Goal: Contribute content: Contribute content

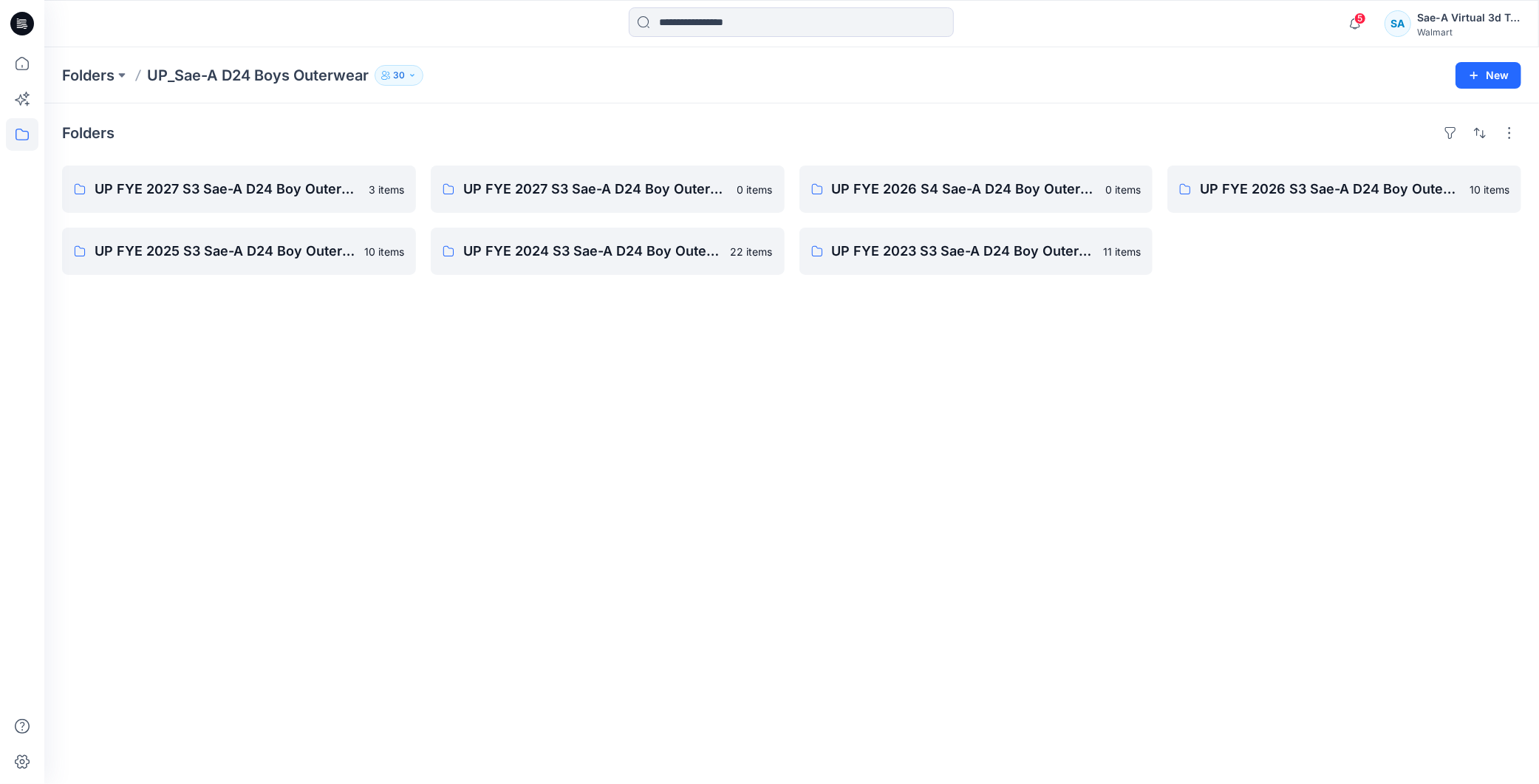
drag, startPoint x: 984, startPoint y: 647, endPoint x: 965, endPoint y: 684, distance: 41.6
click at [984, 647] on div "Folders UP FYE 2027 S3 Sae-A D24 Boy Outerwear - Ozark Trail 3 items UP FYE 202…" at bounding box center [791, 443] width 1494 height 680
click at [1351, 17] on icon "button" at bounding box center [1355, 23] width 28 height 30
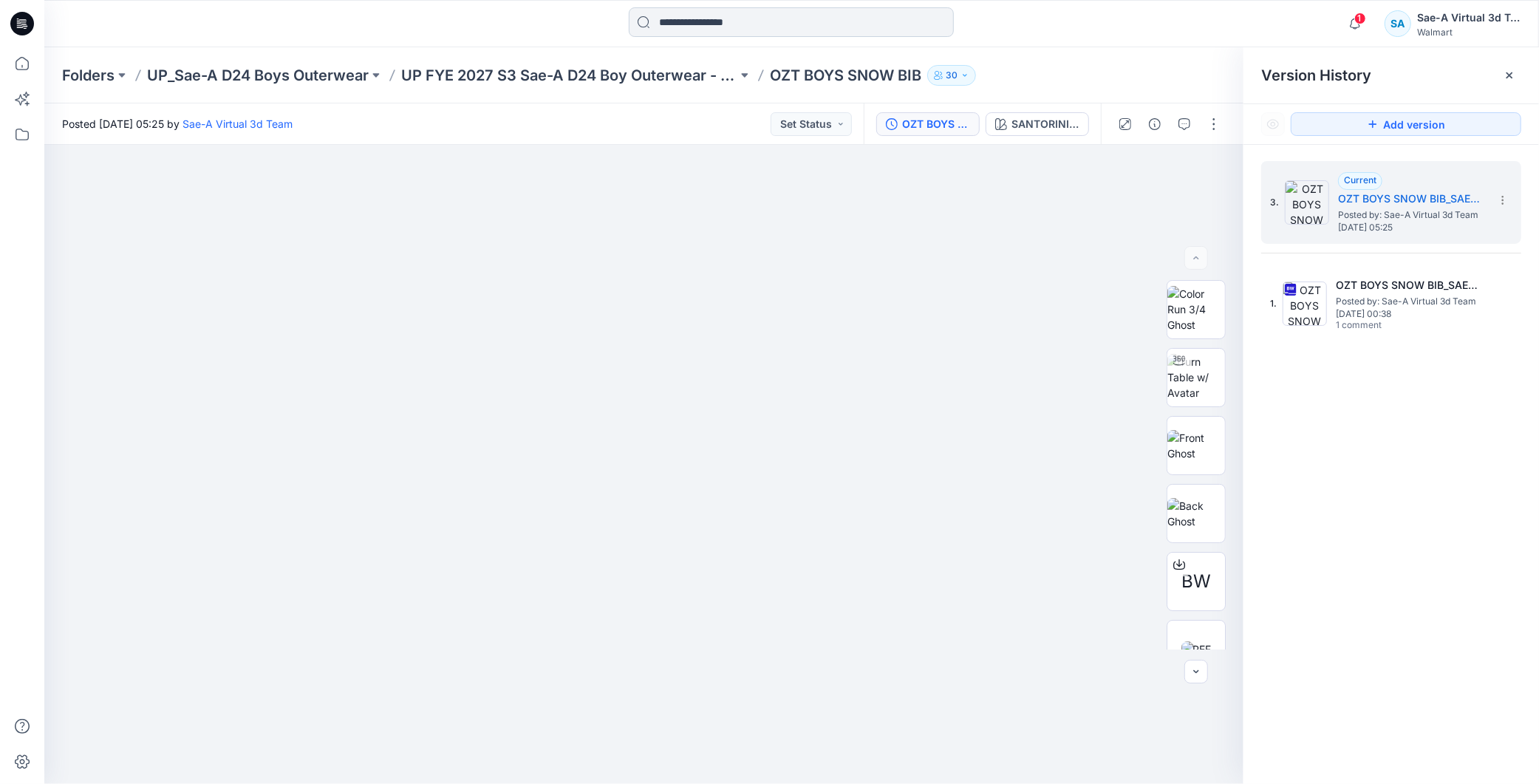
click at [778, 12] on input at bounding box center [791, 23] width 325 height 30
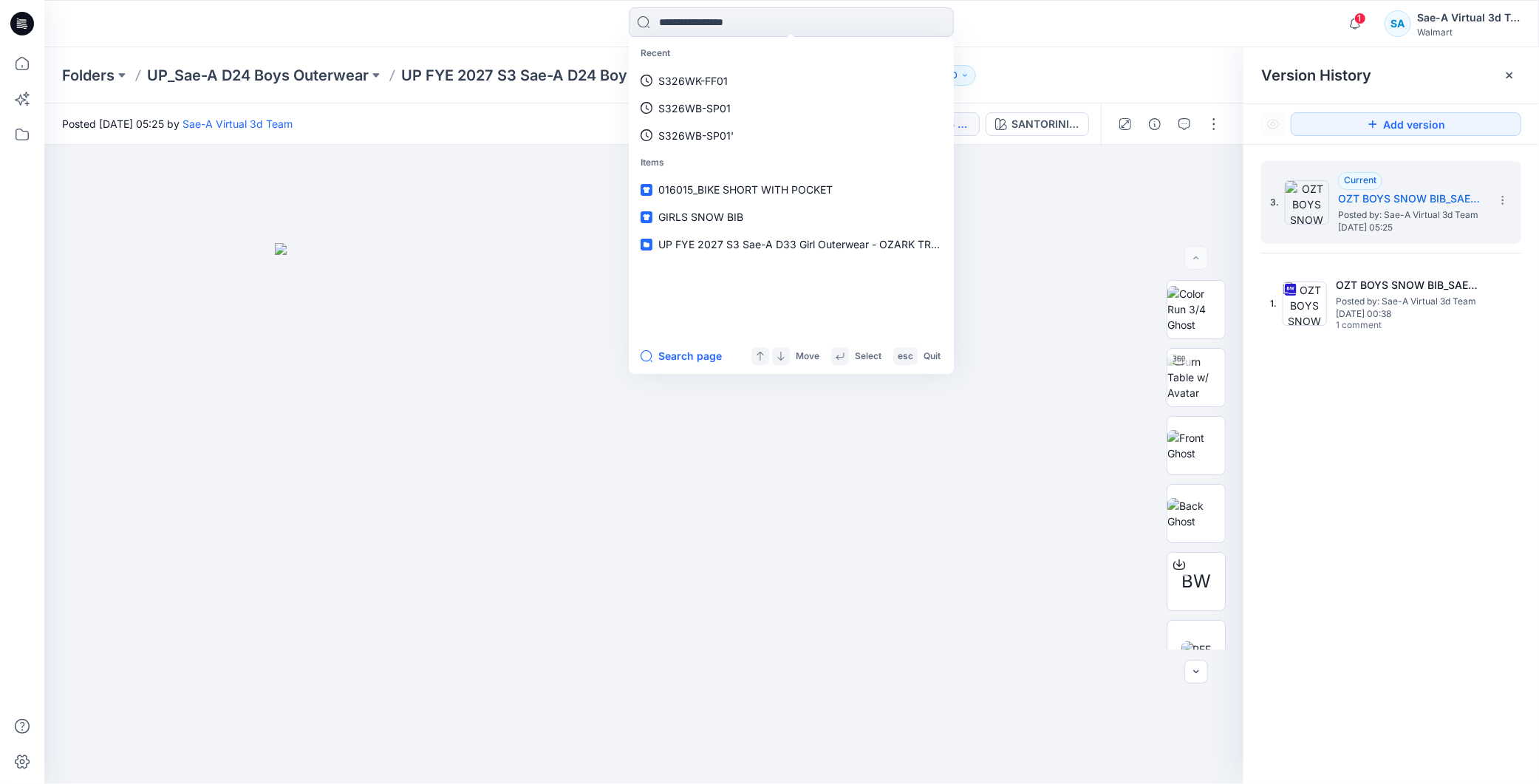
click at [18, 21] on icon at bounding box center [18, 21] width 3 height 1
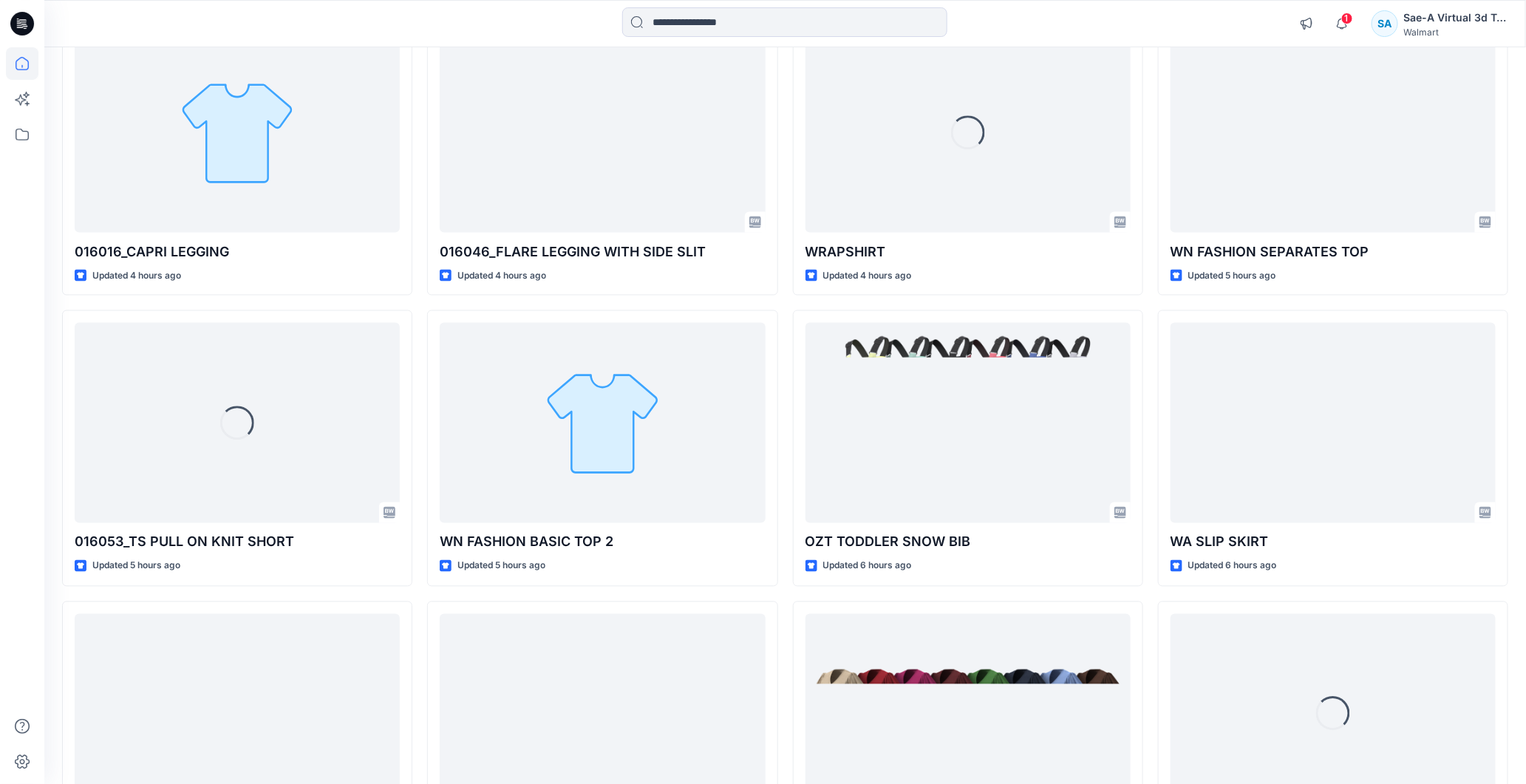
scroll to position [1386, 0]
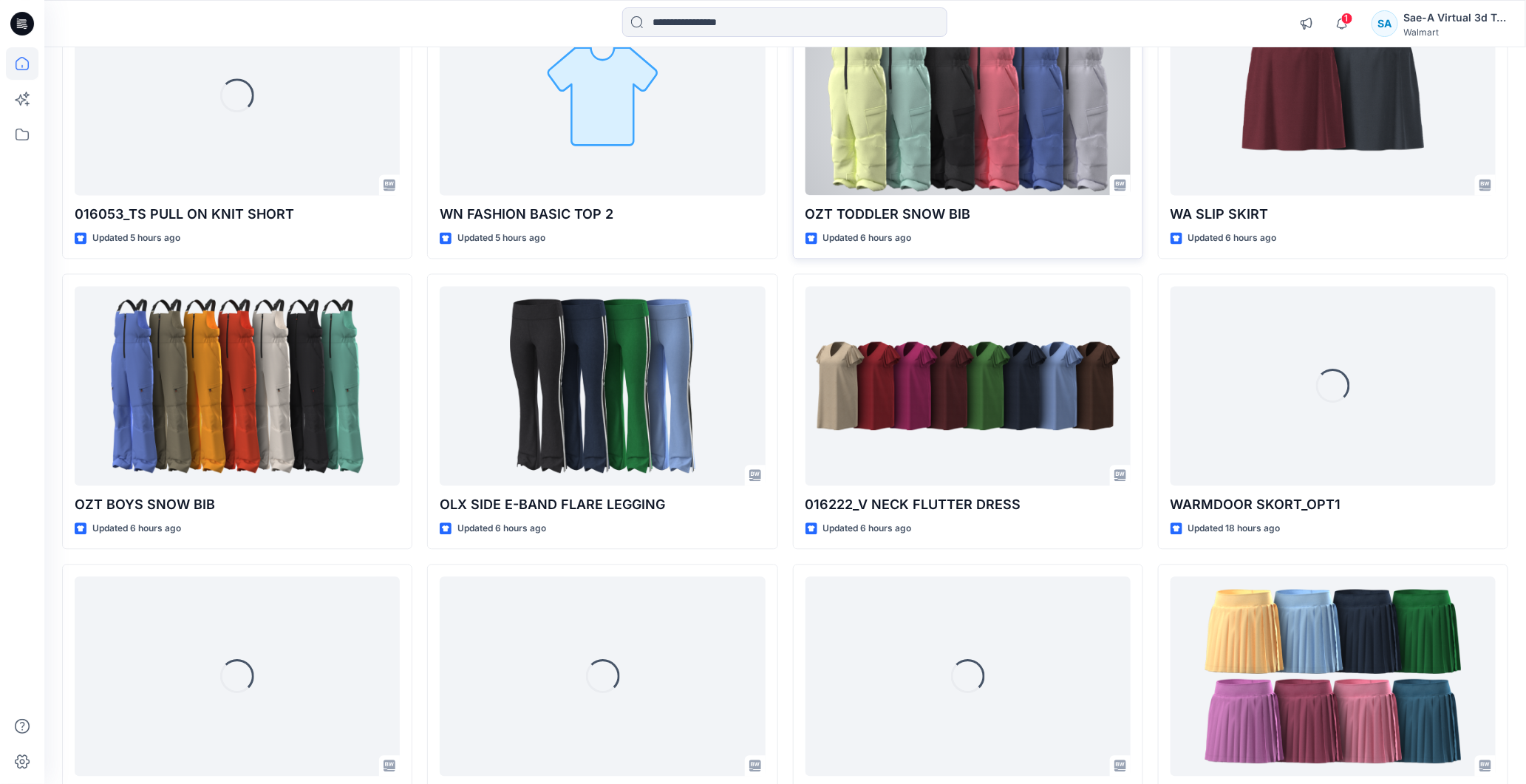
click at [955, 158] on div at bounding box center [968, 94] width 325 height 200
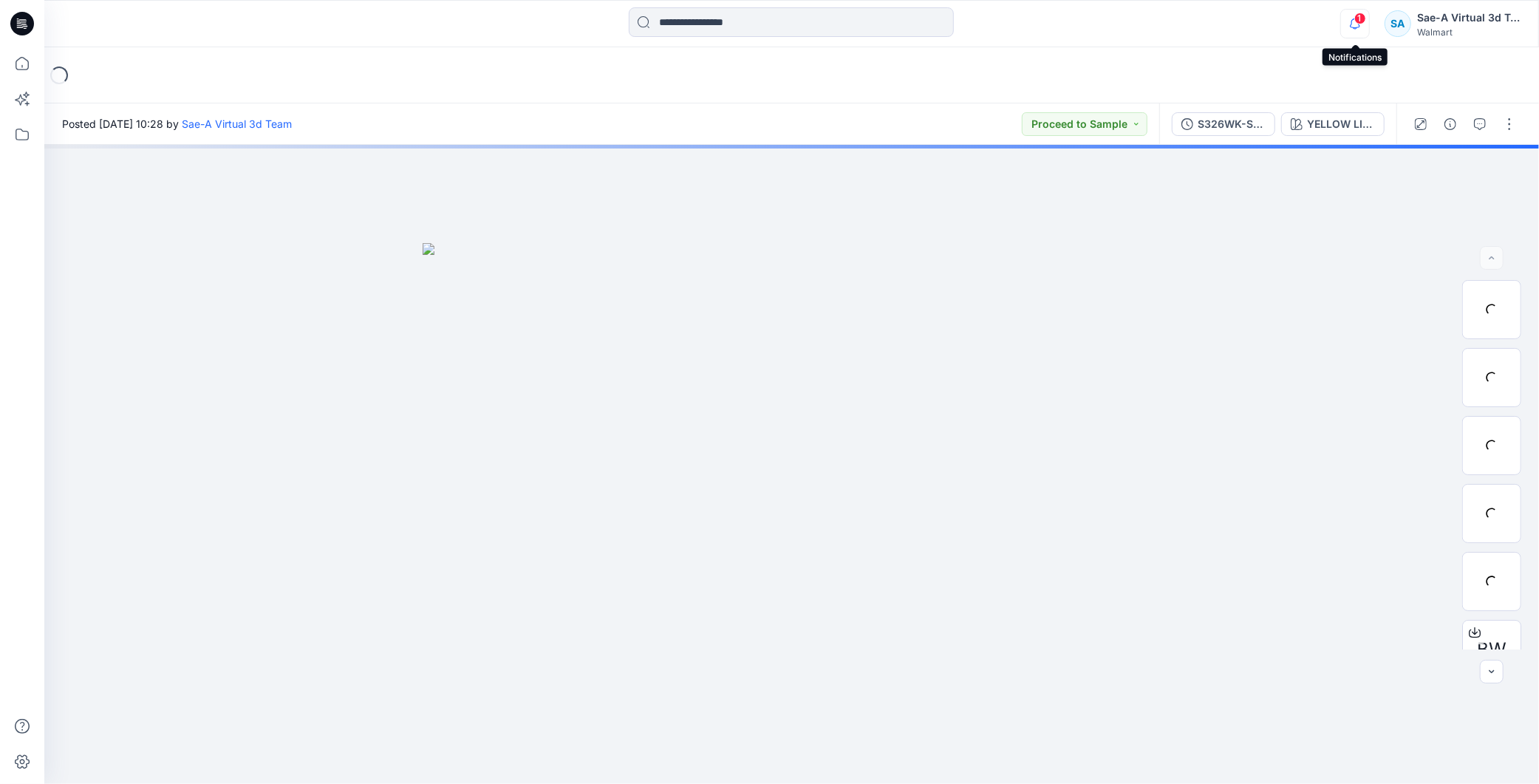
click at [1354, 26] on icon "button" at bounding box center [1355, 23] width 28 height 30
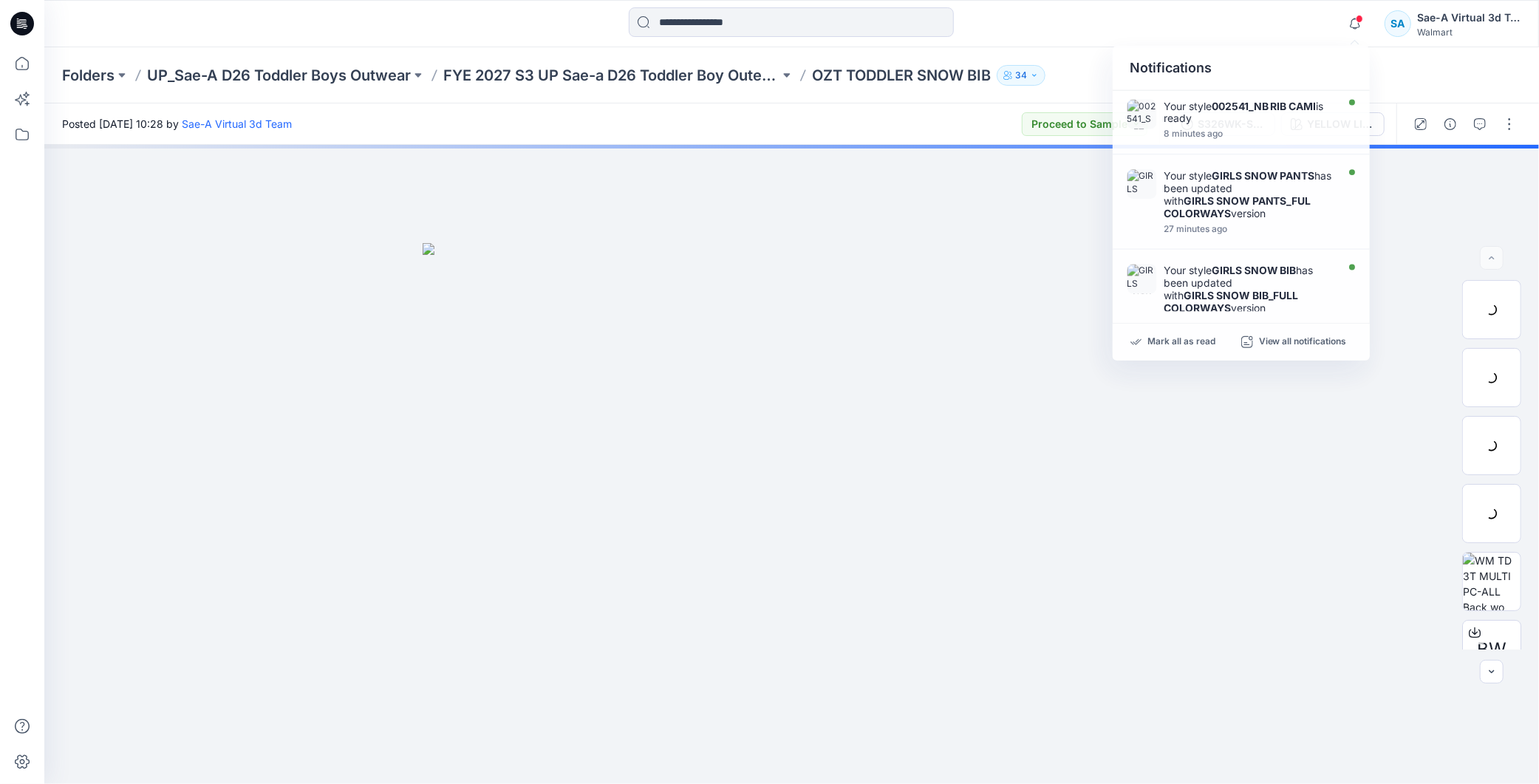
click at [1154, 23] on div at bounding box center [792, 23] width 747 height 33
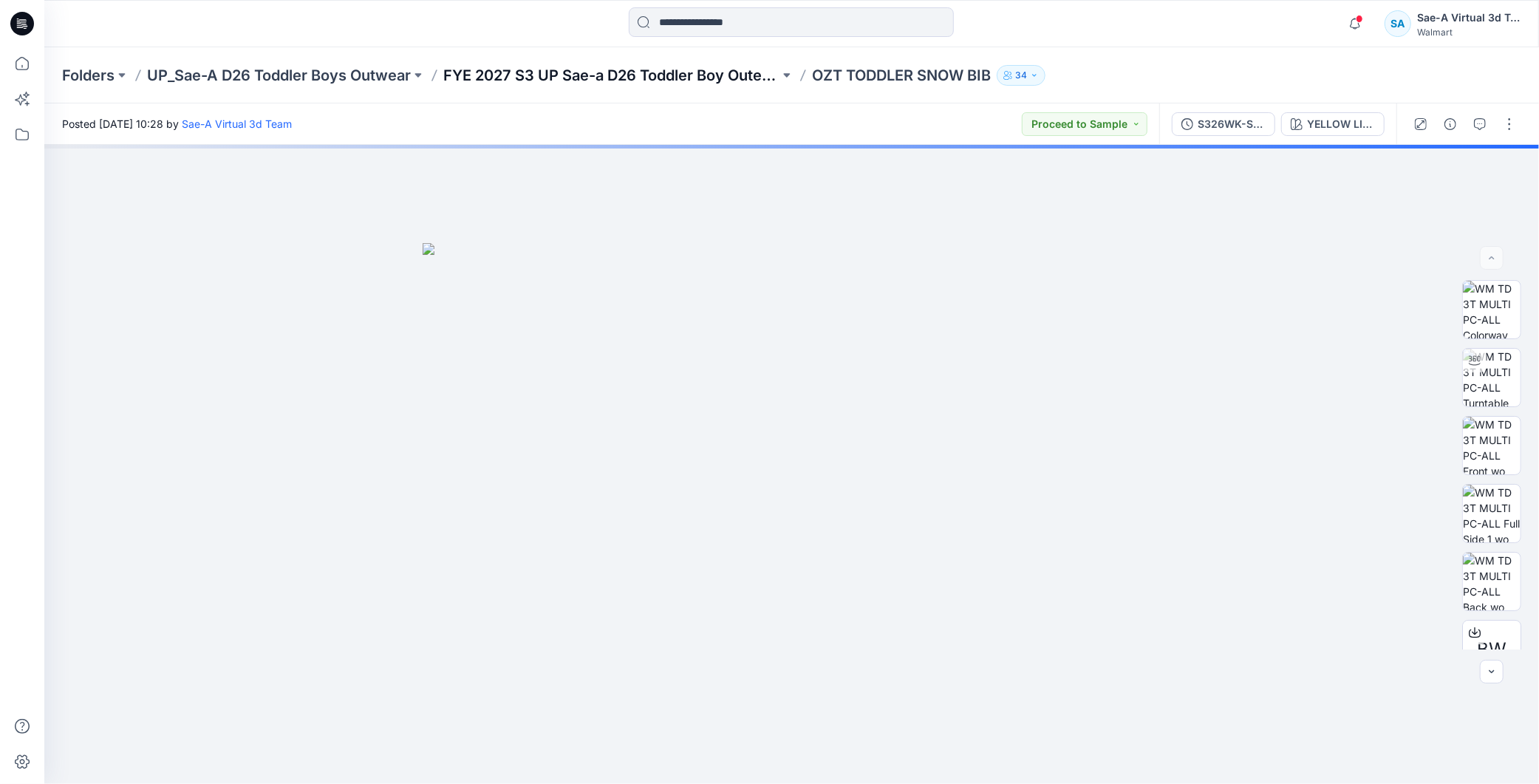
click at [719, 80] on p "FYE 2027 S3 UP Sae-a D26 Toddler Boy Outerwear - Ozark Trail" at bounding box center [611, 75] width 336 height 21
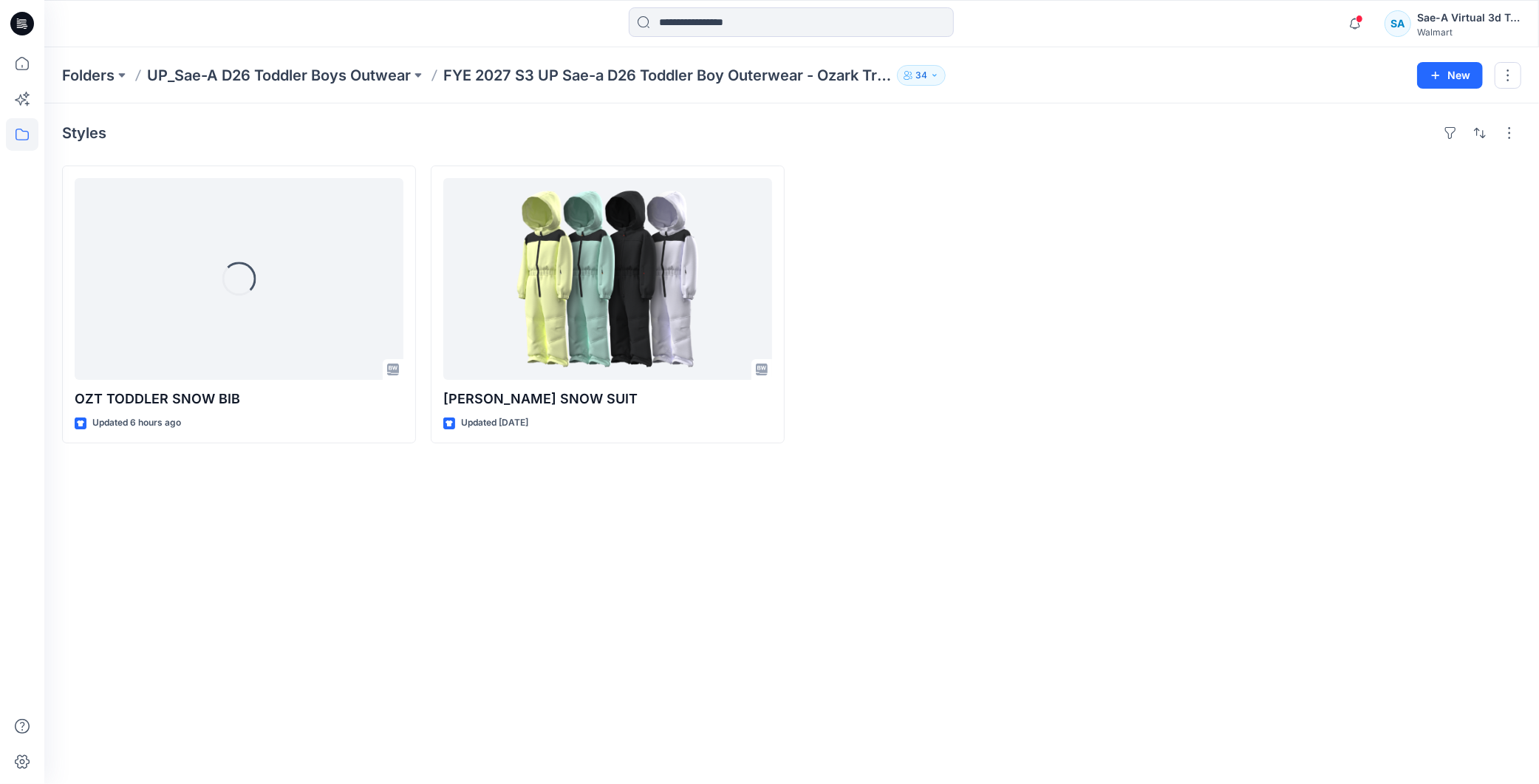
click at [544, 603] on div "Styles Loading... OZT TODDLER SNOW BIB Updated 6 hours ago OZT TODDLER SNOW SUI…" at bounding box center [791, 443] width 1494 height 680
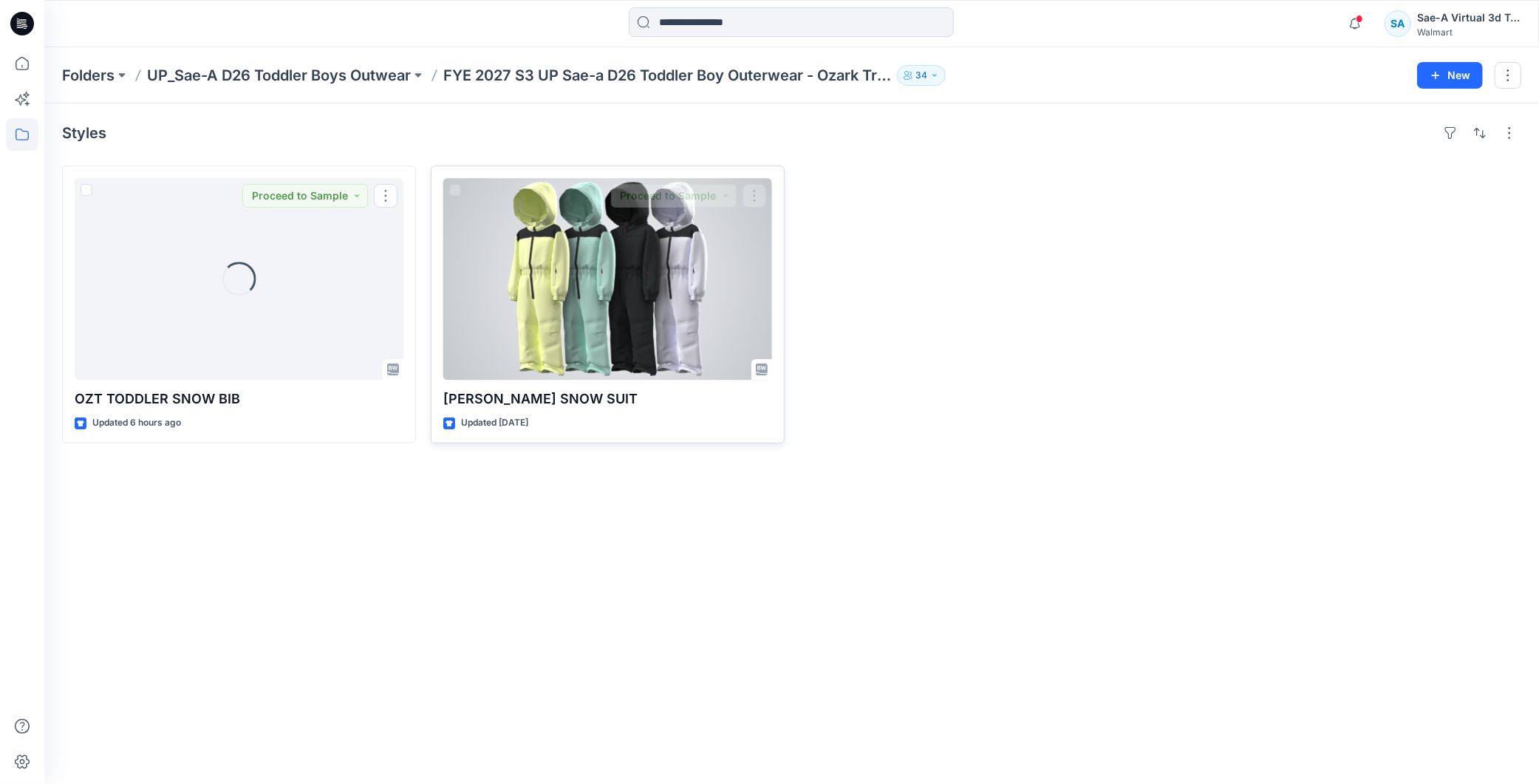
click at [611, 310] on div at bounding box center [608, 279] width 329 height 202
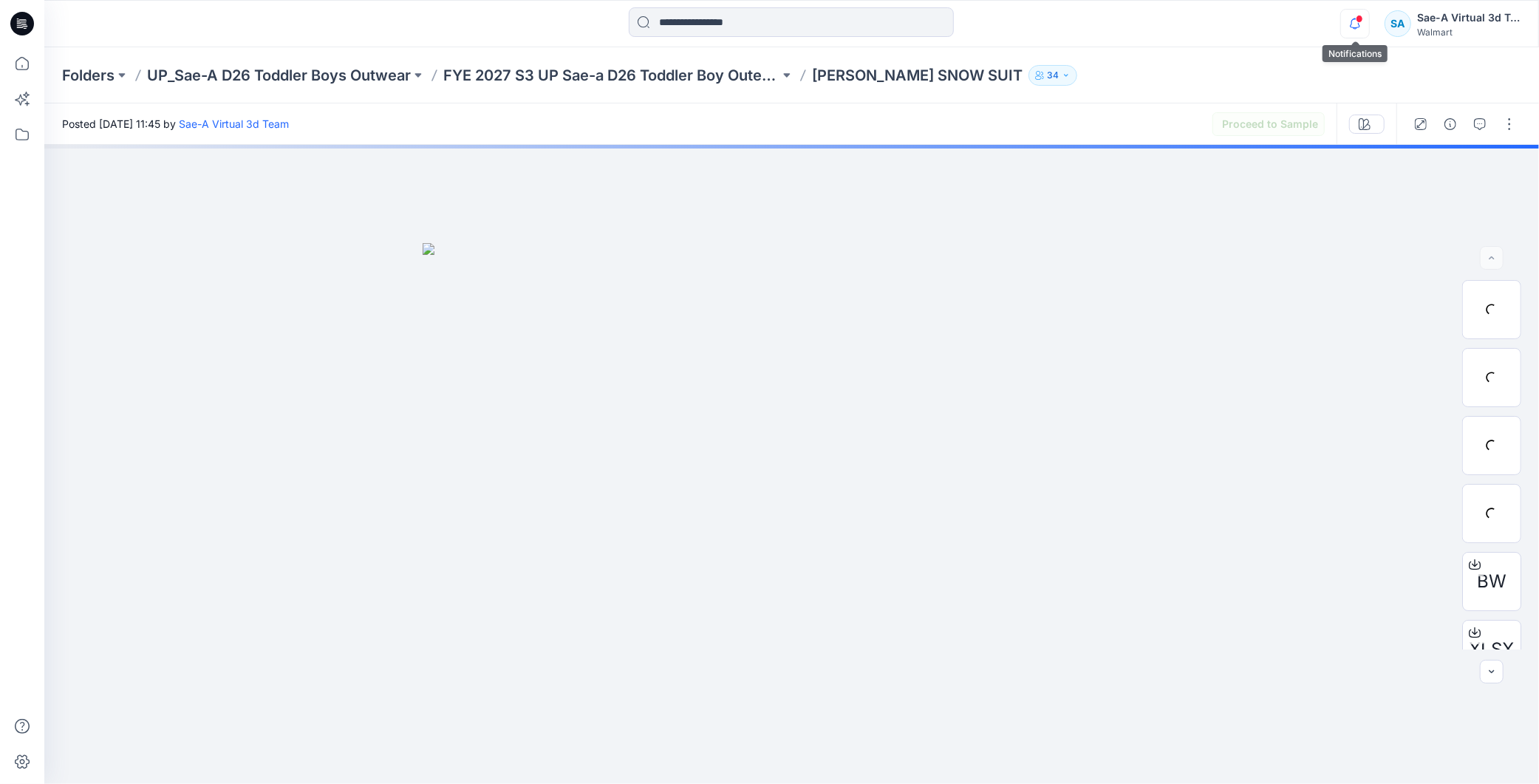
click at [1356, 30] on icon "button" at bounding box center [1355, 23] width 28 height 30
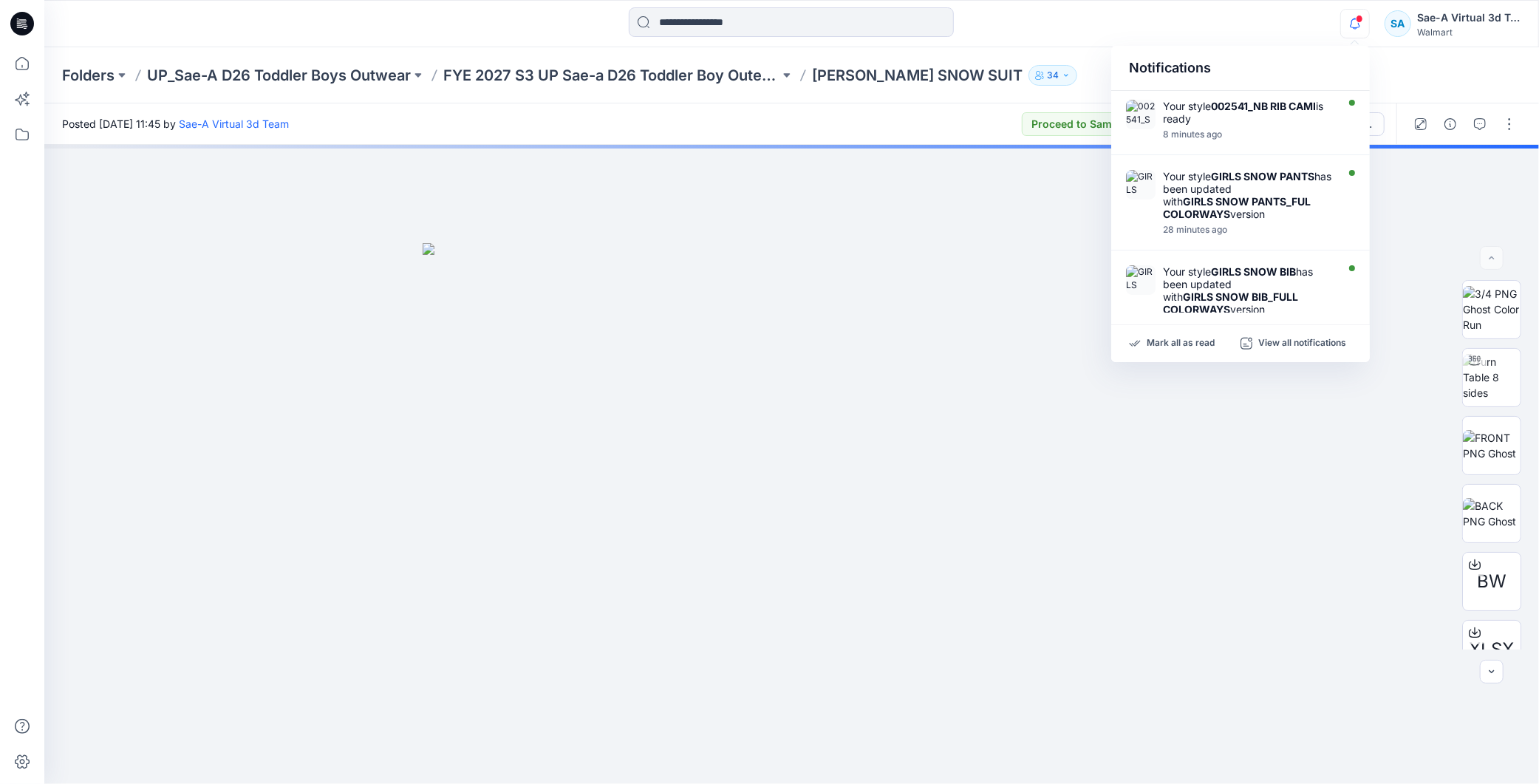
click at [1356, 26] on icon "button" at bounding box center [1355, 23] width 28 height 30
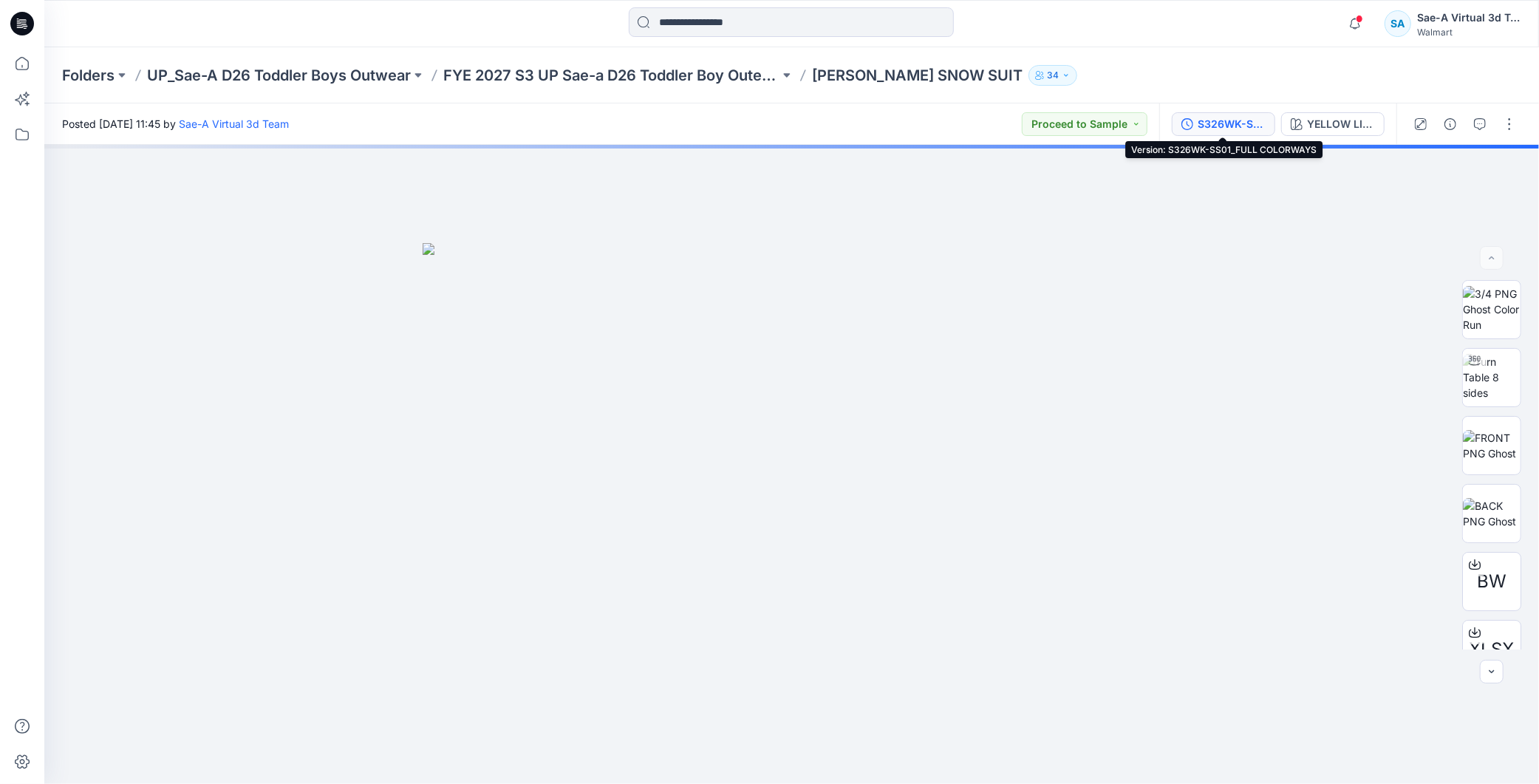
click at [1232, 120] on div "S326WK-SS01_FULL COLORWAYS" at bounding box center [1231, 124] width 68 height 16
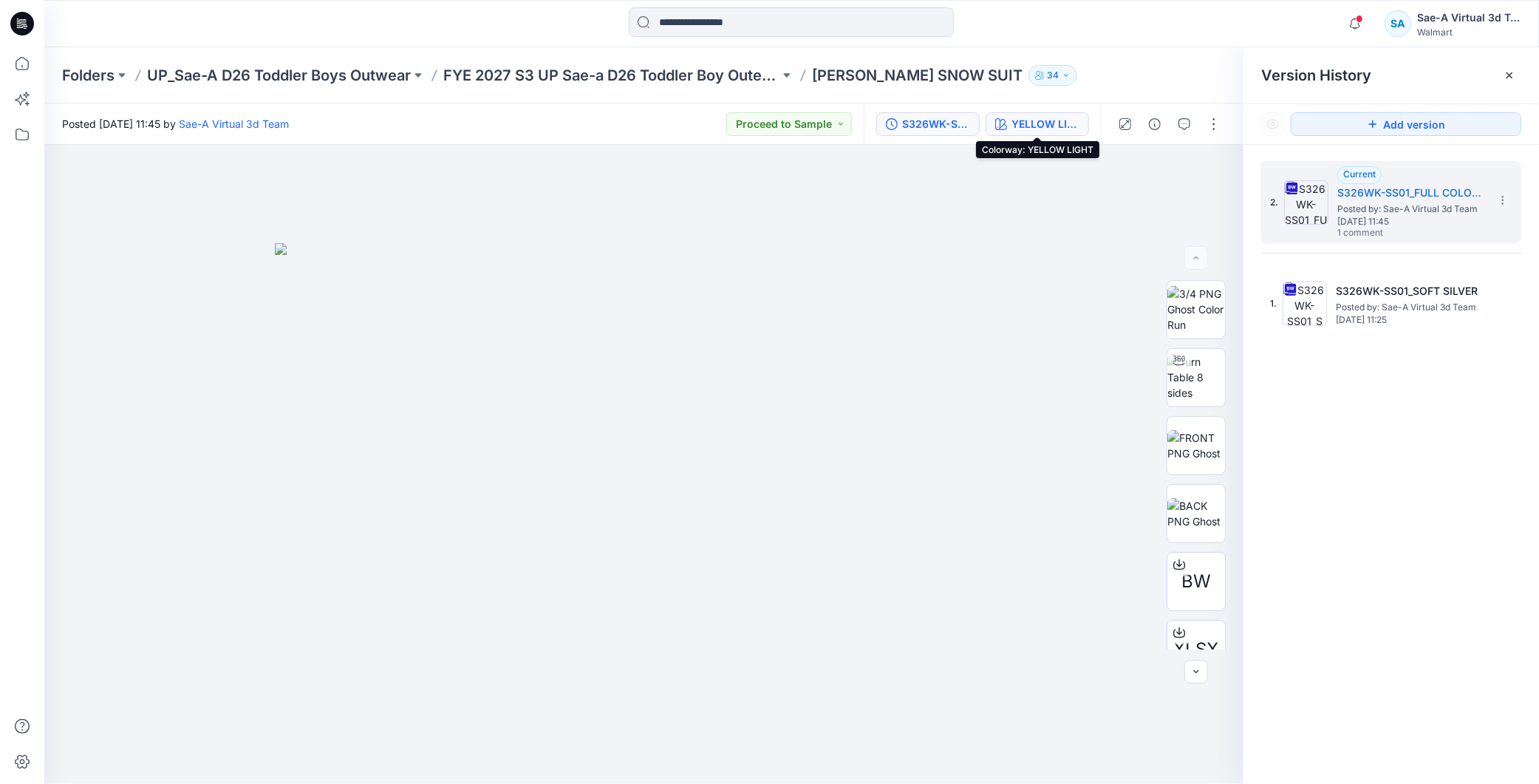
click at [1055, 120] on div "YELLOW LIGHT" at bounding box center [1045, 124] width 68 height 16
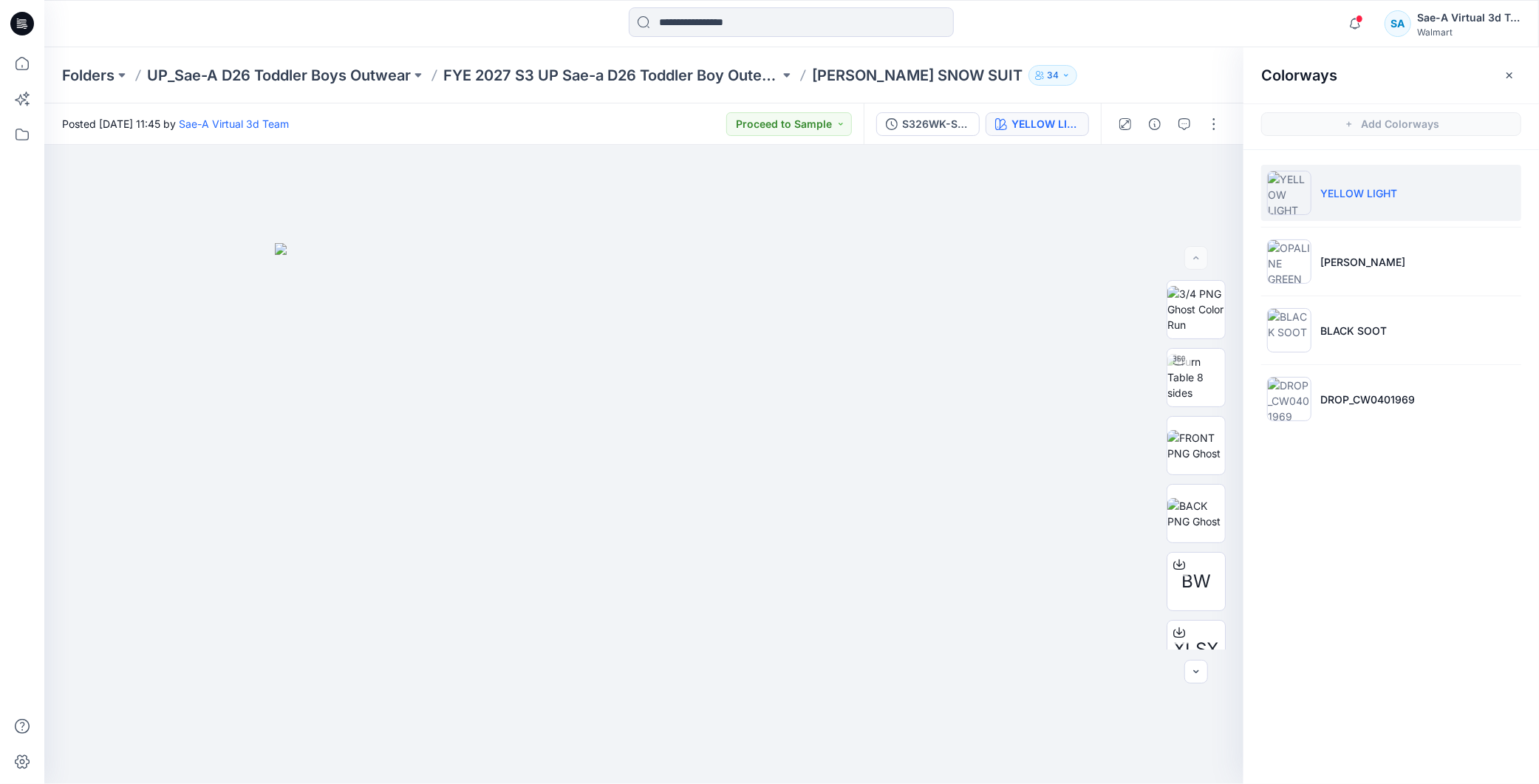
click at [23, 21] on icon at bounding box center [22, 23] width 23 height 23
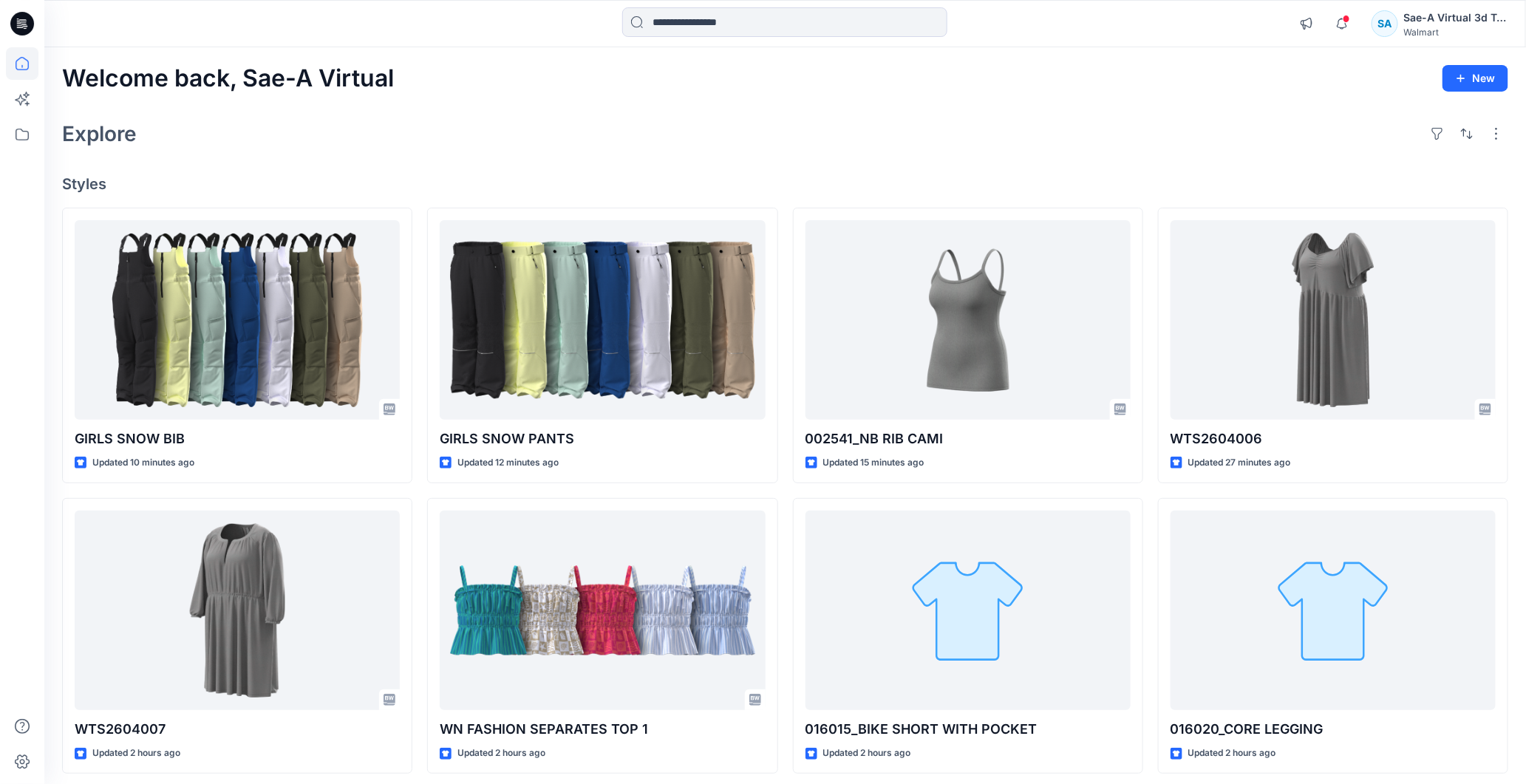
click at [1386, 143] on div "Explore" at bounding box center [785, 134] width 1446 height 36
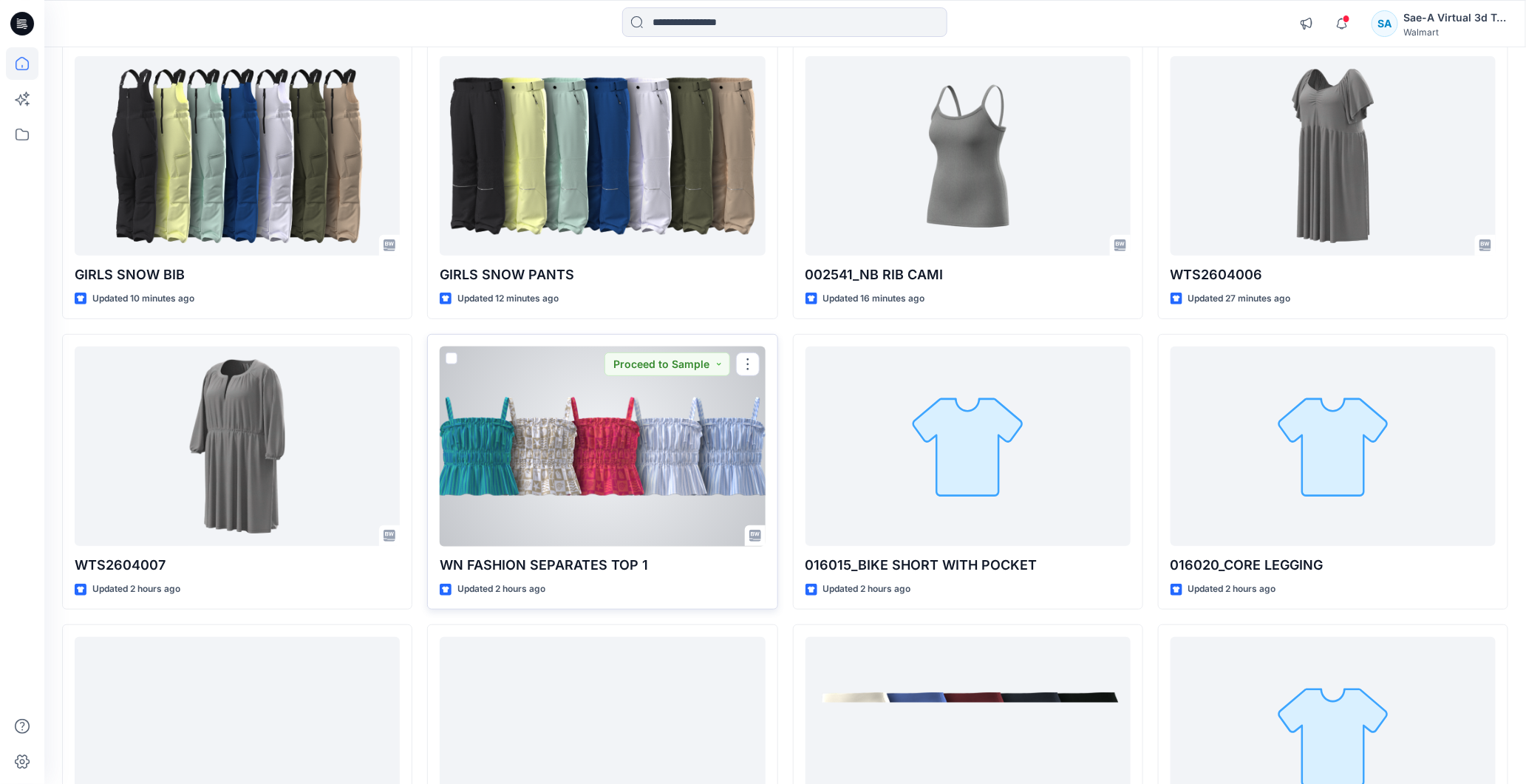
scroll to position [246, 0]
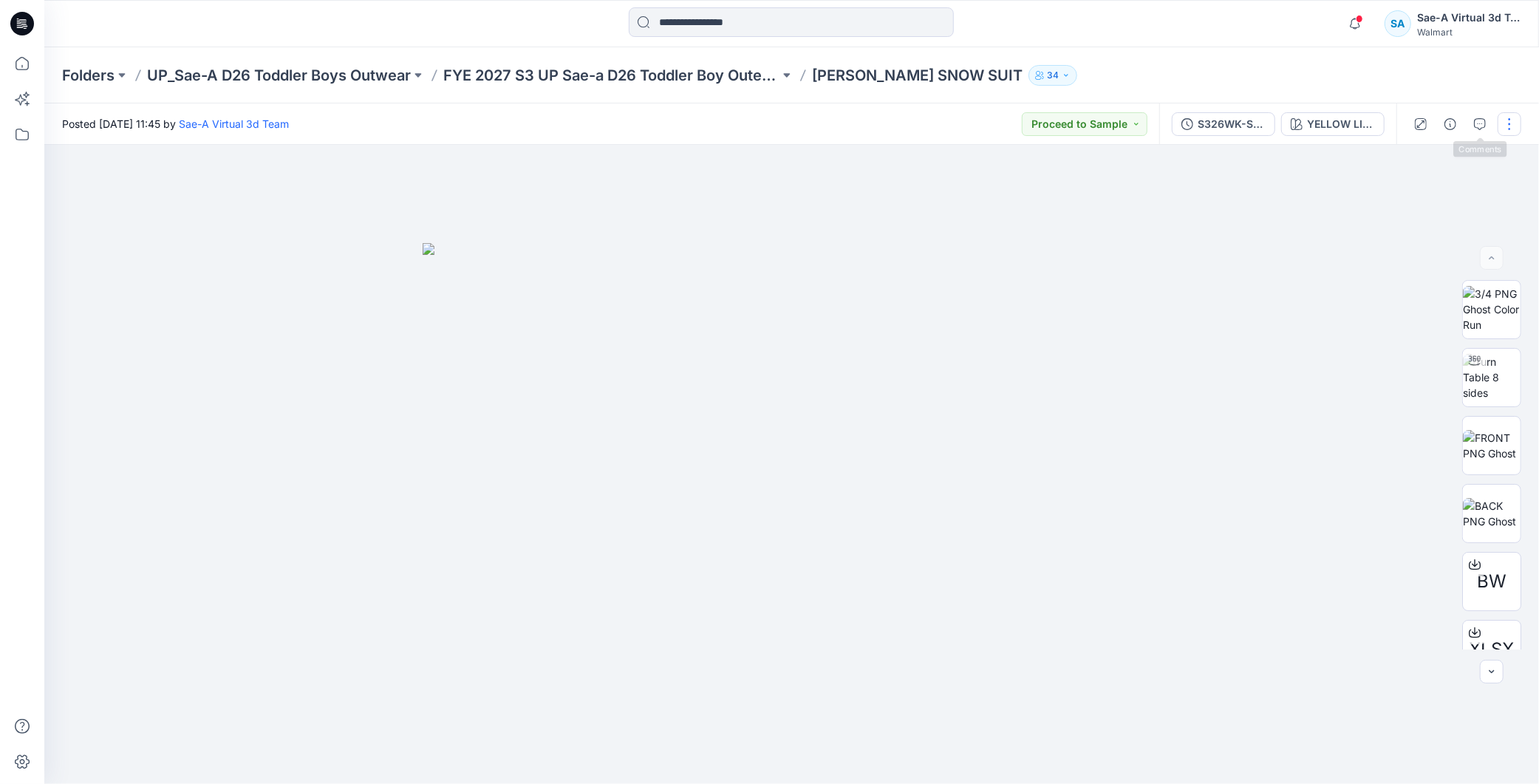
drag, startPoint x: 1505, startPoint y: 127, endPoint x: 1501, endPoint y: 134, distance: 8.1
click at [1505, 127] on button "button" at bounding box center [1509, 124] width 23 height 23
click at [1397, 198] on icon "button" at bounding box center [1395, 197] width 8 height 8
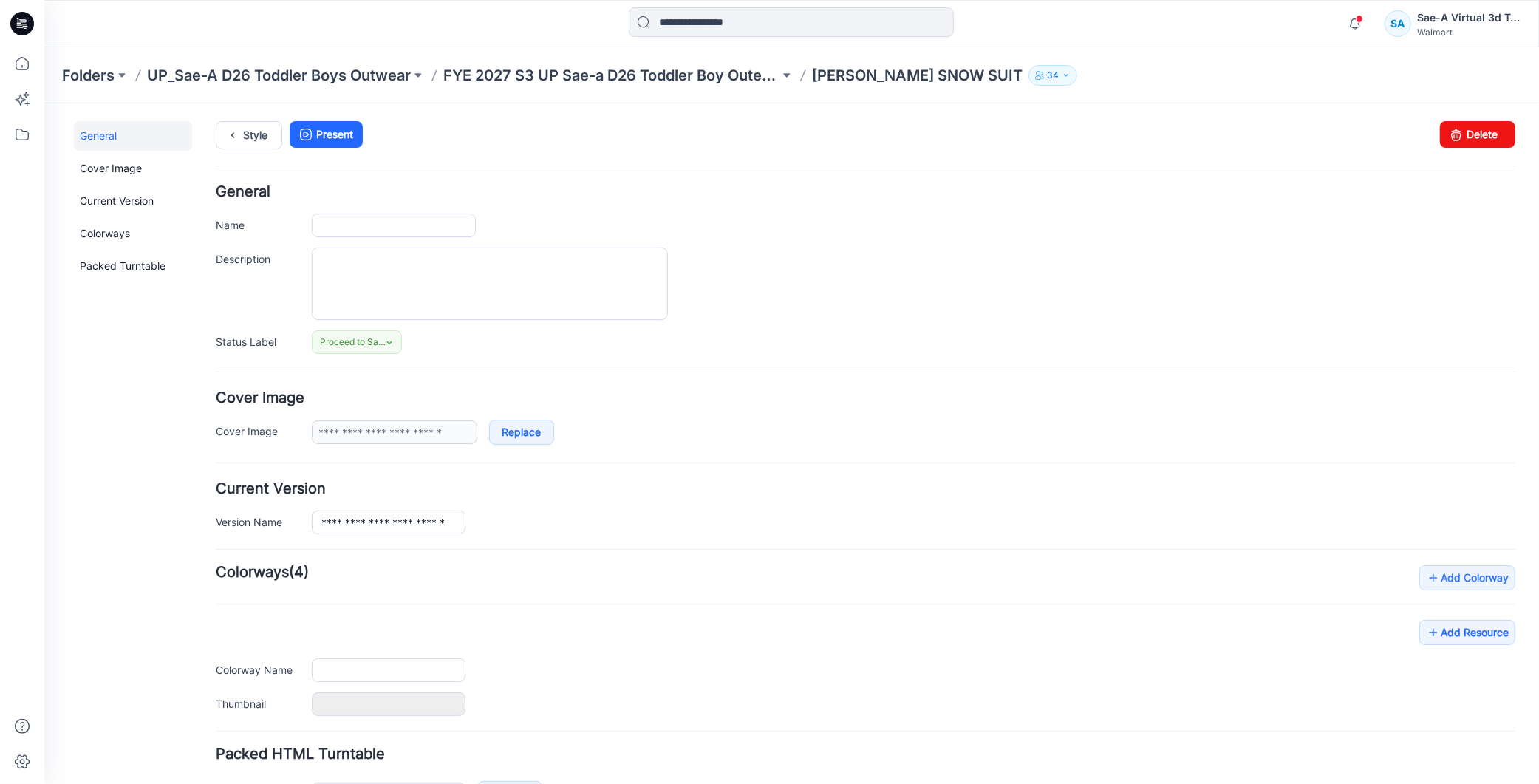
type input "**********"
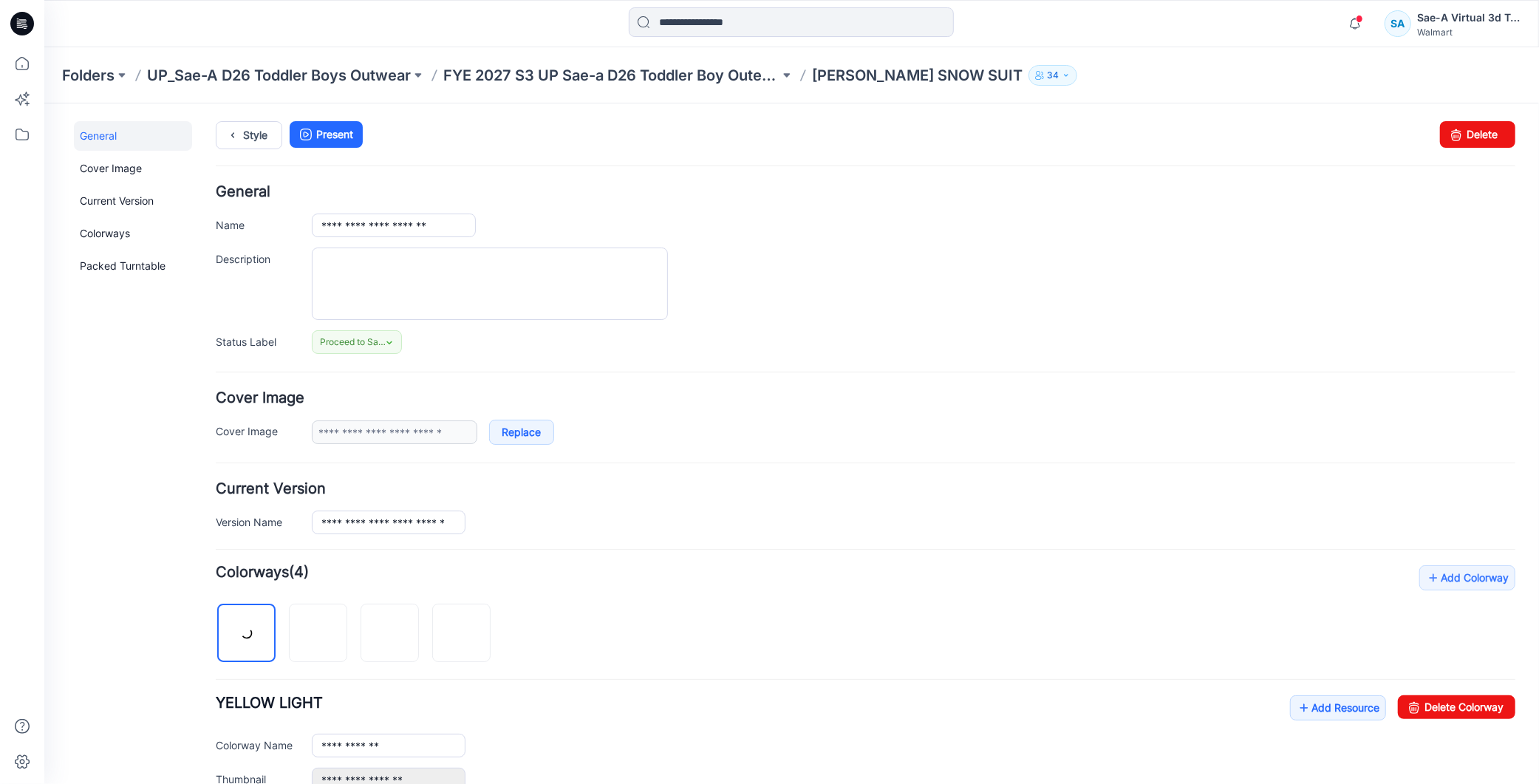
scroll to position [458, 0]
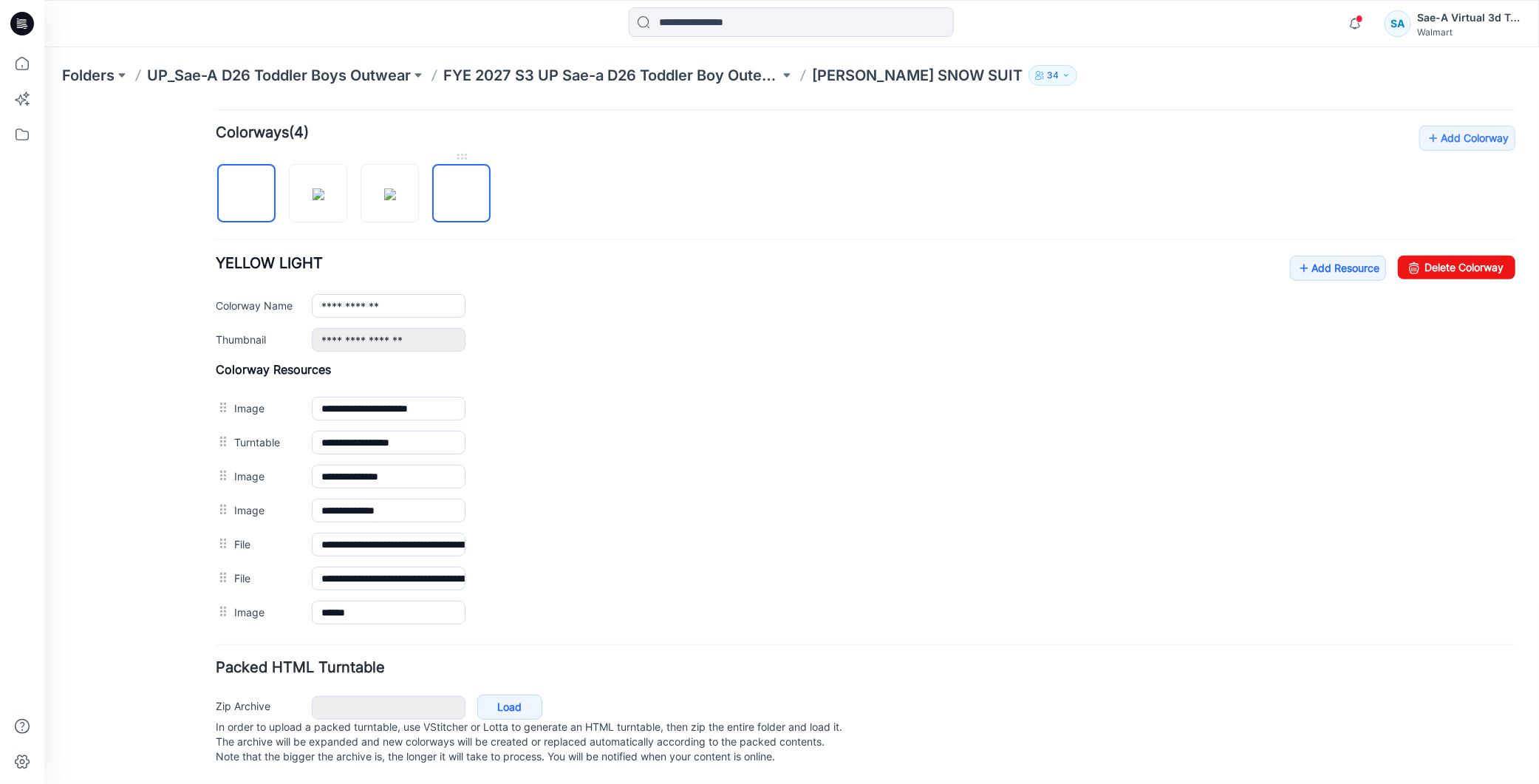
click at [461, 193] on img at bounding box center [461, 193] width 0 height 0
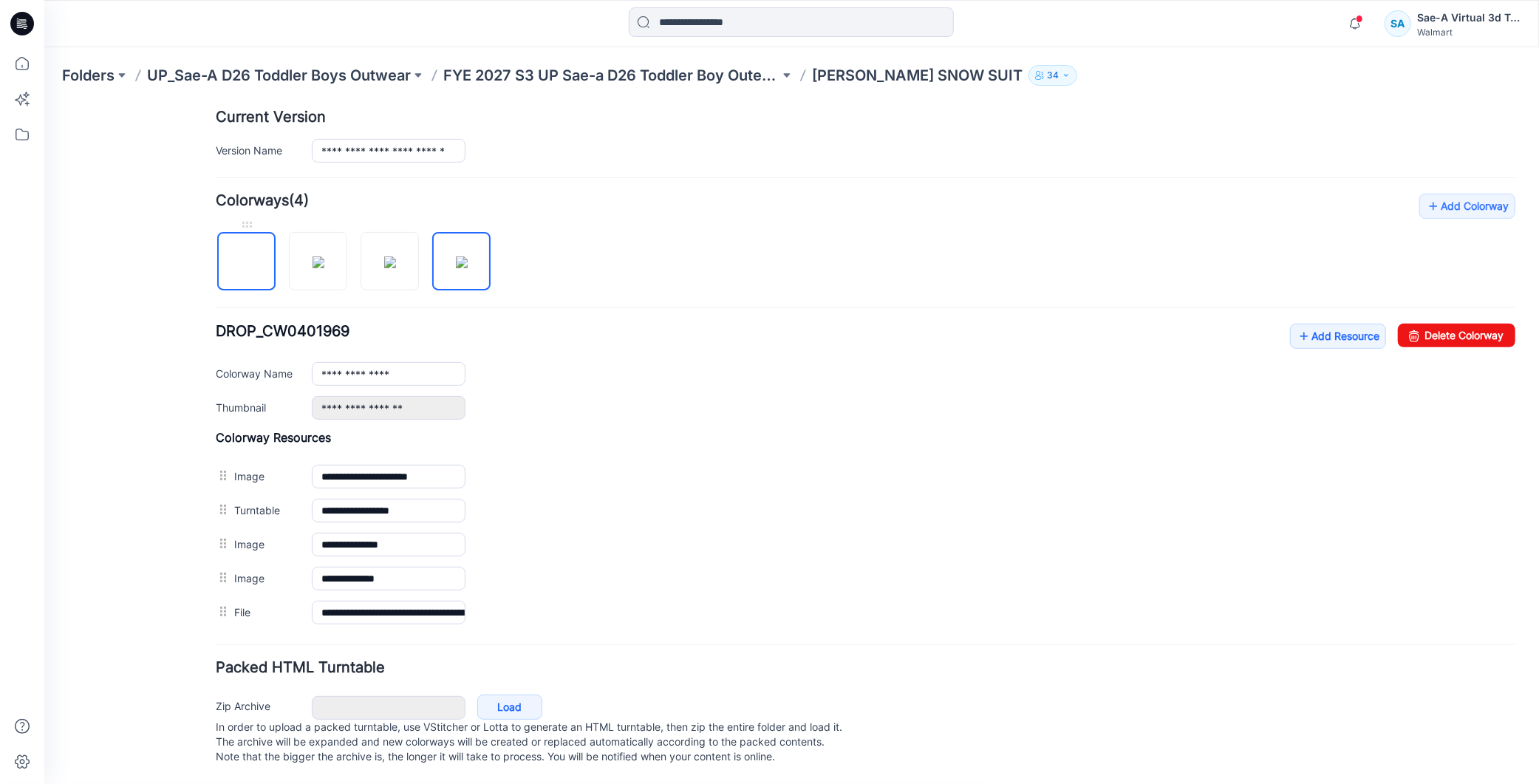
click at [246, 262] on img at bounding box center [246, 262] width 0 height 0
type input "**********"
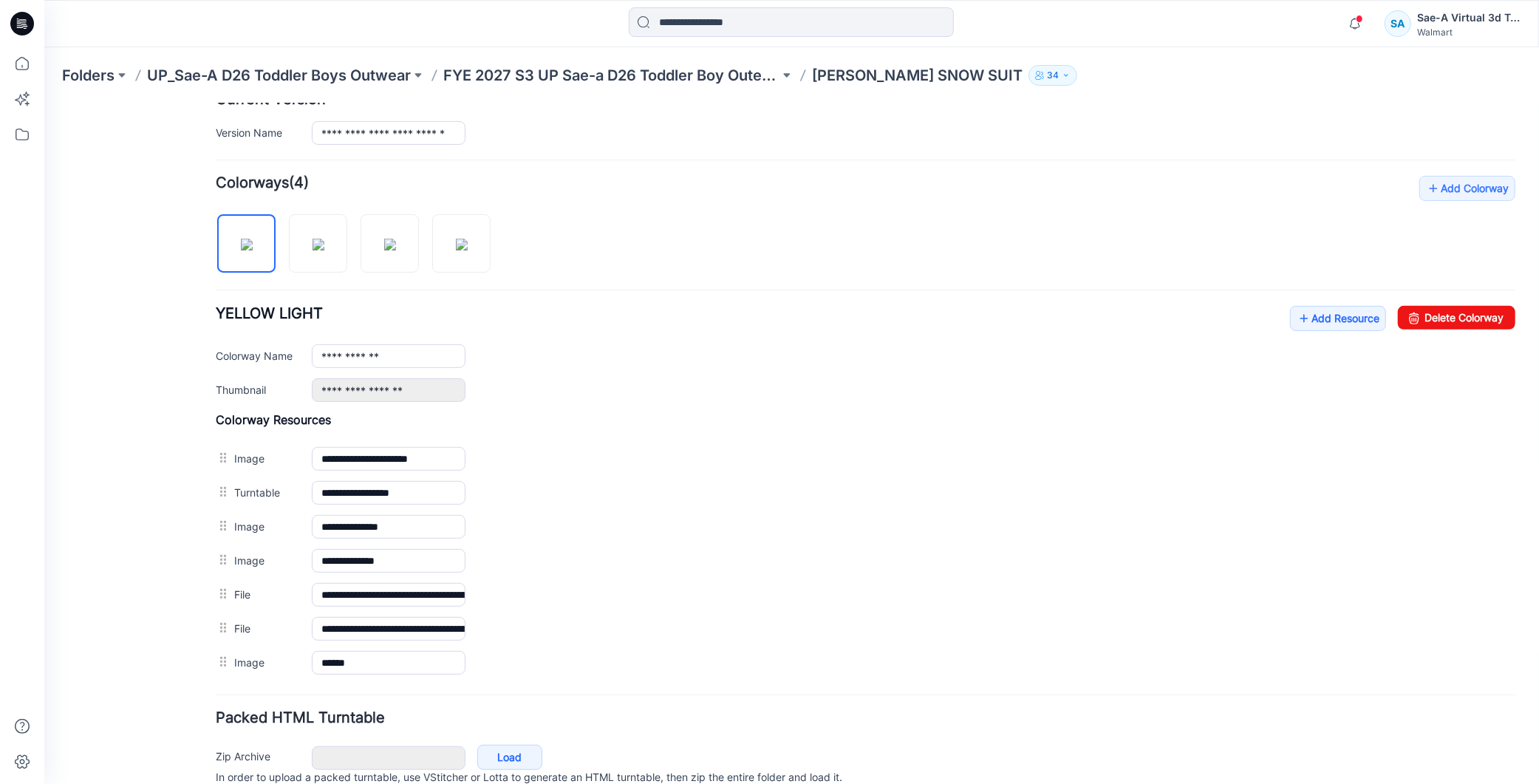
drag, startPoint x: 599, startPoint y: 594, endPoint x: 837, endPoint y: 102, distance: 546.5
click at [43, 102] on img at bounding box center [43, 102] width 0 height 0
click at [1312, 315] on link "Add Resource" at bounding box center [1337, 317] width 96 height 25
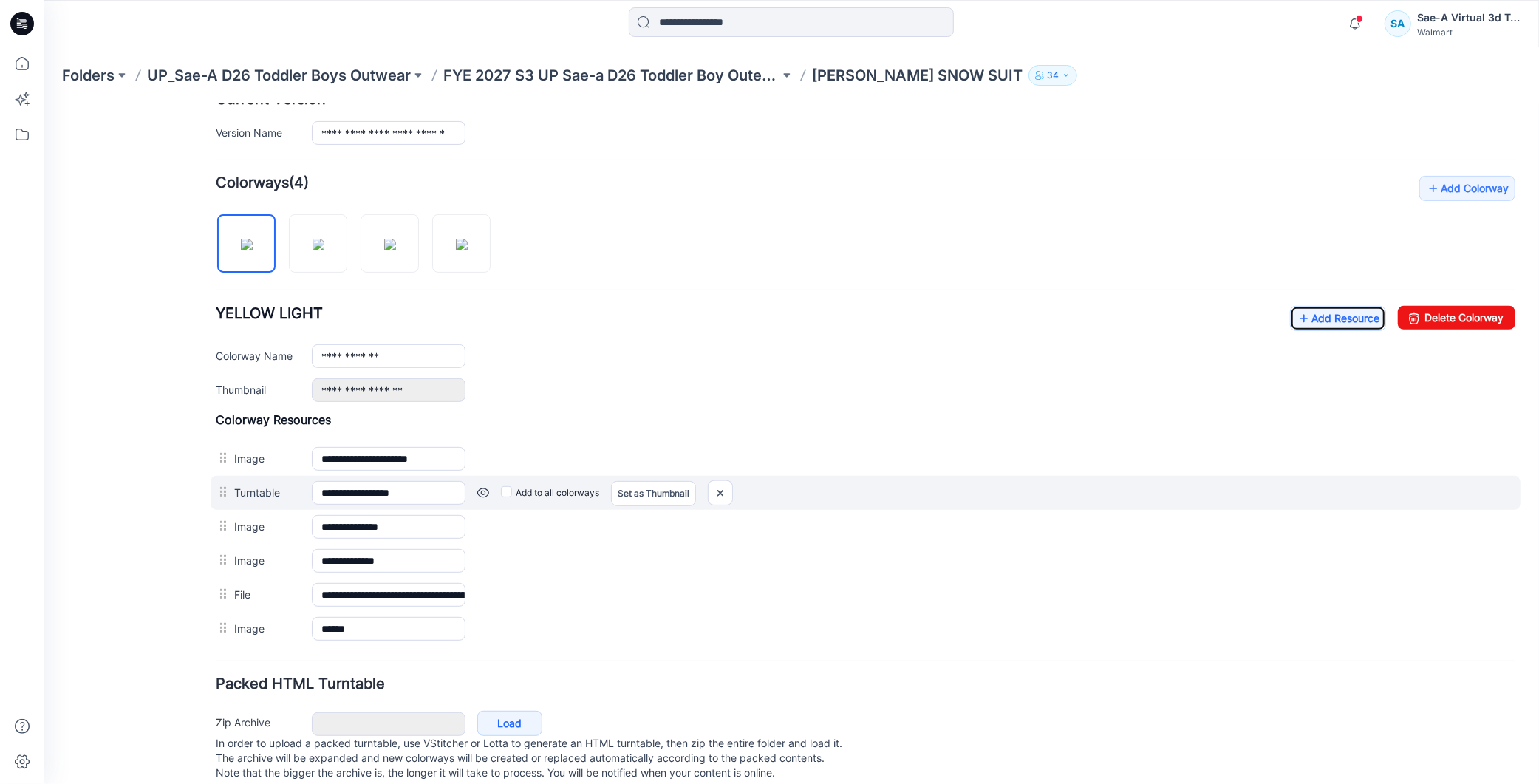
scroll to position [423, 0]
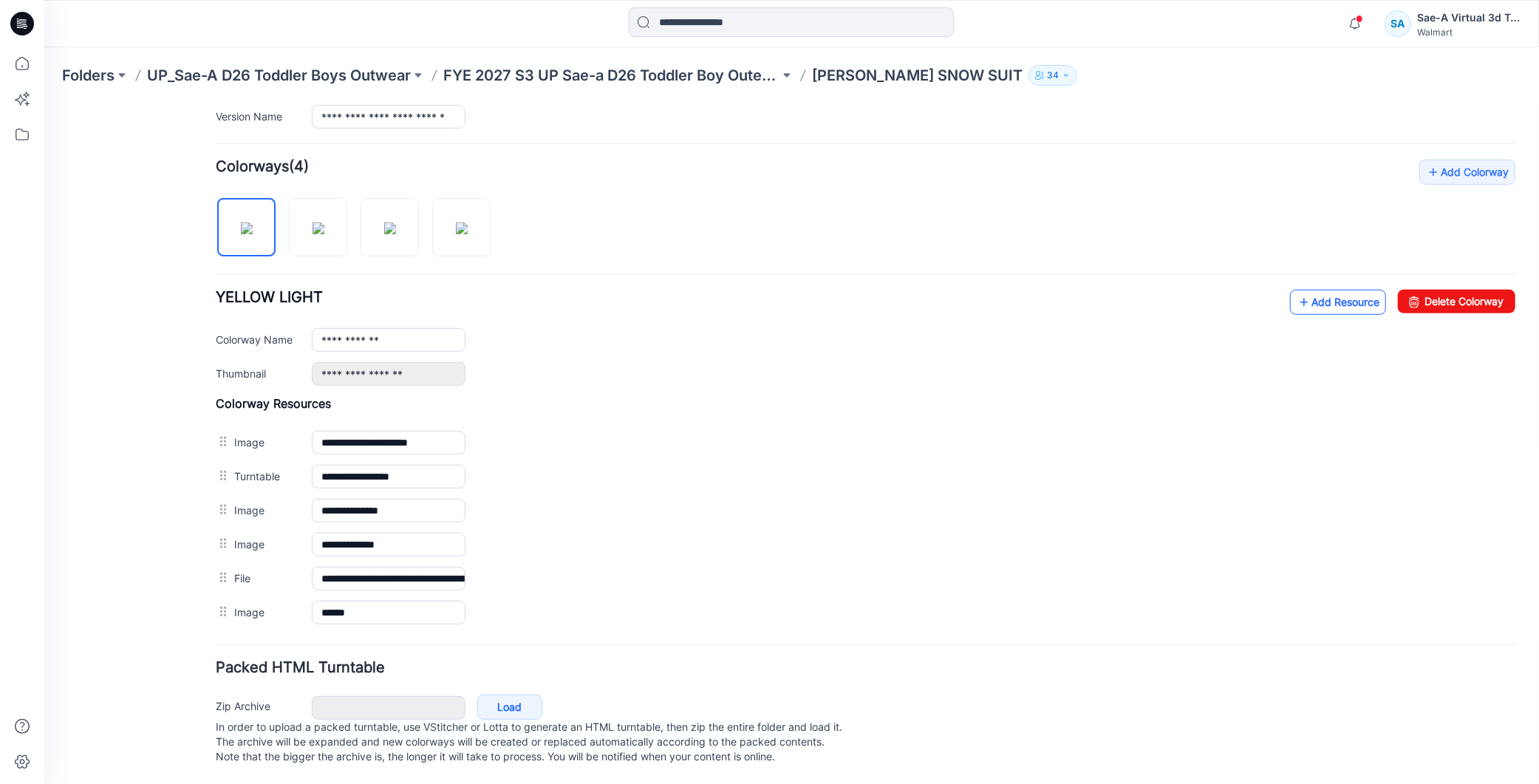
click at [1315, 289] on link "Add Resource" at bounding box center [1337, 301] width 96 height 25
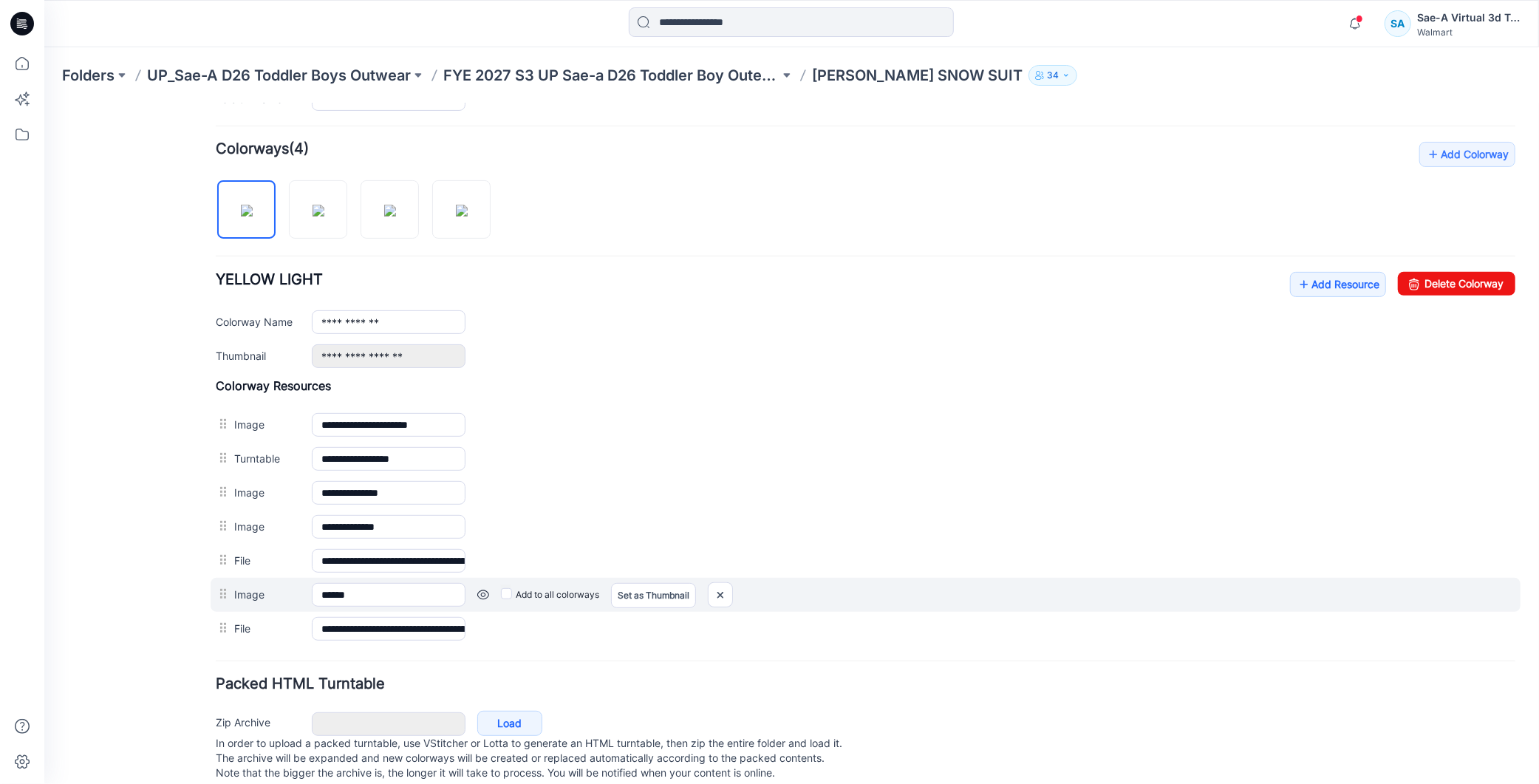
scroll to position [0, 0]
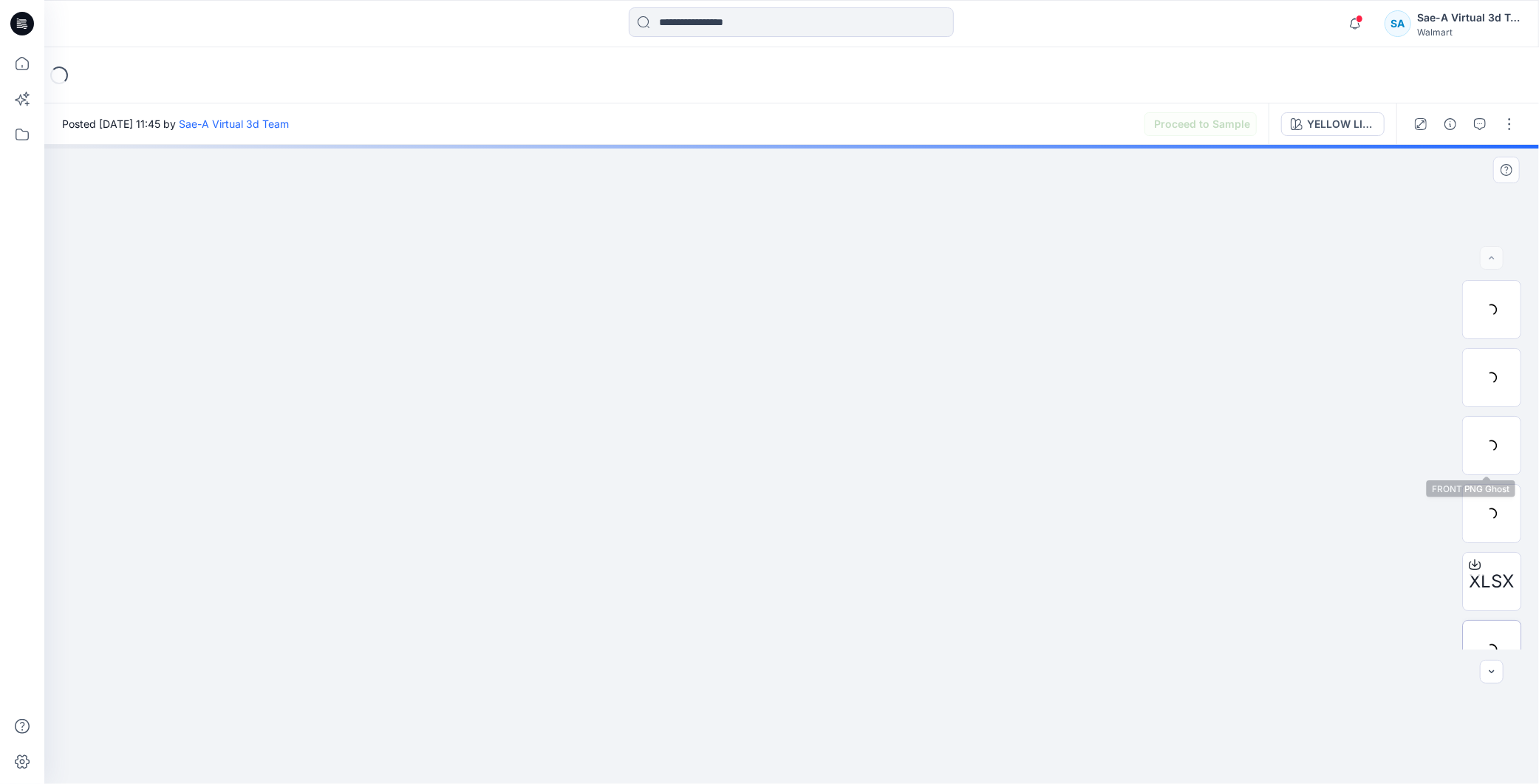
scroll to position [165, 0]
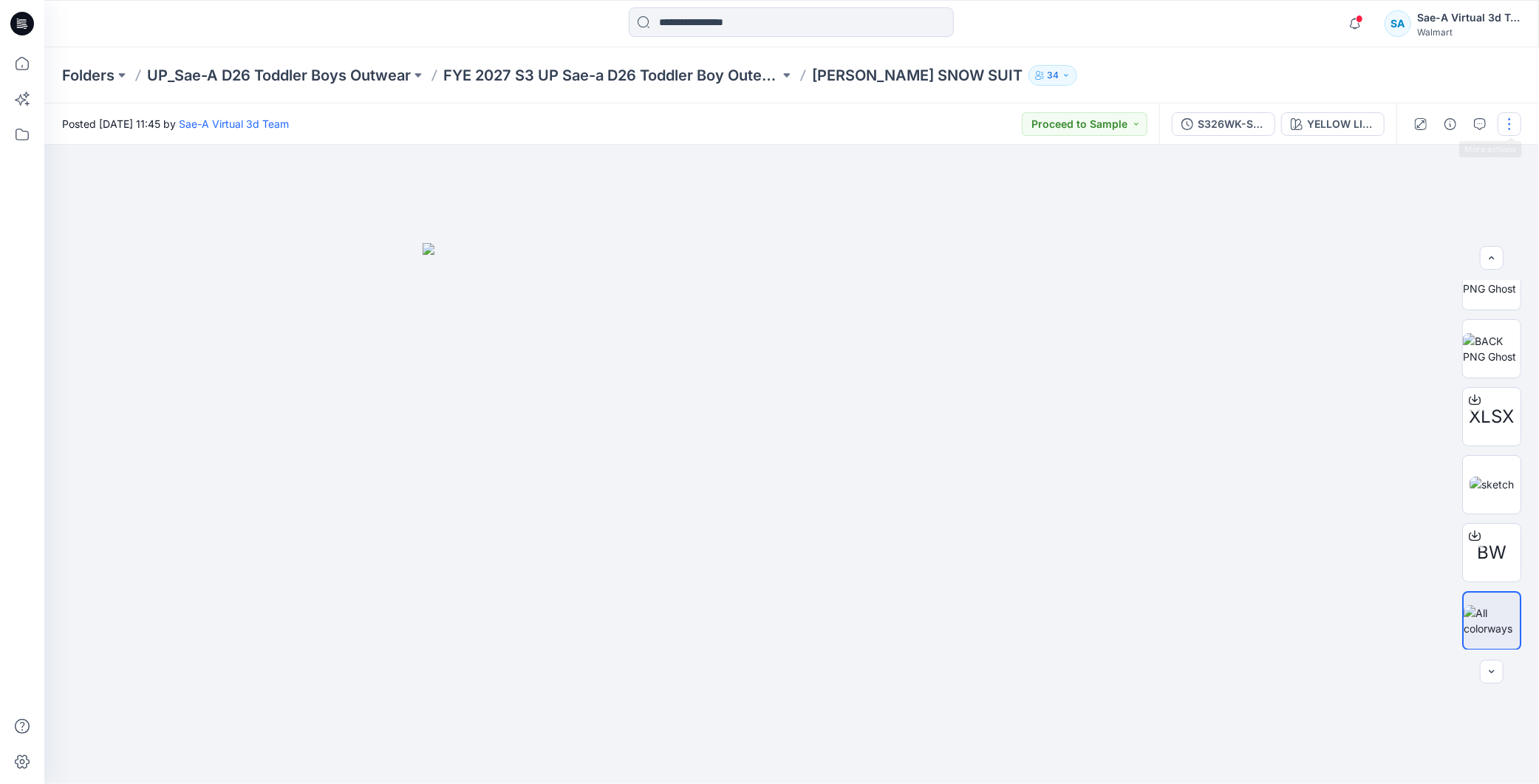
drag, startPoint x: 1515, startPoint y: 119, endPoint x: 1505, endPoint y: 142, distance: 25.1
click at [1516, 119] on button "button" at bounding box center [1509, 124] width 23 height 23
click at [1429, 200] on button "Edit" at bounding box center [1447, 199] width 136 height 27
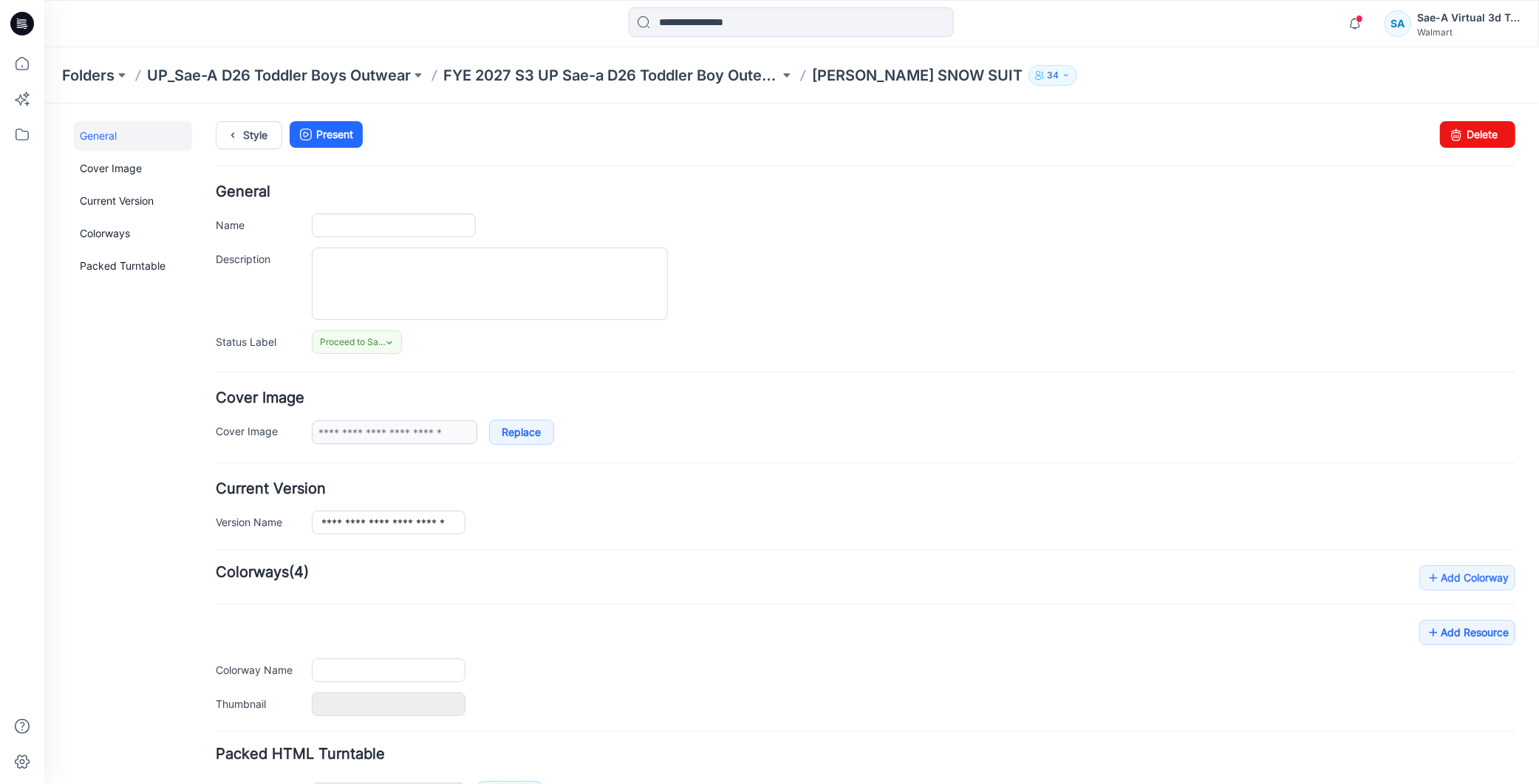
type input "**********"
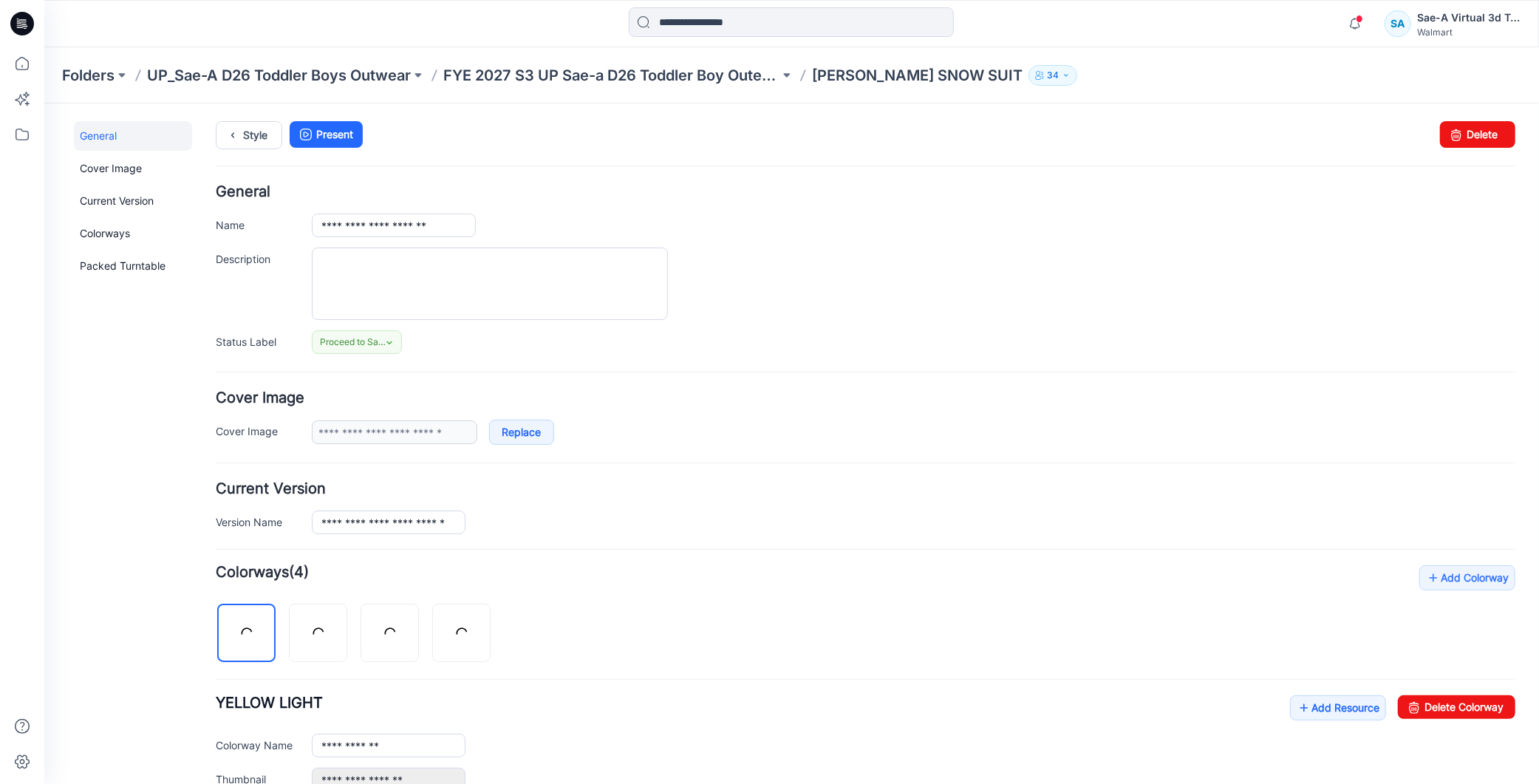
scroll to position [458, 0]
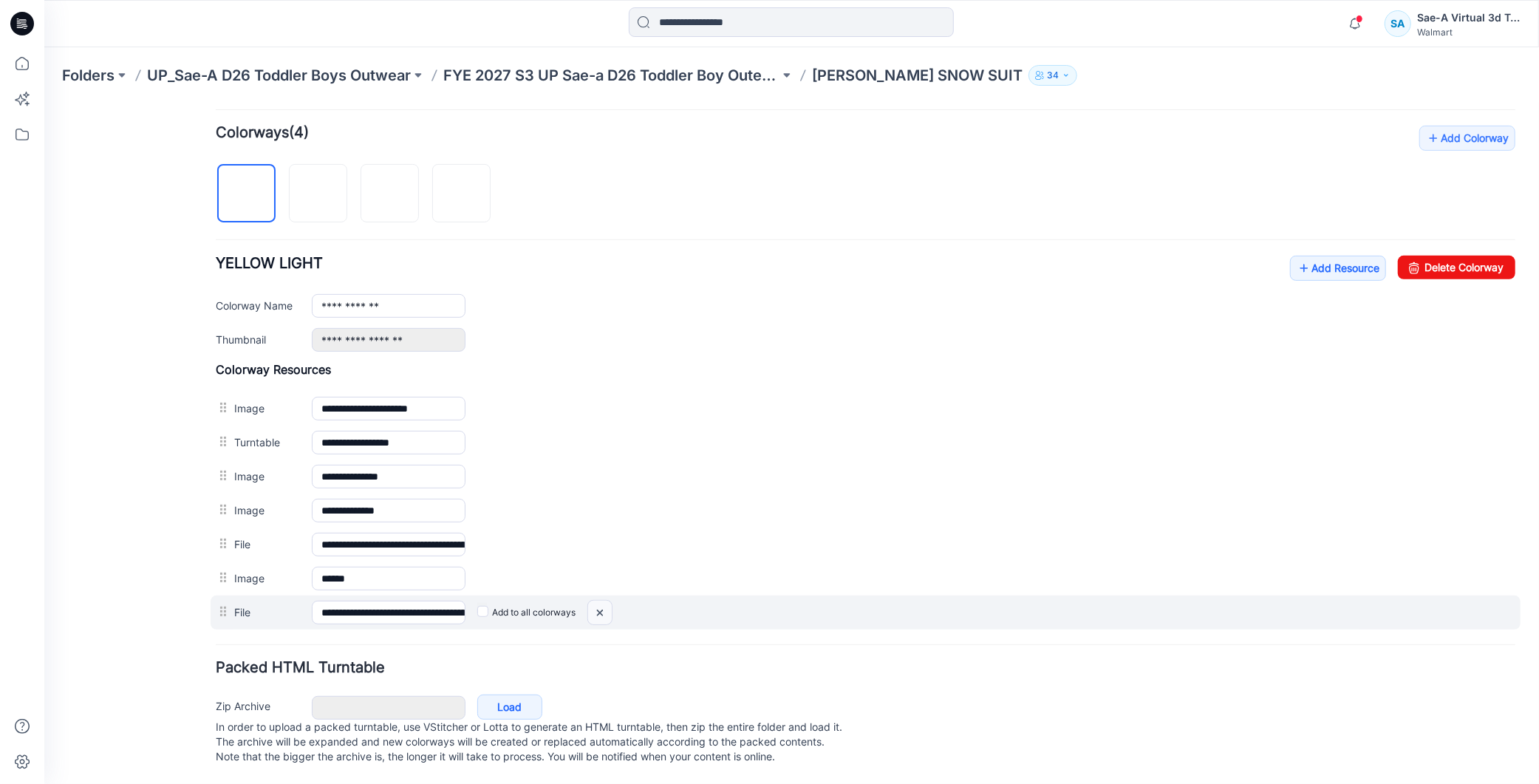
drag, startPoint x: 605, startPoint y: 596, endPoint x: 881, endPoint y: 202, distance: 481.1
click at [605, 600] on img at bounding box center [598, 612] width 23 height 24
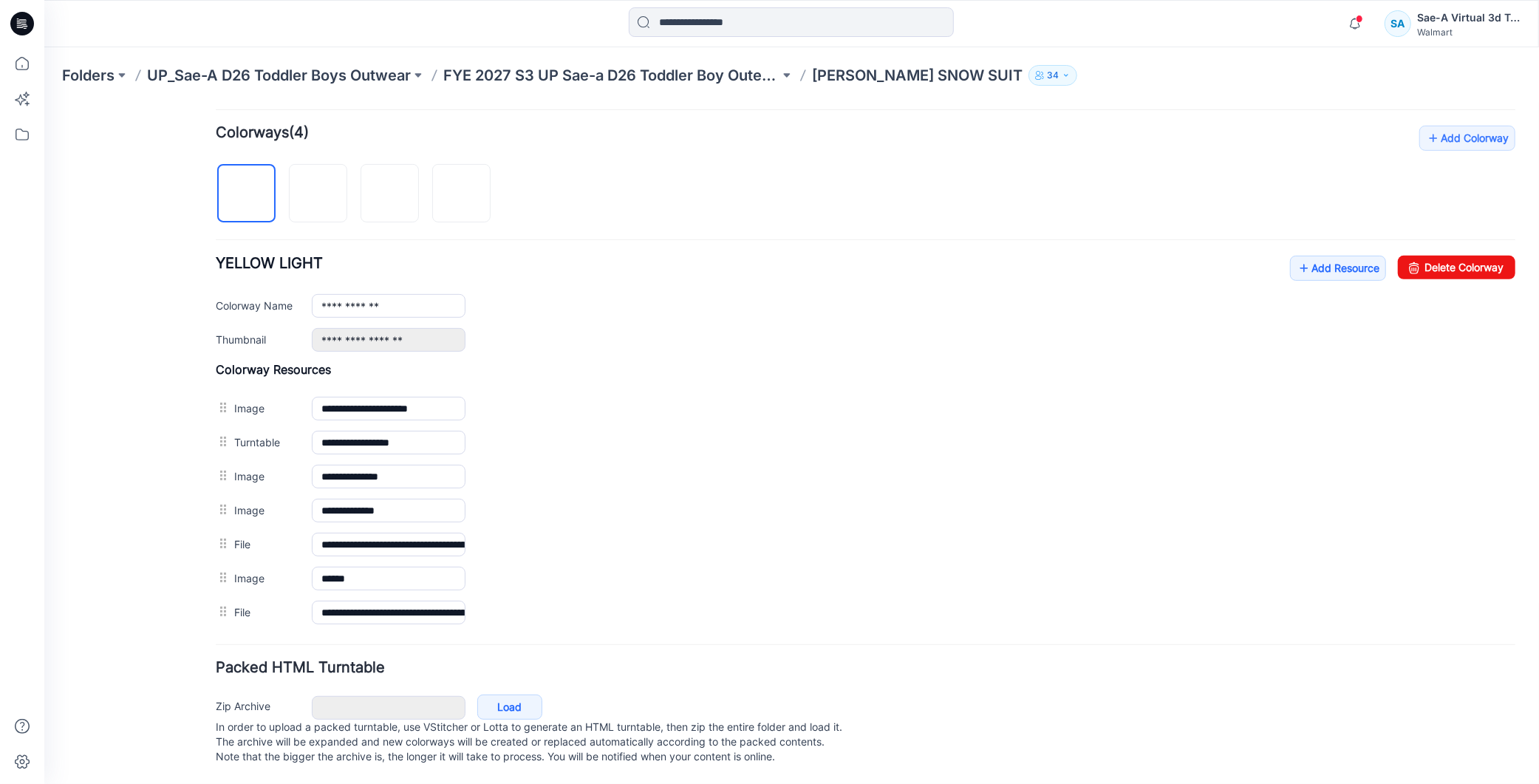
click at [1334, 263] on div "**********" at bounding box center [865, 303] width 1300 height 96
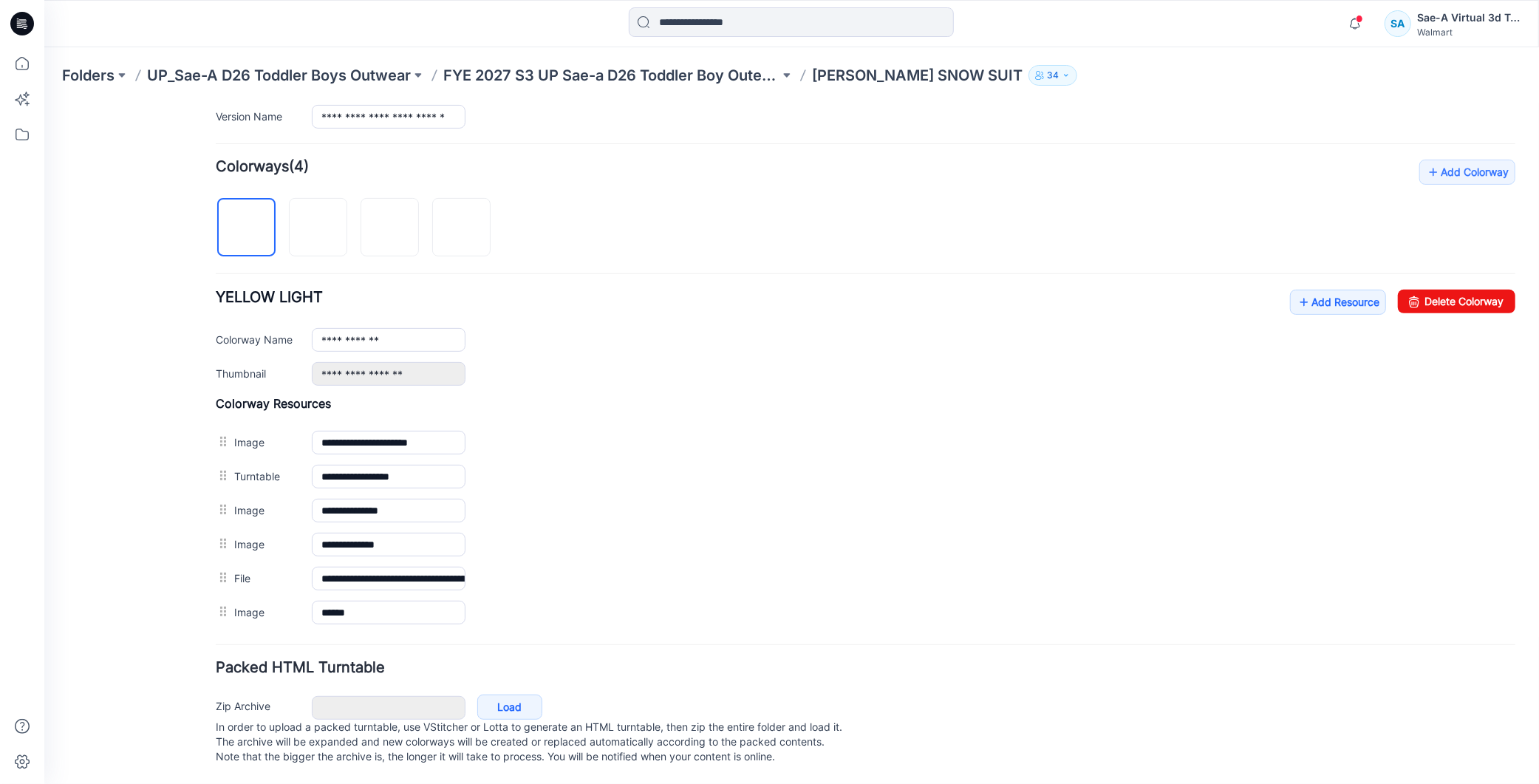
click at [1310, 265] on div "**********" at bounding box center [865, 393] width 1300 height 470
click at [1305, 289] on link "Add Resource" at bounding box center [1337, 301] width 96 height 25
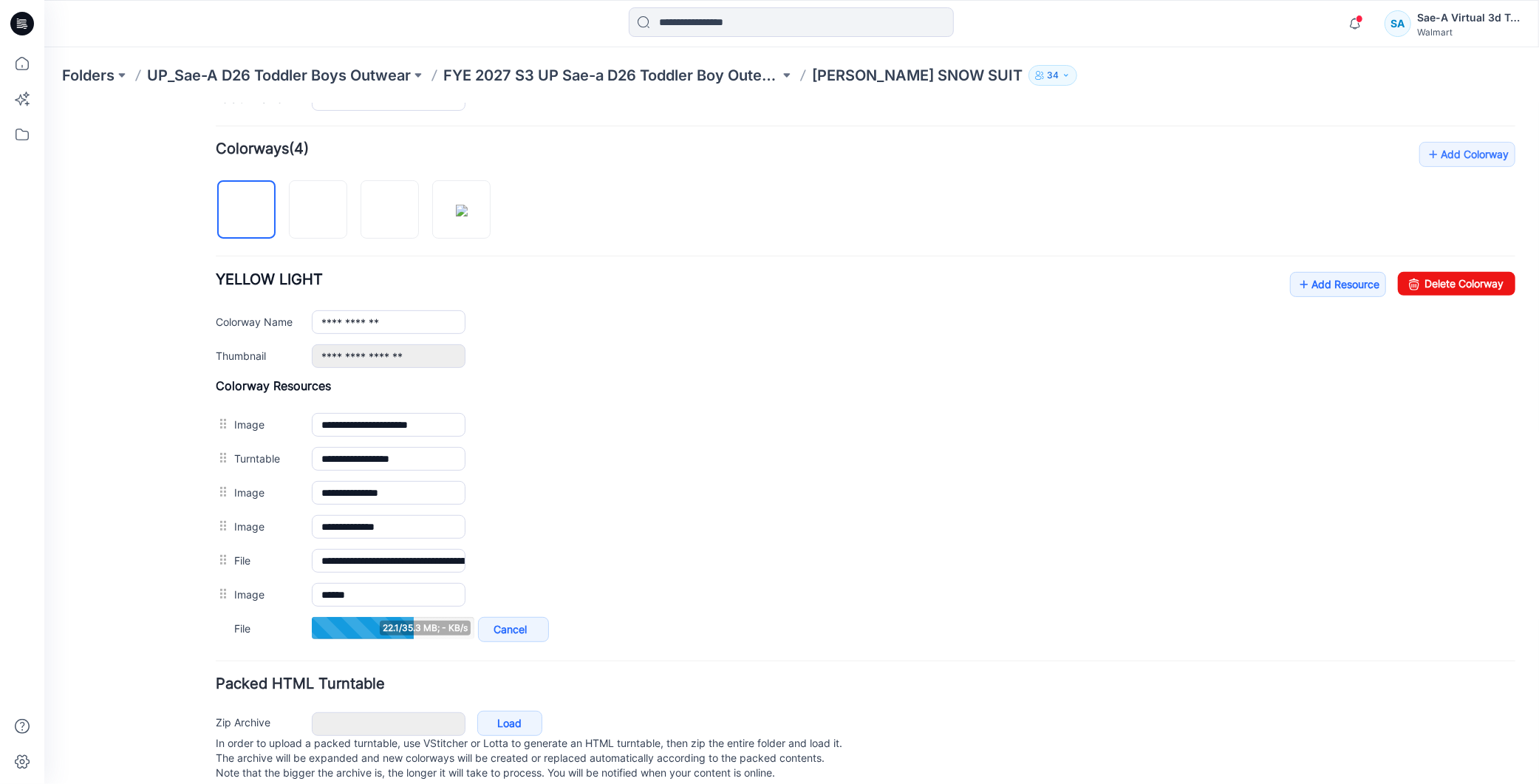
click at [1381, 379] on h4 "Colorway Resources" at bounding box center [865, 385] width 1300 height 15
click at [503, 641] on link "Cancel" at bounding box center [513, 628] width 71 height 25
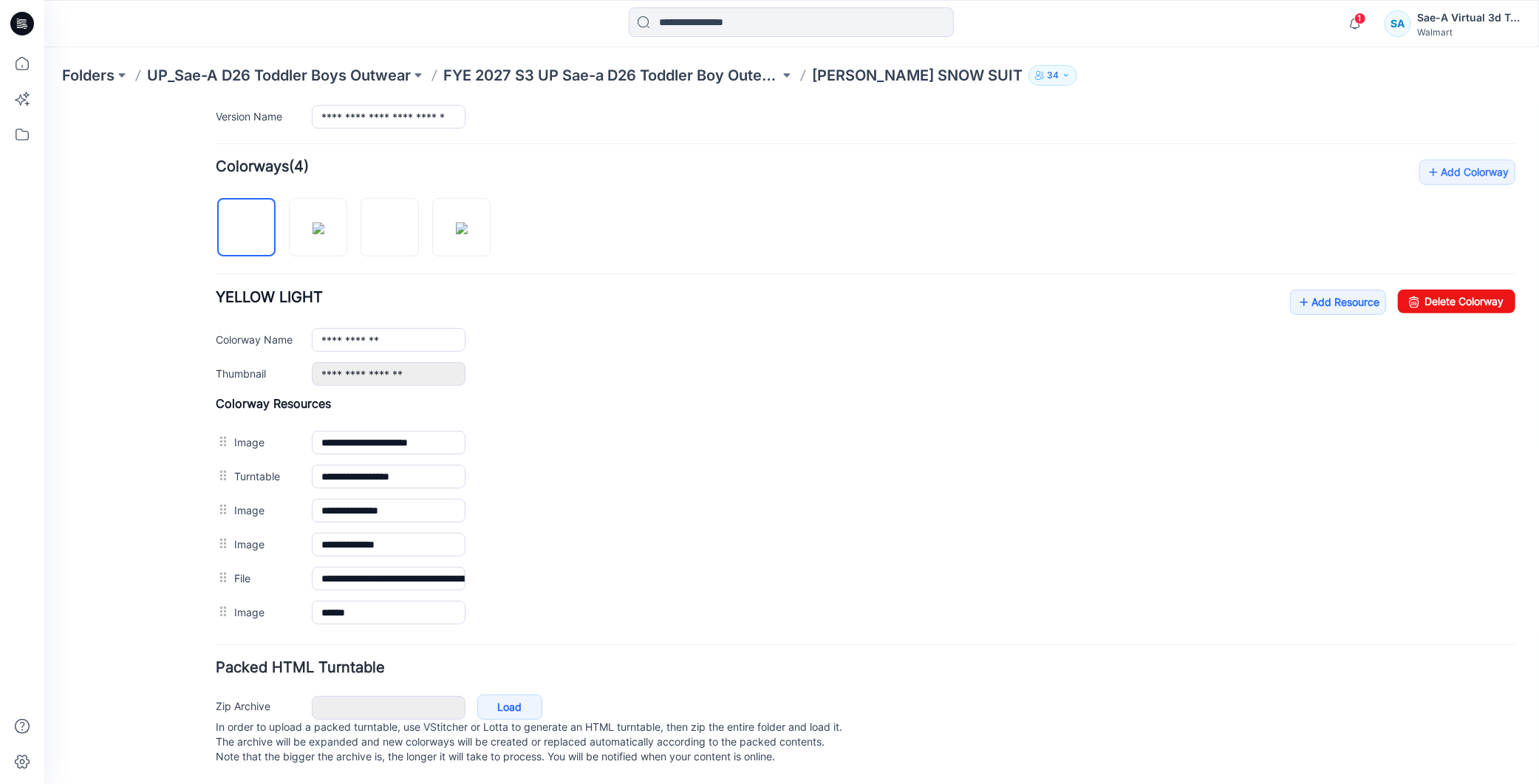
click at [1341, 130] on form "**********" at bounding box center [865, 274] width 1300 height 990
click at [1309, 289] on link "Add Resource" at bounding box center [1337, 301] width 96 height 25
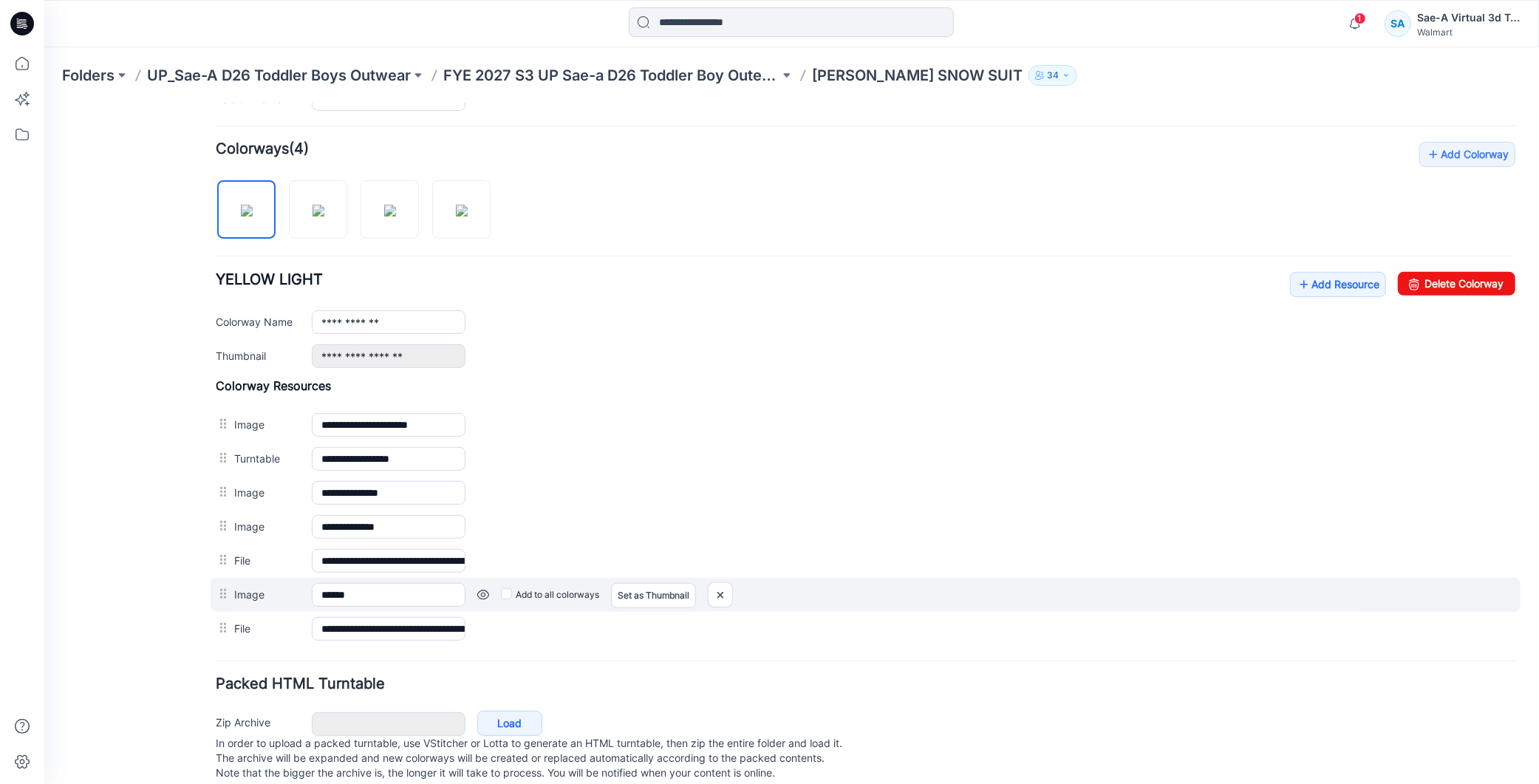
drag, startPoint x: 1310, startPoint y: 580, endPoint x: 1331, endPoint y: 583, distance: 21.2
click at [1315, 580] on div "Image ****** Cancel Add to all colorways Set as Thumbnail Unset as Thumbnail" at bounding box center [865, 594] width 1310 height 34
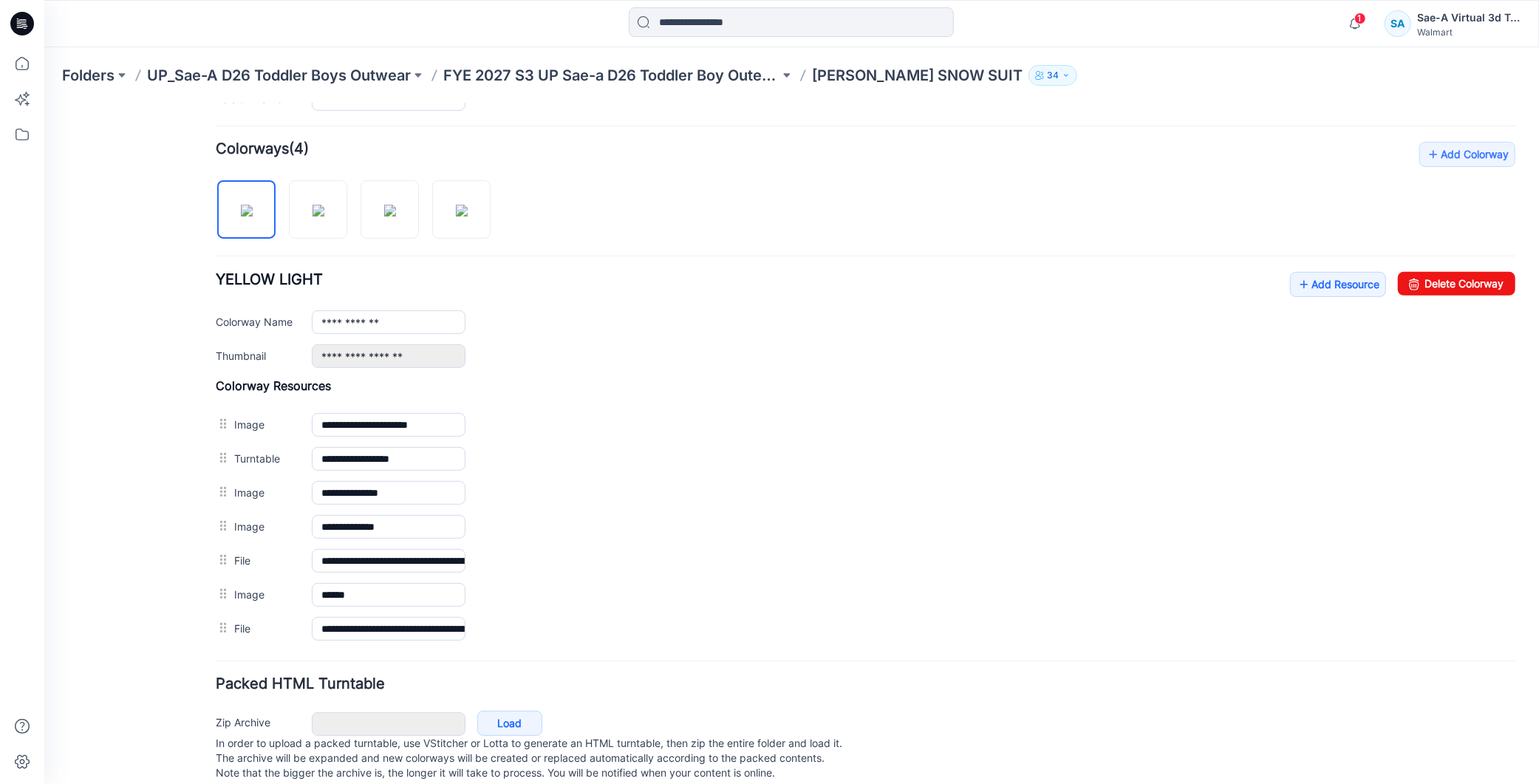
scroll to position [0, 0]
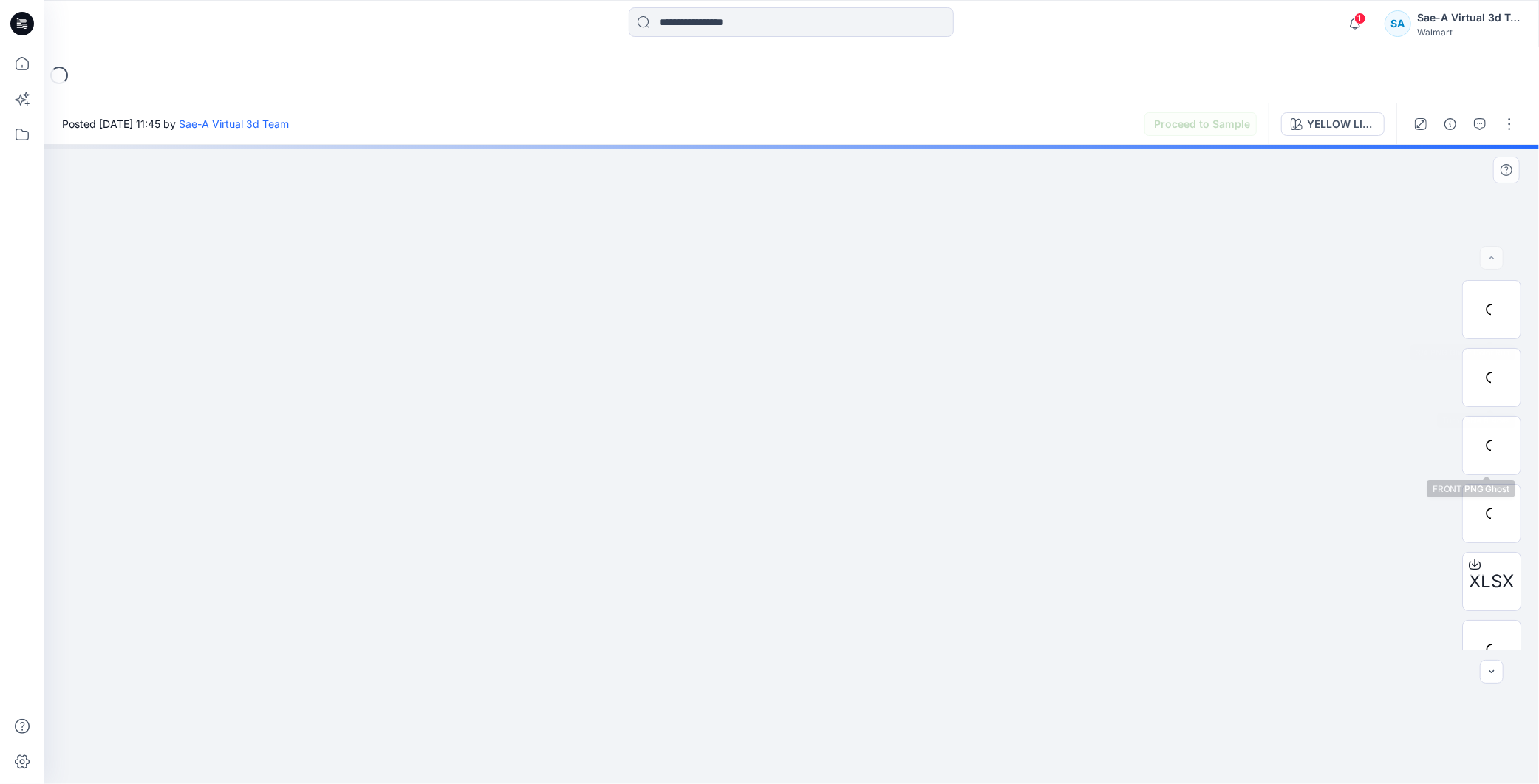
scroll to position [165, 0]
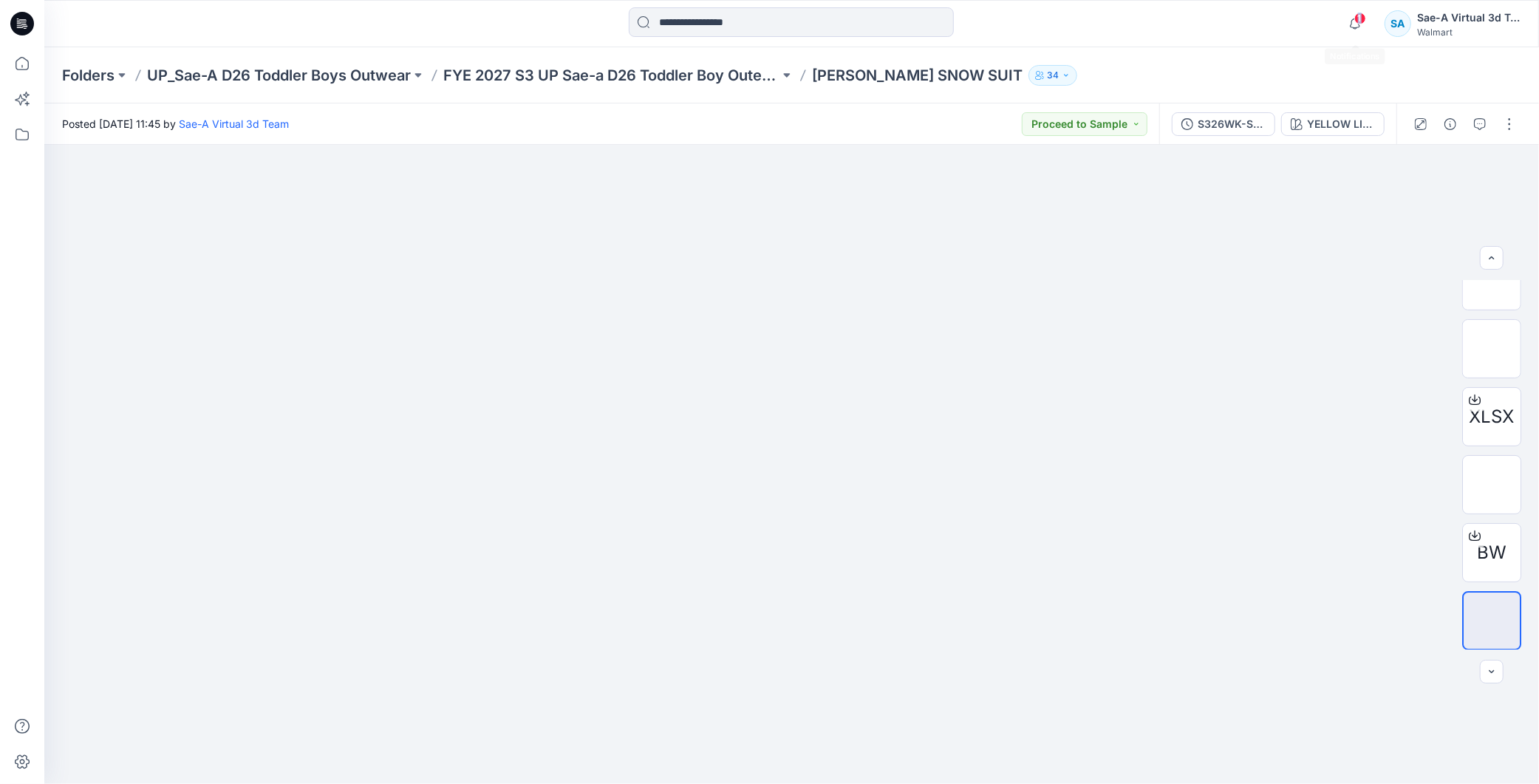
click at [1359, 12] on span "1" at bounding box center [1360, 18] width 12 height 12
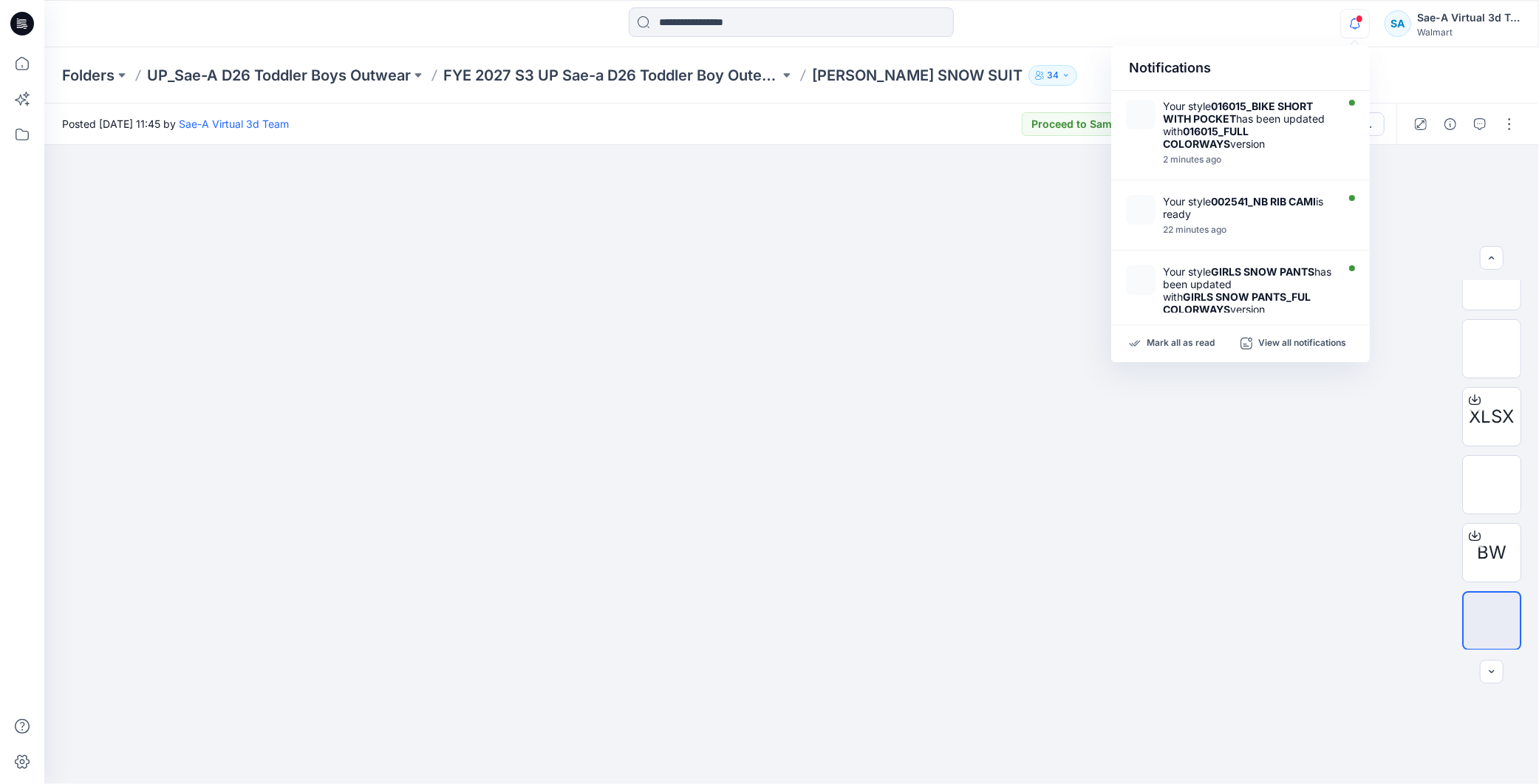
click at [1357, 21] on span at bounding box center [1359, 19] width 8 height 8
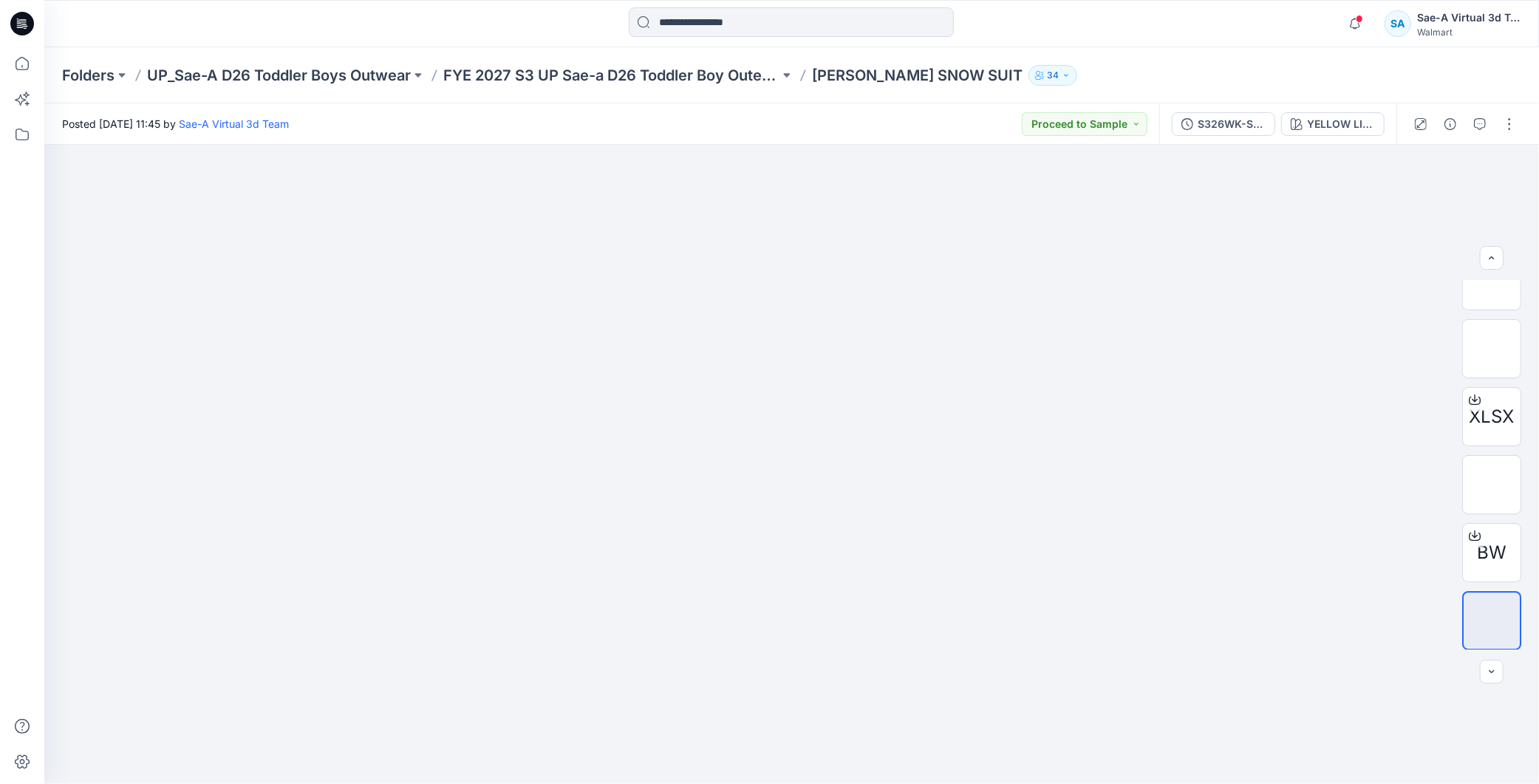
click at [1357, 20] on span at bounding box center [1359, 19] width 8 height 8
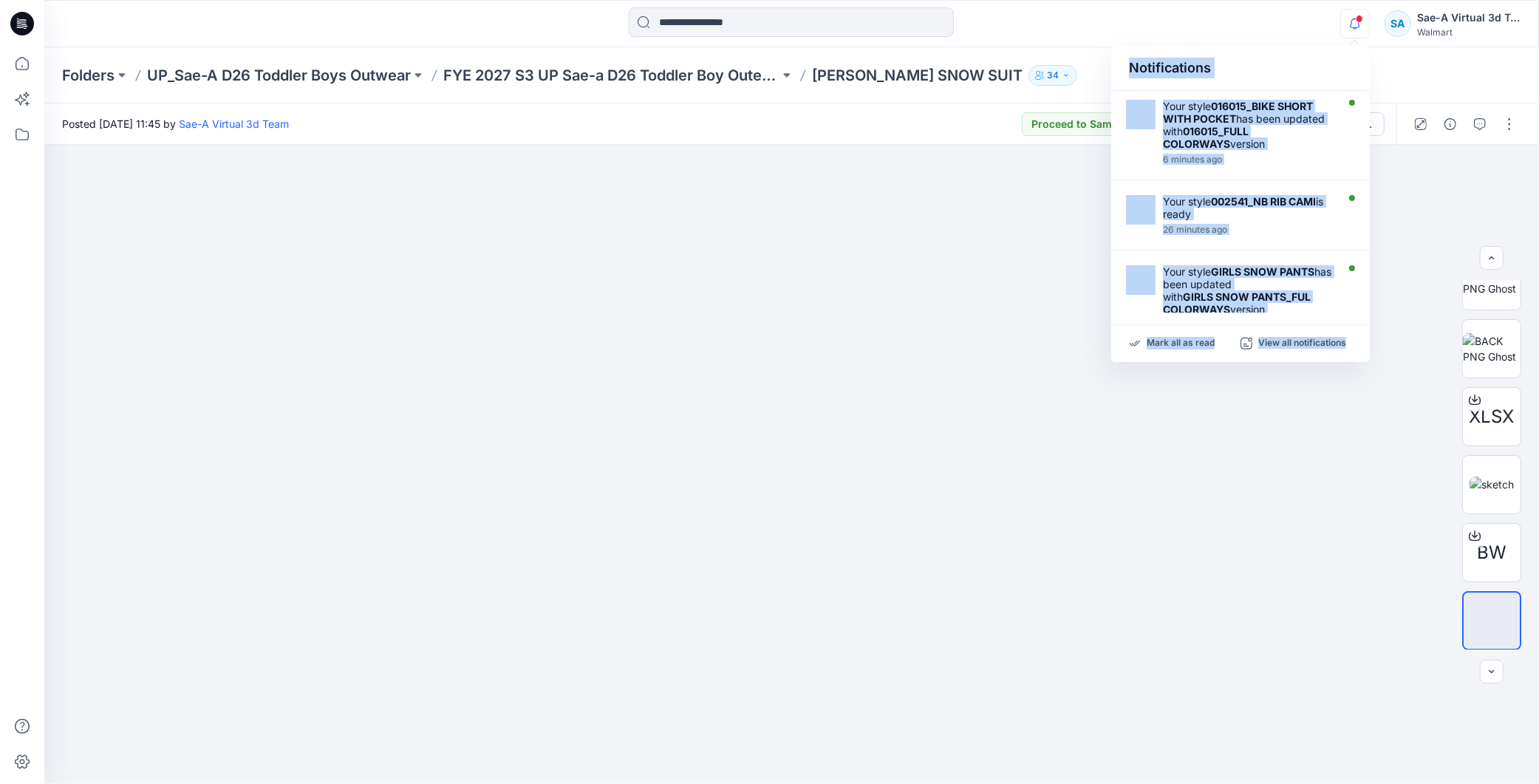
click at [1272, 35] on div "Notifications Your style 016015_BIKE SHORT WITH POCKET has been updated with 01…" at bounding box center [791, 23] width 1494 height 33
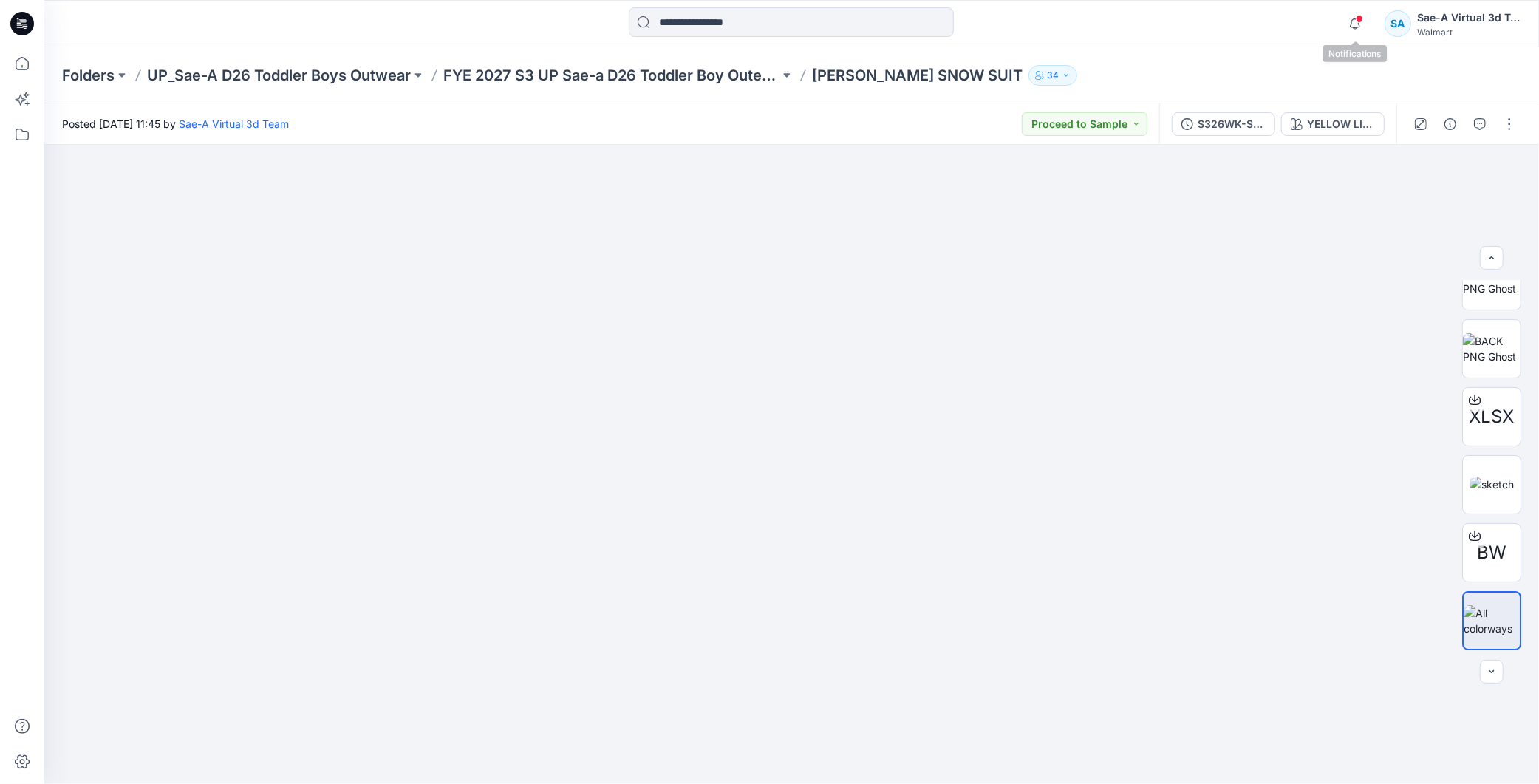
click at [1361, 21] on span at bounding box center [1359, 19] width 8 height 8
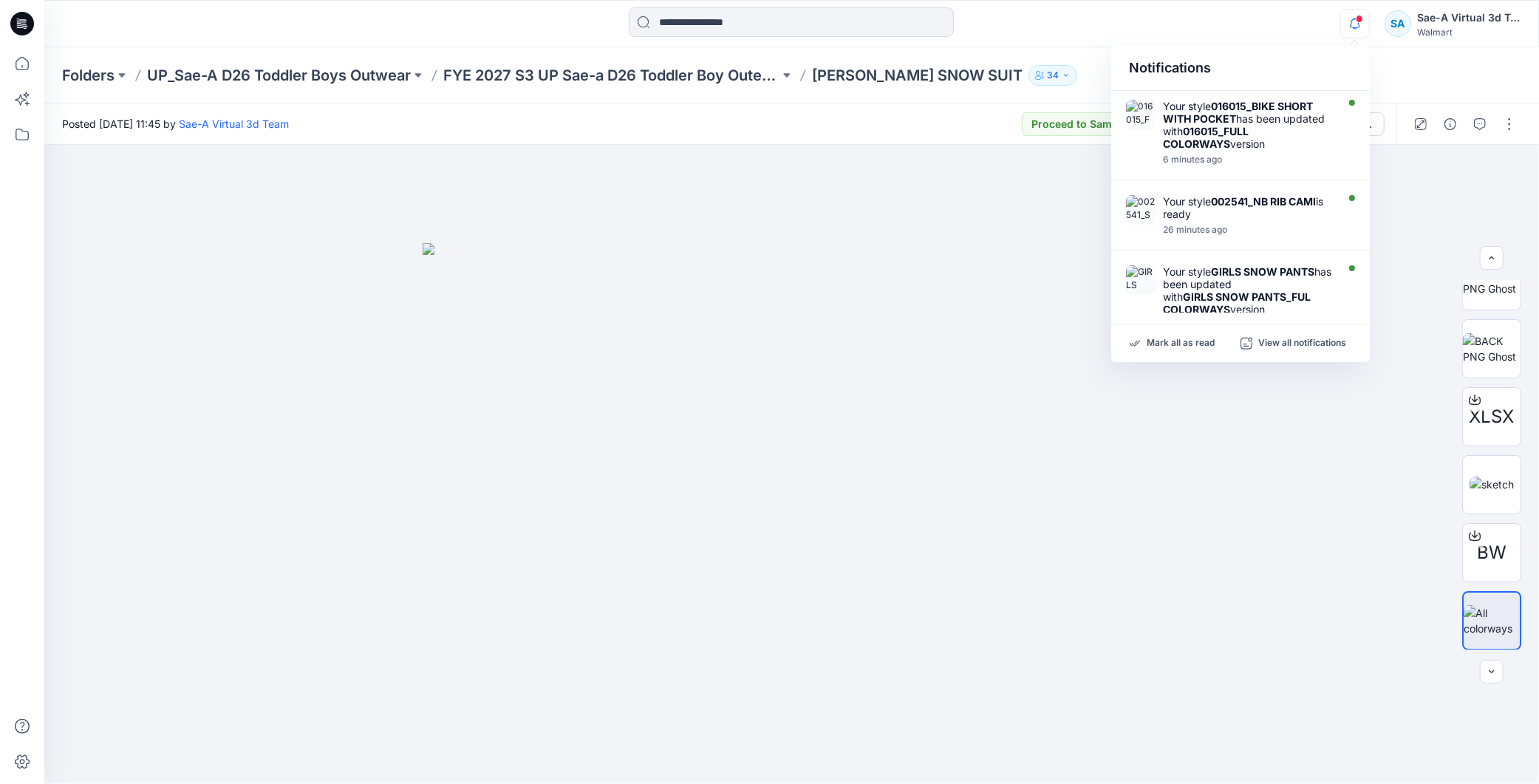
click at [1354, 24] on icon "button" at bounding box center [1355, 23] width 28 height 30
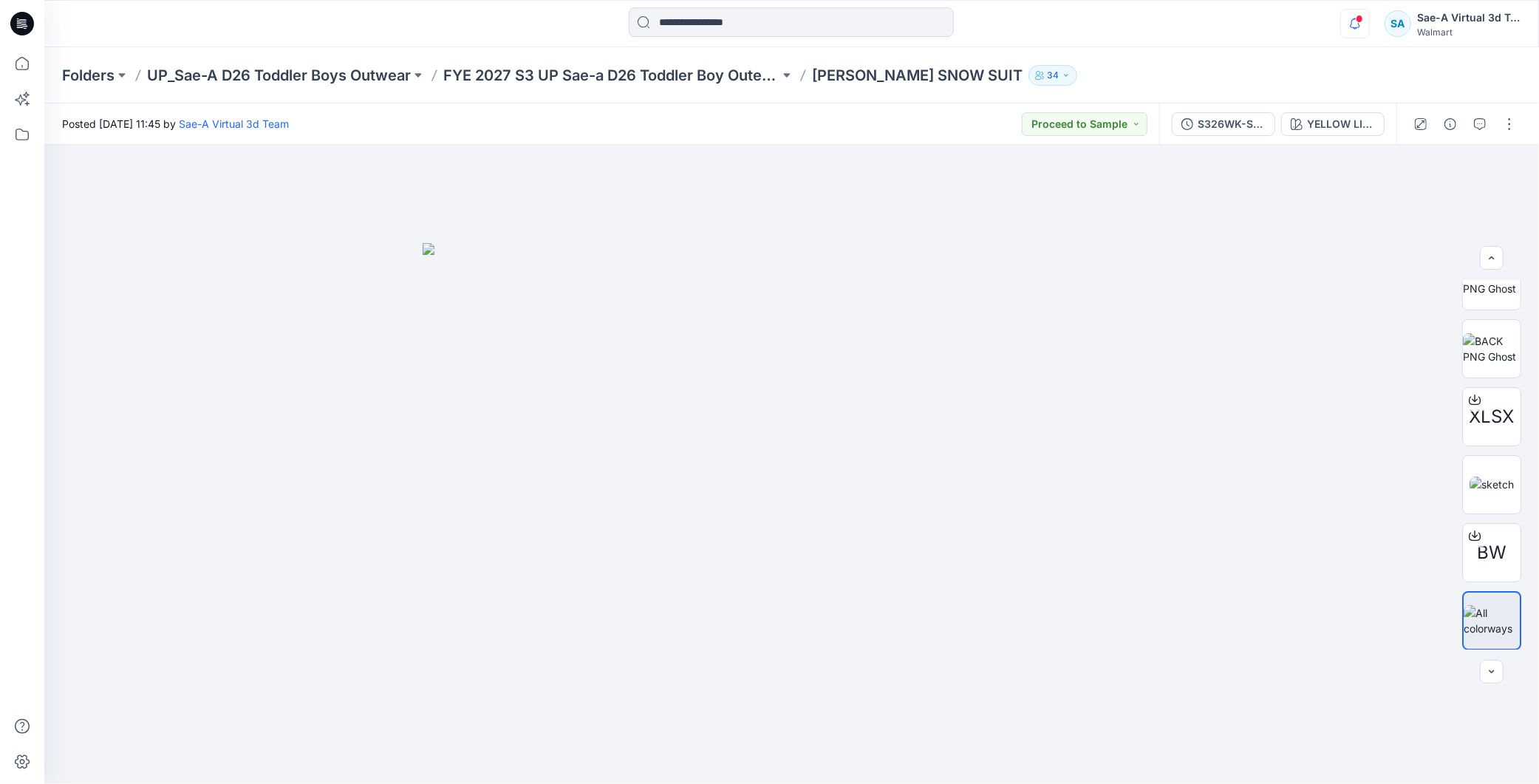
click at [1354, 24] on icon "button" at bounding box center [1355, 23] width 28 height 30
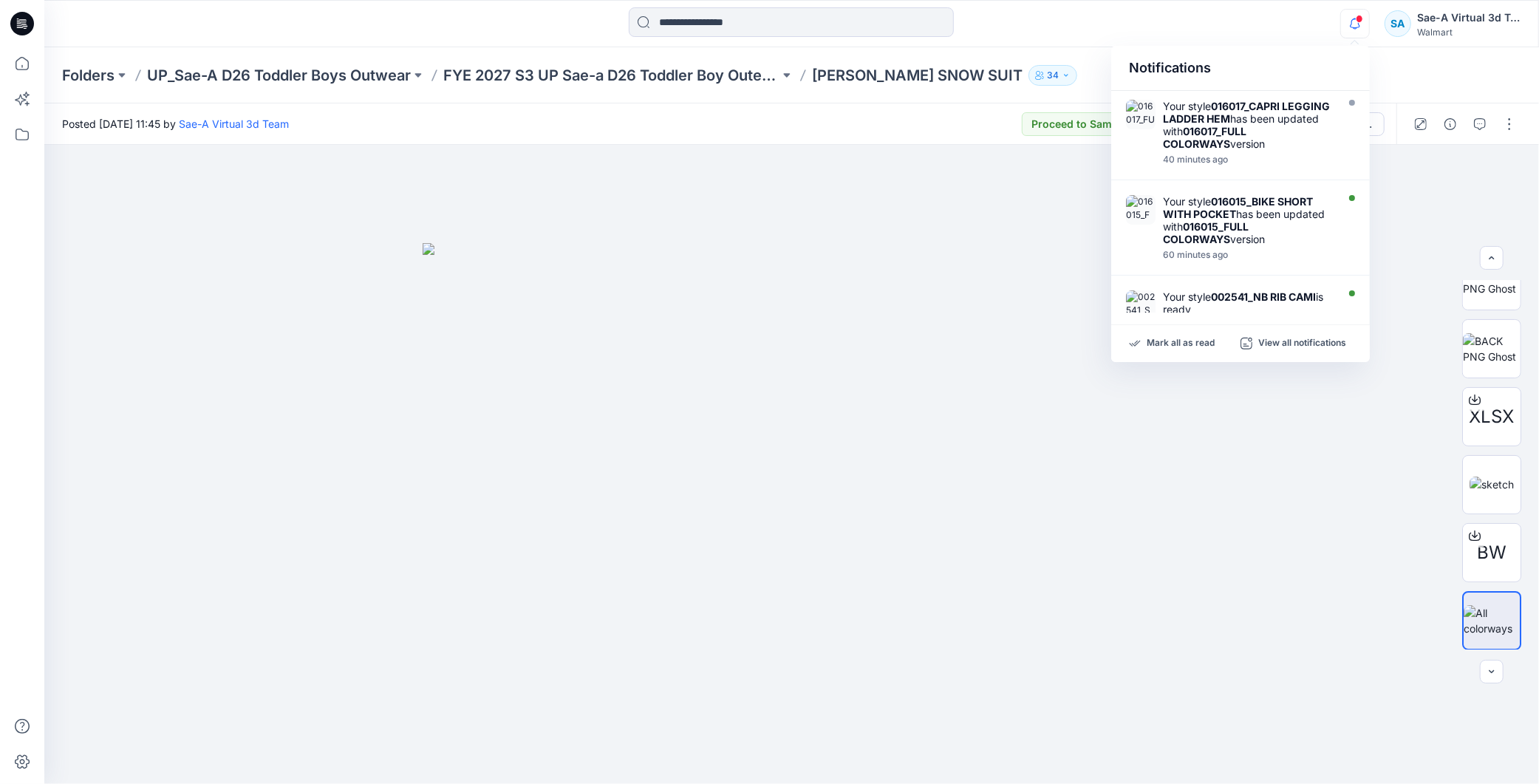
click at [1353, 30] on icon "button" at bounding box center [1355, 23] width 28 height 30
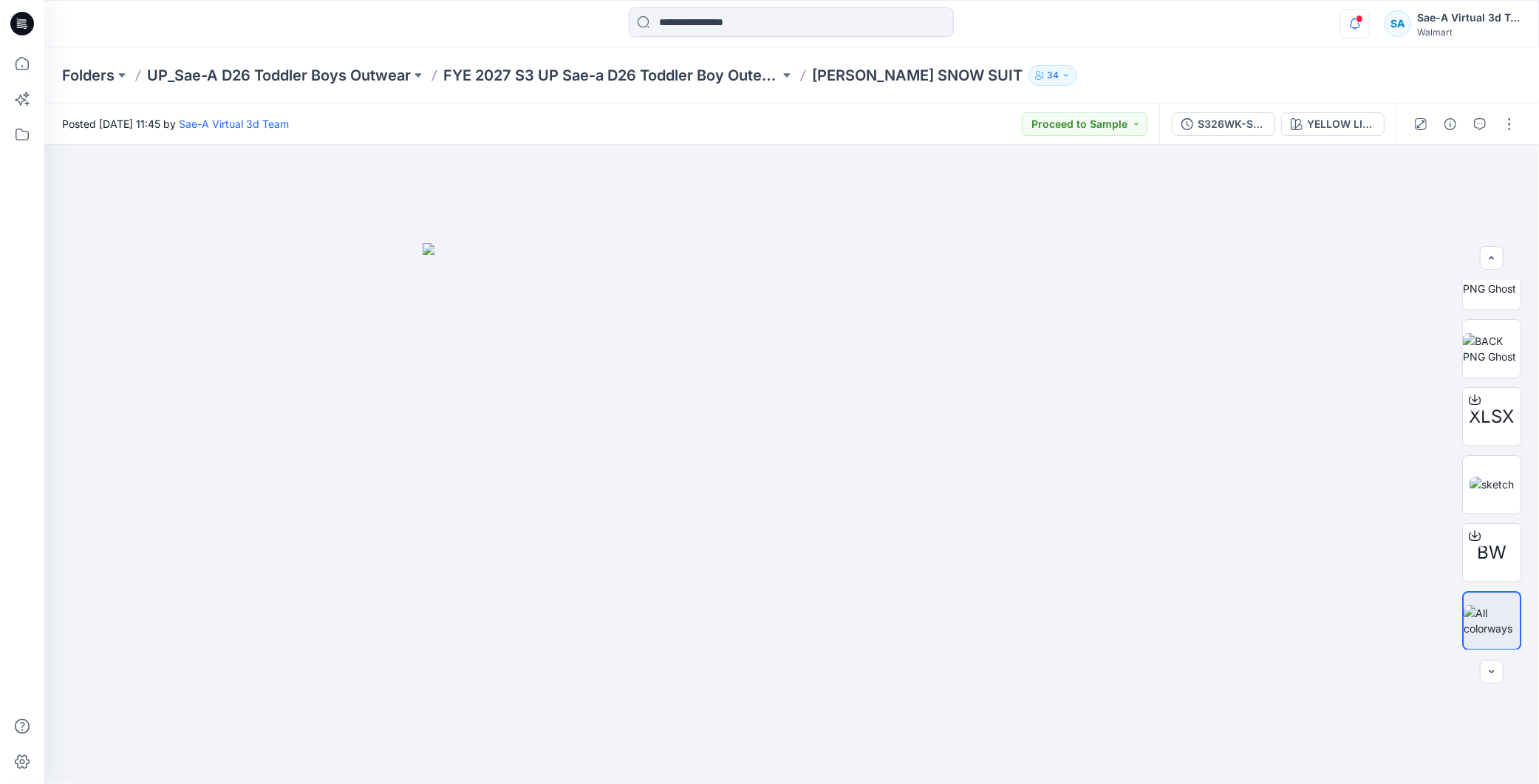
click at [1354, 30] on icon "button" at bounding box center [1355, 23] width 28 height 30
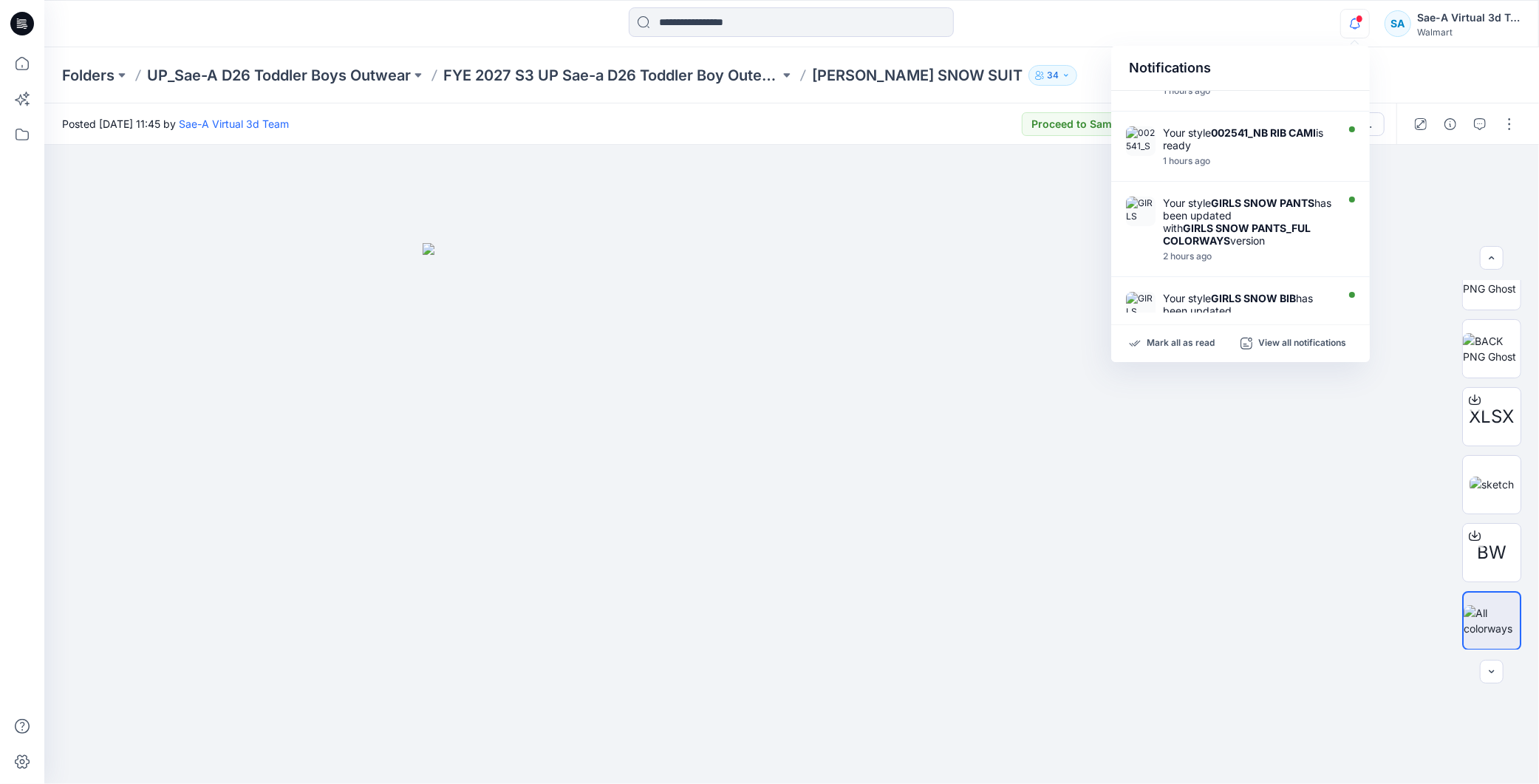
scroll to position [0, 0]
click at [1126, 33] on div at bounding box center [792, 23] width 747 height 33
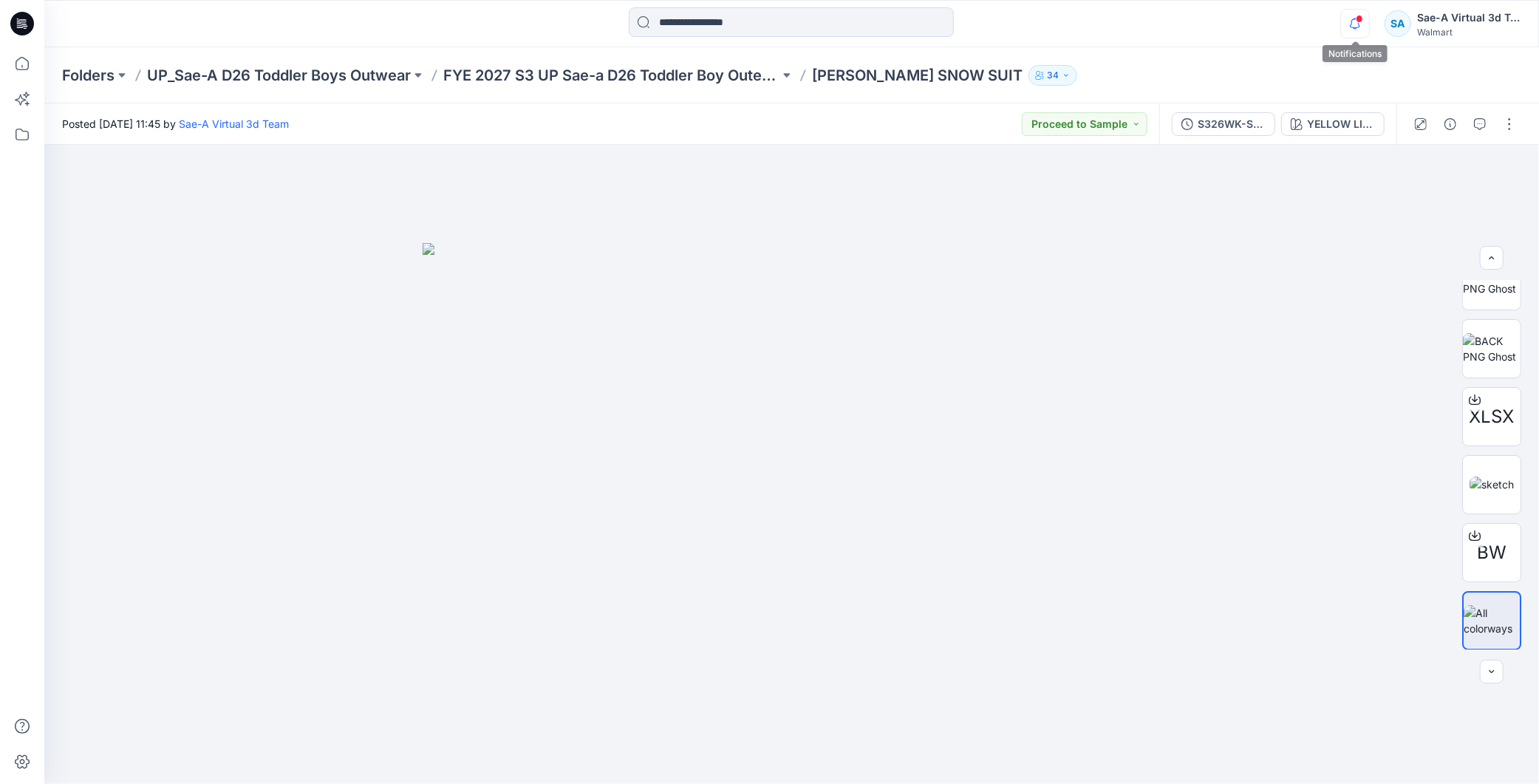
click at [1353, 28] on icon "button" at bounding box center [1355, 23] width 28 height 30
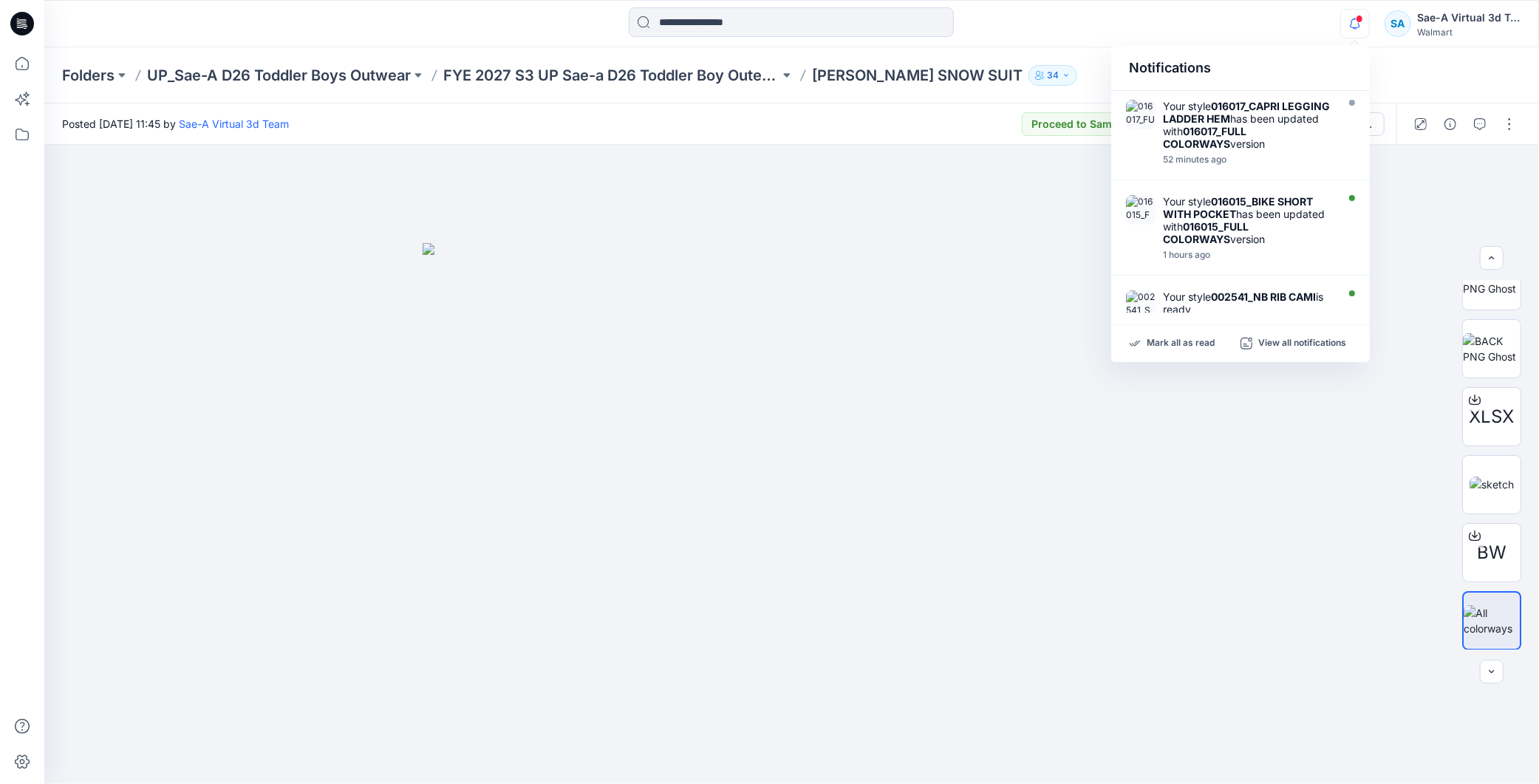
click at [1352, 23] on icon "button" at bounding box center [1355, 23] width 28 height 30
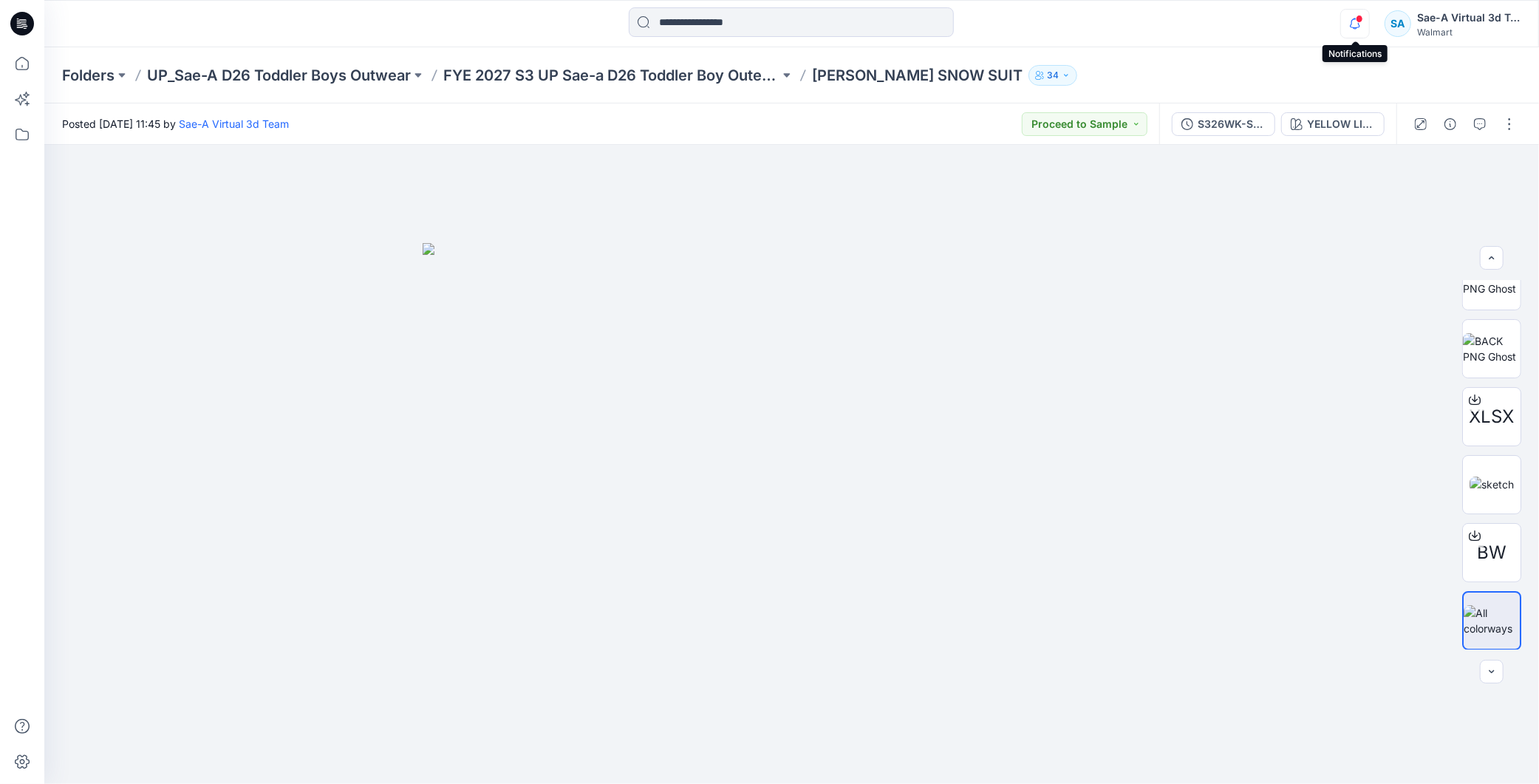
click at [1351, 21] on icon "button" at bounding box center [1354, 23] width 10 height 9
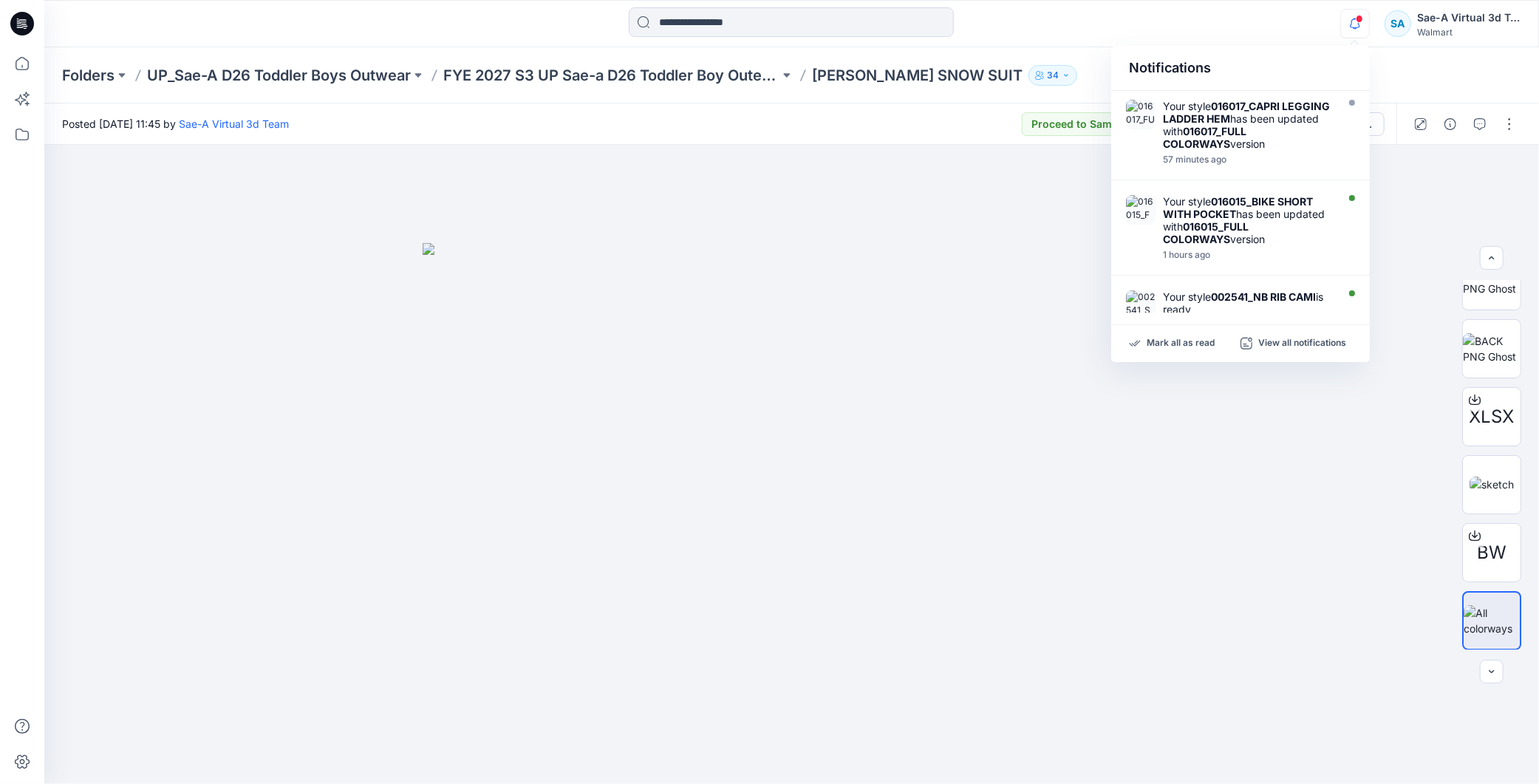
click at [1345, 16] on icon "button" at bounding box center [1355, 23] width 28 height 30
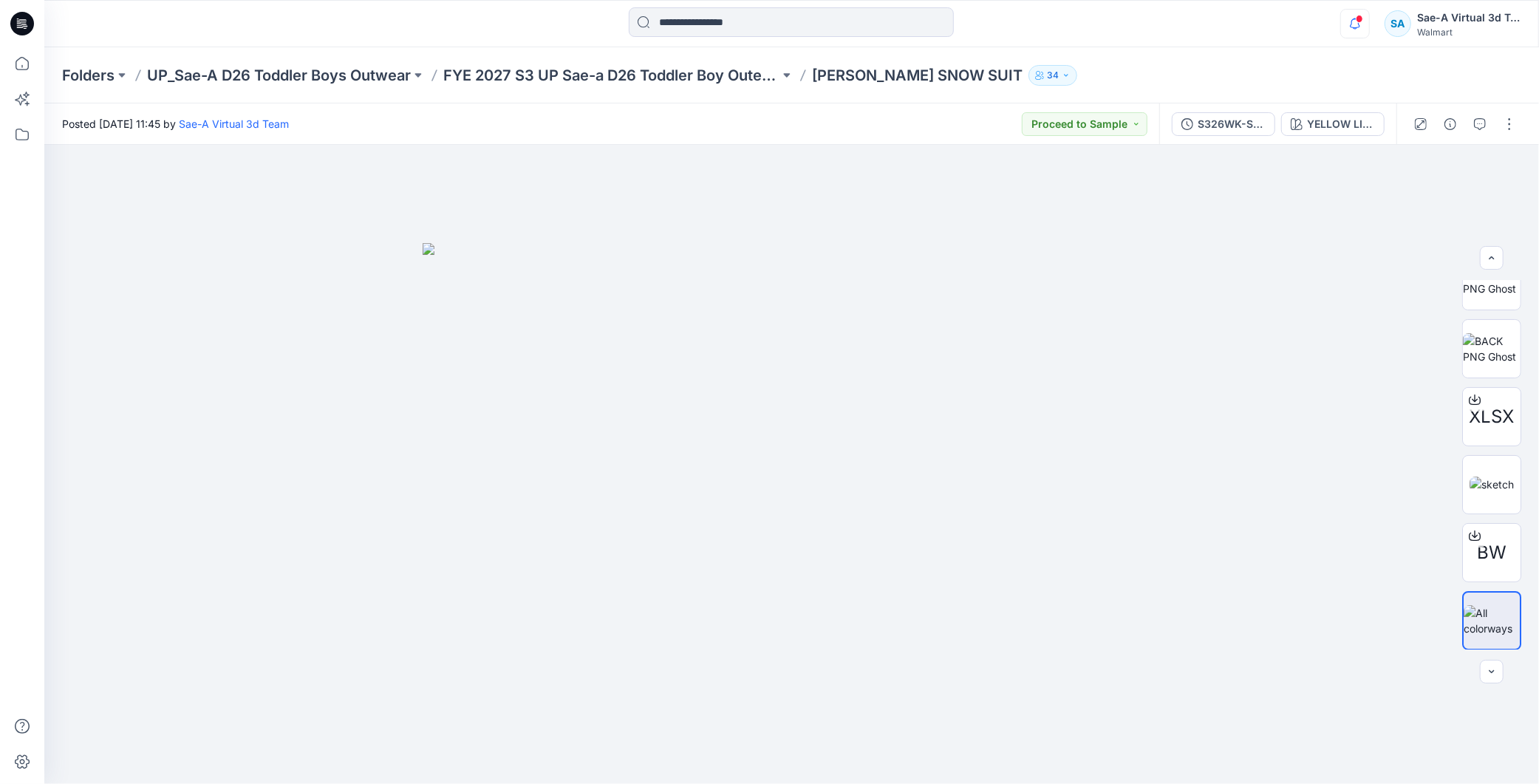
click at [1353, 8] on icon "button" at bounding box center [1355, 23] width 28 height 30
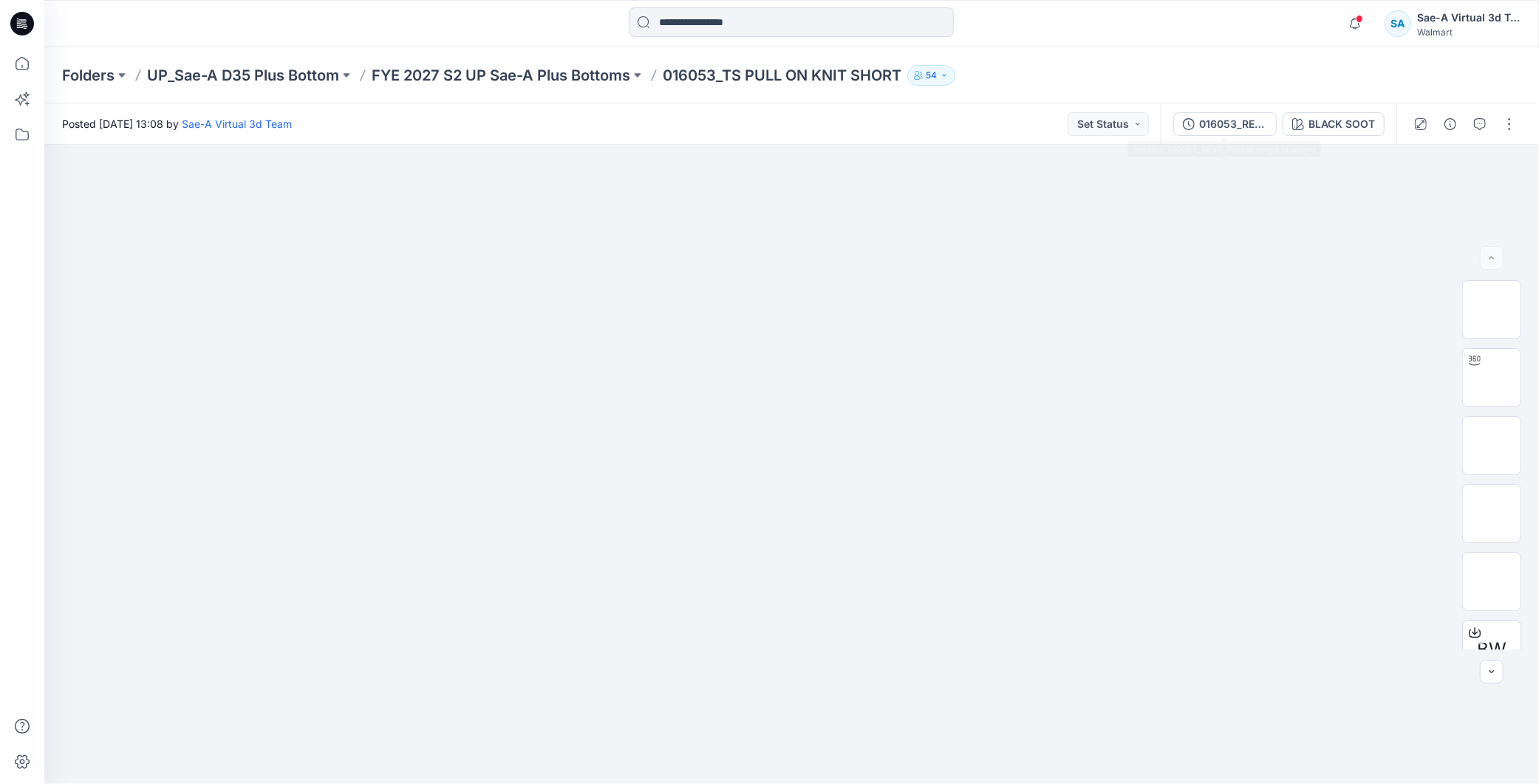
click at [1229, 116] on div "016053_REV2_Pocket height changed" at bounding box center [1232, 124] width 68 height 16
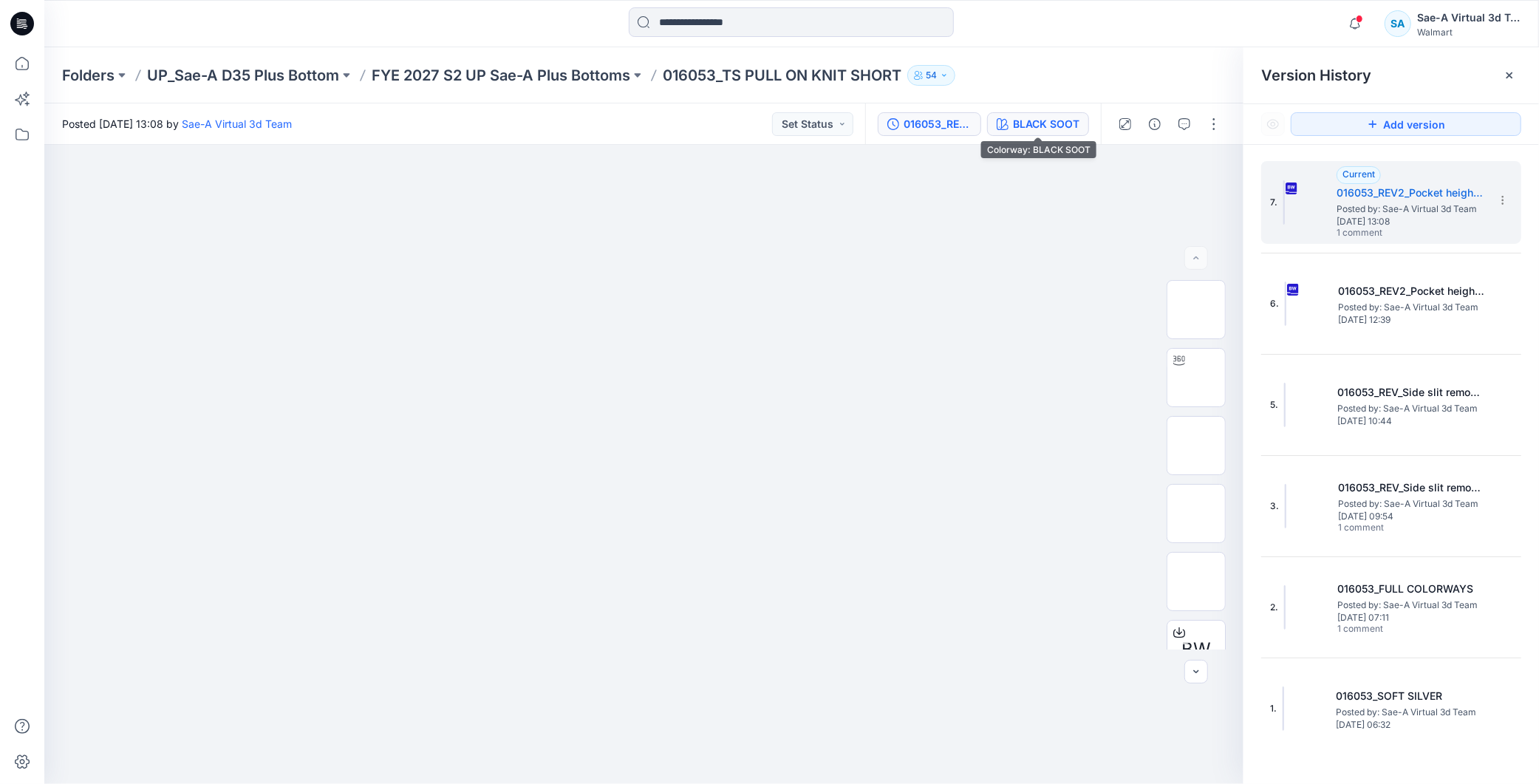
click at [1048, 124] on div "BLACK SOOT" at bounding box center [1046, 124] width 67 height 16
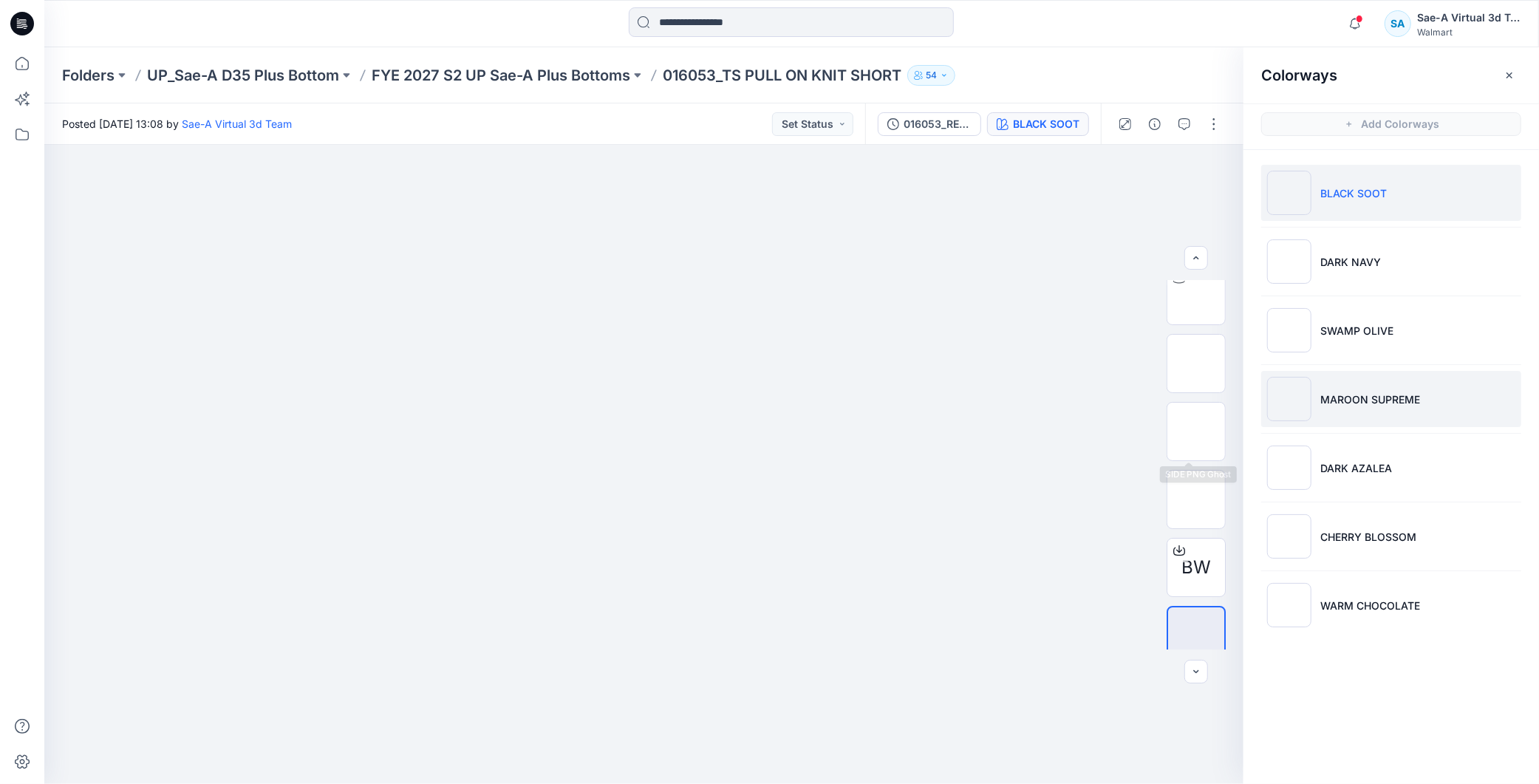
scroll to position [97, 0]
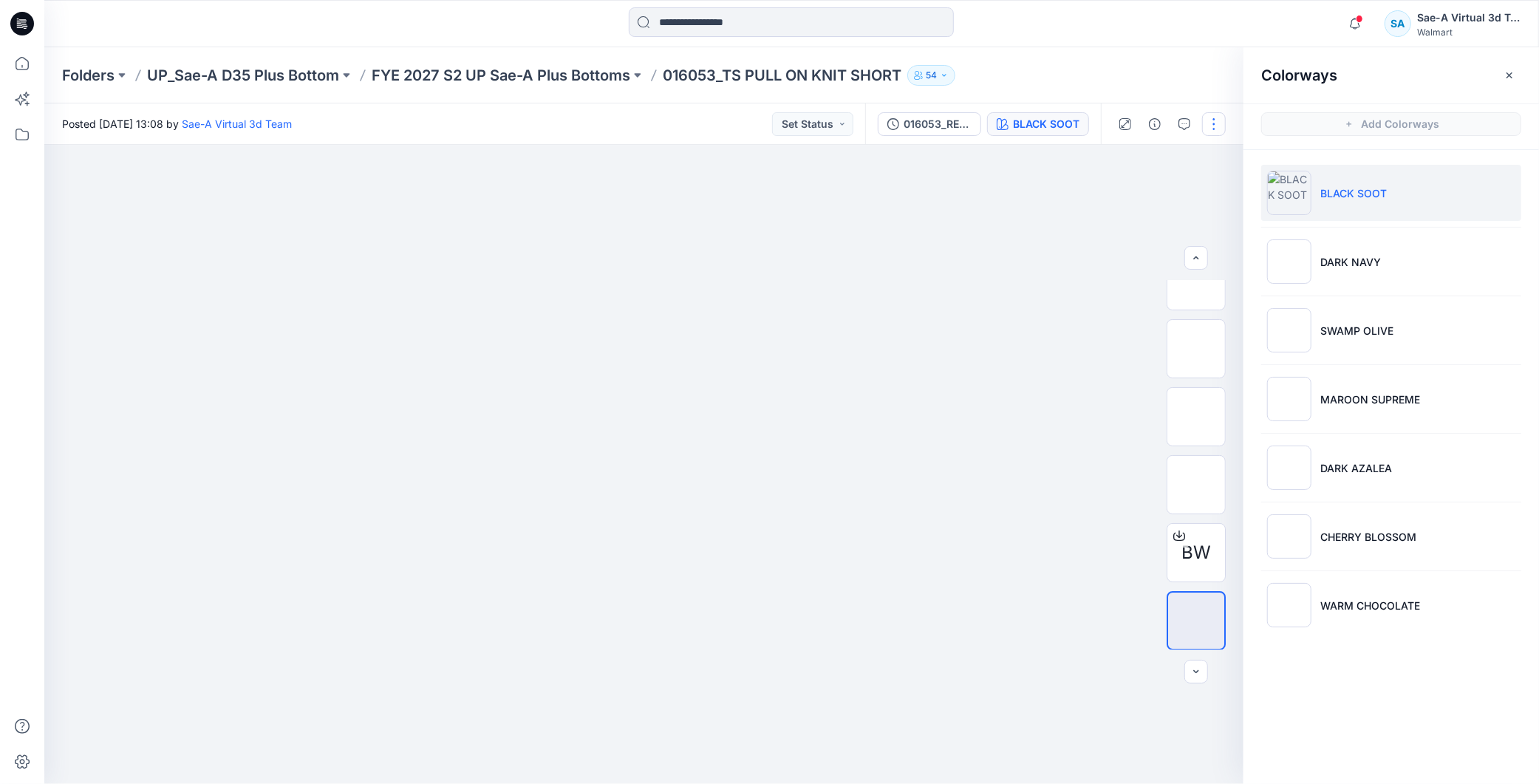
click at [1208, 120] on button "button" at bounding box center [1214, 124] width 23 height 23
click at [1124, 198] on p "Edit" at bounding box center [1121, 199] width 19 height 16
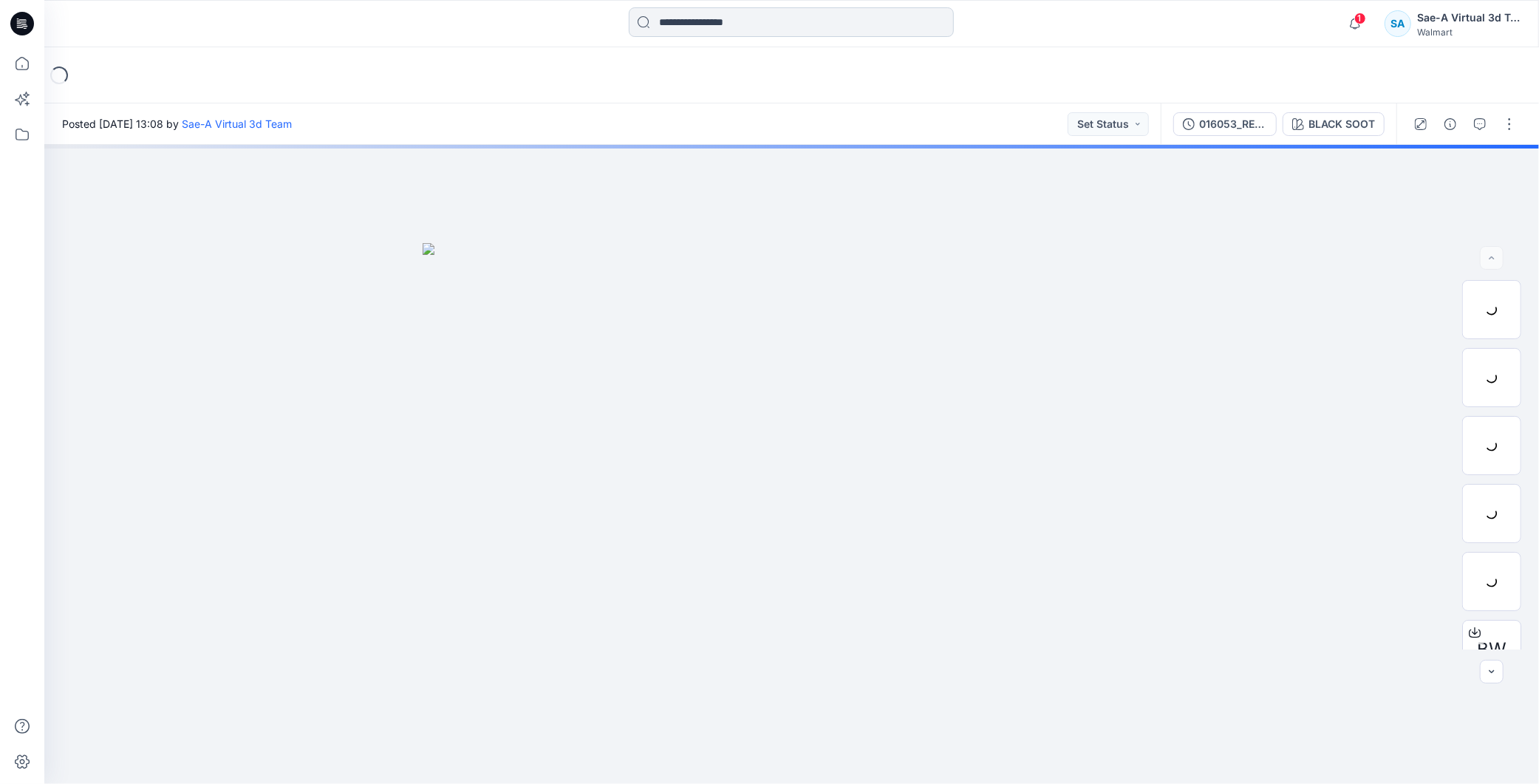
click at [702, 24] on input at bounding box center [791, 23] width 325 height 30
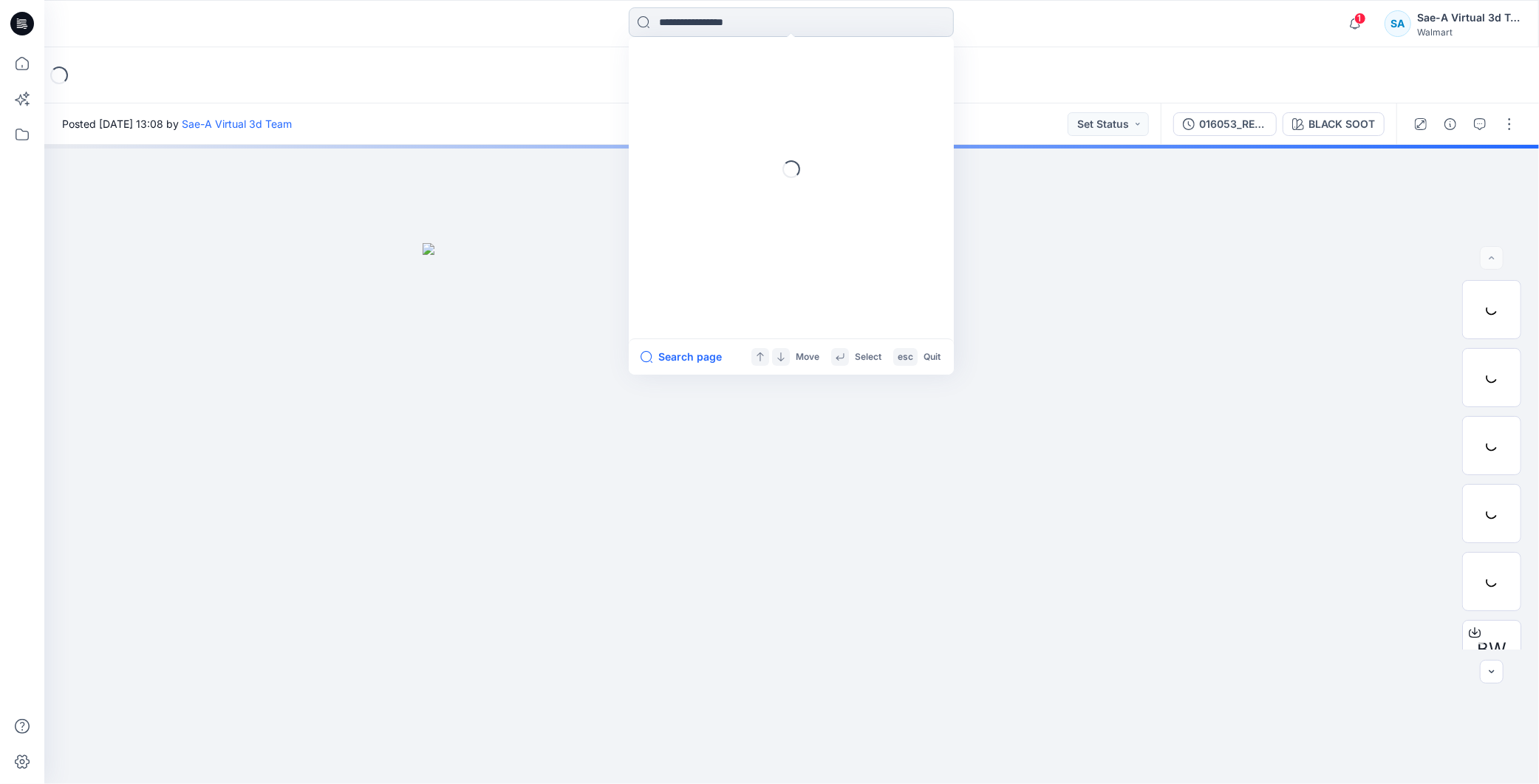
paste input "**********"
type input "**********"
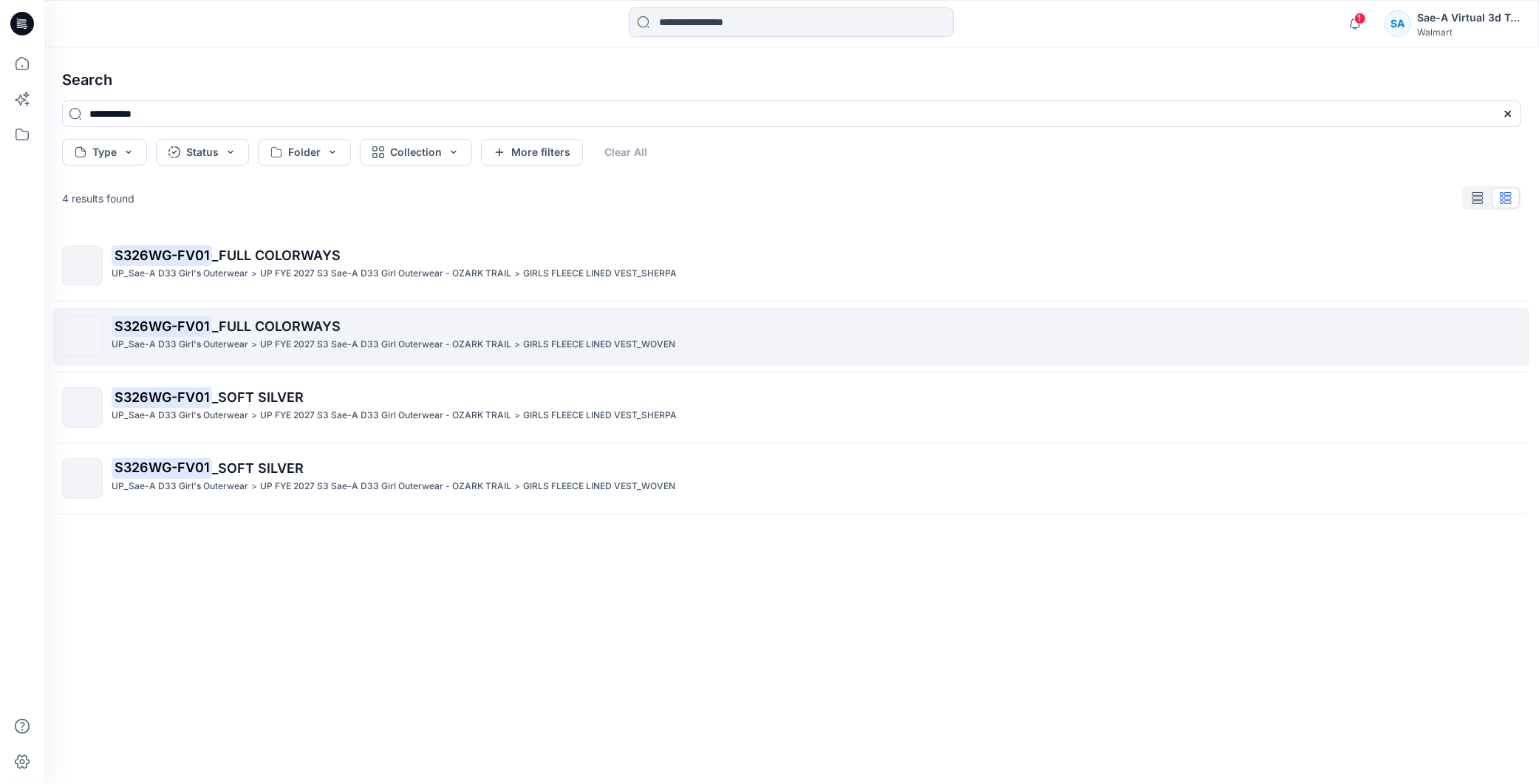
click at [285, 332] on span "_FULL COLORWAYS" at bounding box center [276, 325] width 128 height 16
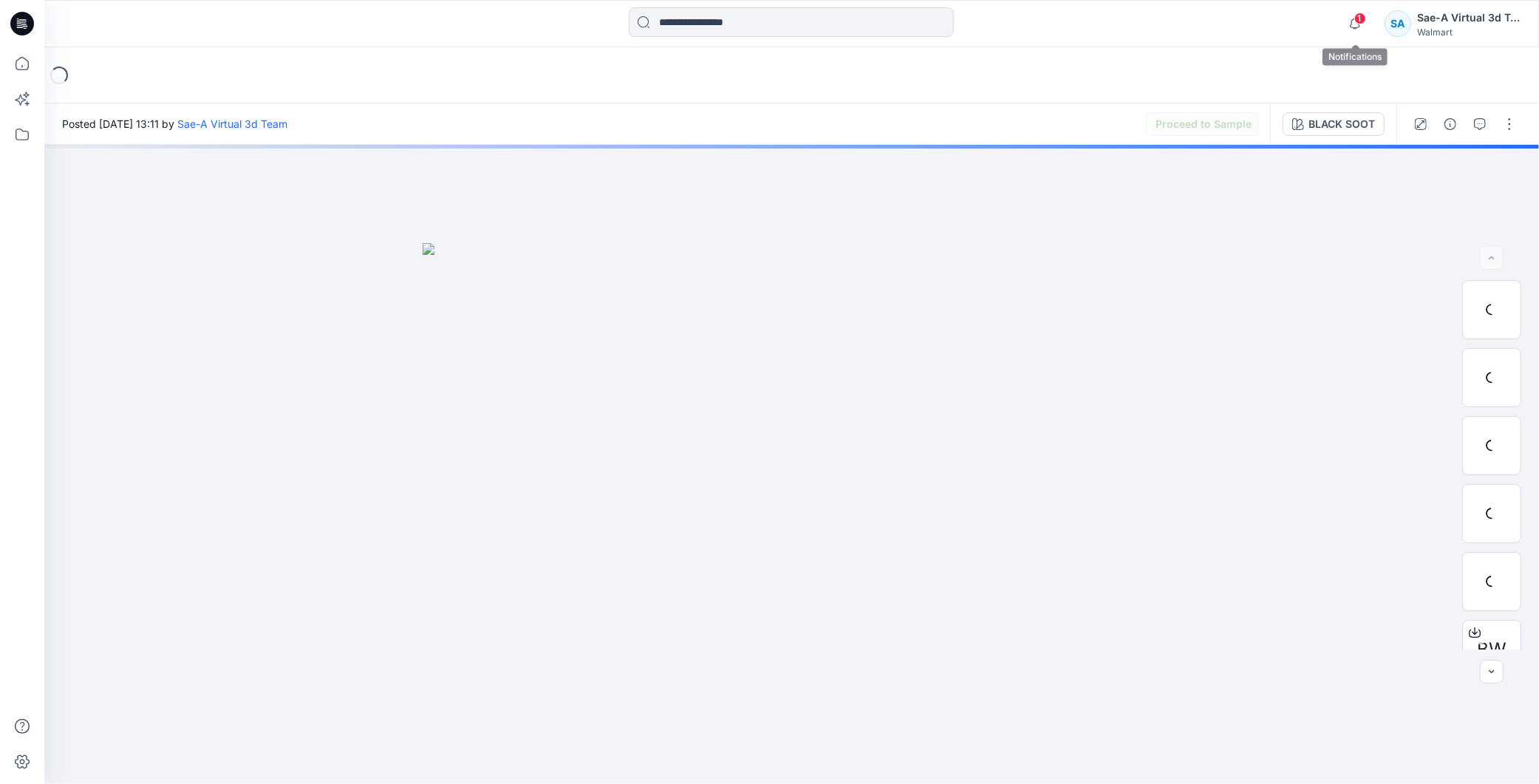
click at [1355, 17] on span "1" at bounding box center [1360, 18] width 12 height 12
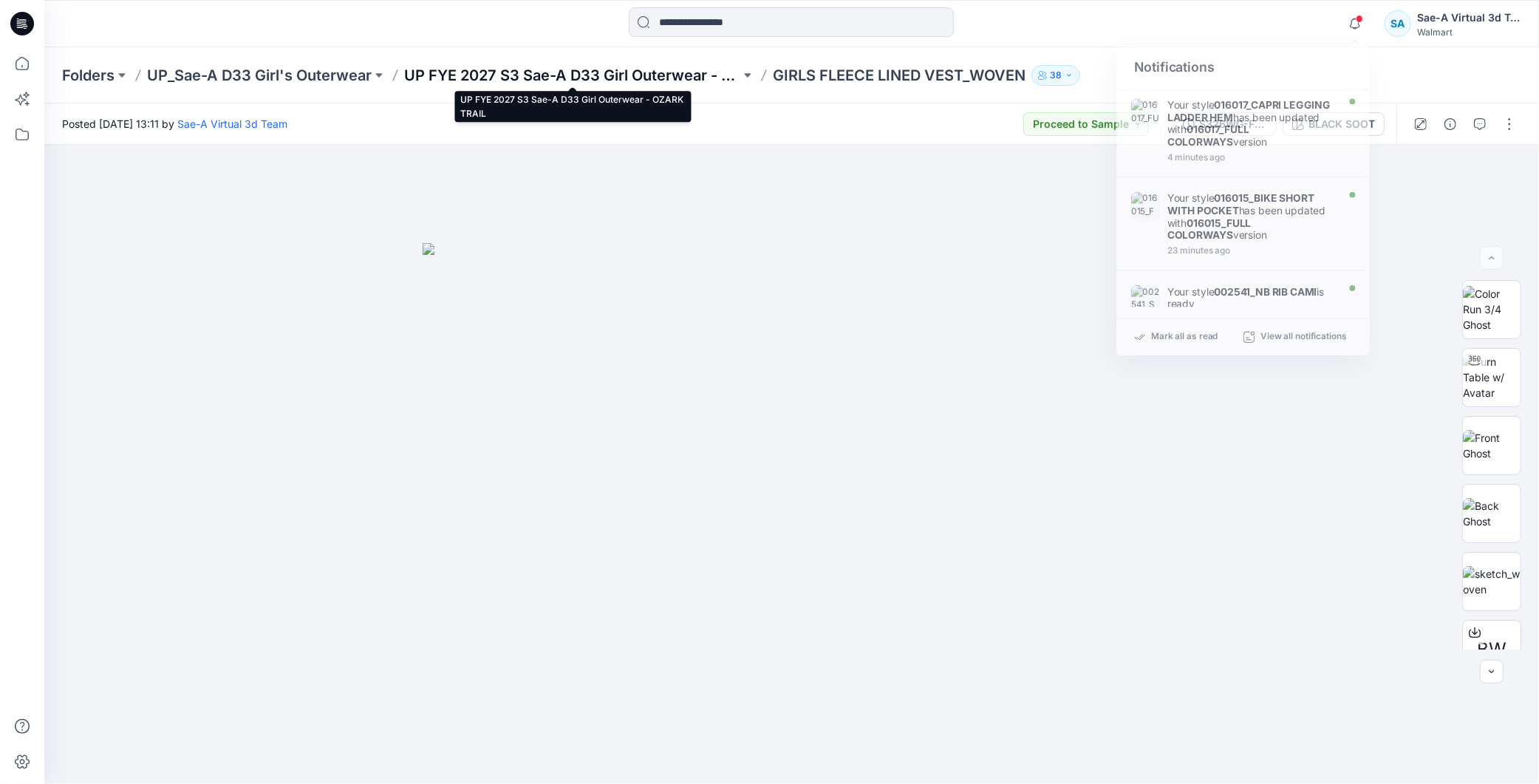
click at [653, 82] on p "UP FYE 2027 S3 Sae-A D33 Girl Outerwear - OZARK TRAIL" at bounding box center [572, 75] width 336 height 21
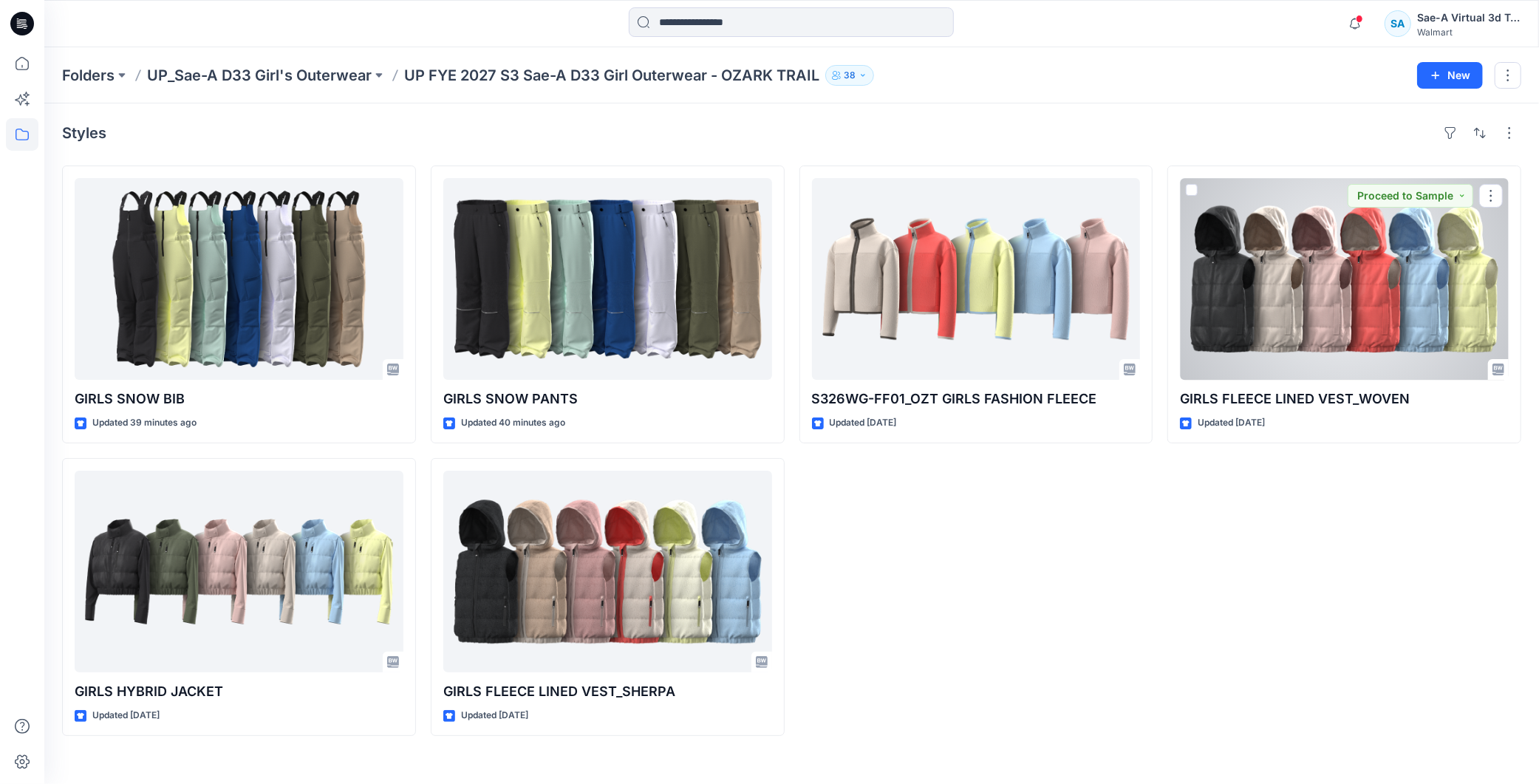
drag, startPoint x: 1333, startPoint y: 273, endPoint x: 1169, endPoint y: 241, distance: 167.1
click at [1333, 273] on div at bounding box center [1344, 279] width 329 height 202
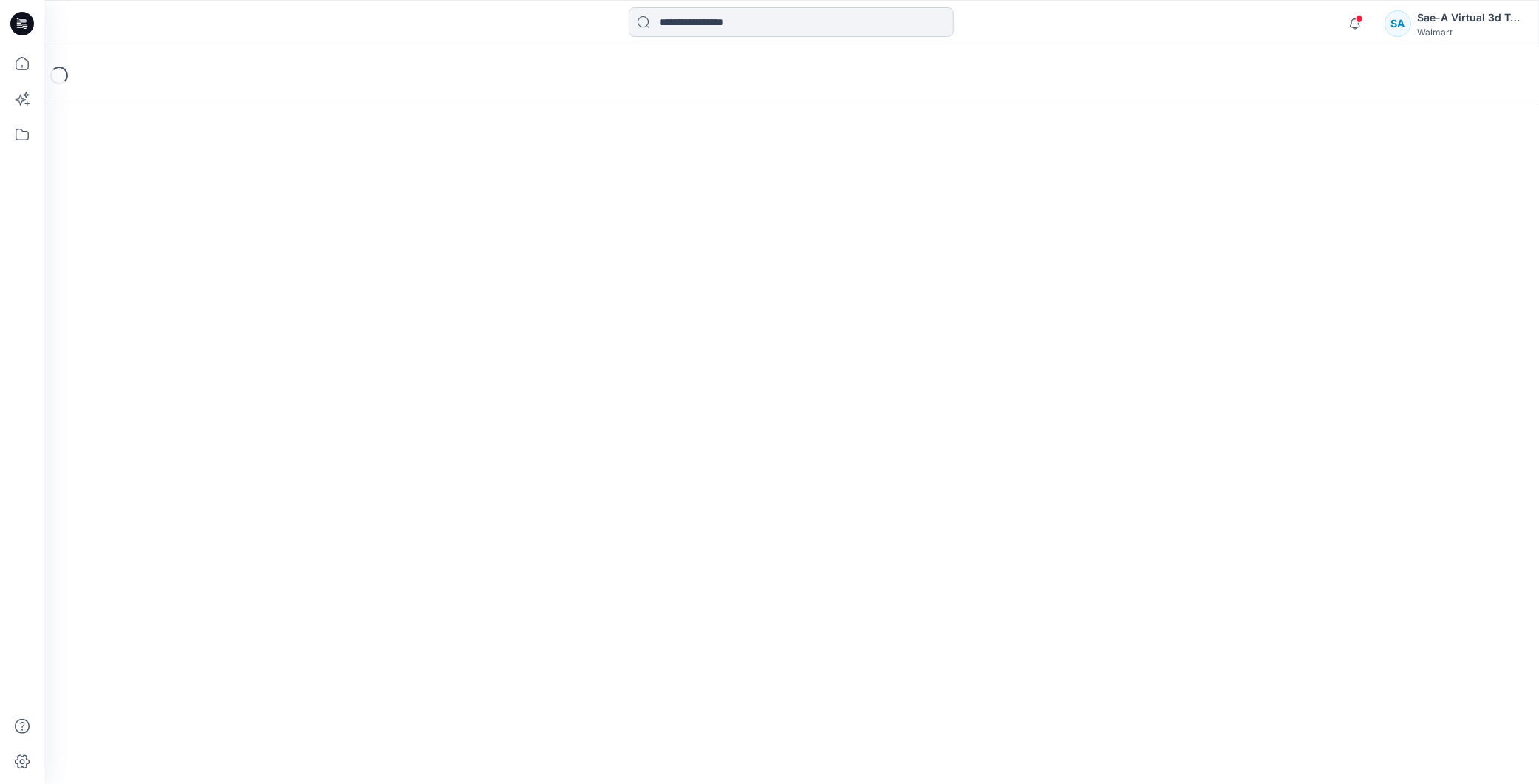
click at [732, 30] on input at bounding box center [791, 23] width 325 height 30
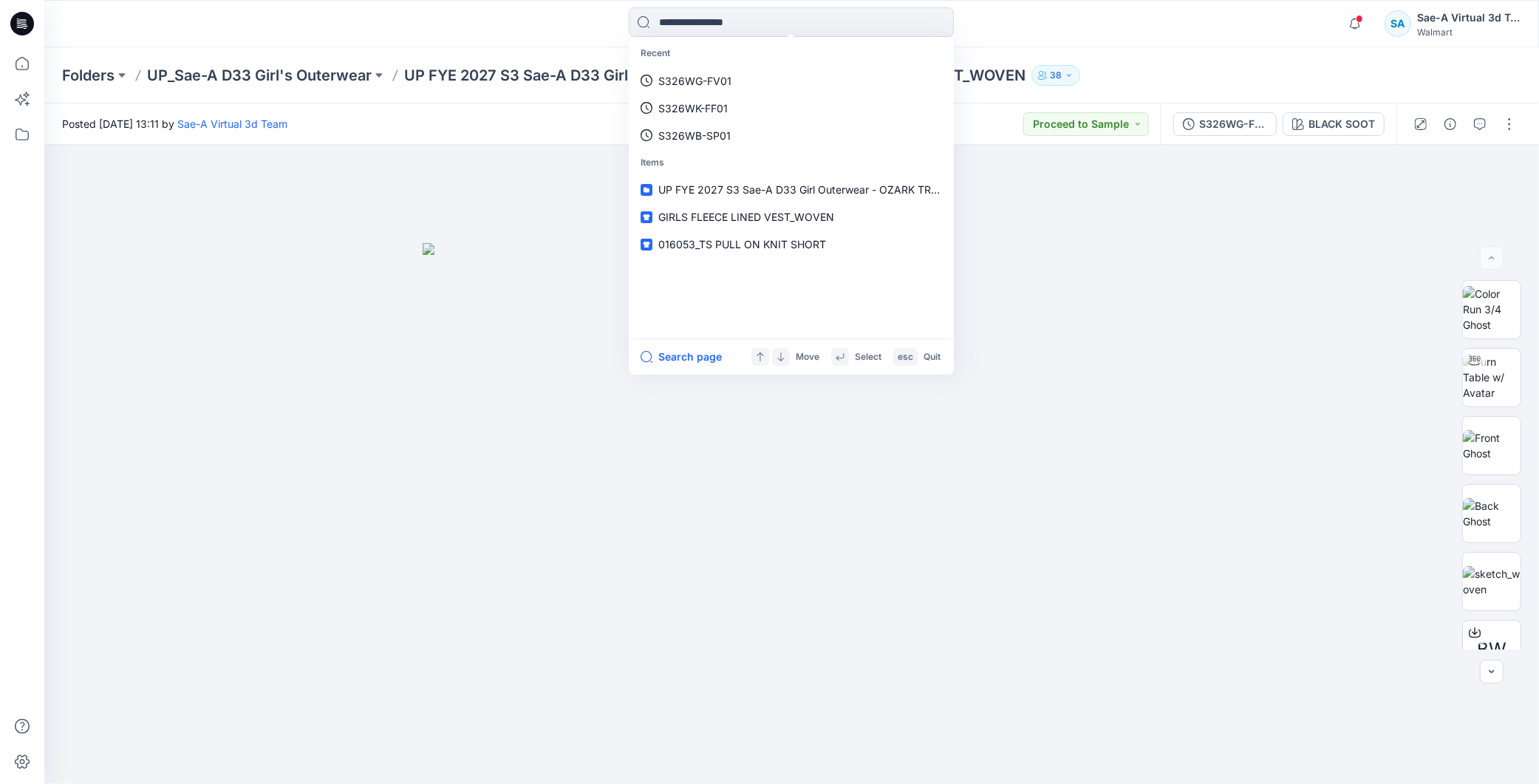
click at [1119, 23] on div "Recent S326WG-FV01 S326WK-FF01 S326WB-SP01 Items UP FYE 2027 S3 Sae-A D33 Girl …" at bounding box center [792, 23] width 747 height 33
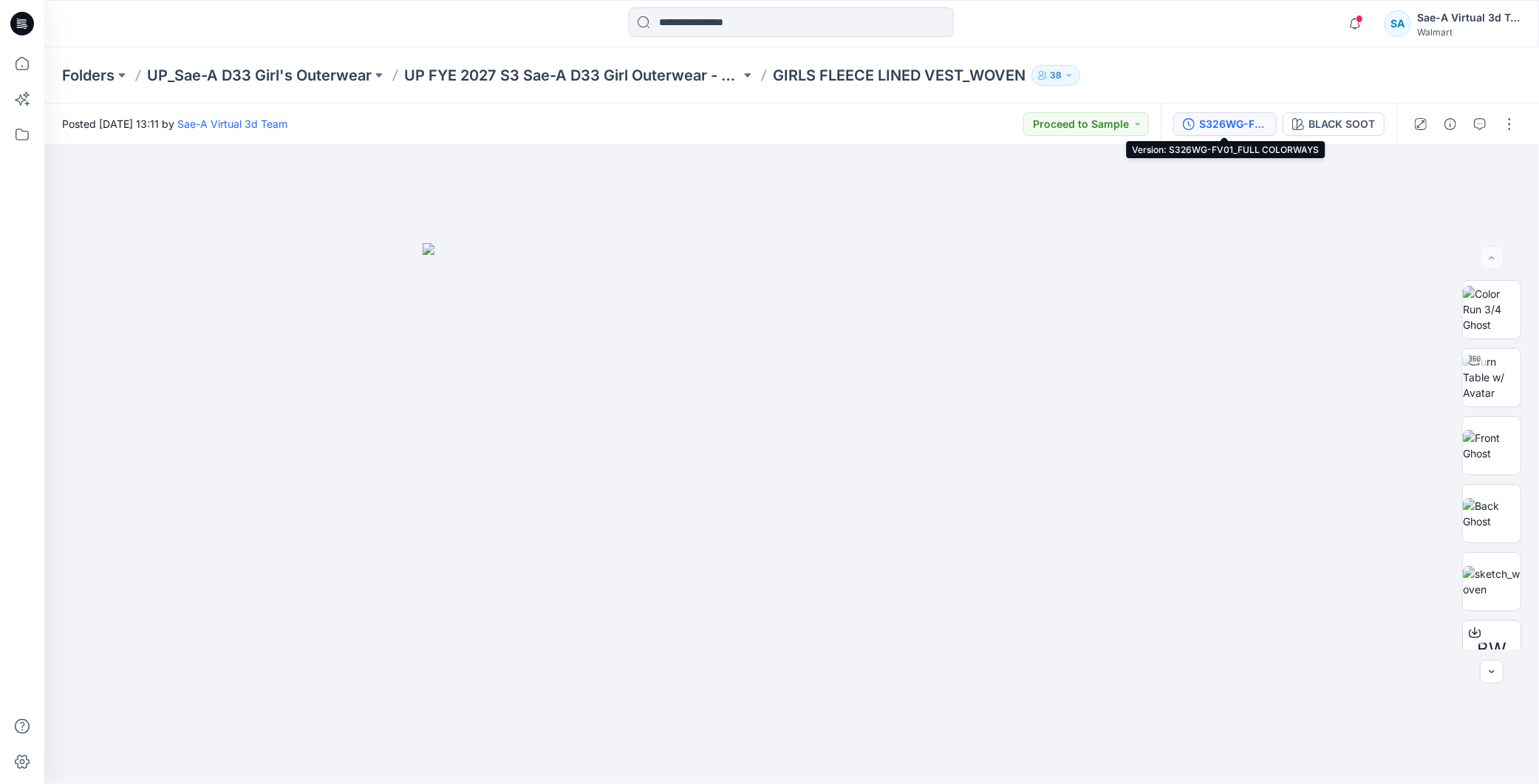
click at [1230, 127] on div "S326WG-FV01_FULL COLORWAYS" at bounding box center [1232, 124] width 68 height 16
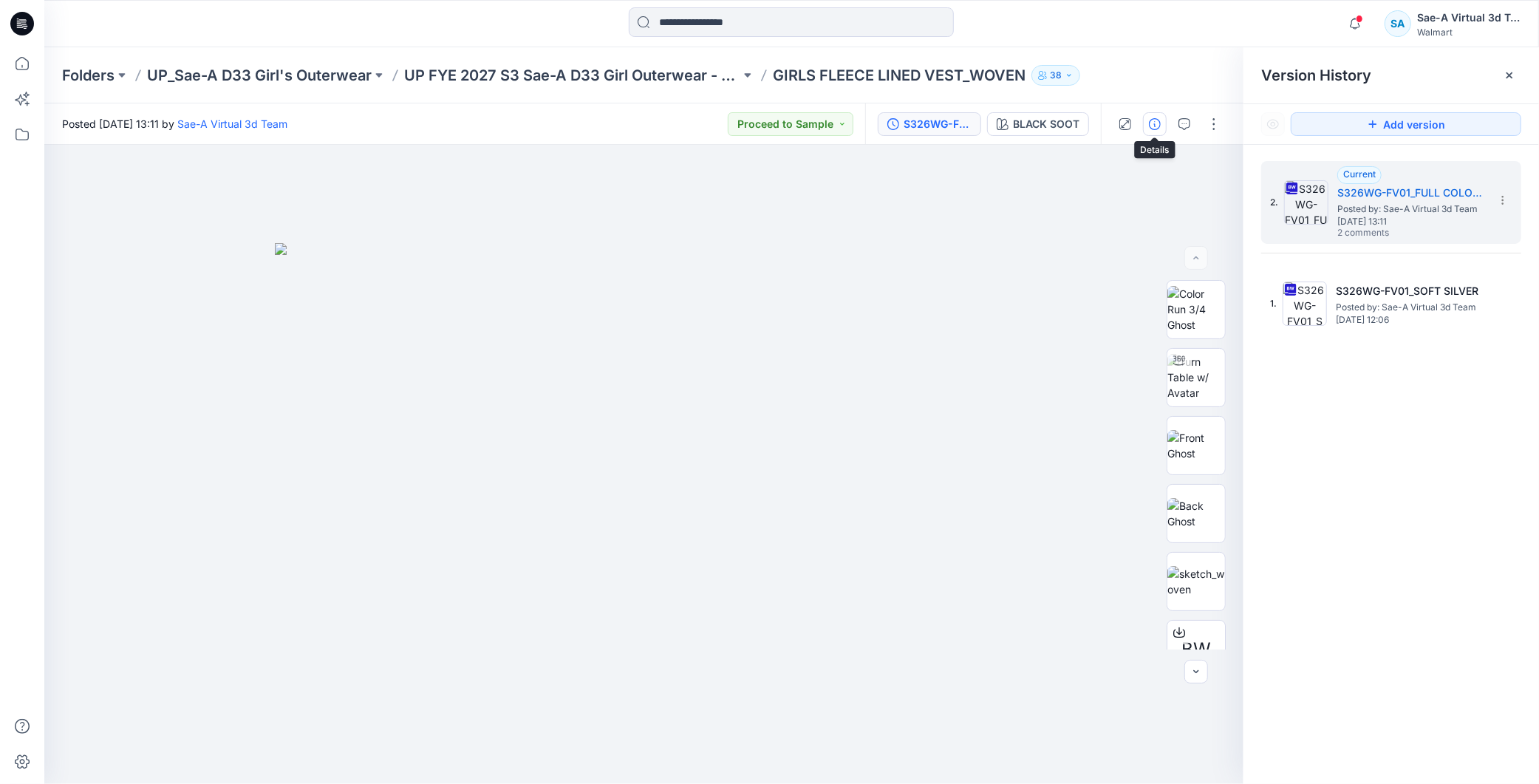
click at [1156, 128] on icon "button" at bounding box center [1154, 124] width 12 height 12
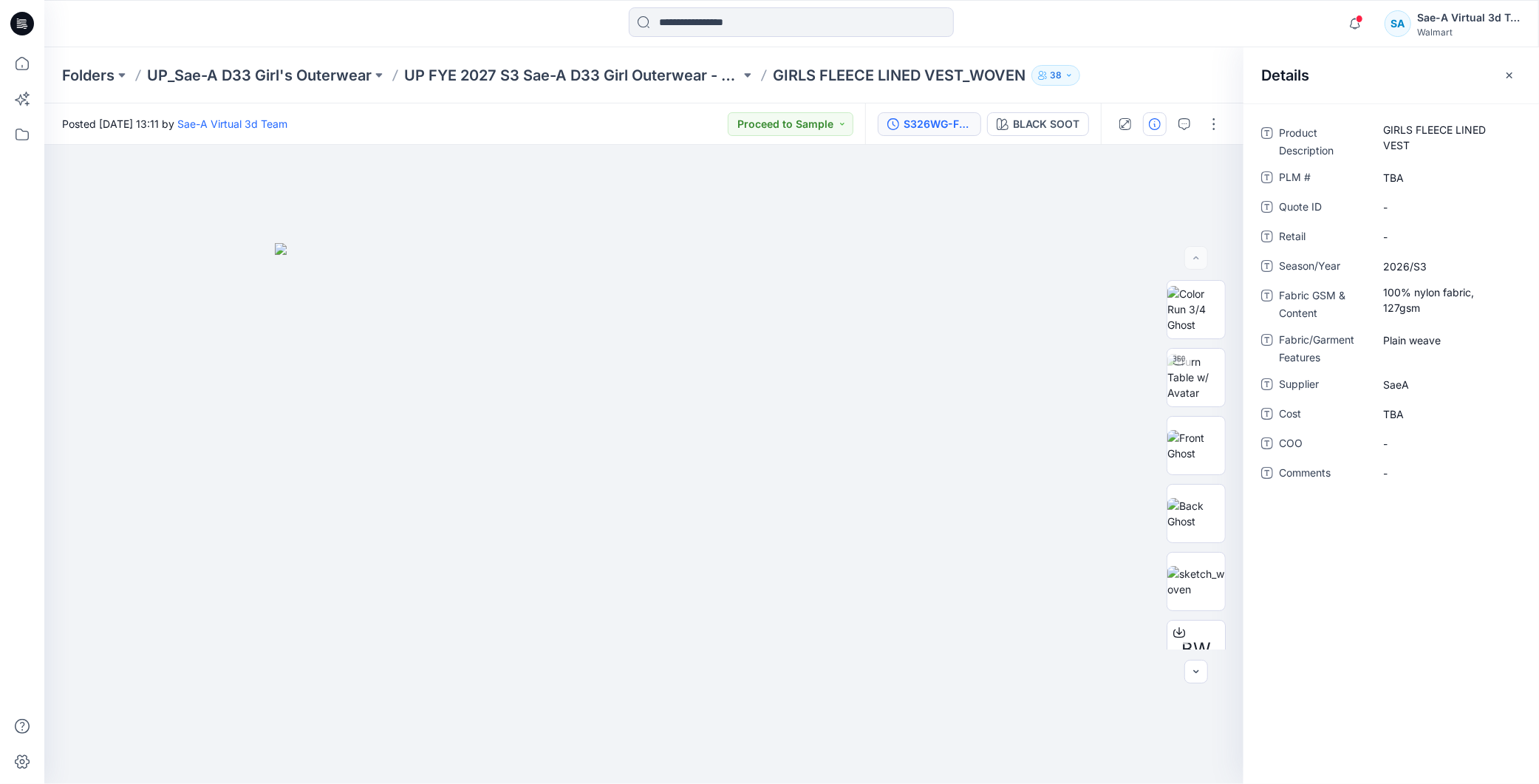
click at [932, 118] on div "S326WG-FV01_FULL COLORWAYS" at bounding box center [937, 124] width 68 height 16
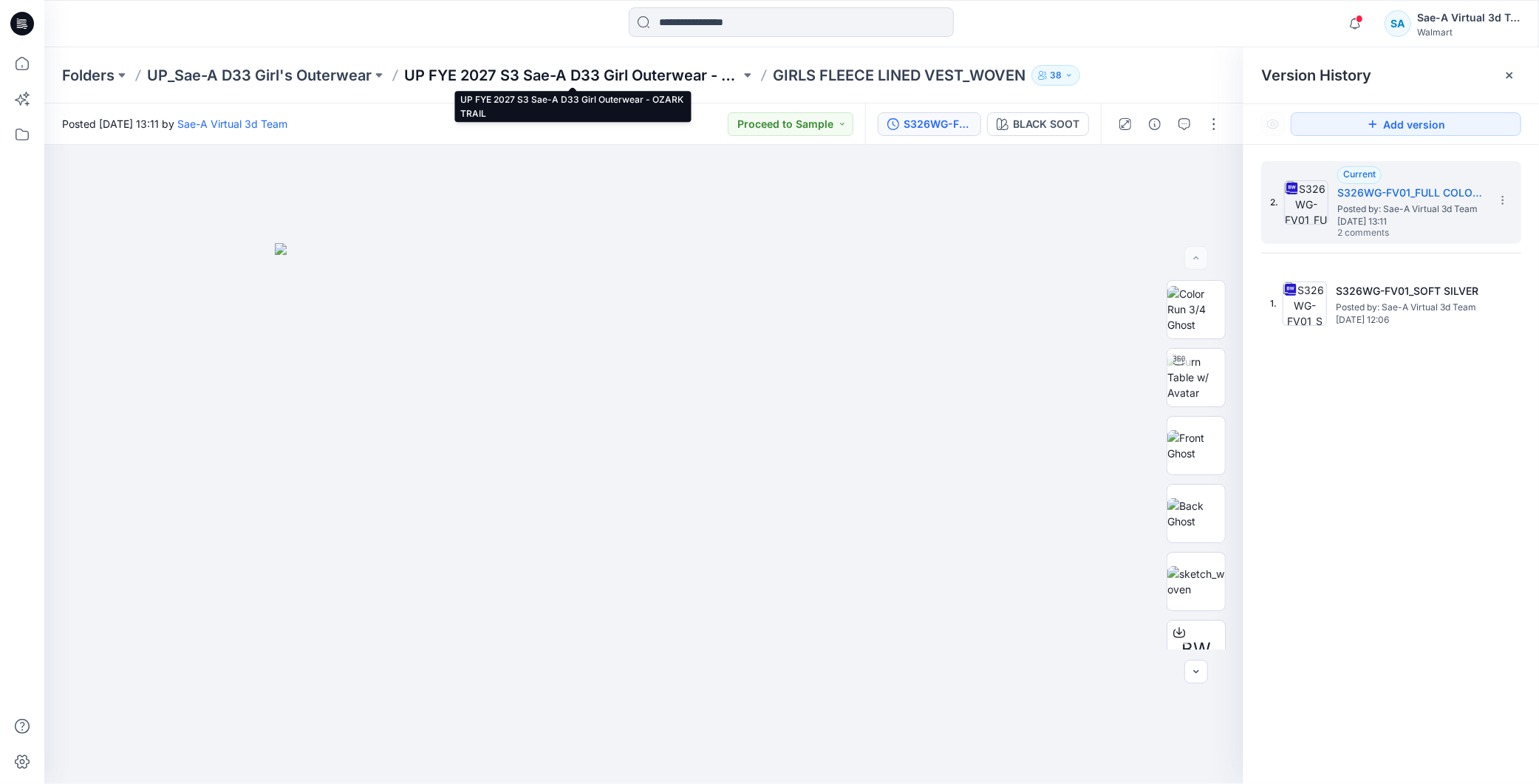
click at [689, 67] on p "UP FYE 2027 S3 Sae-A D33 Girl Outerwear - OZARK TRAIL" at bounding box center [572, 75] width 336 height 21
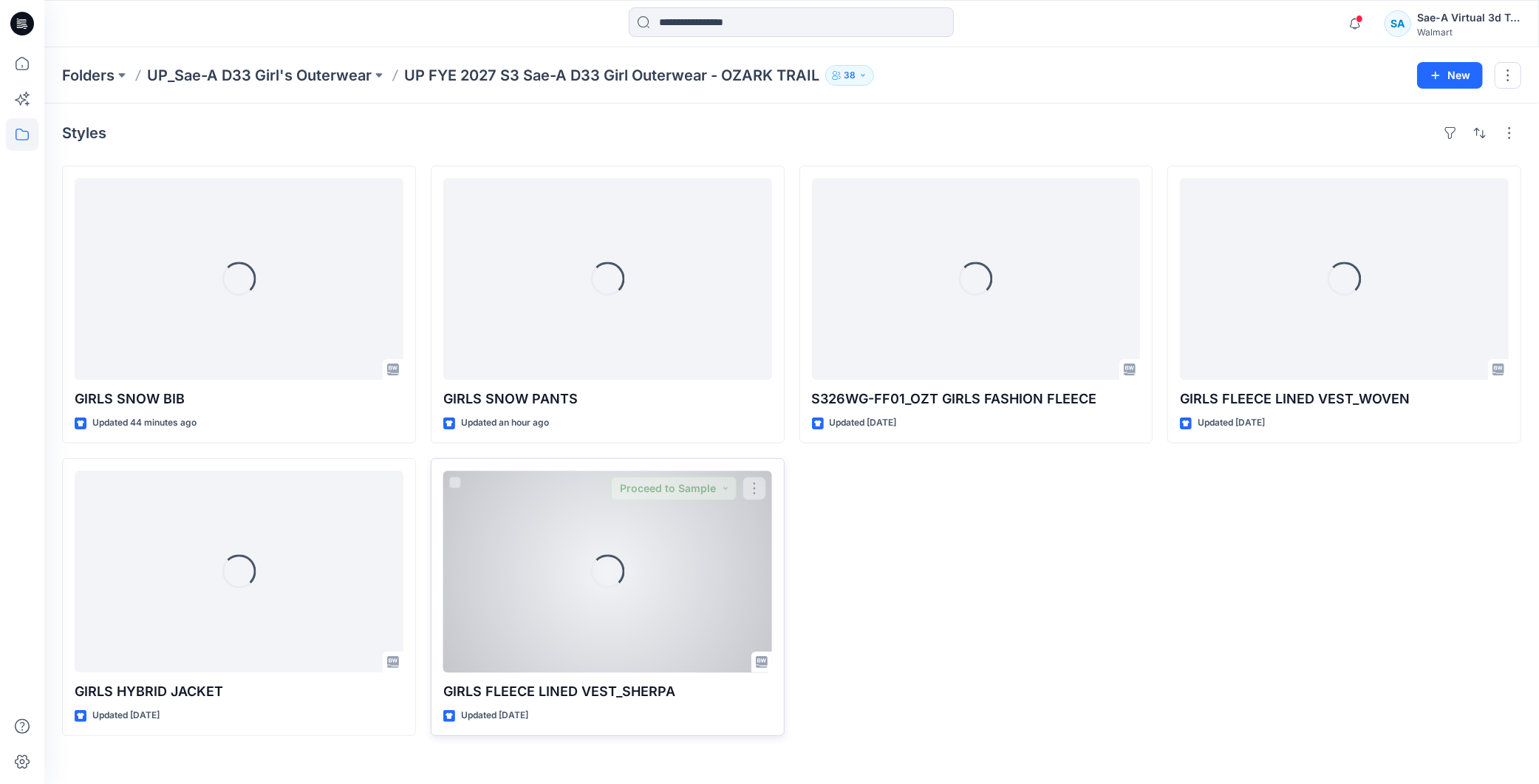
click at [678, 582] on div "Loading..." at bounding box center [608, 571] width 329 height 202
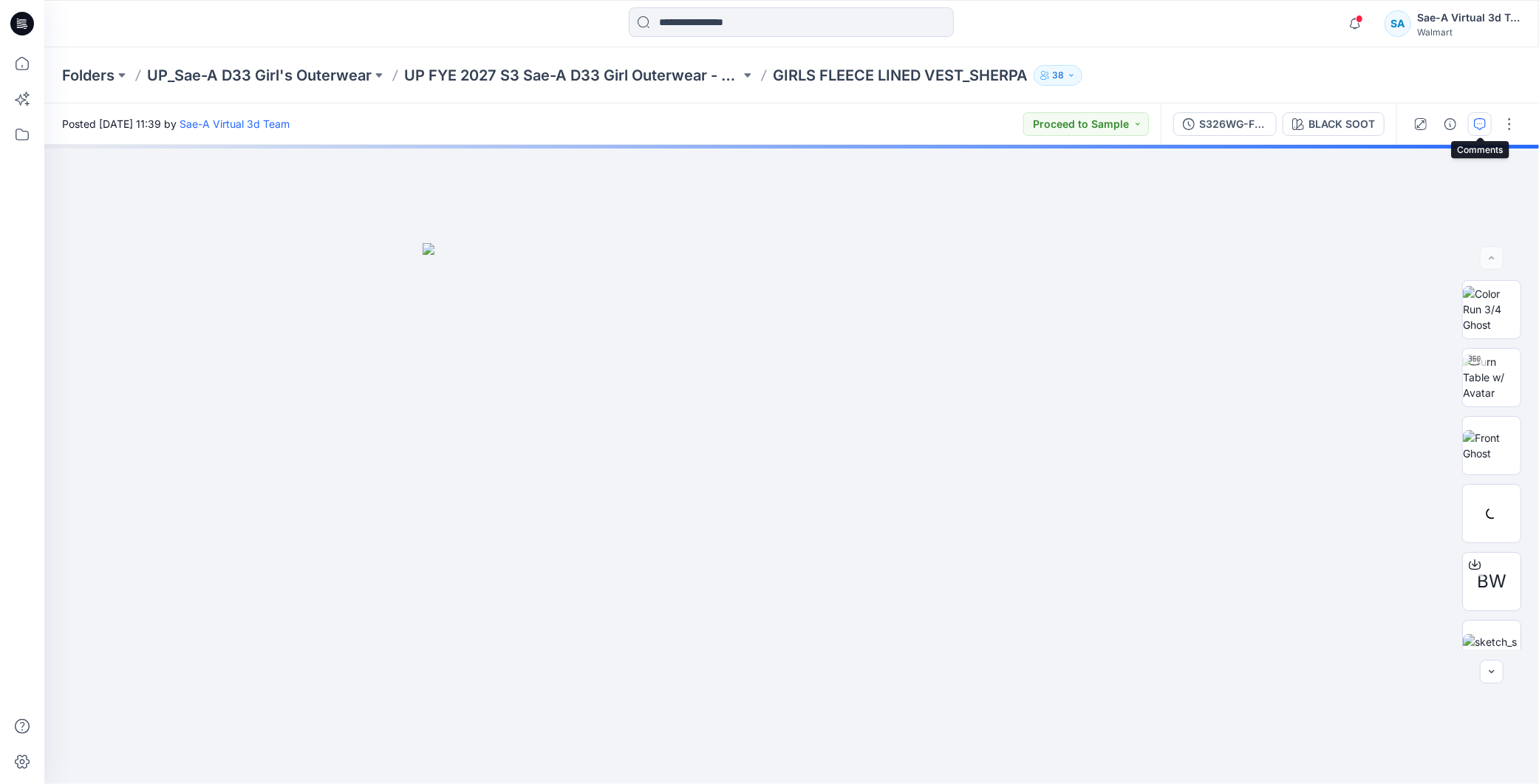
click at [1488, 128] on button "button" at bounding box center [1479, 124] width 23 height 23
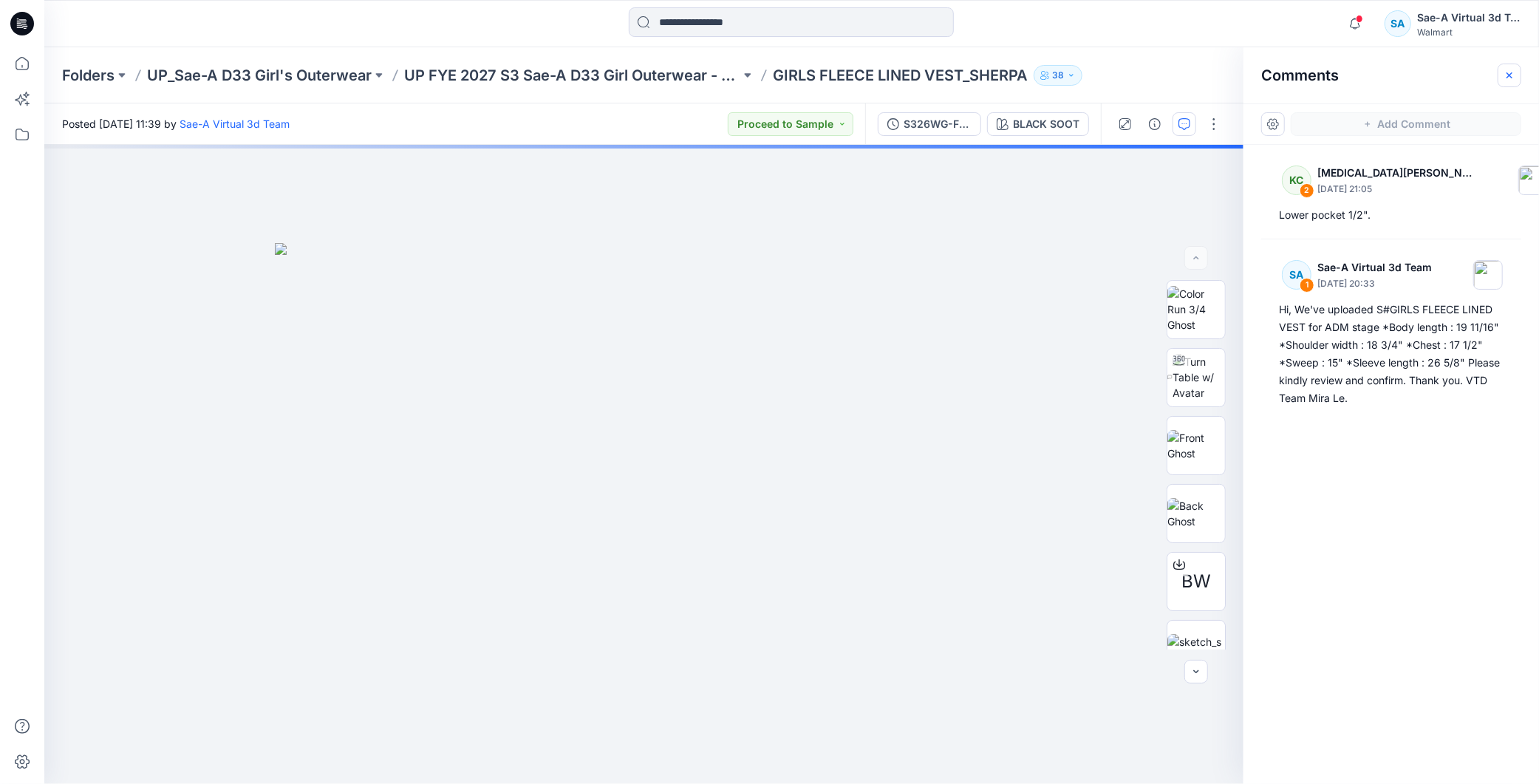
click at [1508, 72] on icon "button" at bounding box center [1509, 75] width 12 height 12
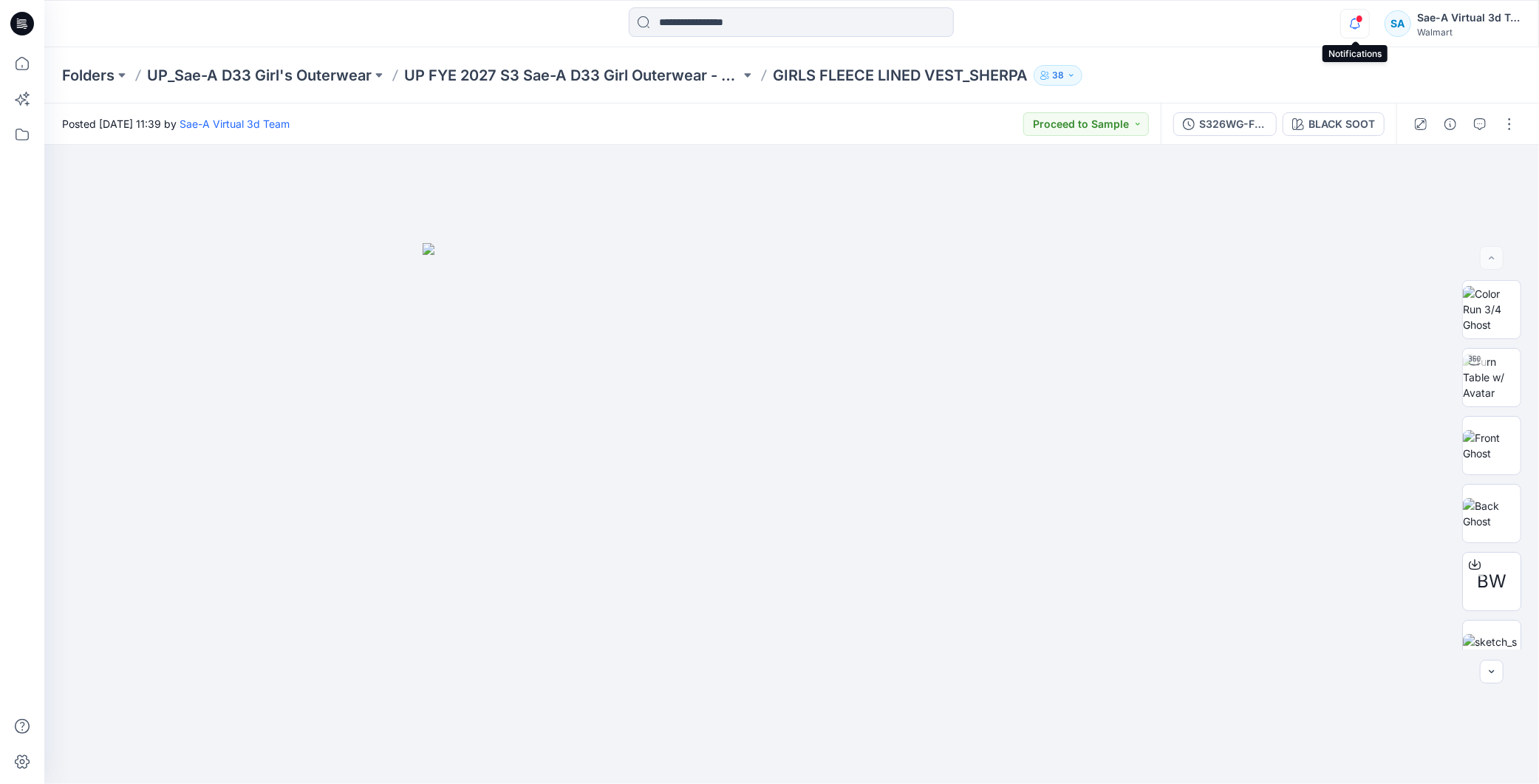
click at [1362, 37] on icon "button" at bounding box center [1355, 23] width 28 height 30
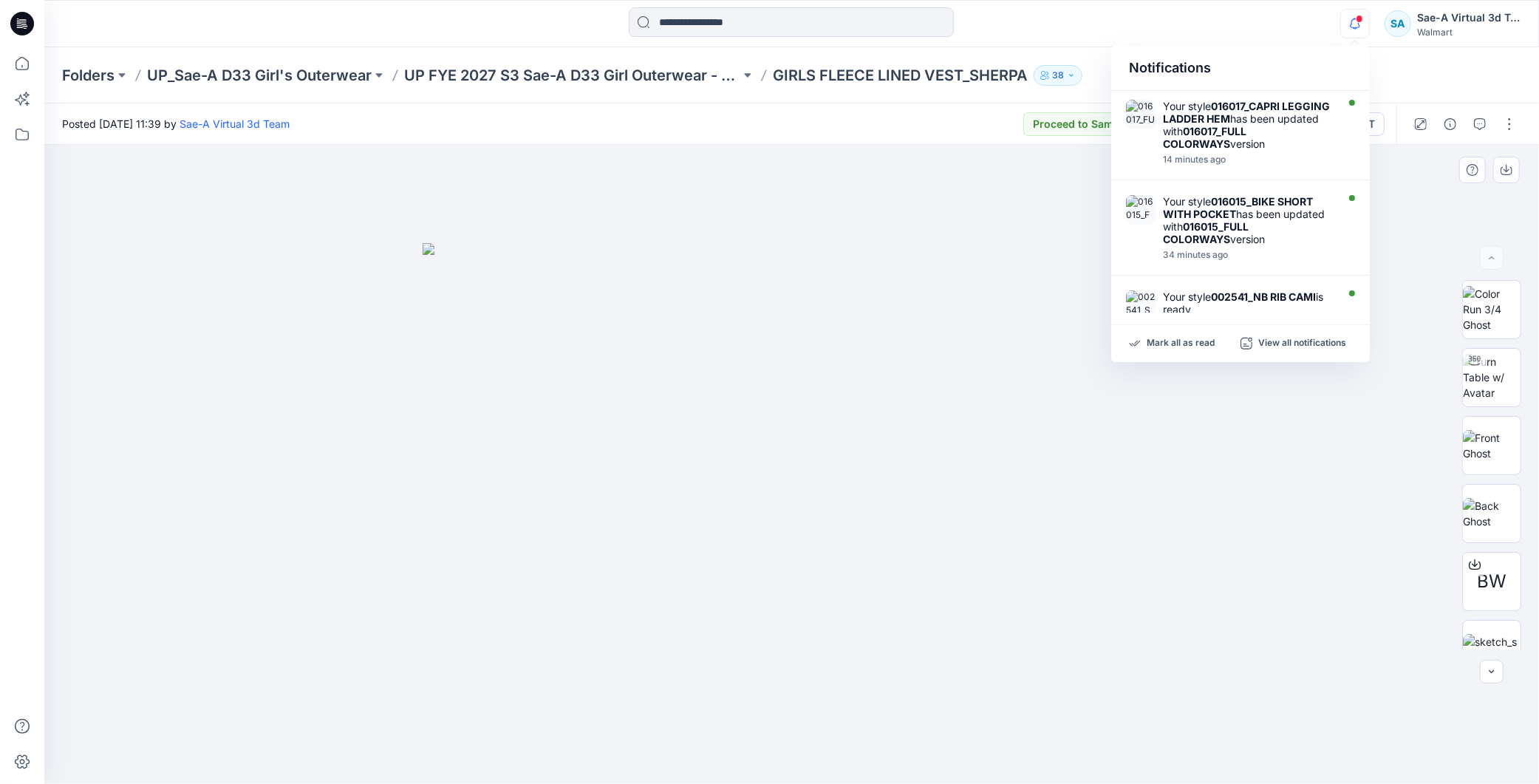
drag, startPoint x: 715, startPoint y: 746, endPoint x: 715, endPoint y: 736, distance: 10.0
click at [715, 746] on div at bounding box center [791, 463] width 1494 height 639
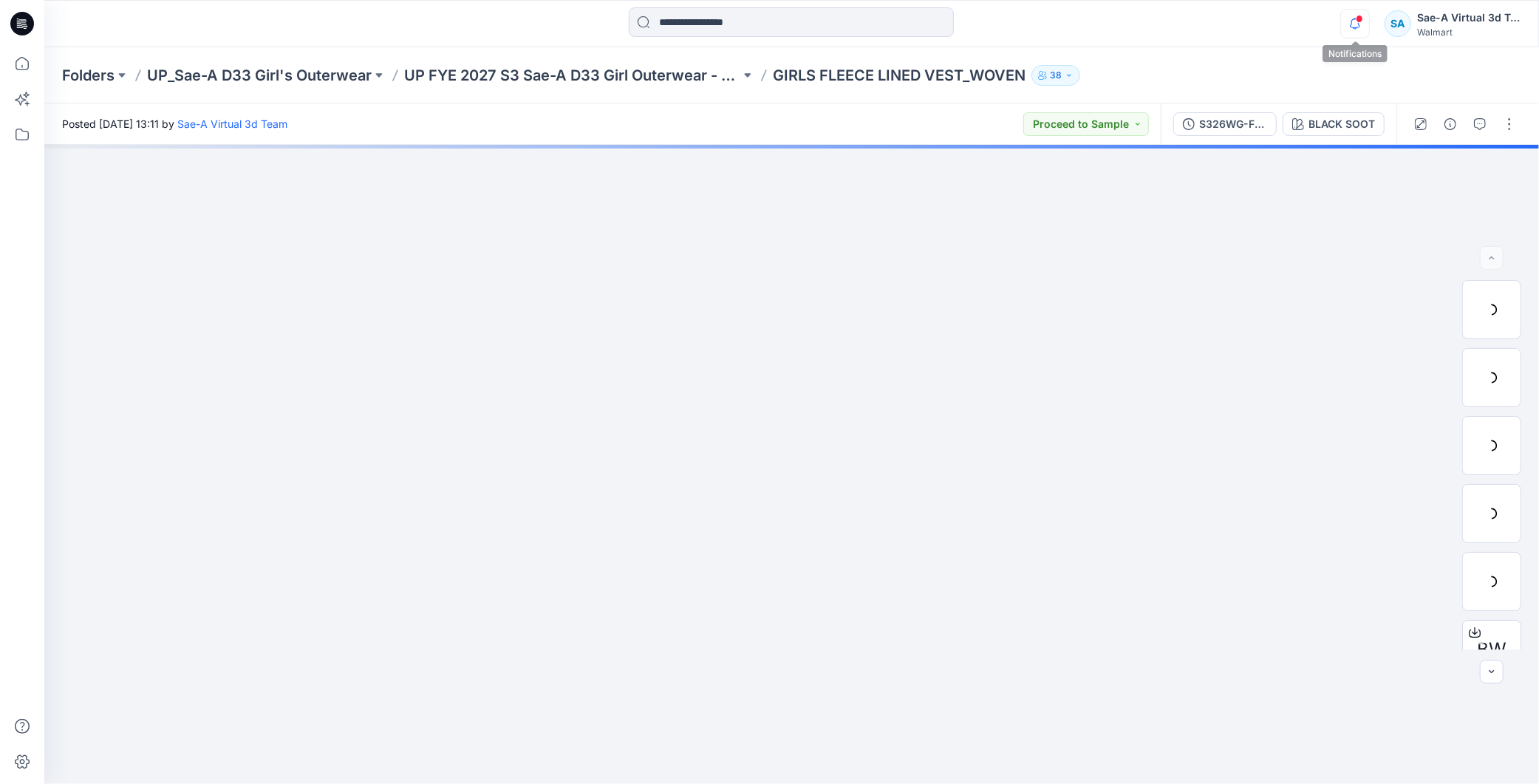
click at [1346, 24] on icon "button" at bounding box center [1355, 23] width 28 height 30
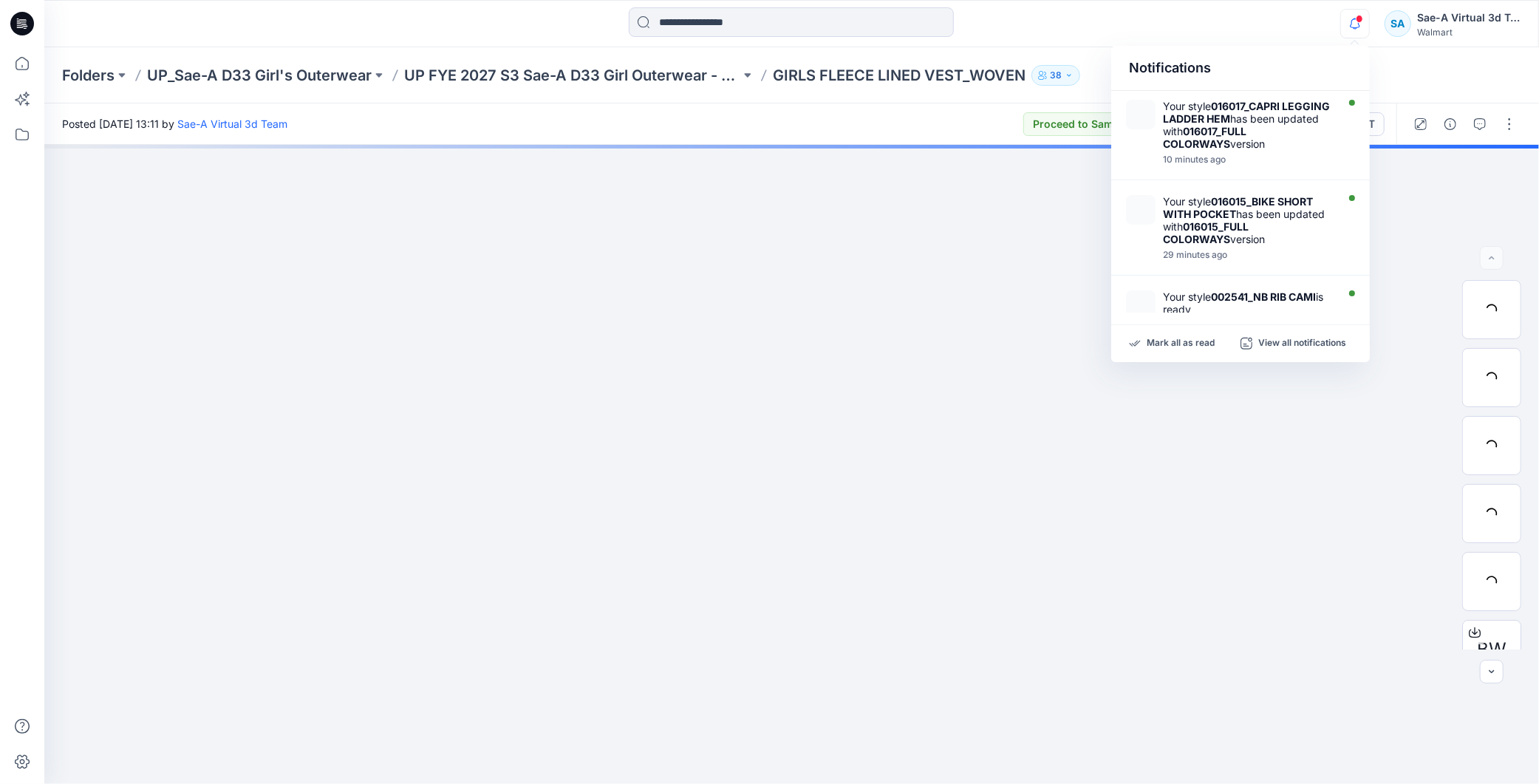
click at [1188, 17] on div "Notifications Your style 016017_CAPRI LEGGING LADDER HEM has been updated with …" at bounding box center [791, 23] width 1494 height 33
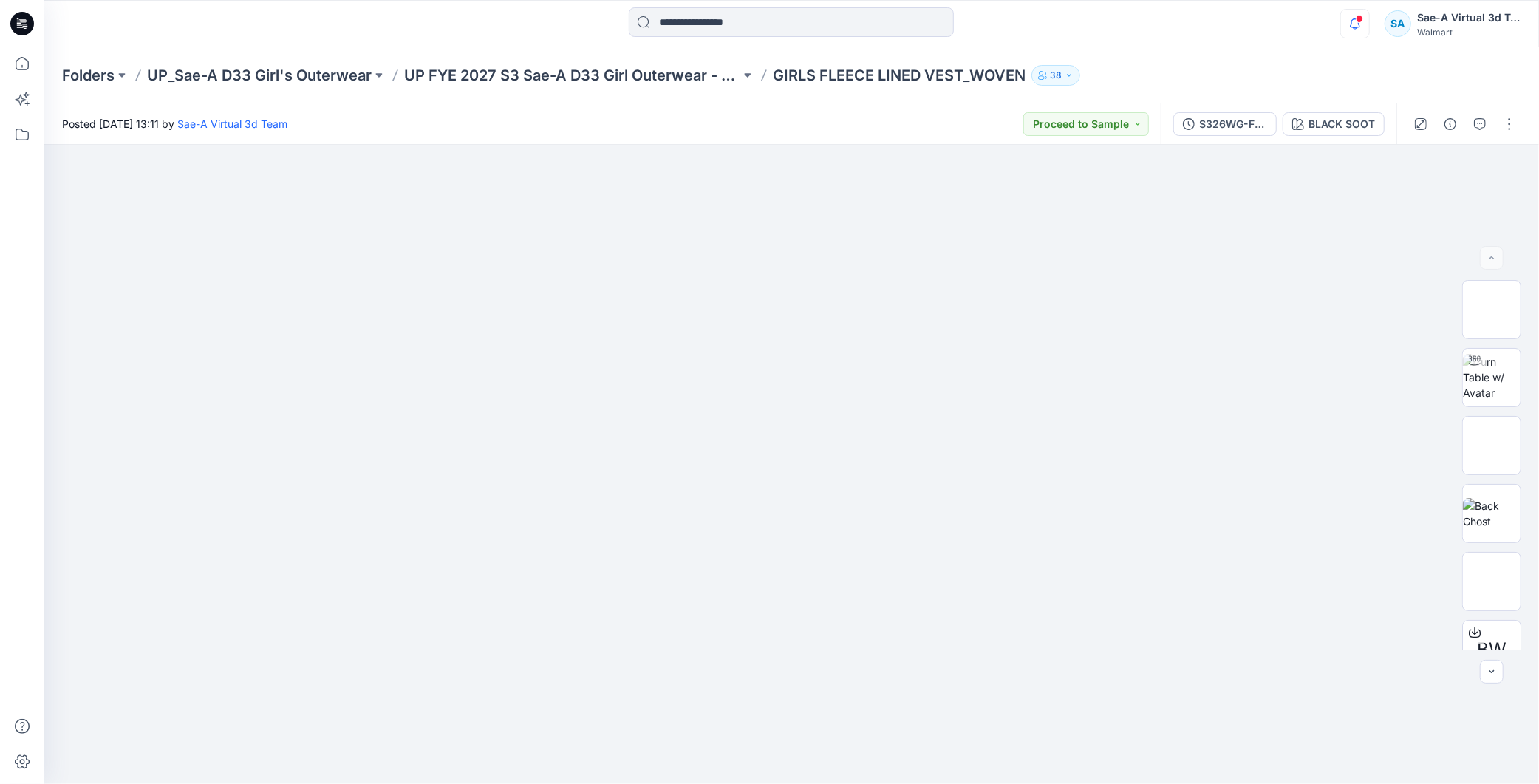
click at [1359, 33] on icon "button" at bounding box center [1355, 23] width 28 height 30
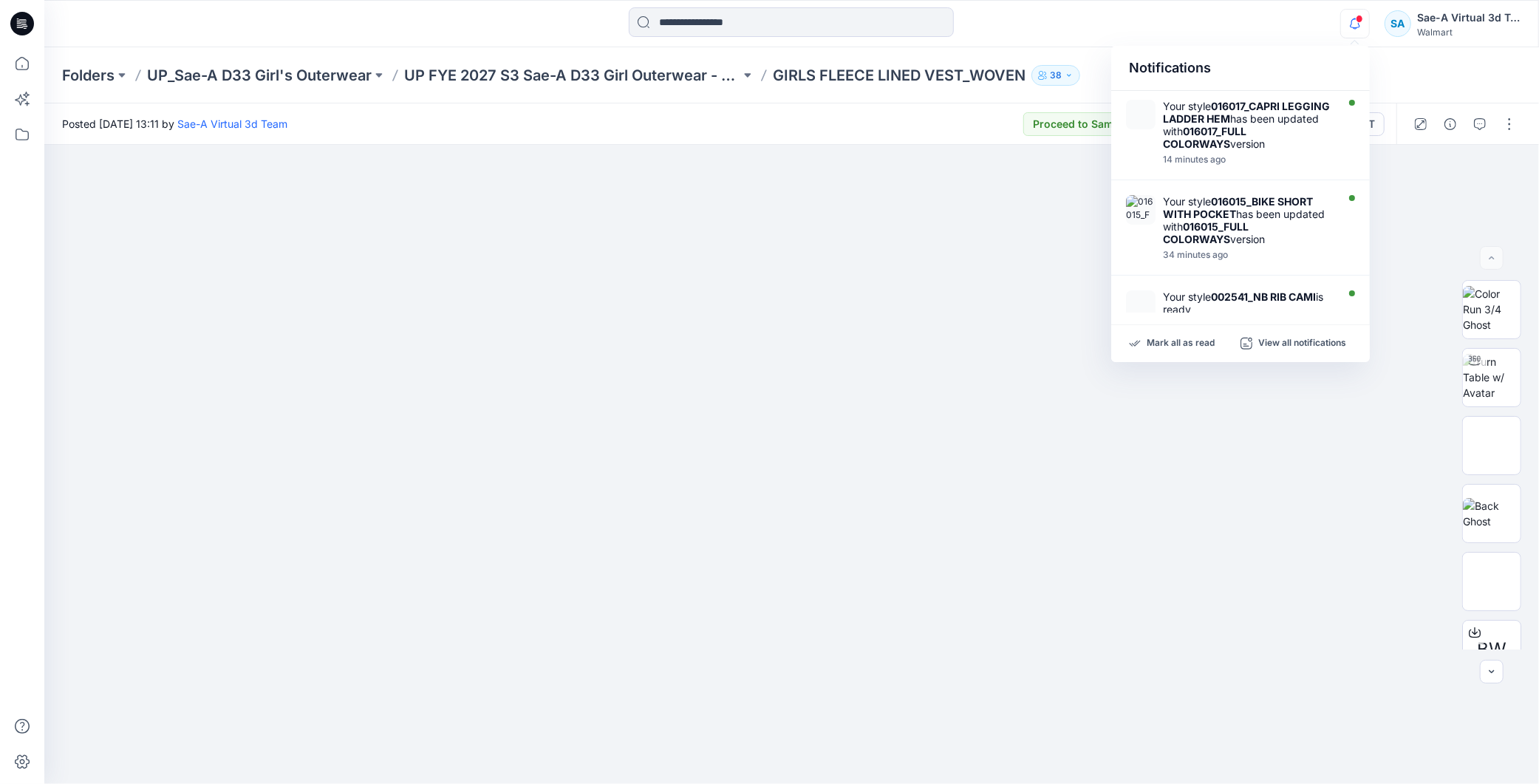
click at [1238, 61] on div "Notifications" at bounding box center [1241, 68] width 259 height 45
click at [1362, 26] on icon "button" at bounding box center [1355, 23] width 28 height 30
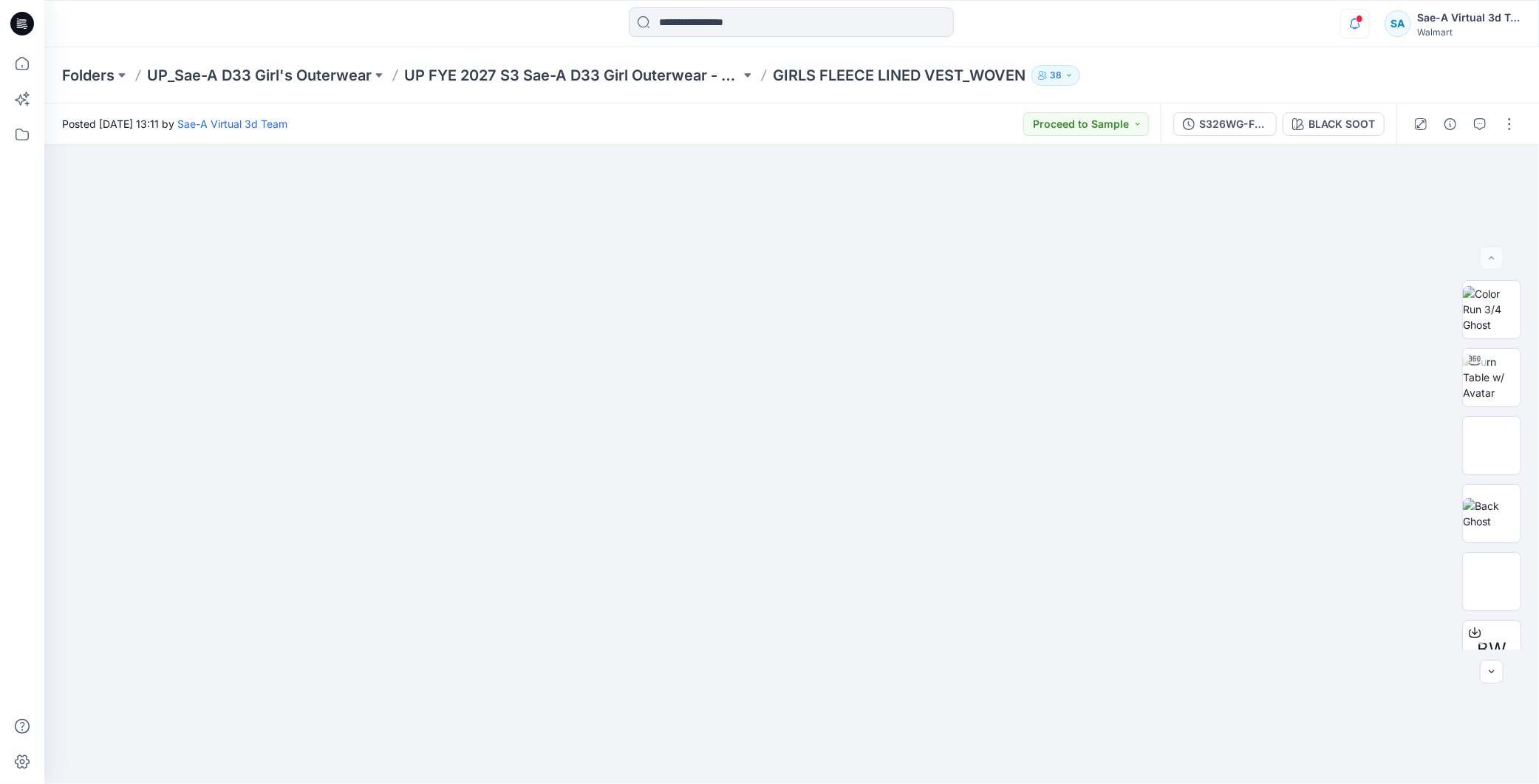
click at [1357, 17] on span at bounding box center [1359, 19] width 8 height 8
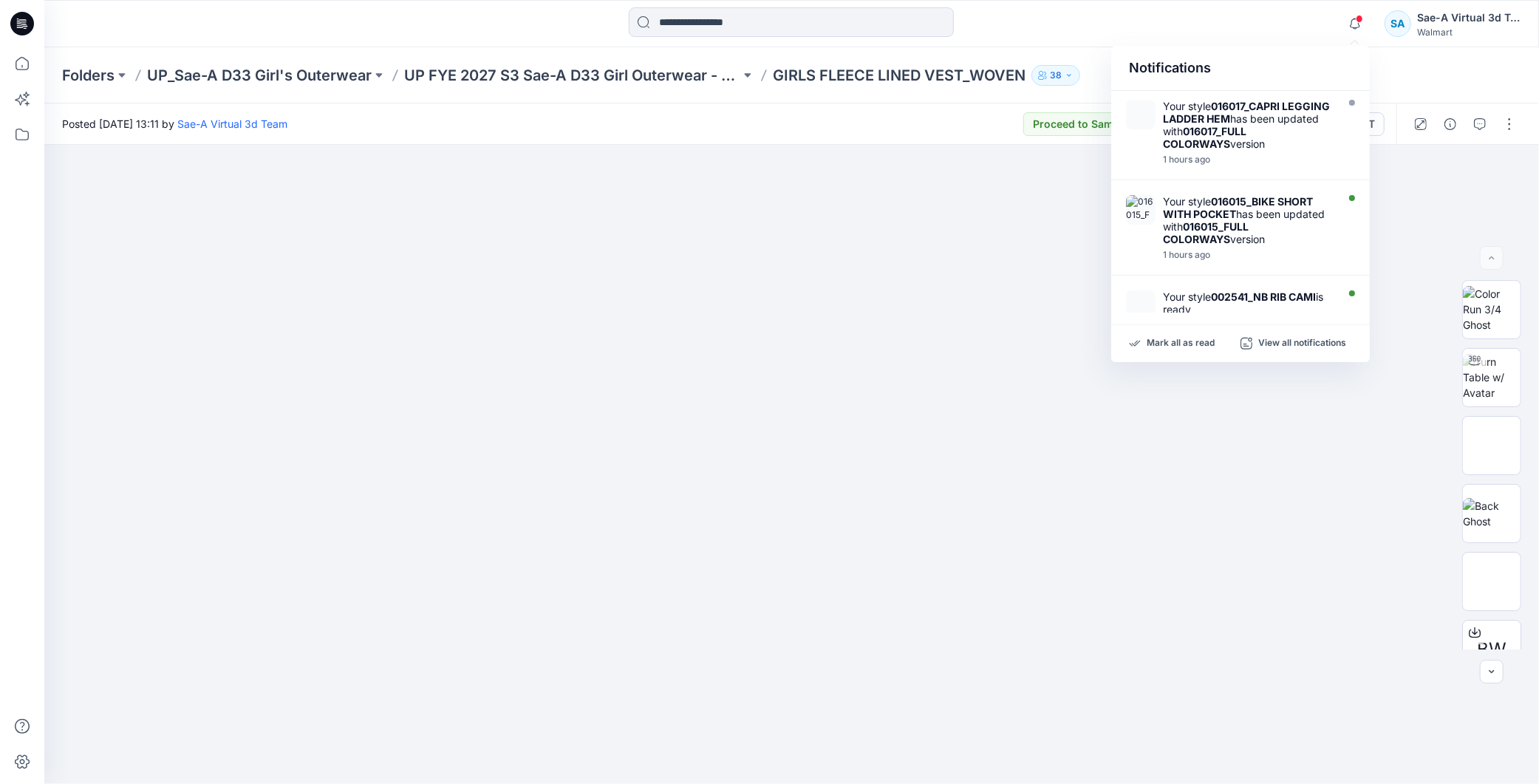
click at [1275, 34] on div "Notifications Your style 016017_CAPRI LEGGING LADDER HEM has been updated with …" at bounding box center [791, 23] width 1494 height 33
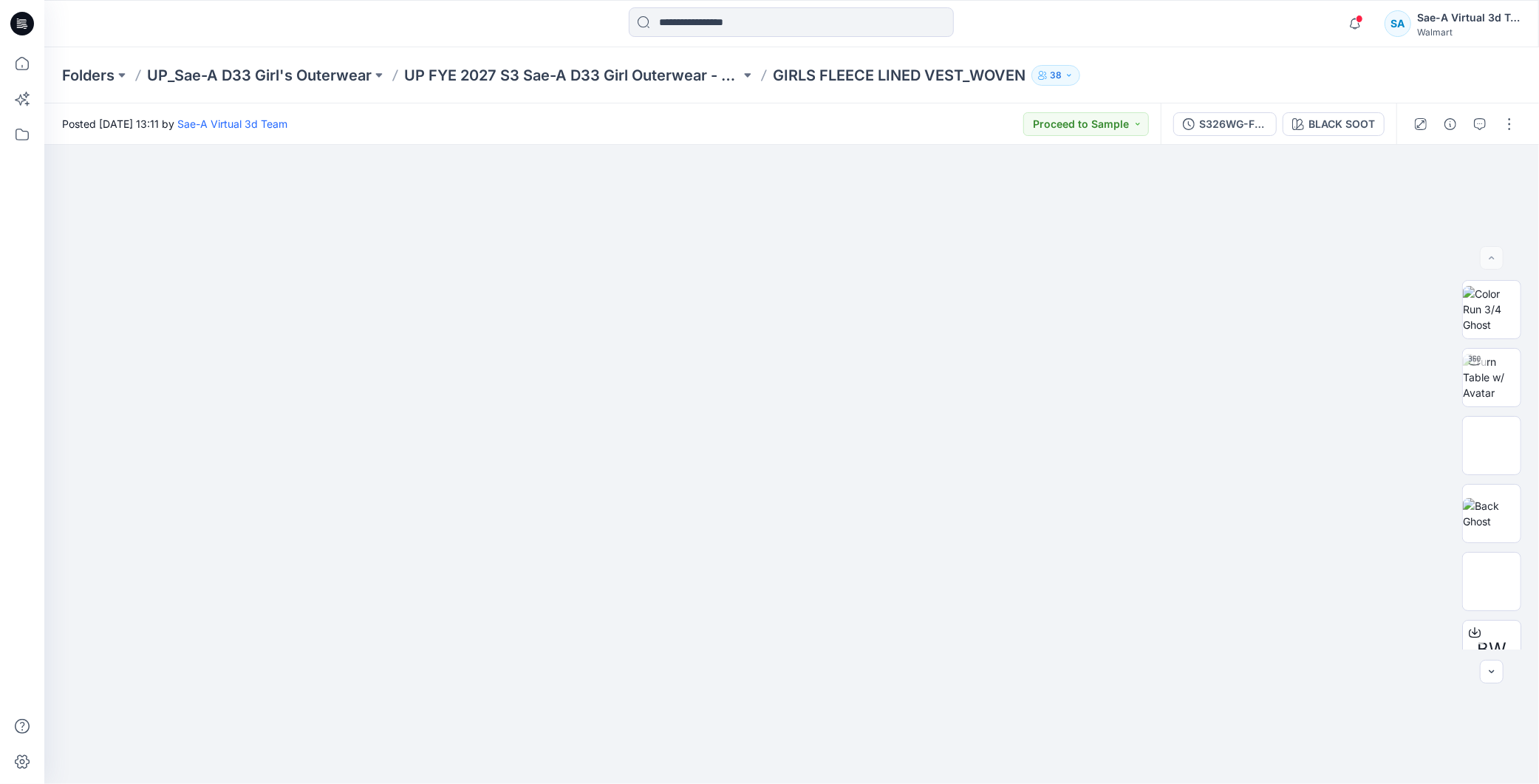
click at [1369, 16] on div "Notifications Your style 016017_CAPRI LEGGING LADDER HEM has been updated with …" at bounding box center [1430, 23] width 180 height 33
click at [1355, 17] on span at bounding box center [1359, 19] width 8 height 8
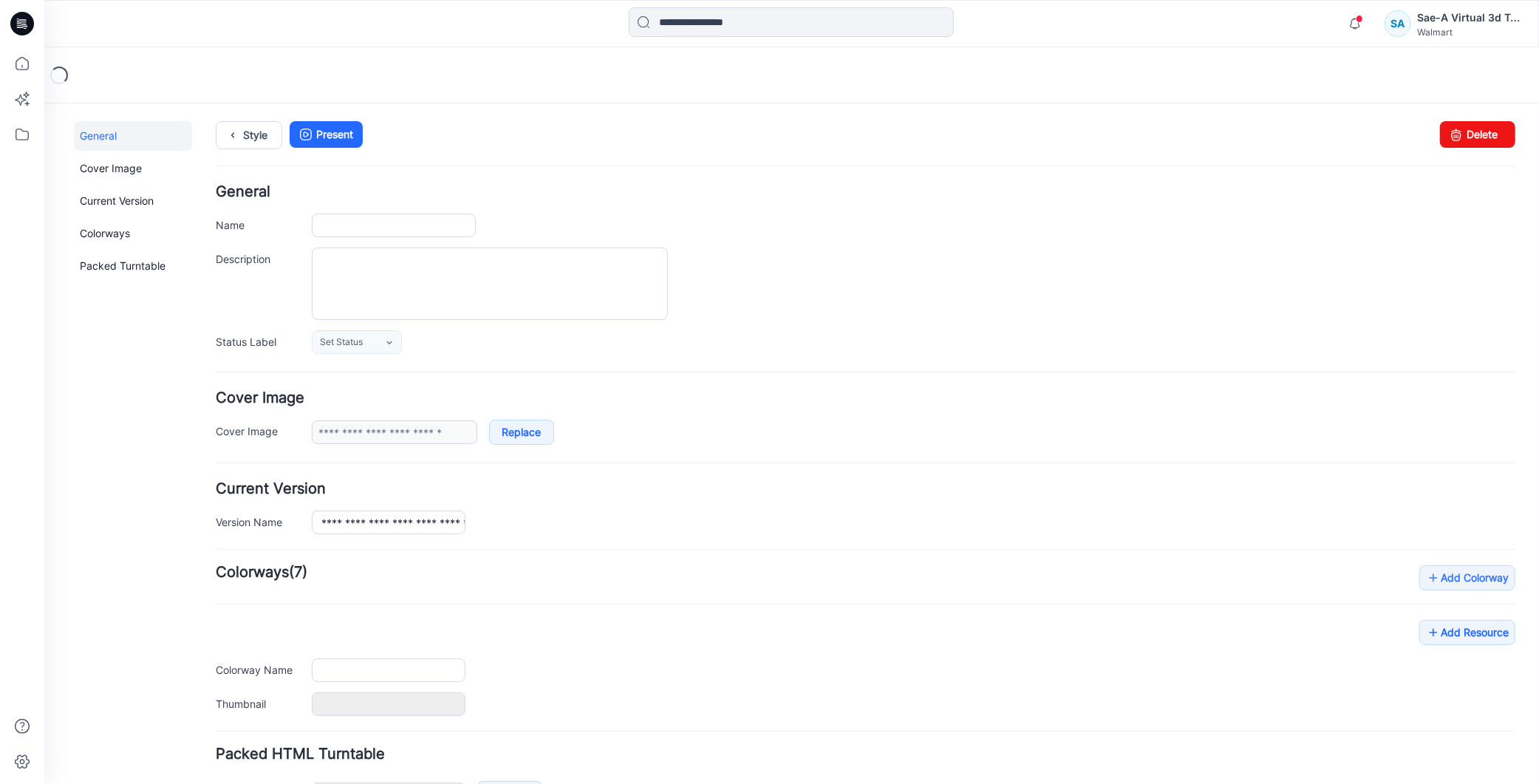
type input "**********"
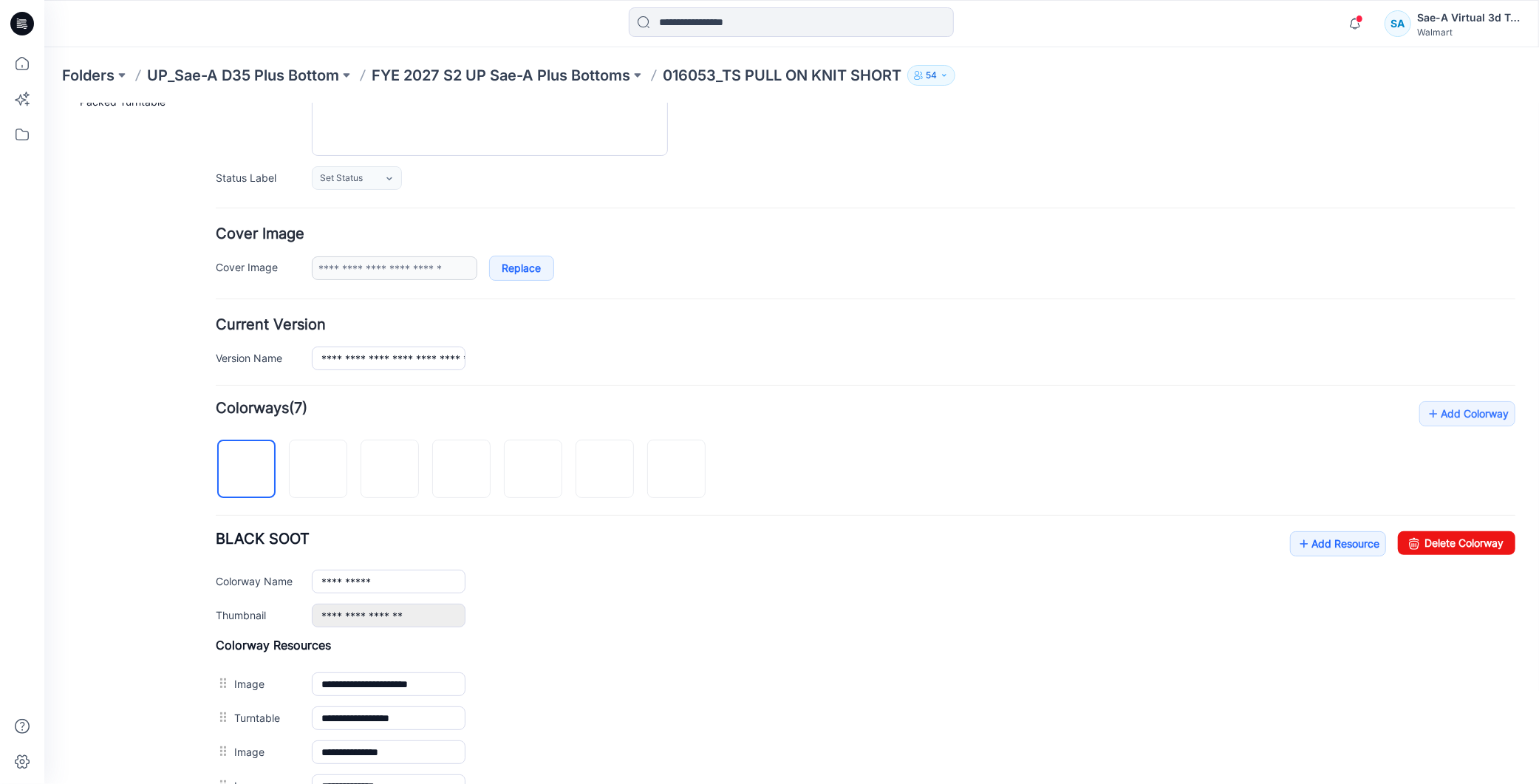
scroll to position [246, 0]
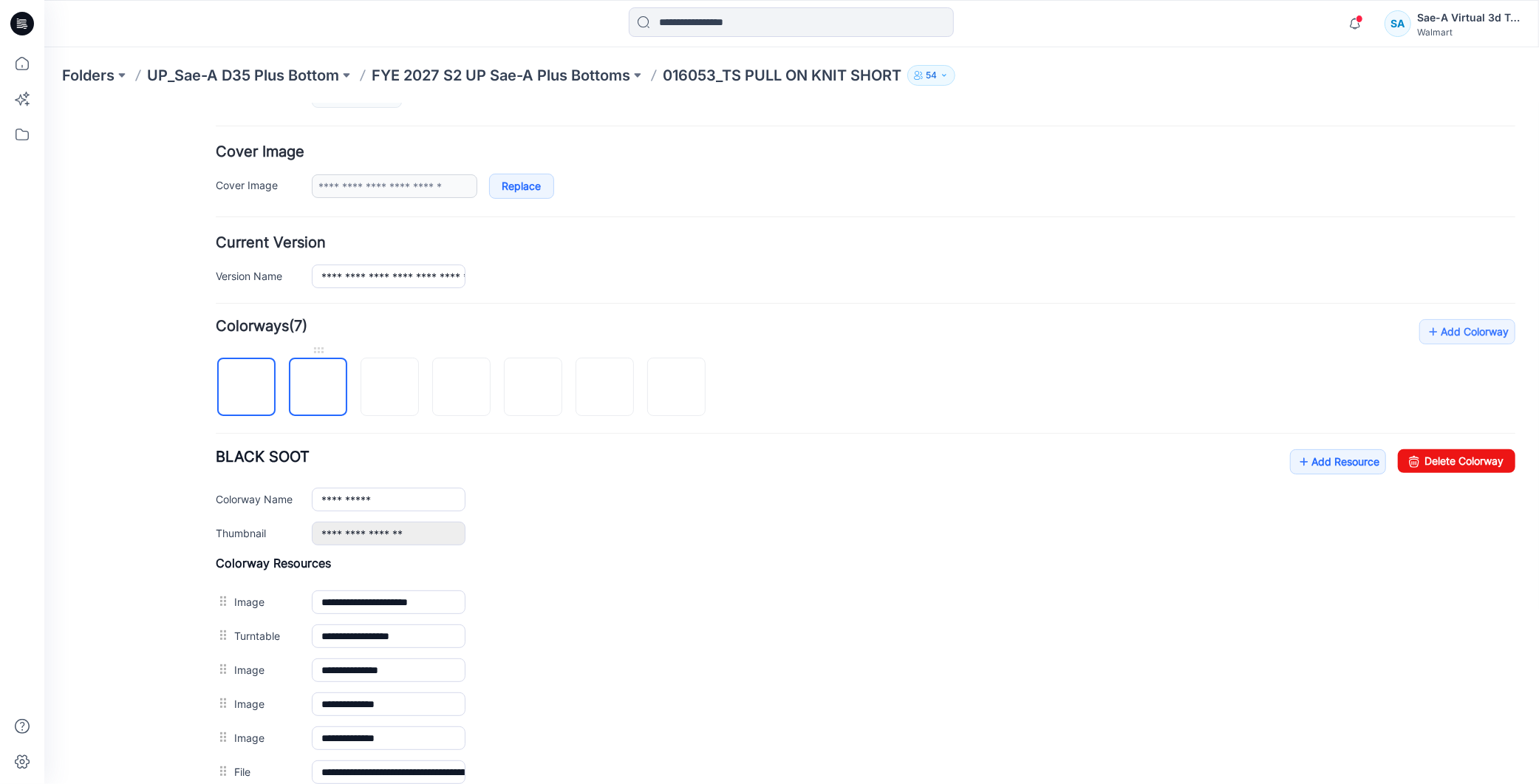
click at [318, 387] on img at bounding box center [318, 387] width 0 height 0
click at [461, 387] on img at bounding box center [461, 387] width 0 height 0
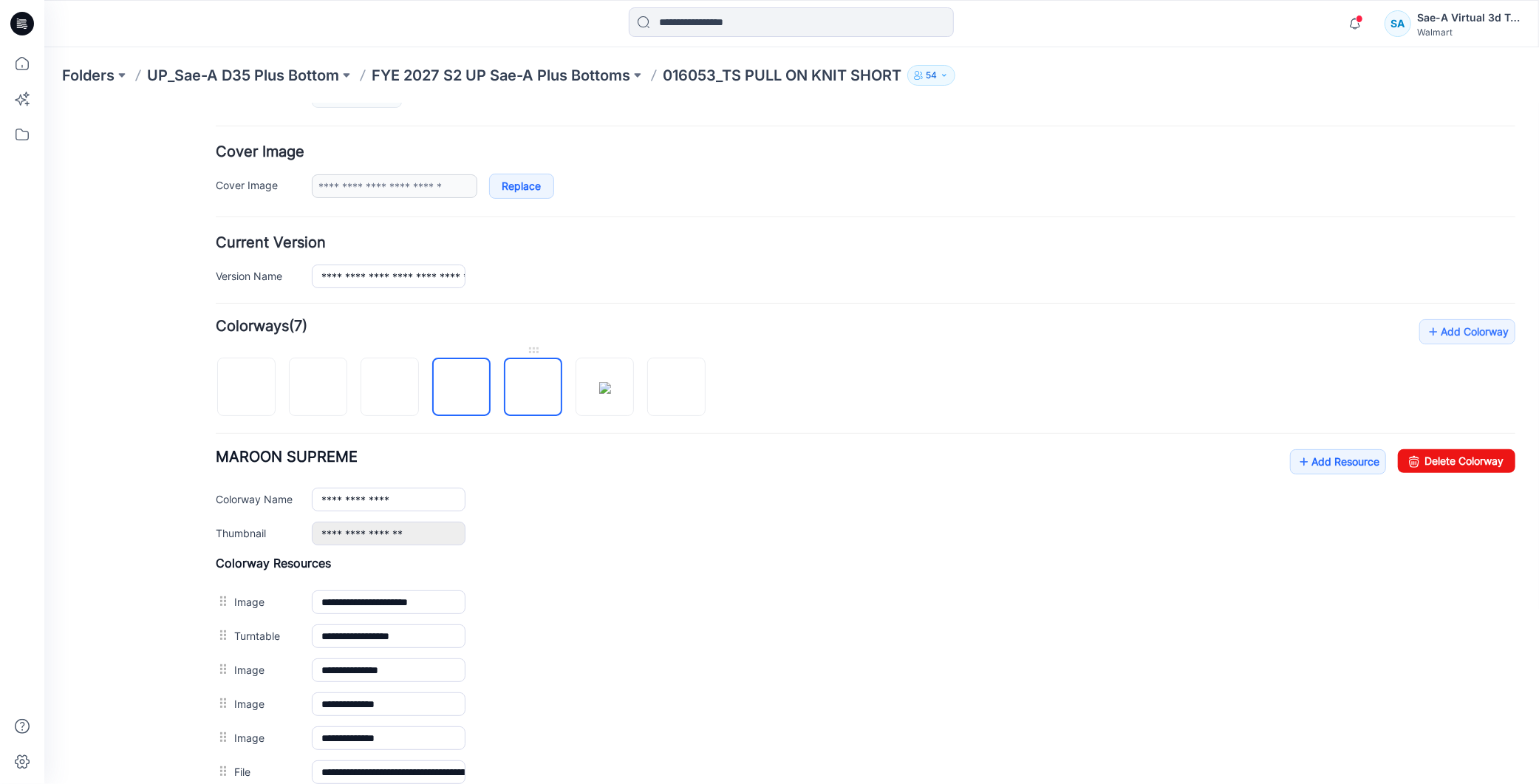
click at [533, 387] on img at bounding box center [533, 387] width 0 height 0
click at [246, 387] on img at bounding box center [246, 387] width 0 height 0
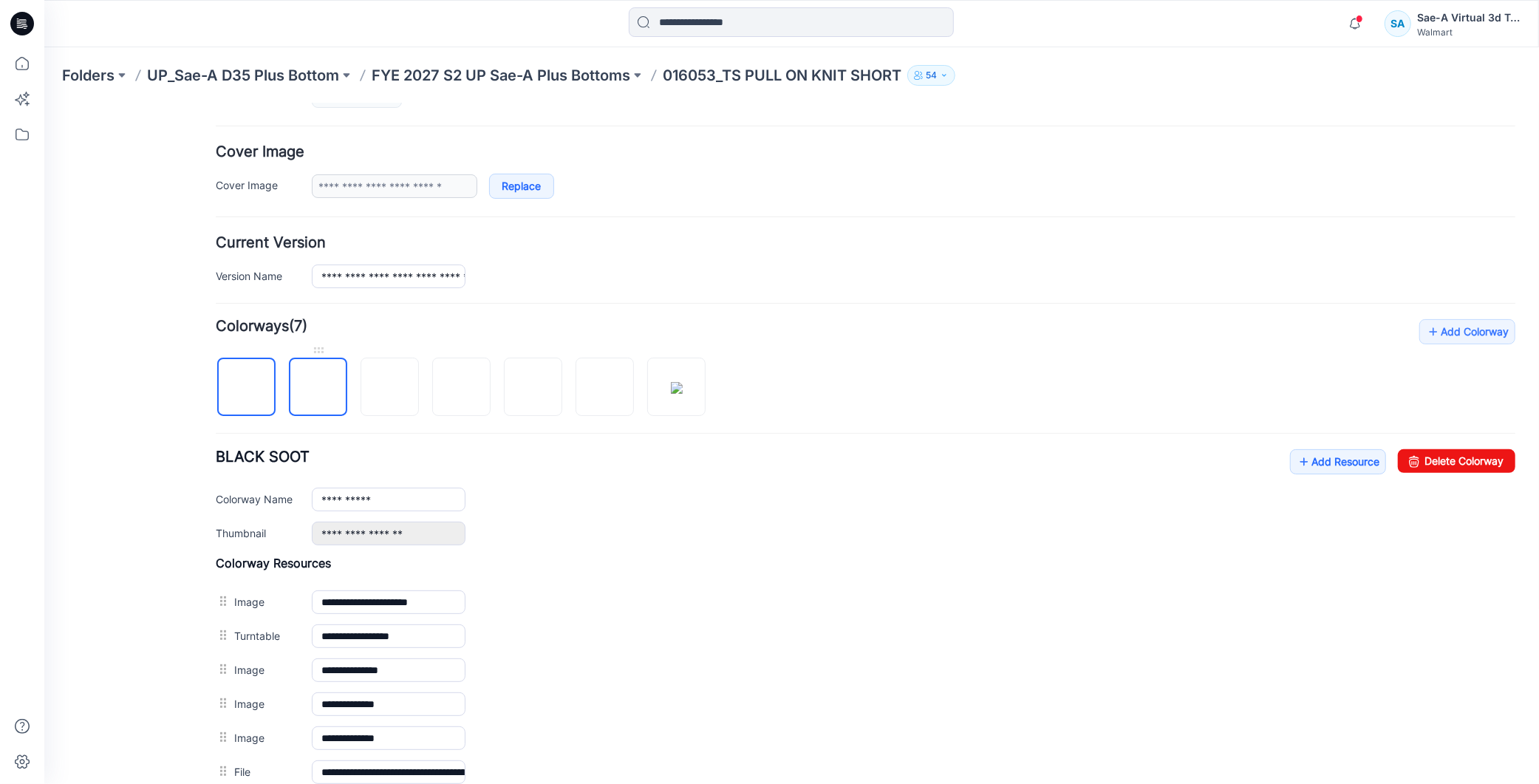
click at [318, 387] on img at bounding box center [318, 387] width 0 height 0
click at [389, 387] on img at bounding box center [389, 387] width 0 height 0
click at [463, 393] on img at bounding box center [460, 386] width 12 height 12
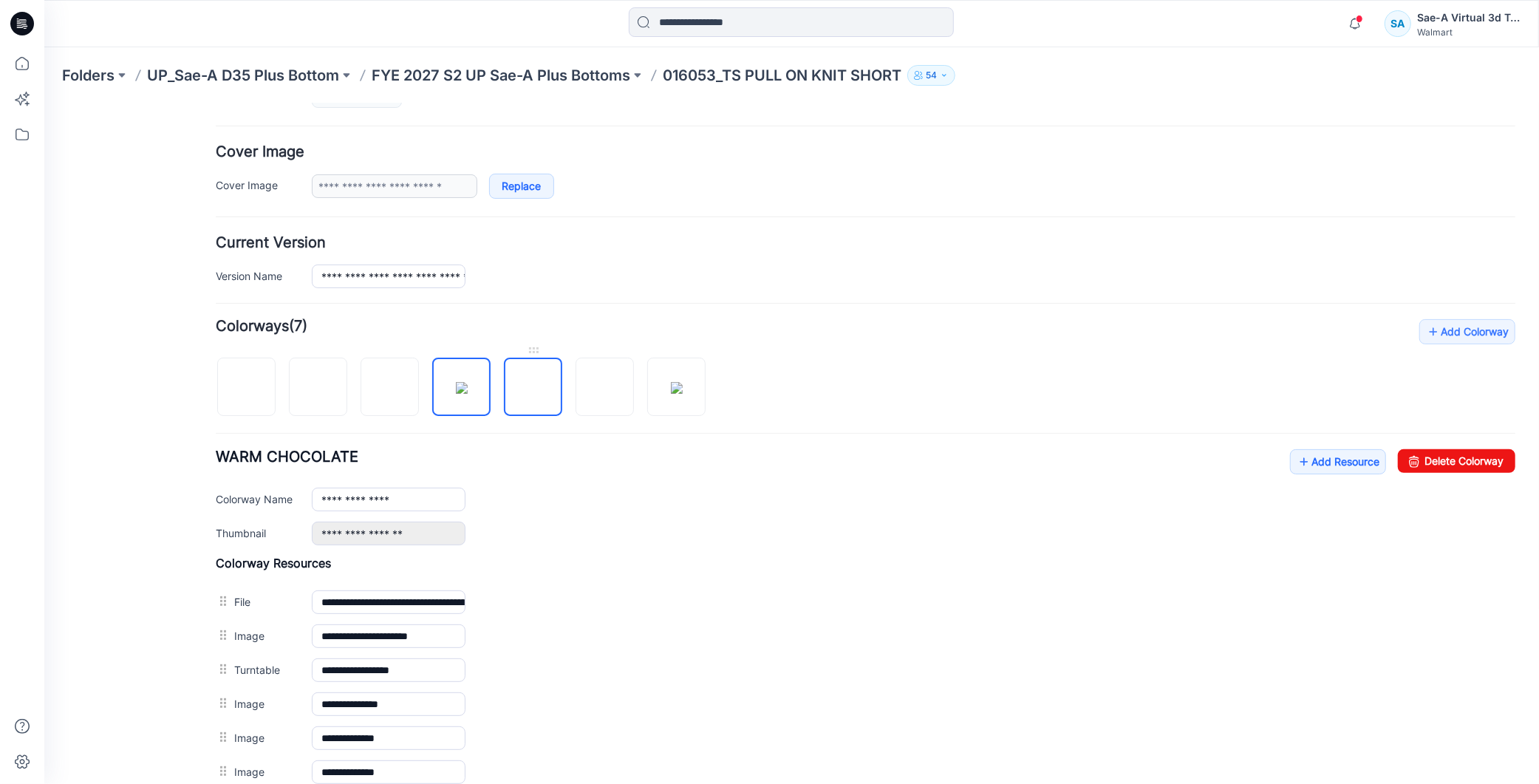
click at [533, 387] on img at bounding box center [533, 387] width 0 height 0
click at [321, 497] on input "**********" at bounding box center [388, 498] width 154 height 23
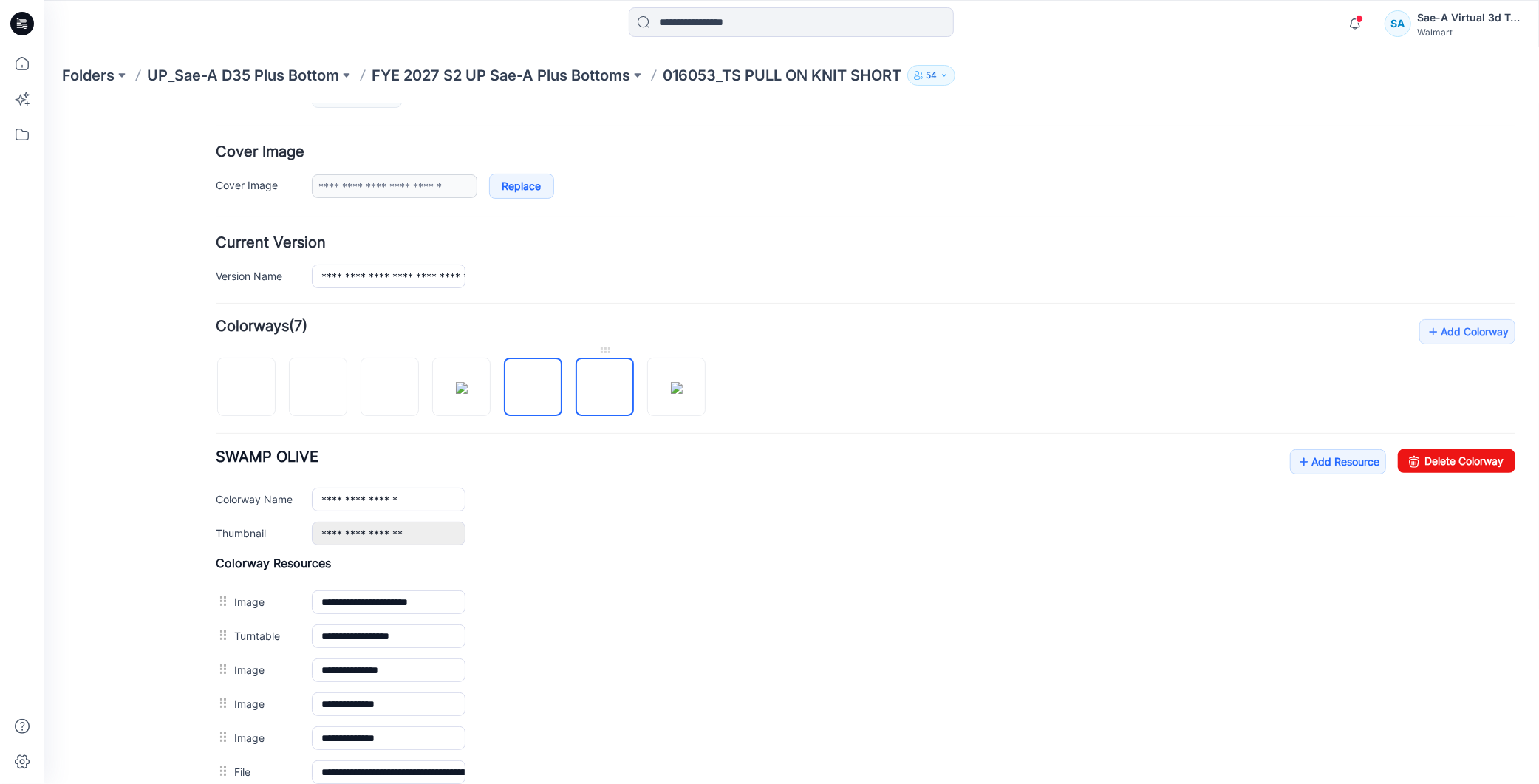
click at [604, 387] on img at bounding box center [604, 387] width 0 height 0
click at [533, 387] on img at bounding box center [533, 387] width 0 height 0
click at [467, 388] on img at bounding box center [460, 386] width 12 height 12
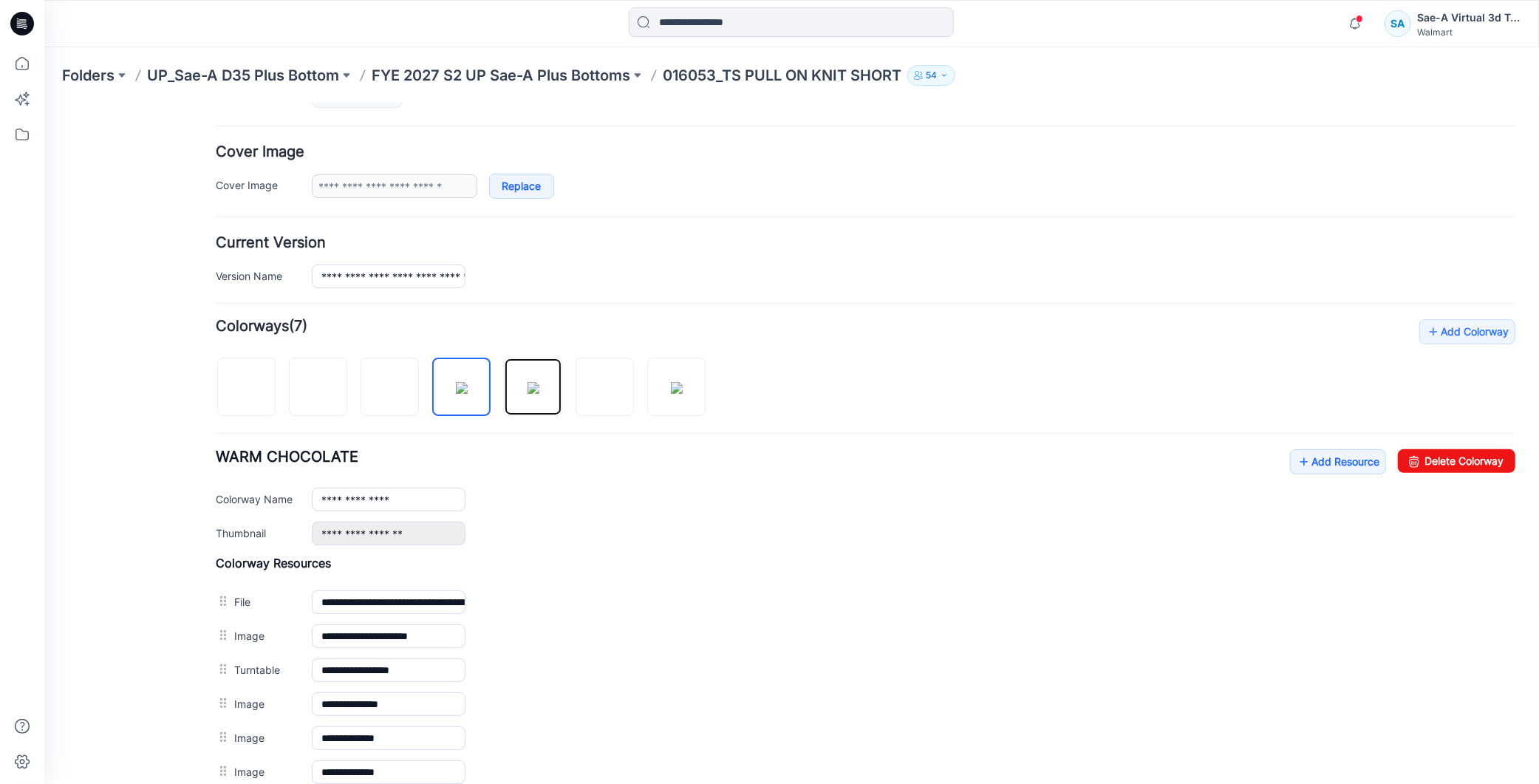
drag, startPoint x: 521, startPoint y: 395, endPoint x: 496, endPoint y: 403, distance: 26.2
click at [527, 393] on img at bounding box center [533, 386] width 12 height 12
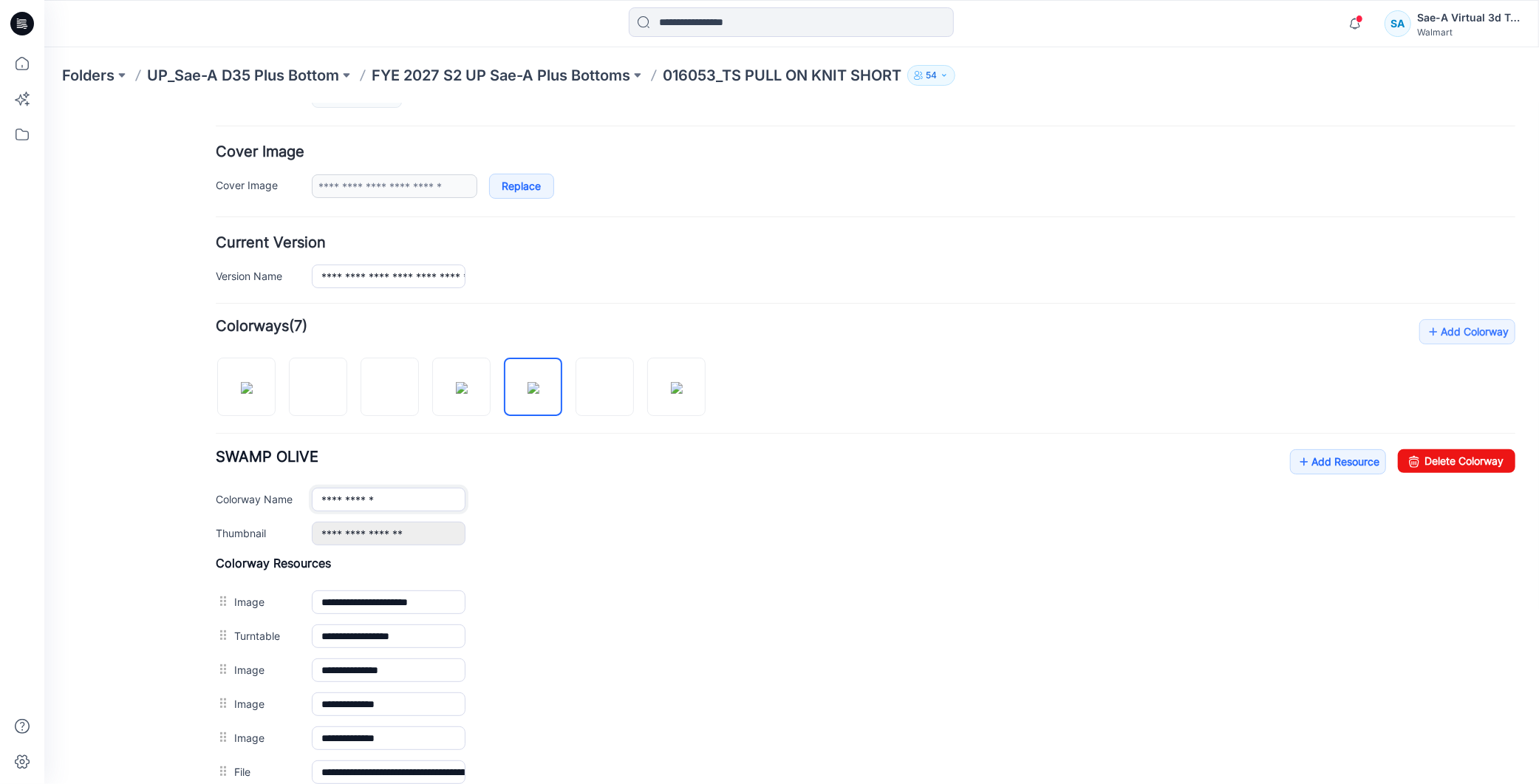
click at [315, 499] on input "**********" at bounding box center [388, 498] width 154 height 23
click at [144, 480] on div "General Cover Image Current Version Colorways Packed Turntable" at bounding box center [132, 408] width 118 height 1068
click at [603, 381] on img at bounding box center [604, 386] width 12 height 12
click at [598, 393] on img at bounding box center [604, 386] width 12 height 12
click at [527, 393] on img at bounding box center [533, 386] width 12 height 12
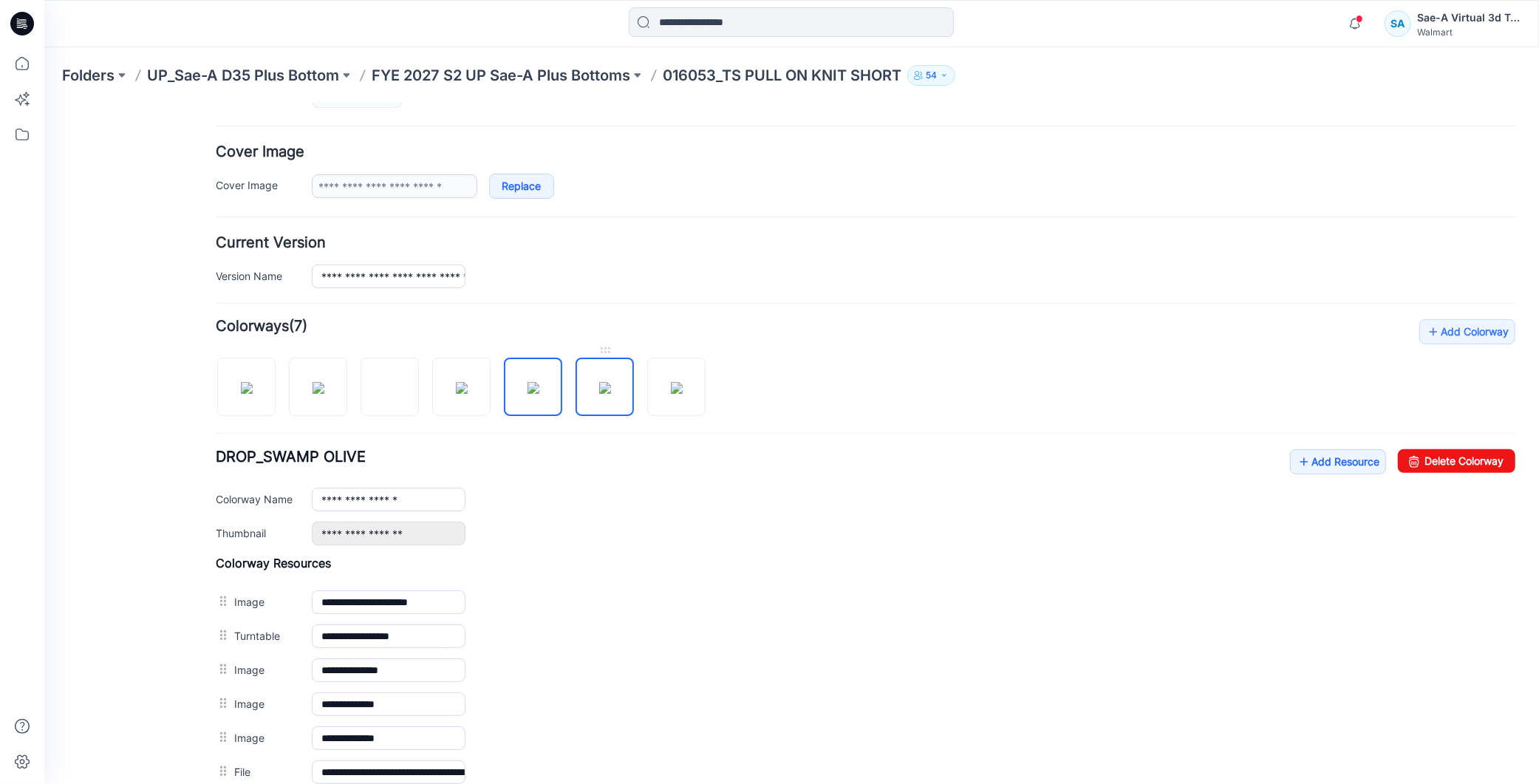
click at [611, 393] on img at bounding box center [604, 386] width 12 height 12
click at [670, 393] on img at bounding box center [675, 386] width 12 height 12
click at [611, 388] on img at bounding box center [604, 386] width 12 height 12
click at [562, 388] on div at bounding box center [465, 378] width 502 height 76
click at [538, 387] on img at bounding box center [533, 386] width 12 height 12
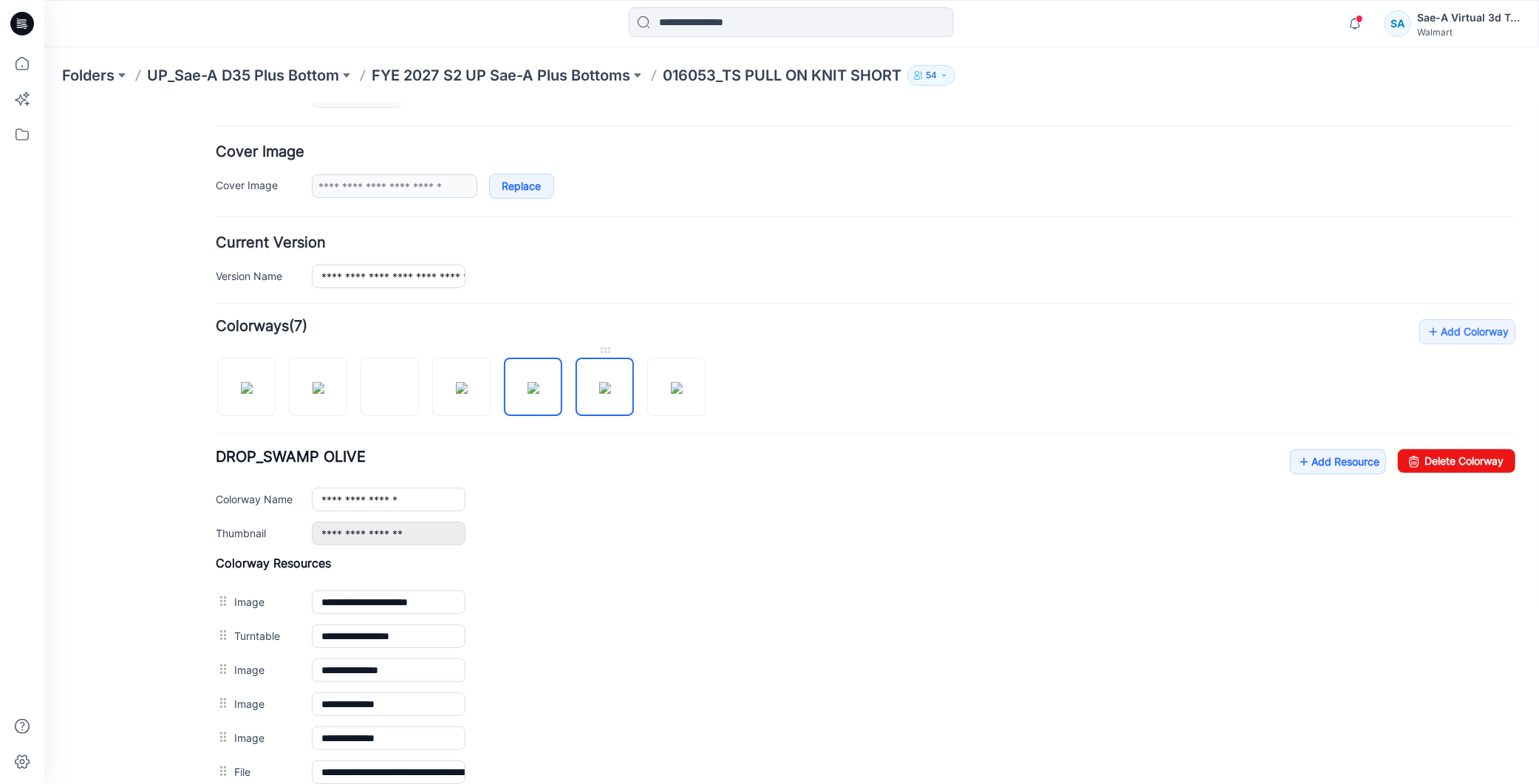
click at [598, 393] on img at bounding box center [604, 386] width 12 height 12
click at [611, 391] on img at bounding box center [604, 386] width 12 height 12
click at [538, 387] on img at bounding box center [533, 386] width 12 height 12
click at [527, 384] on img at bounding box center [533, 386] width 12 height 12
click at [605, 384] on img at bounding box center [604, 386] width 12 height 12
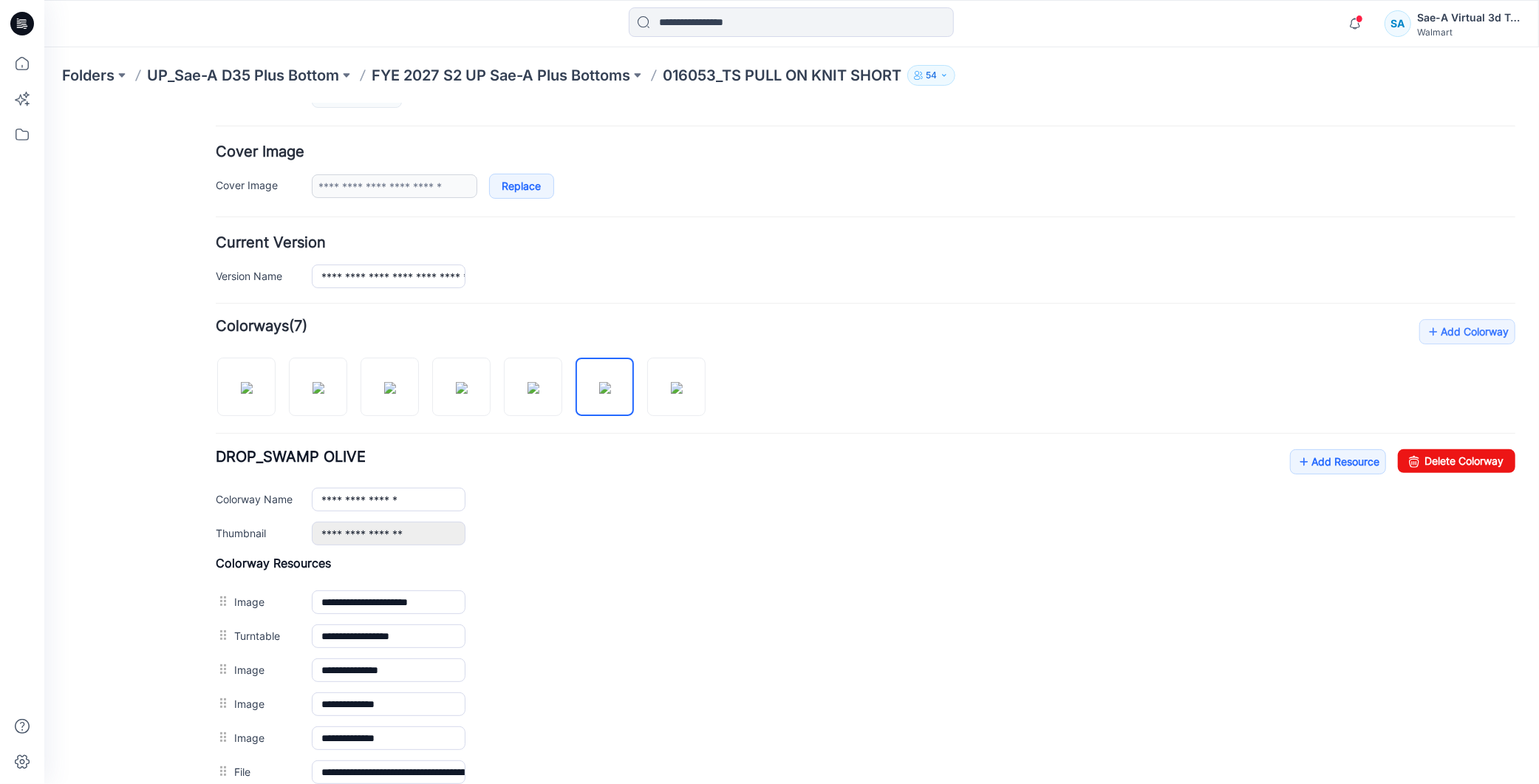
click at [883, 506] on div "**********" at bounding box center [913, 498] width 1203 height 23
click at [249, 393] on img at bounding box center [246, 386] width 12 height 12
click at [320, 393] on img at bounding box center [317, 386] width 12 height 12
click at [394, 393] on img at bounding box center [389, 386] width 12 height 12
click at [455, 393] on img at bounding box center [460, 386] width 12 height 12
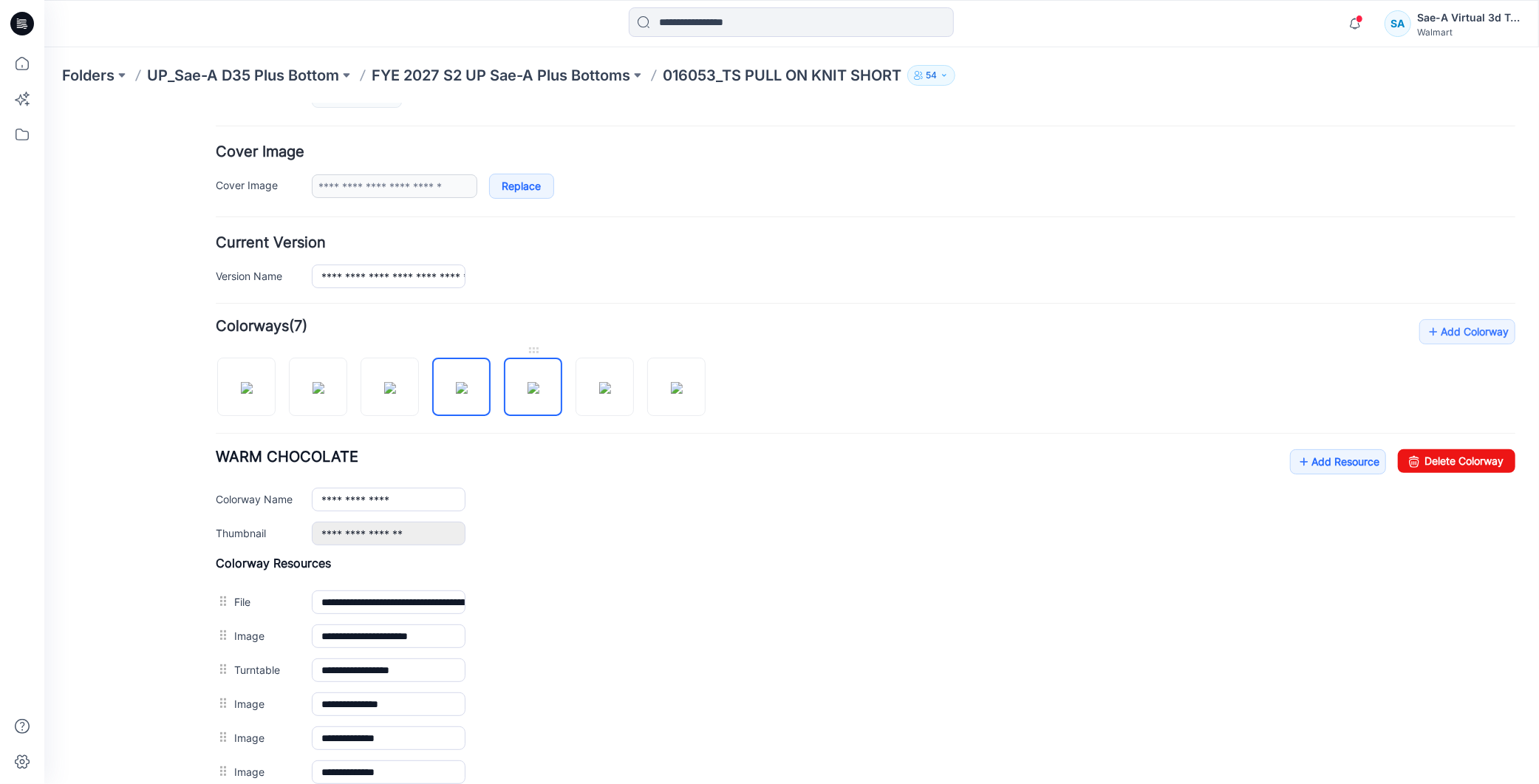
click at [527, 393] on img at bounding box center [533, 386] width 12 height 12
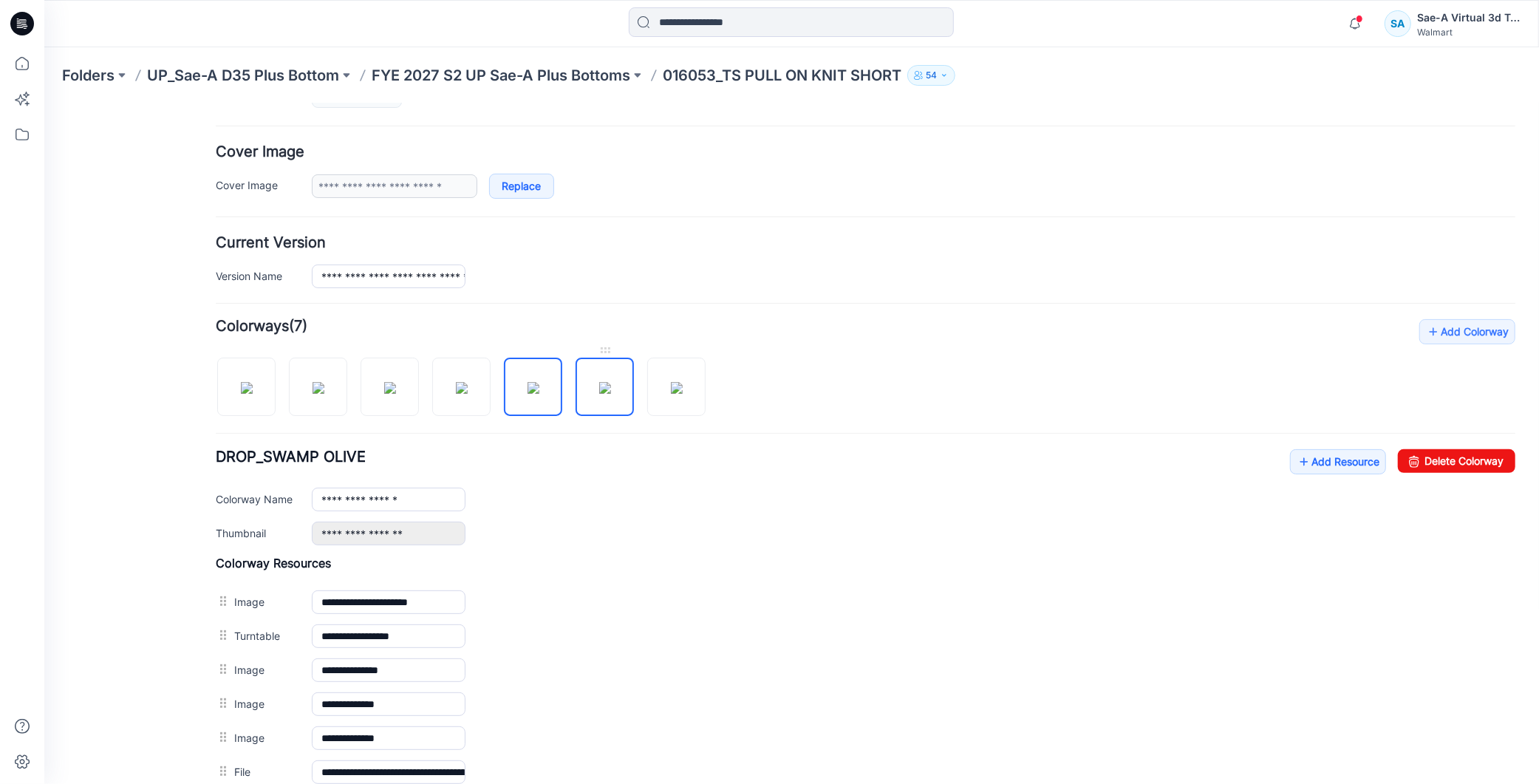
click at [598, 389] on img at bounding box center [604, 386] width 12 height 12
click at [598, 388] on img at bounding box center [604, 386] width 12 height 12
click at [682, 392] on img at bounding box center [675, 386] width 12 height 12
click at [320, 498] on input "**********" at bounding box center [388, 498] width 154 height 23
click at [51, 455] on div "**********" at bounding box center [781, 400] width 1477 height 1086
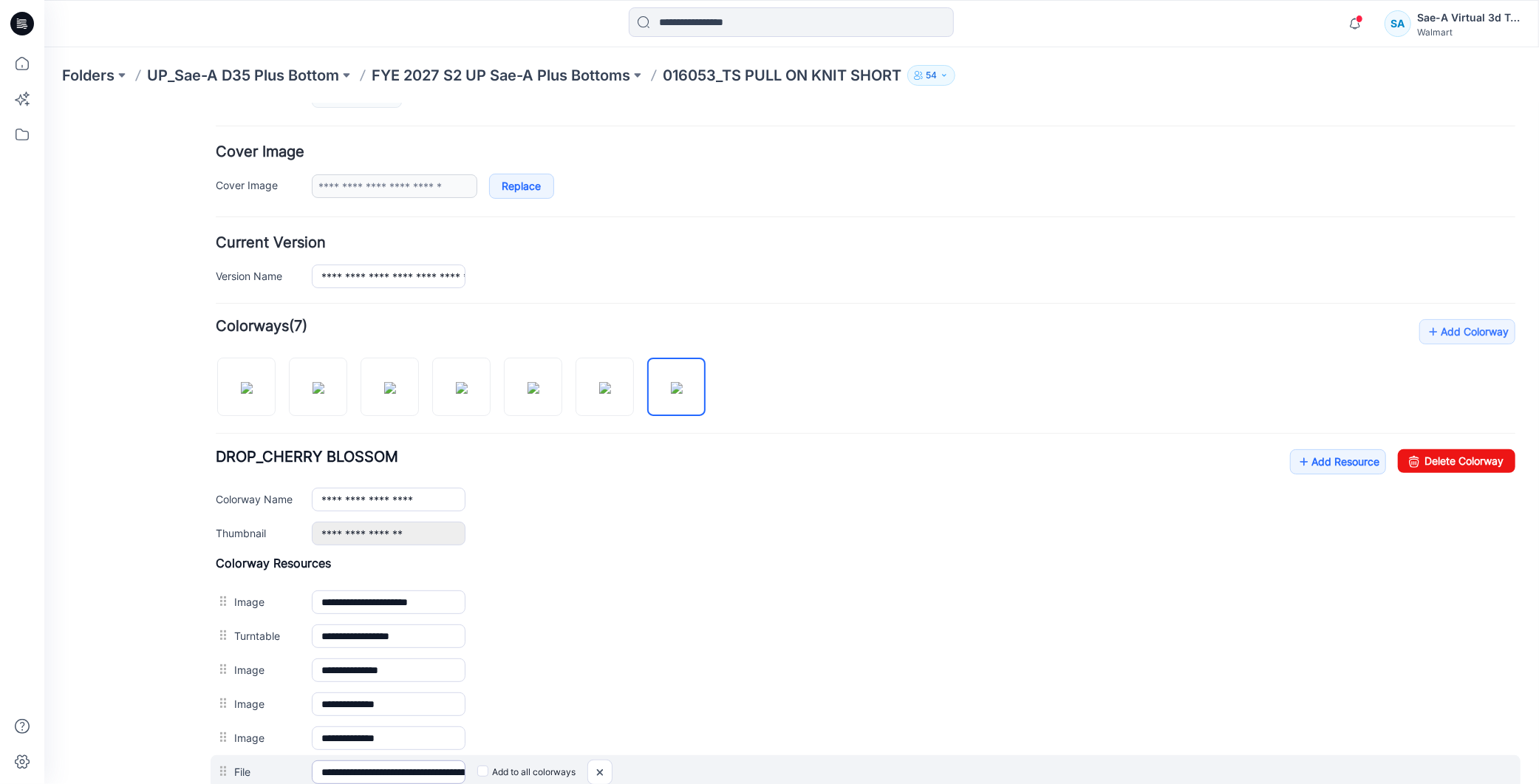
scroll to position [423, 0]
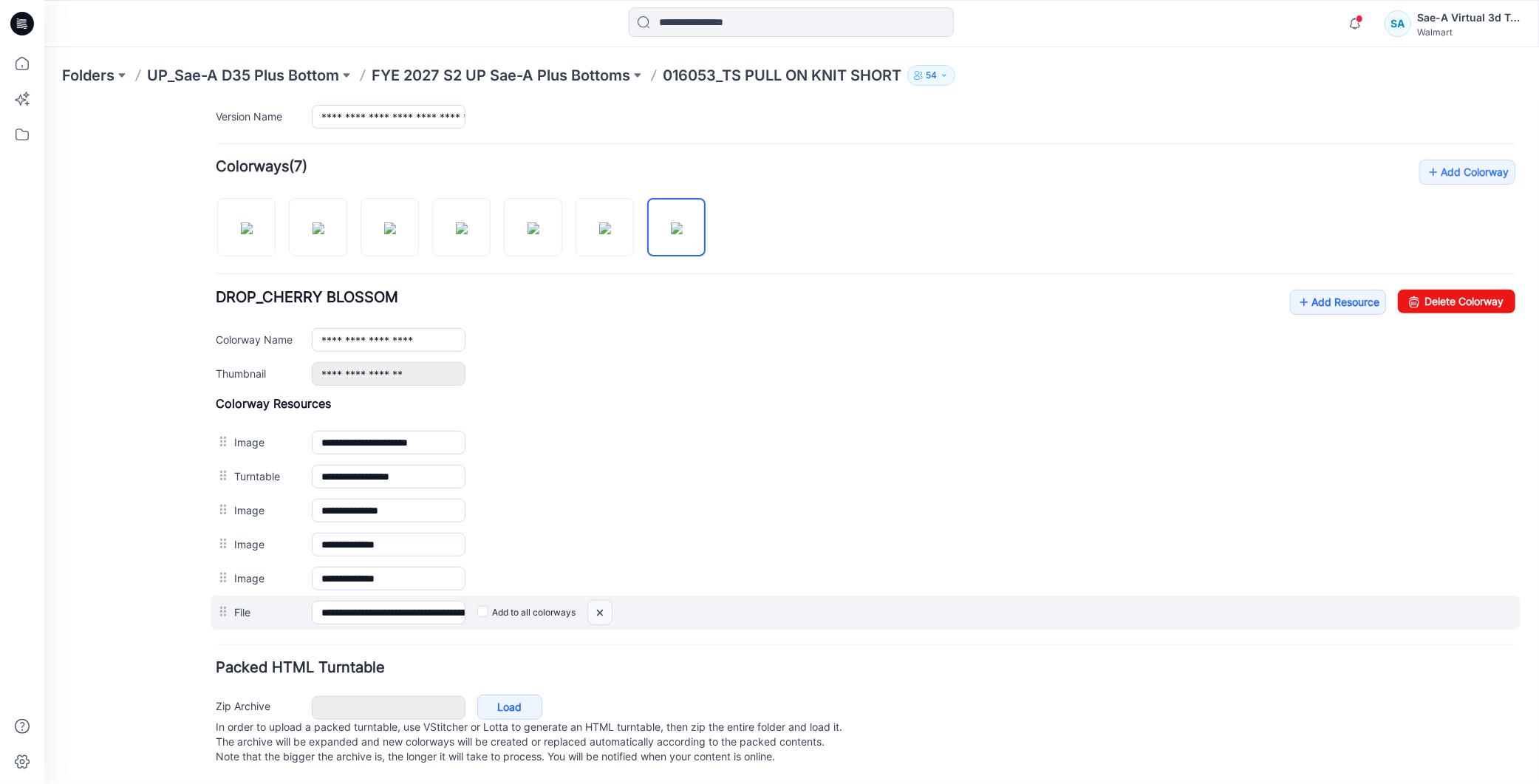
click at [599, 600] on img at bounding box center [598, 612] width 23 height 24
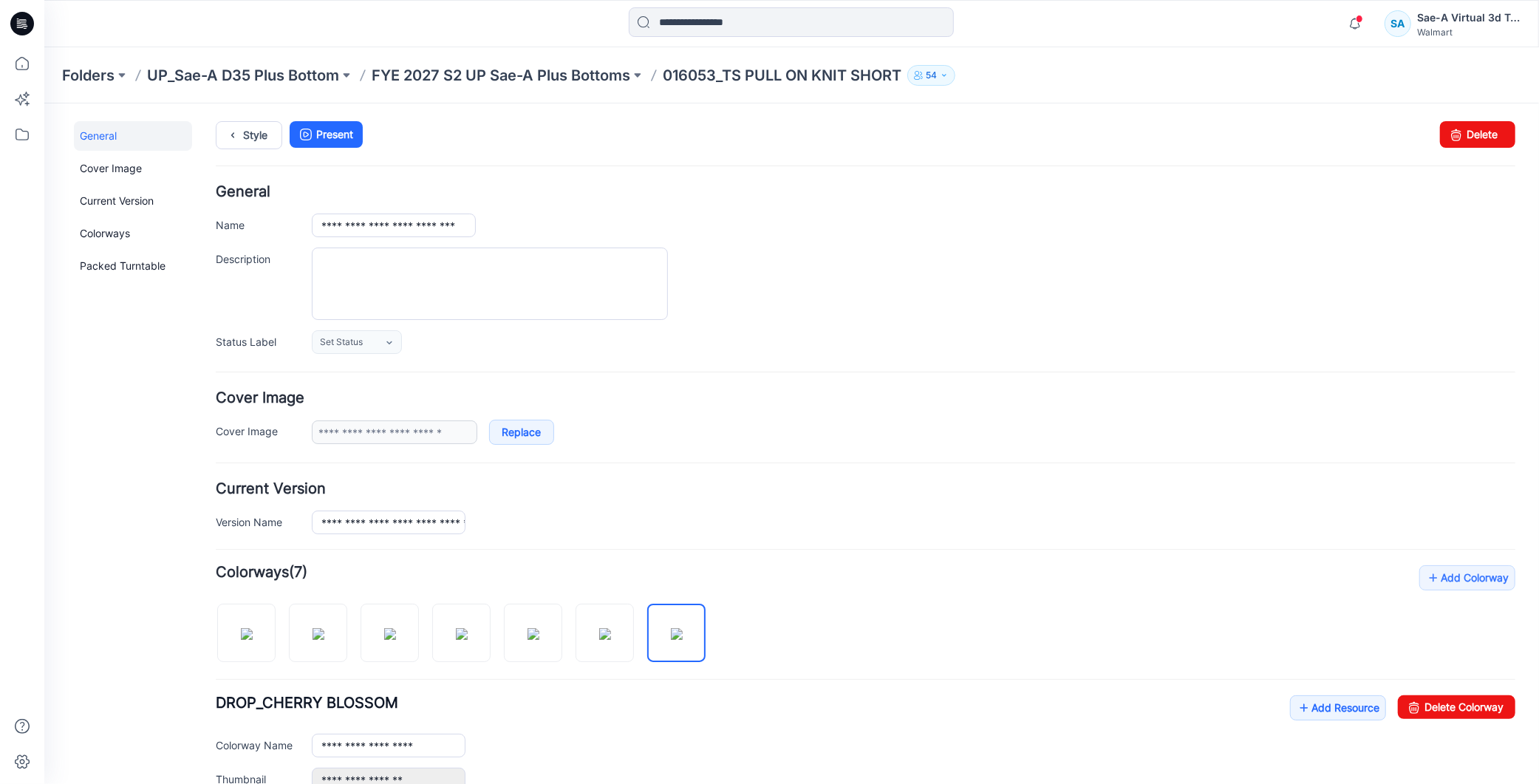
scroll to position [82, 0]
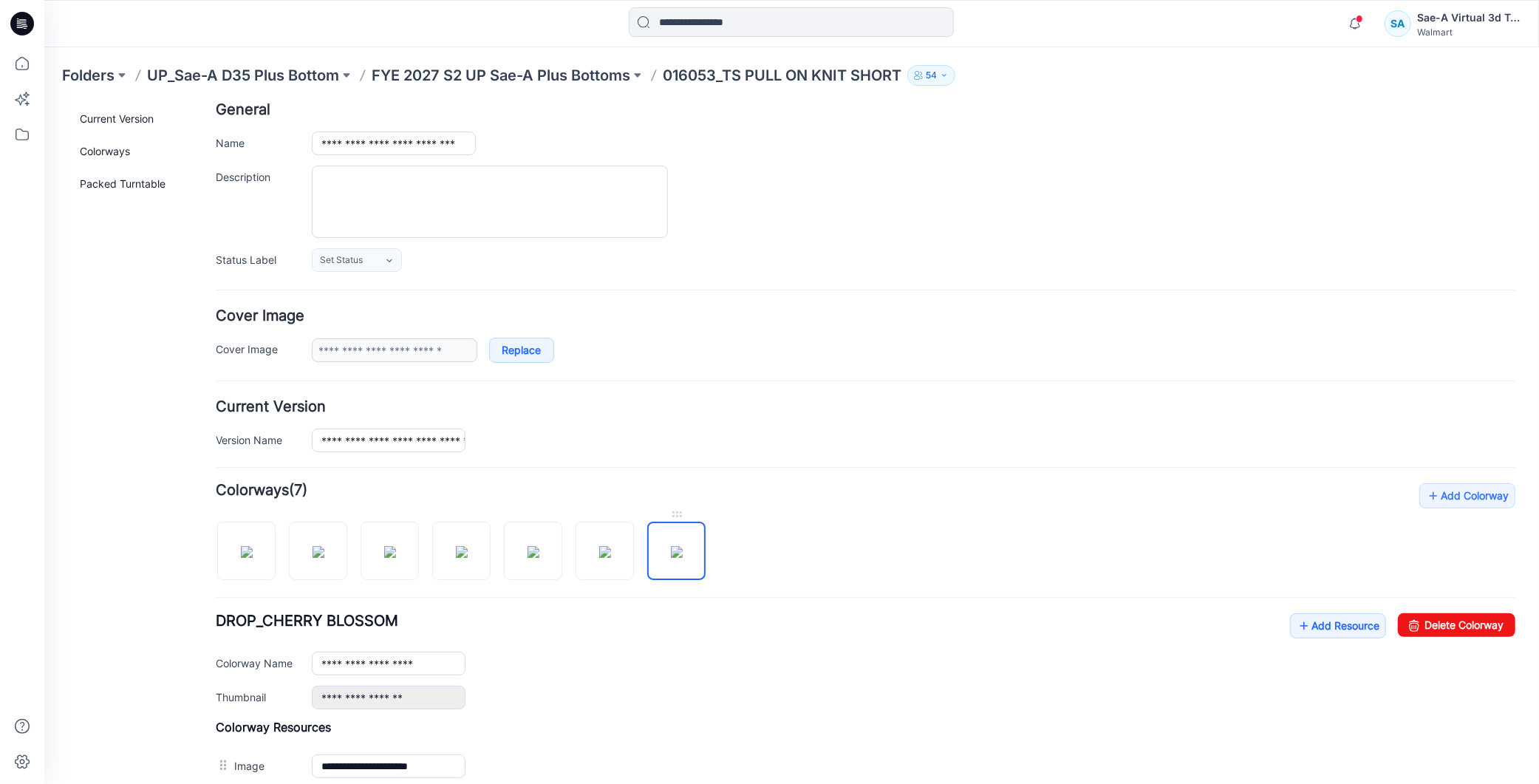
click at [682, 545] on img at bounding box center [675, 550] width 12 height 12
click at [611, 546] on img at bounding box center [604, 550] width 12 height 12
click at [598, 553] on img at bounding box center [604, 550] width 12 height 12
click at [370, 668] on input "**********" at bounding box center [388, 662] width 154 height 23
drag, startPoint x: 355, startPoint y: 664, endPoint x: 507, endPoint y: 667, distance: 152.0
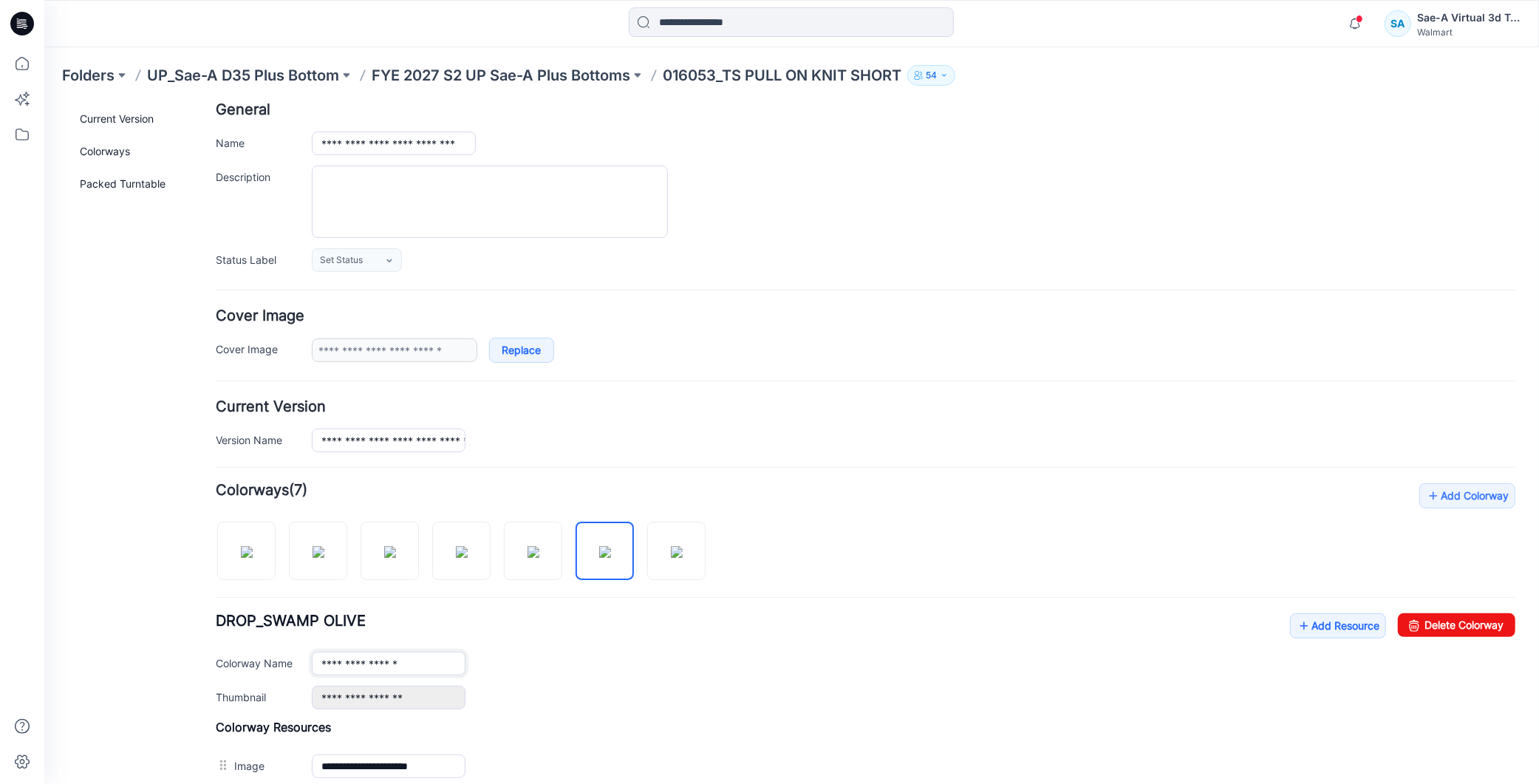
click at [487, 673] on div "**********" at bounding box center [913, 662] width 1203 height 23
paste input "***"
click at [621, 666] on div "**********" at bounding box center [913, 662] width 1203 height 23
click at [252, 557] on img at bounding box center [246, 550] width 12 height 12
click at [315, 557] on img at bounding box center [317, 550] width 12 height 12
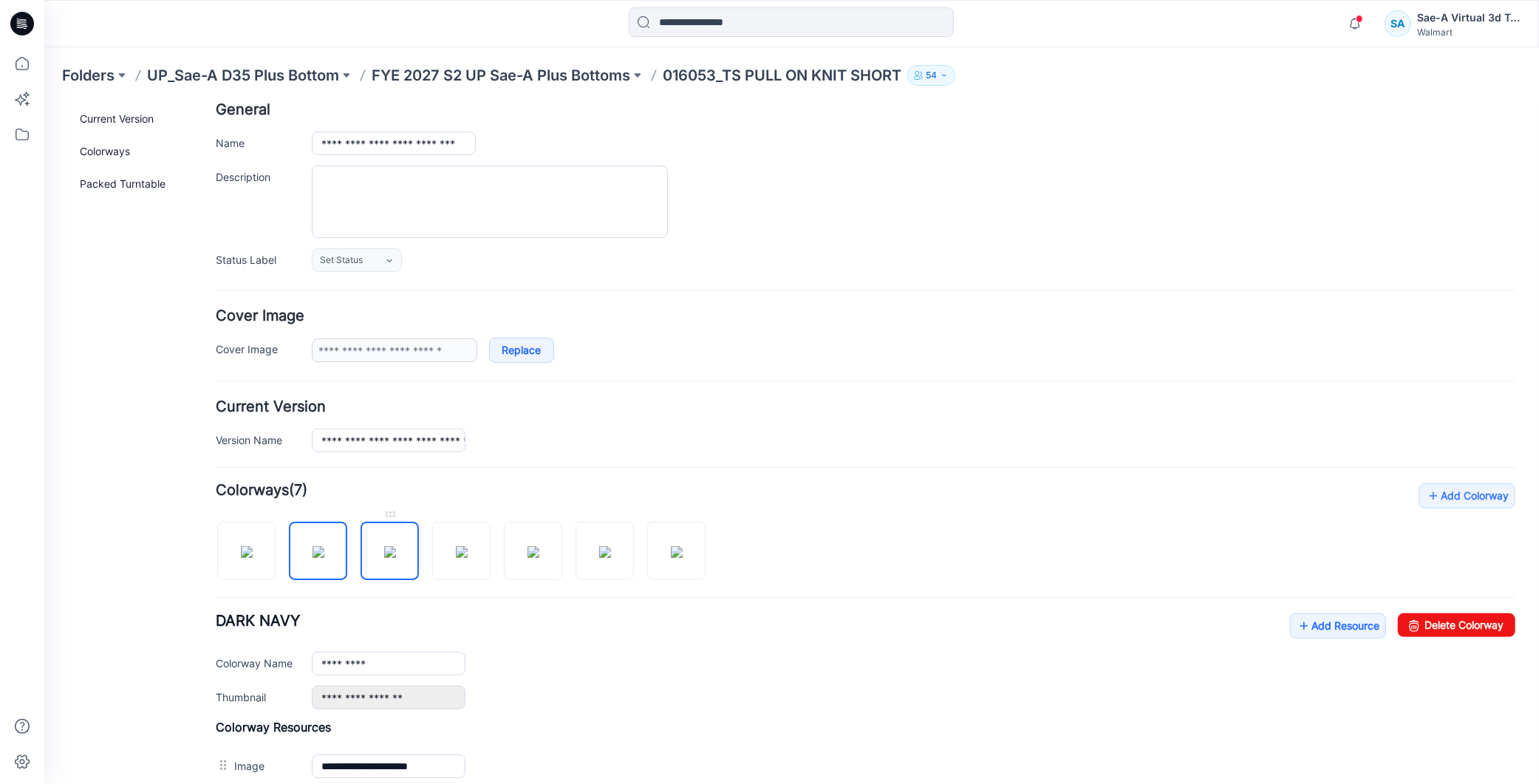
click at [386, 557] on img at bounding box center [389, 550] width 12 height 12
click at [455, 557] on img at bounding box center [460, 550] width 12 height 12
click at [536, 556] on img at bounding box center [533, 550] width 12 height 12
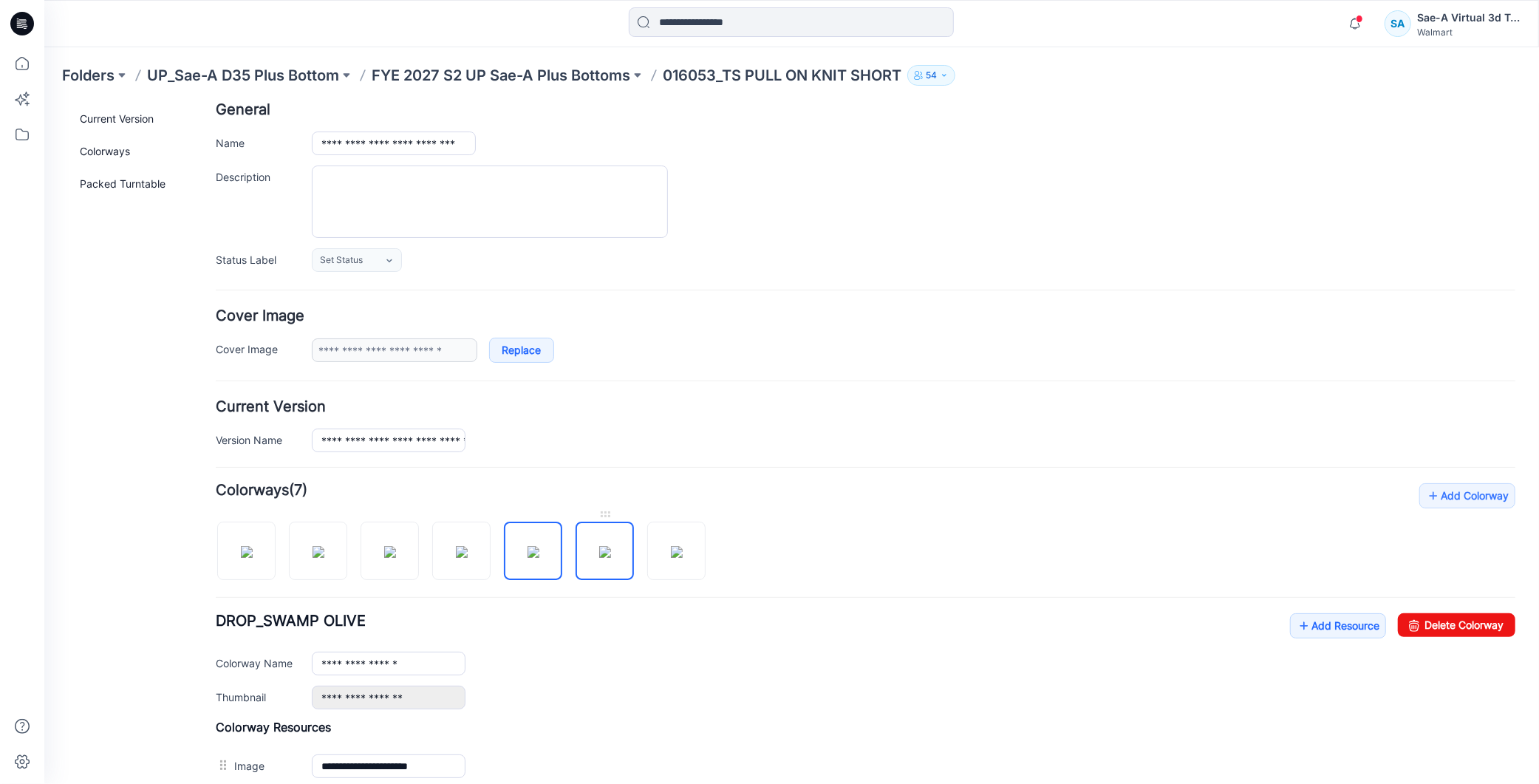
click at [611, 557] on img at bounding box center [604, 550] width 12 height 12
click at [670, 557] on img at bounding box center [675, 550] width 12 height 12
type input "**********"
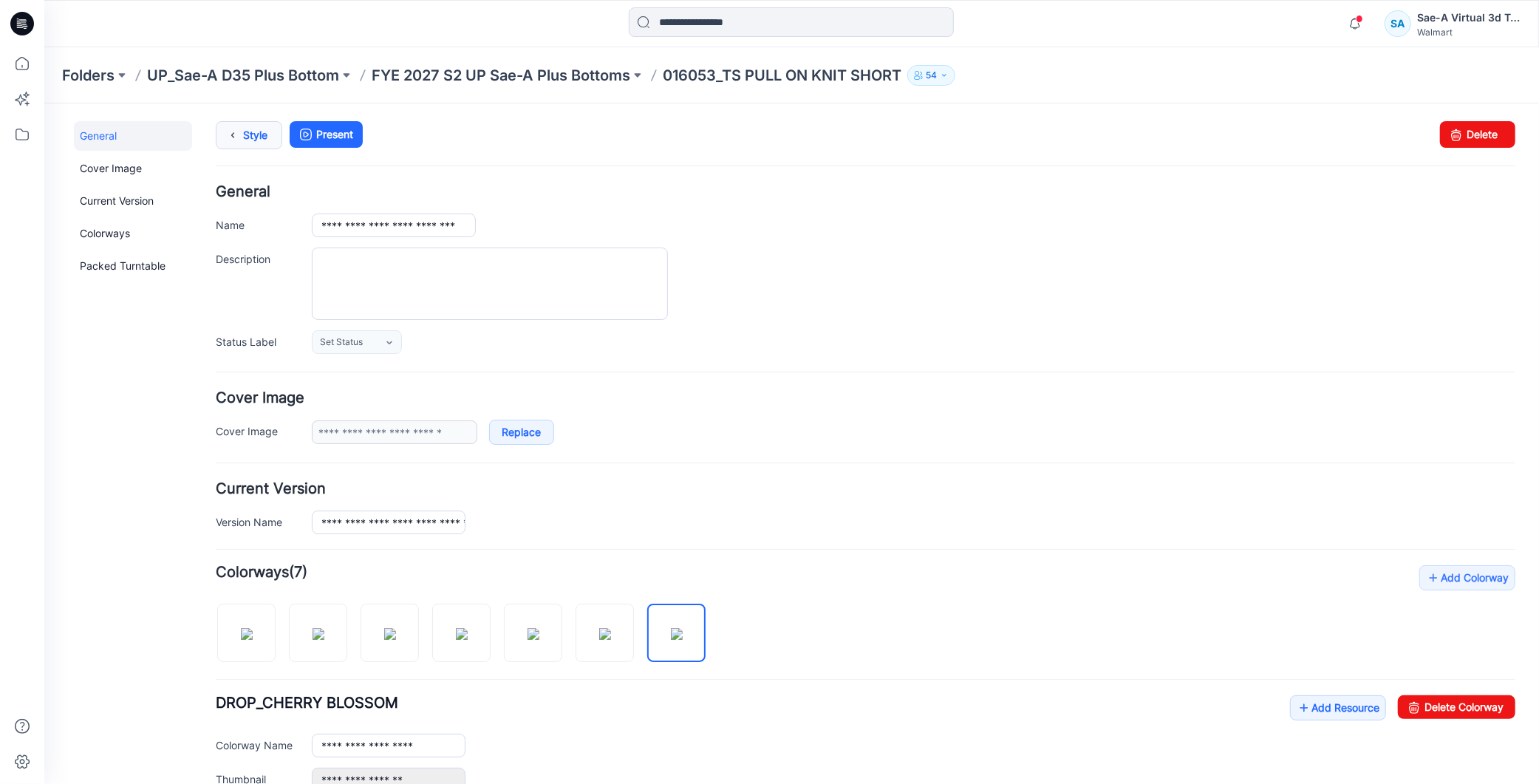
click at [258, 143] on link "Style" at bounding box center [248, 134] width 67 height 28
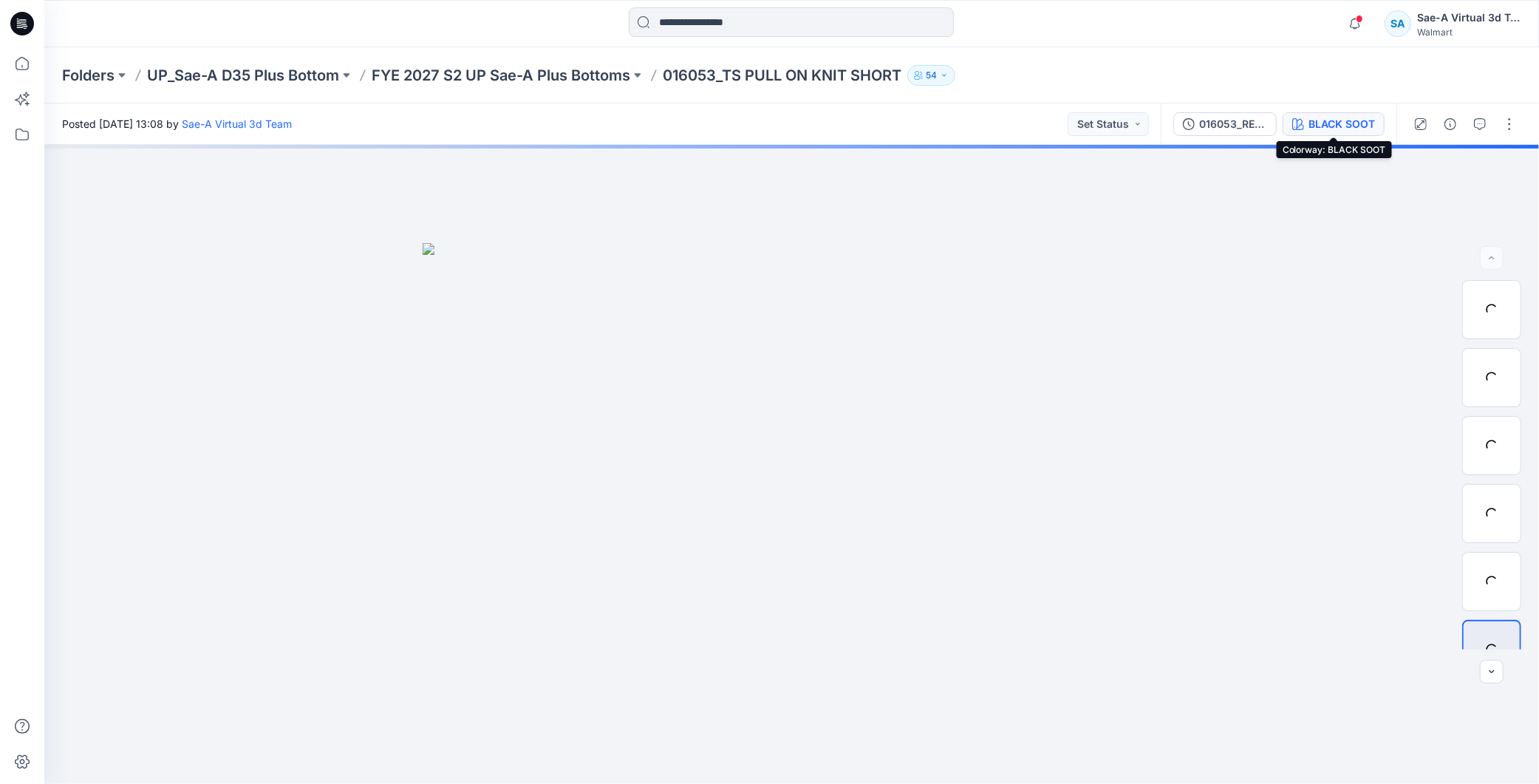
click at [1335, 128] on div "BLACK SOOT" at bounding box center [1341, 124] width 67 height 16
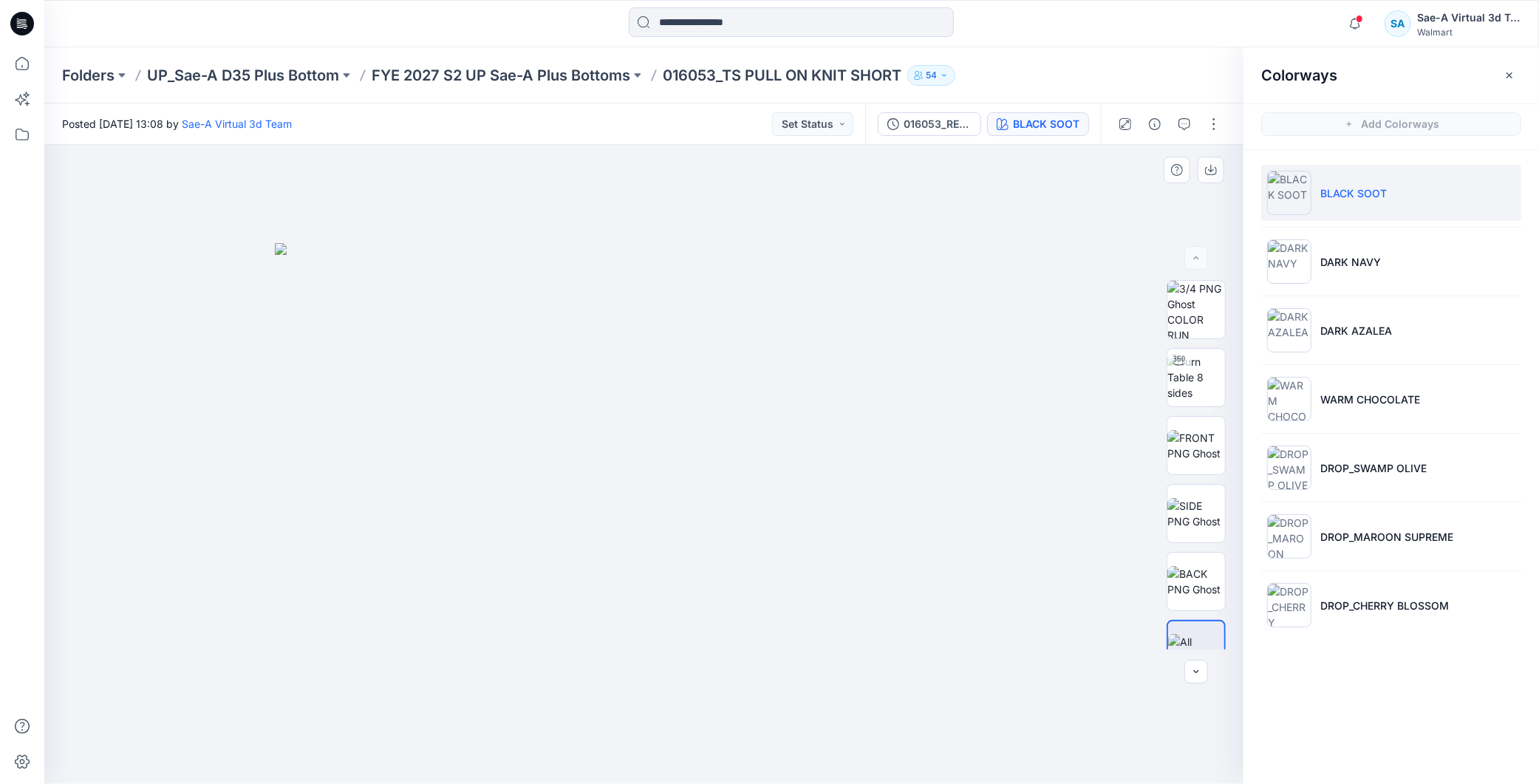
click at [914, 756] on div at bounding box center [643, 463] width 1199 height 639
click at [1219, 122] on button "button" at bounding box center [1214, 124] width 23 height 23
click at [1141, 189] on button "Edit" at bounding box center [1152, 199] width 136 height 27
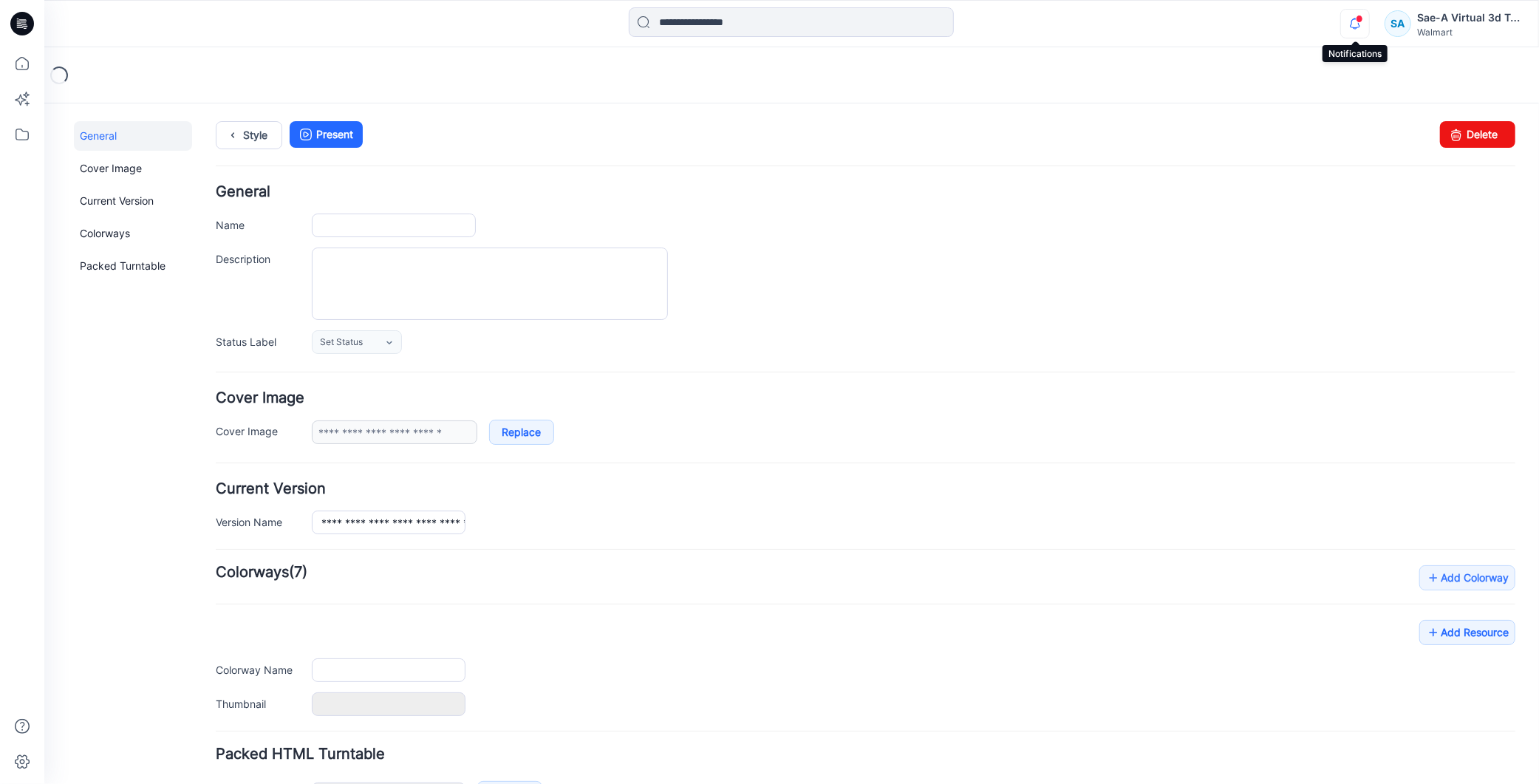
click at [1349, 26] on icon "button" at bounding box center [1355, 23] width 28 height 30
type input "**********"
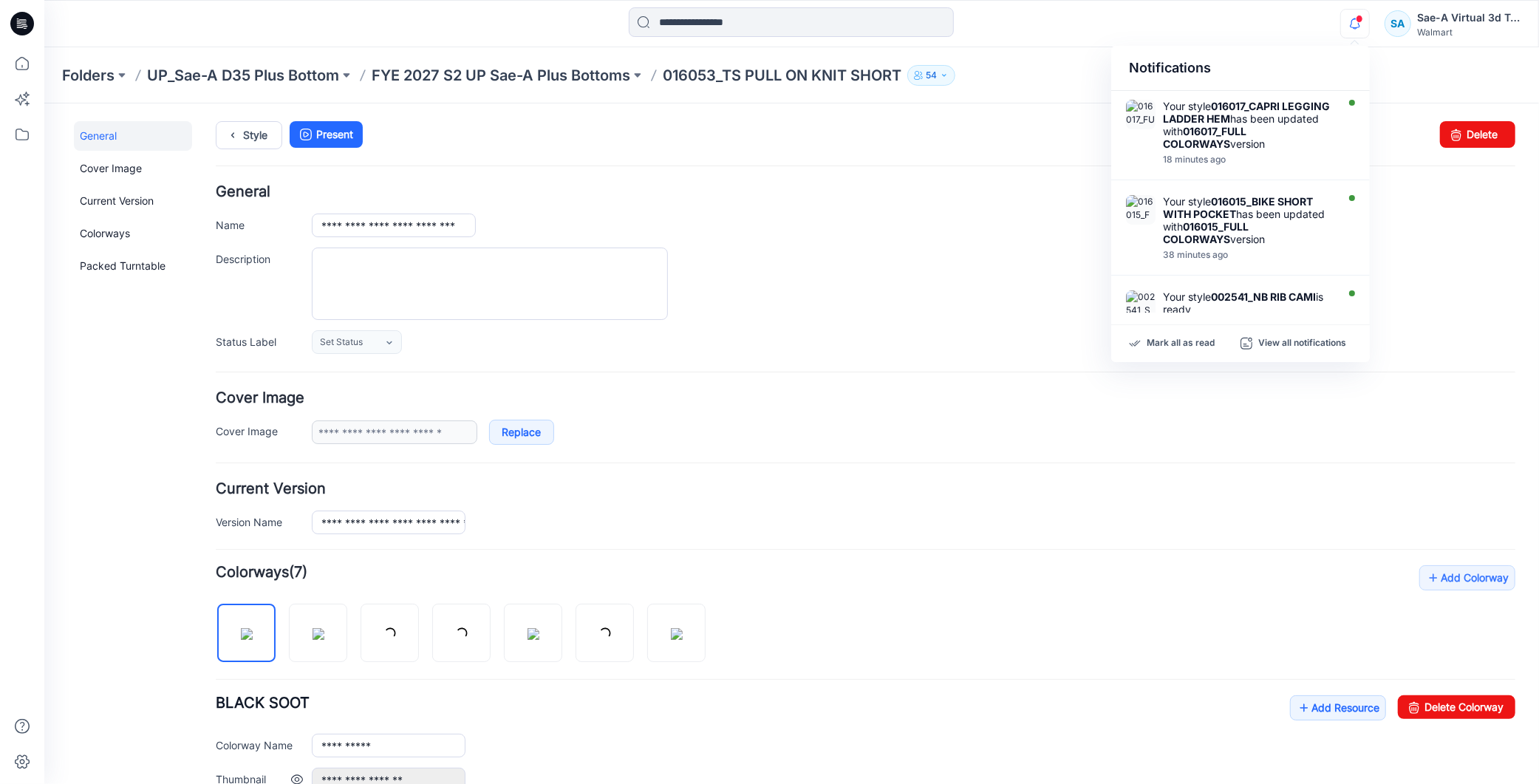
scroll to position [246, 0]
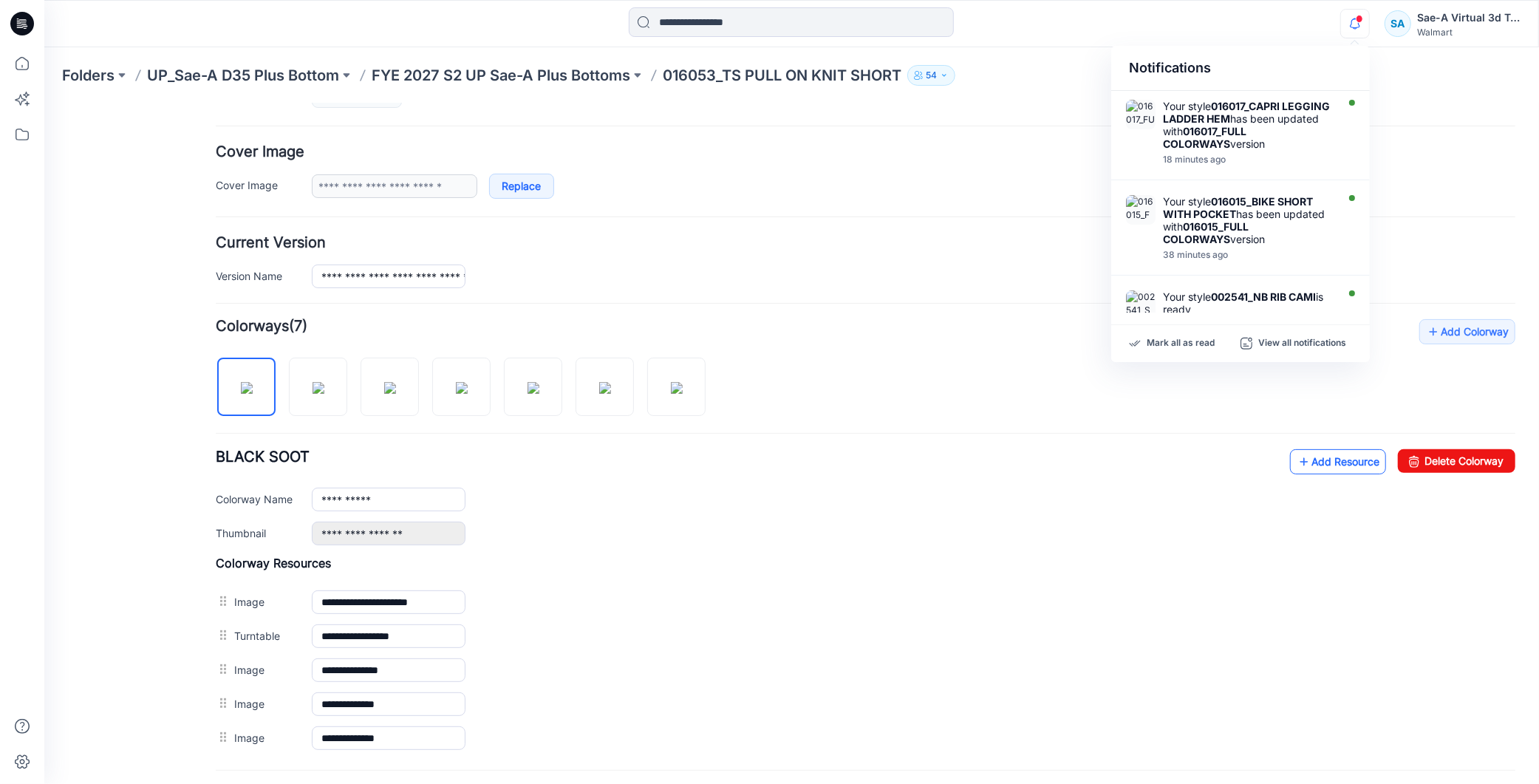
click at [1327, 468] on link "Add Resource" at bounding box center [1337, 460] width 96 height 25
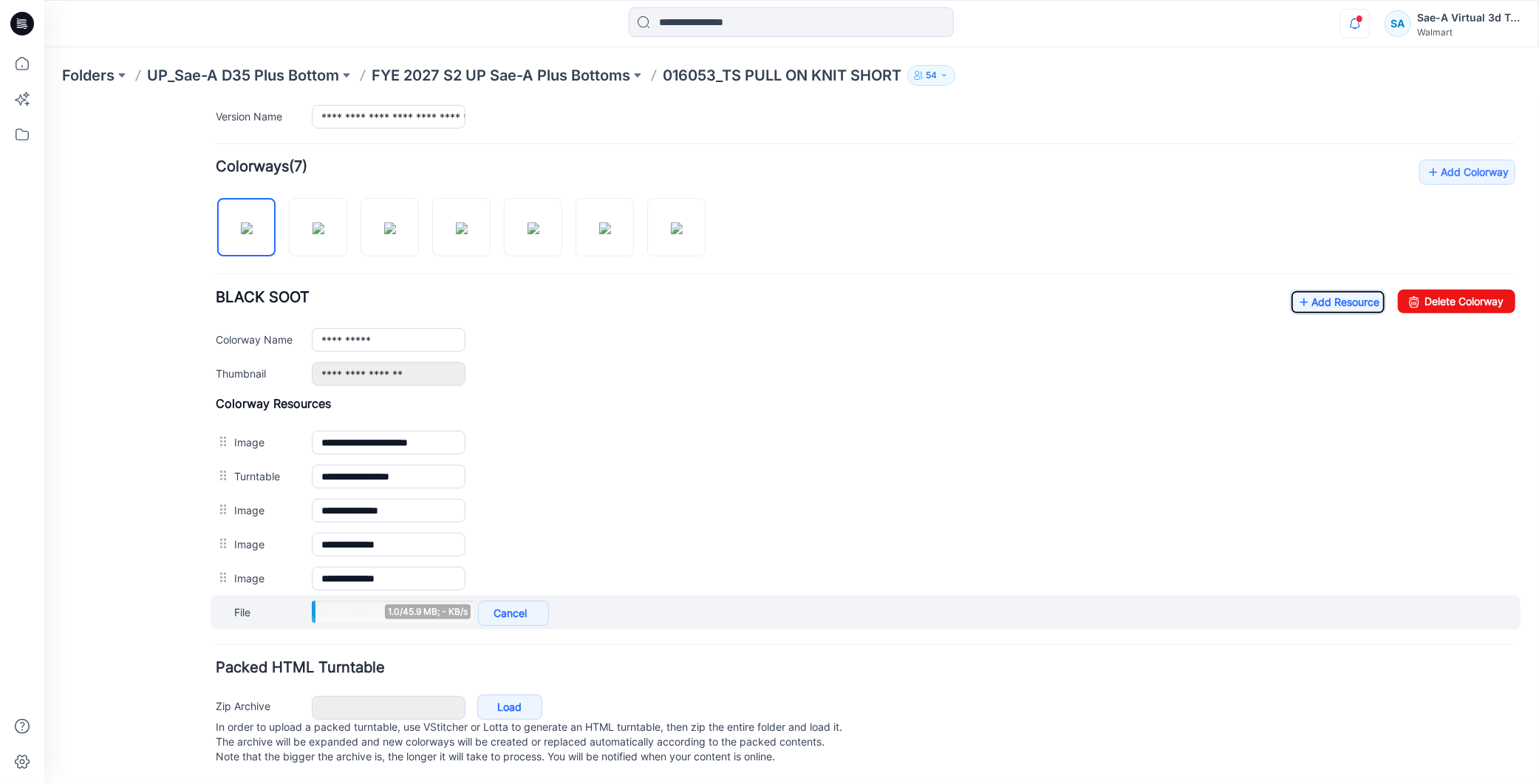
scroll to position [423, 0]
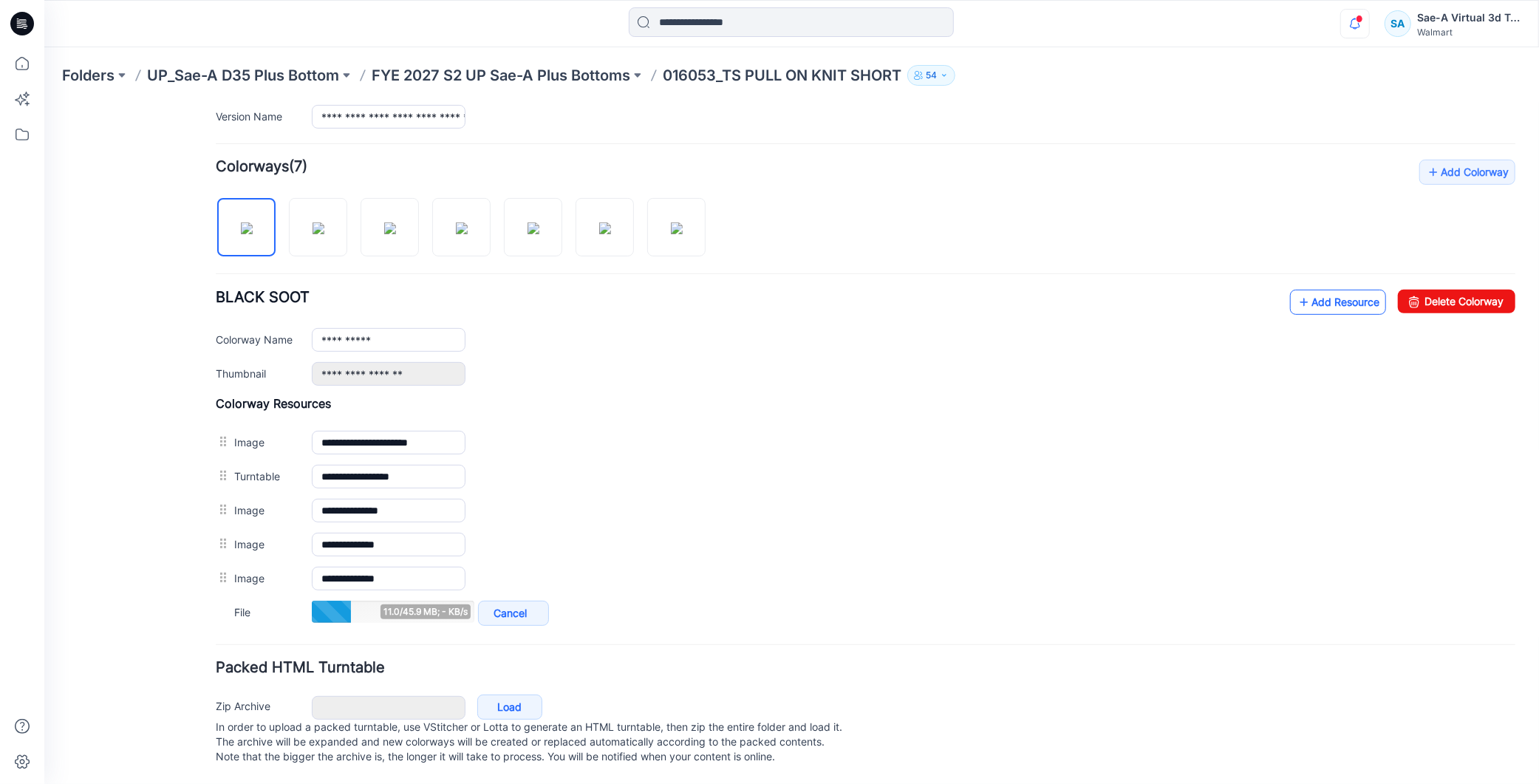
click at [1351, 292] on link "Add Resource" at bounding box center [1337, 301] width 96 height 25
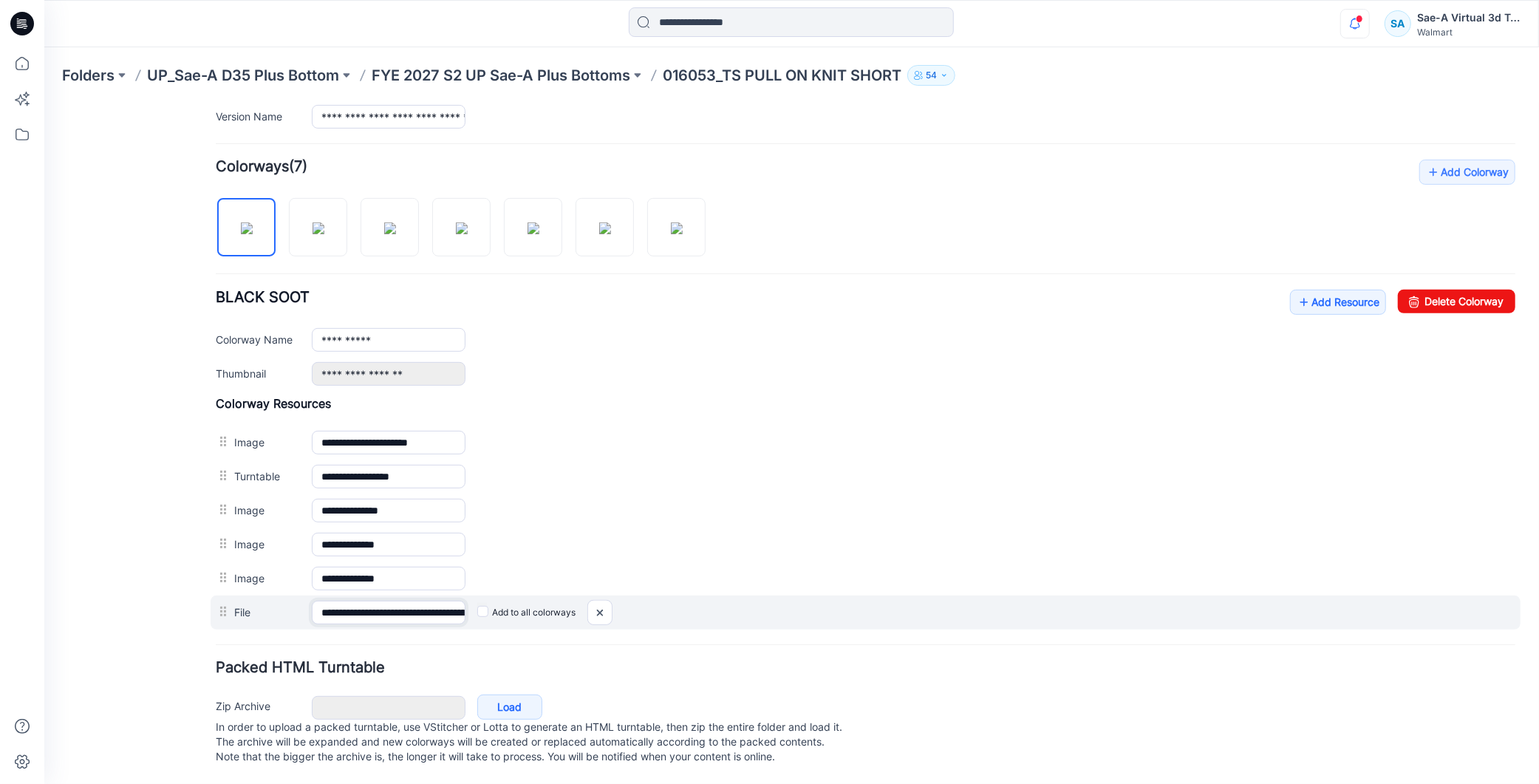
scroll to position [0, 155]
drag, startPoint x: 382, startPoint y: 601, endPoint x: 467, endPoint y: 606, distance: 85.1
click at [467, 606] on div "**********" at bounding box center [865, 611] width 1310 height 34
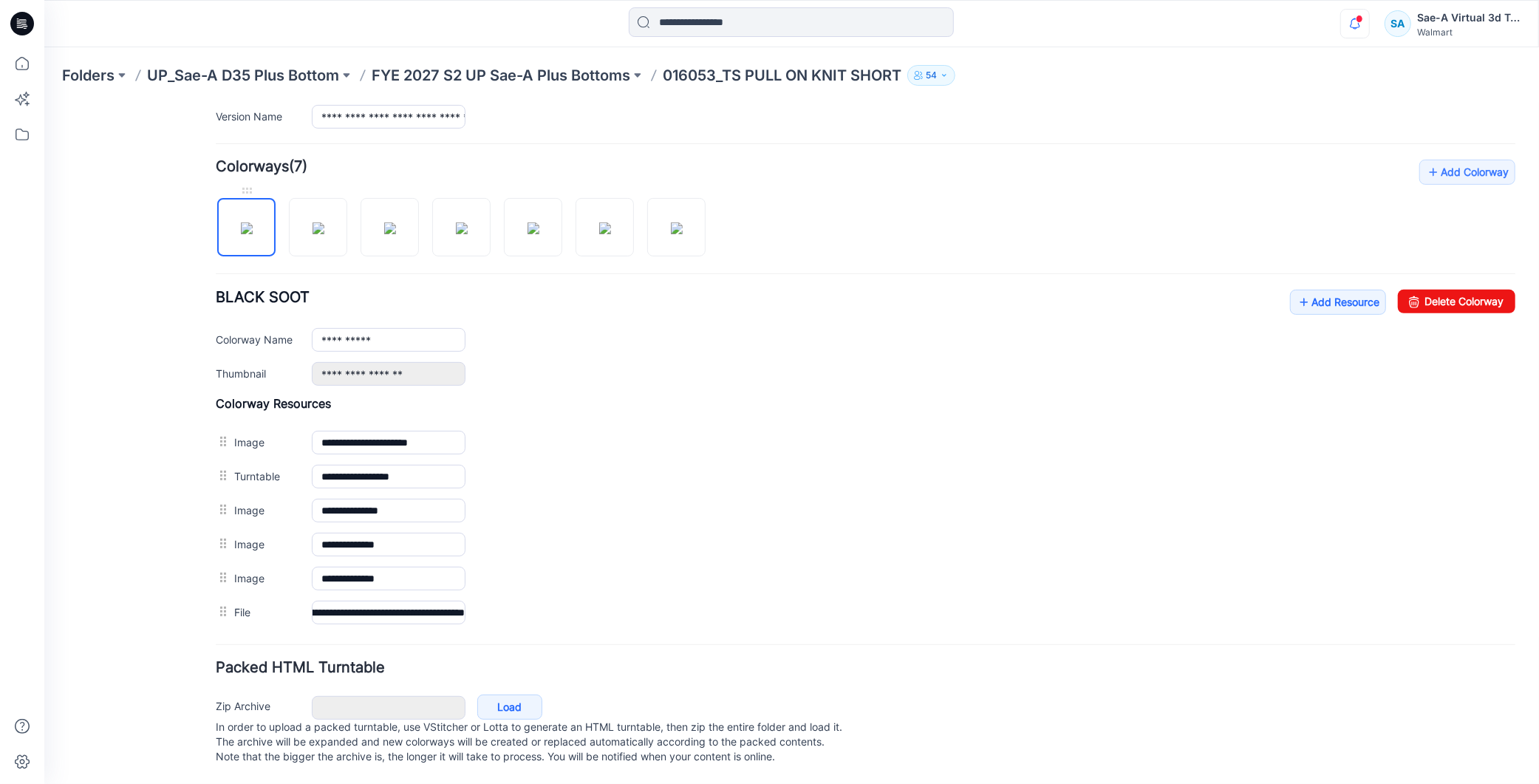
scroll to position [0, 0]
click at [252, 221] on img at bounding box center [246, 227] width 12 height 12
click at [311, 221] on img at bounding box center [317, 227] width 12 height 12
click at [384, 221] on img at bounding box center [389, 227] width 12 height 12
click at [455, 221] on img at bounding box center [460, 227] width 12 height 12
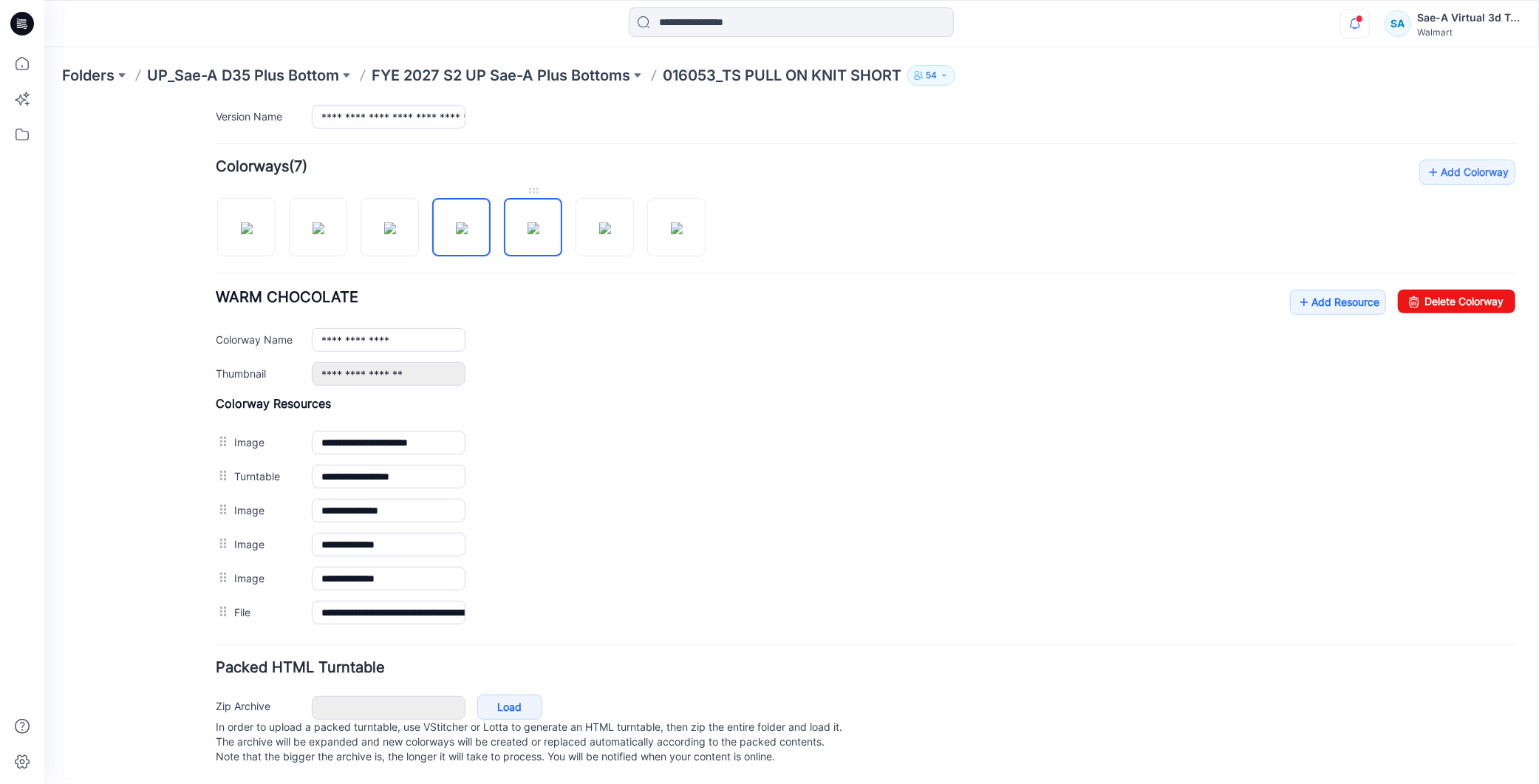
click at [530, 221] on img at bounding box center [533, 227] width 12 height 12
click at [633, 196] on div at bounding box center [465, 219] width 502 height 76
click at [611, 221] on img at bounding box center [604, 227] width 12 height 12
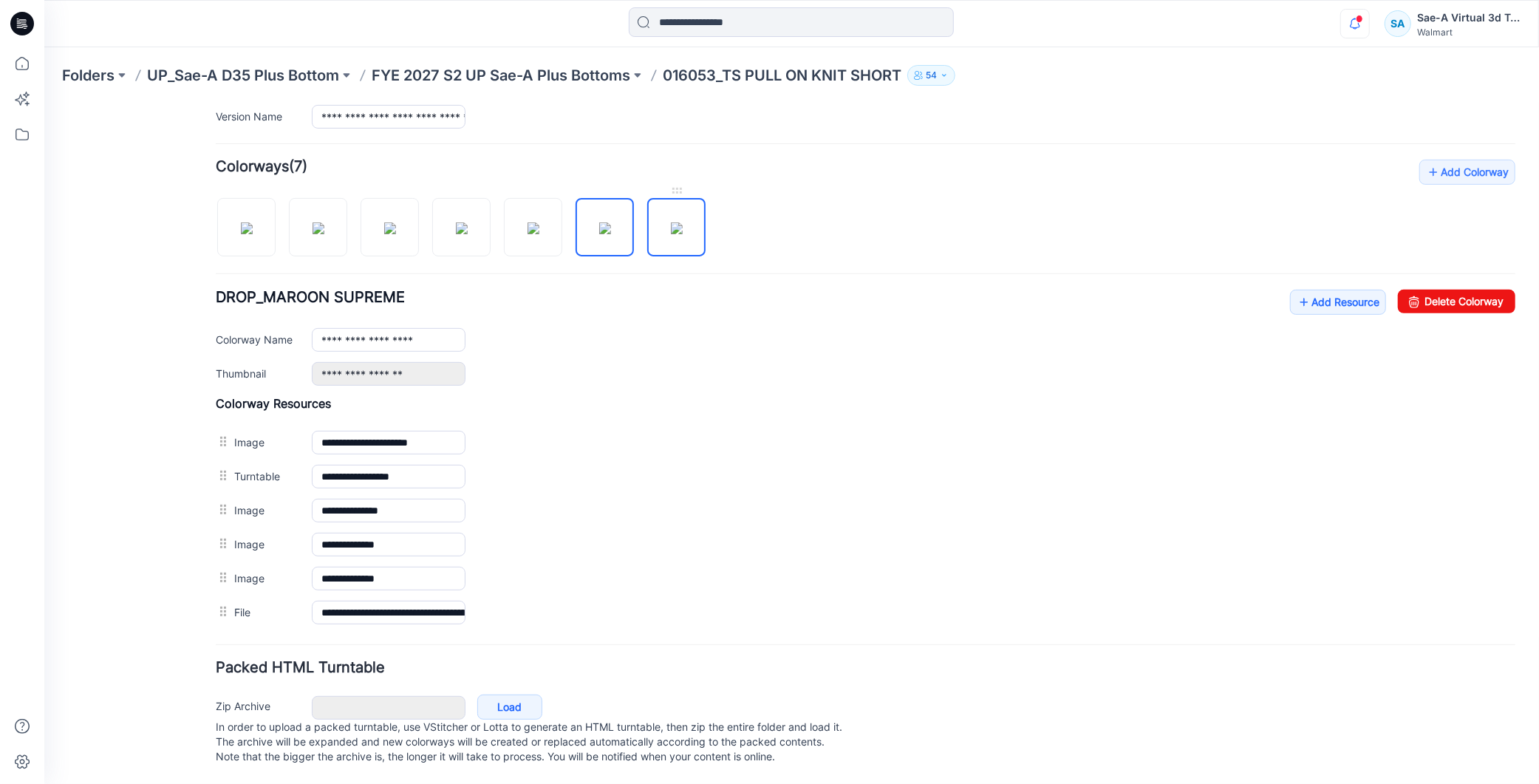
click at [682, 221] on img at bounding box center [675, 227] width 12 height 12
click at [600, 221] on img at bounding box center [604, 227] width 12 height 12
click at [538, 221] on img at bounding box center [533, 227] width 12 height 12
type input "**********"
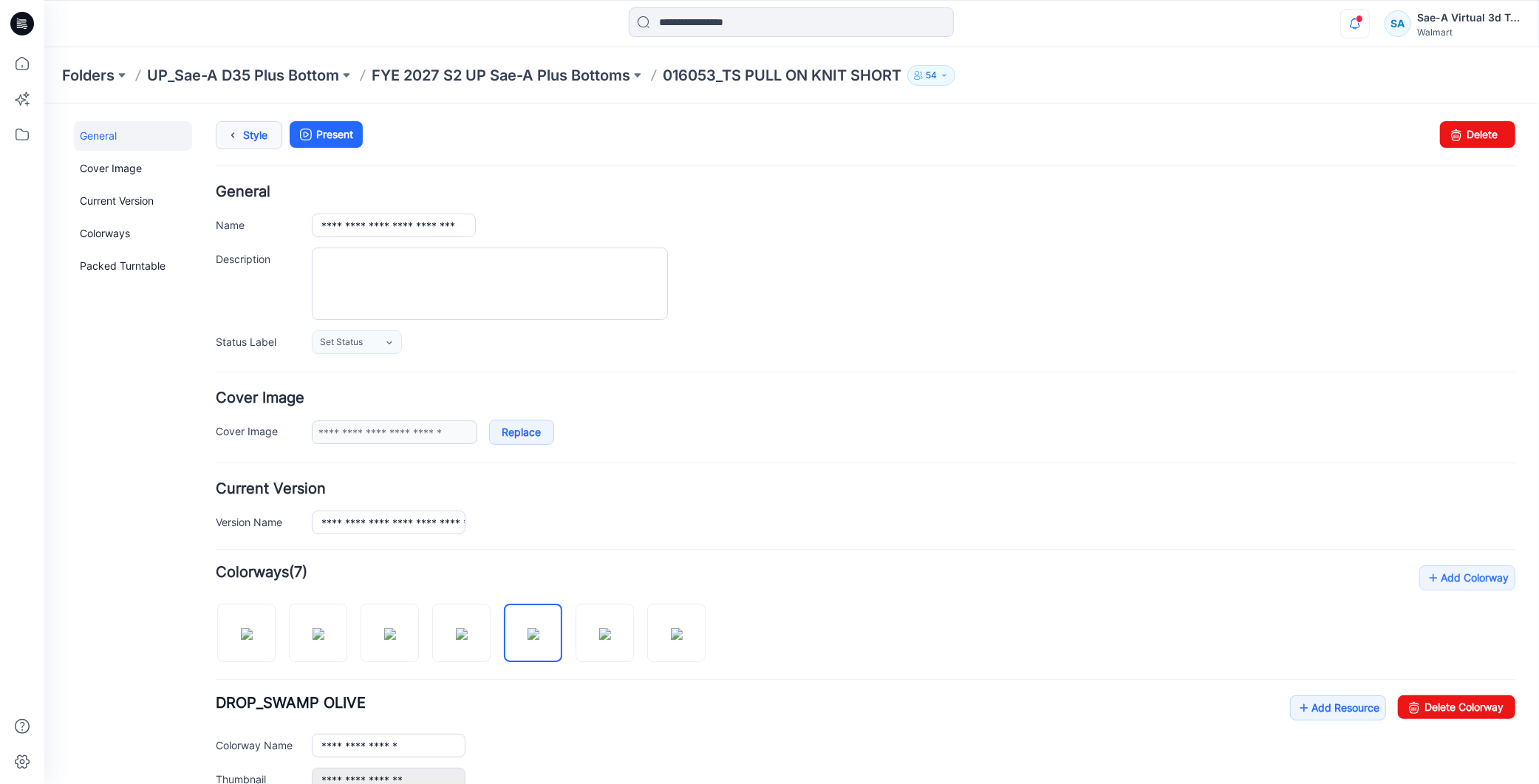
click at [261, 130] on link "Style" at bounding box center [248, 134] width 67 height 28
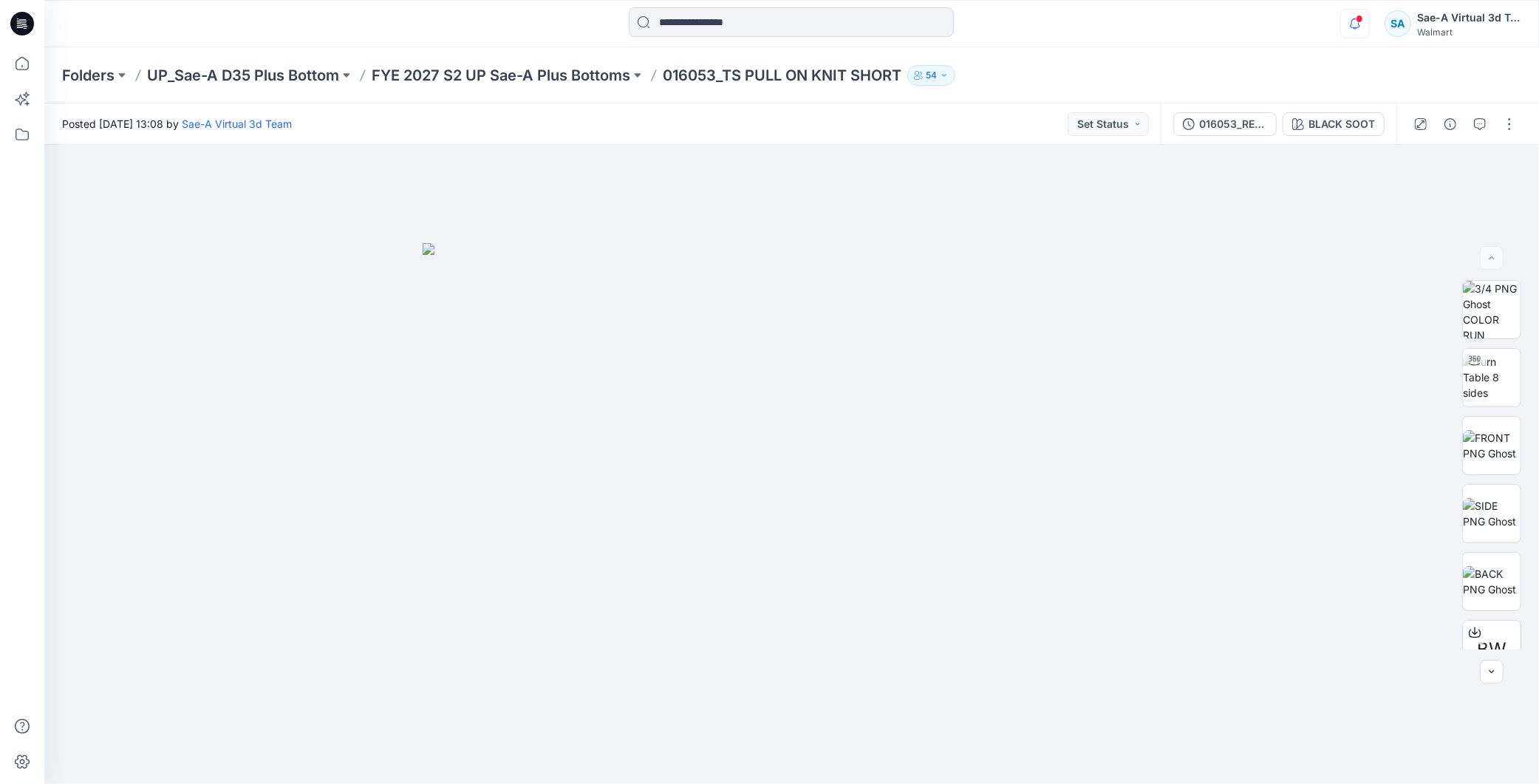
drag, startPoint x: 1363, startPoint y: 16, endPoint x: 1350, endPoint y: 21, distance: 13.9
click at [1362, 17] on span at bounding box center [1359, 19] width 8 height 8
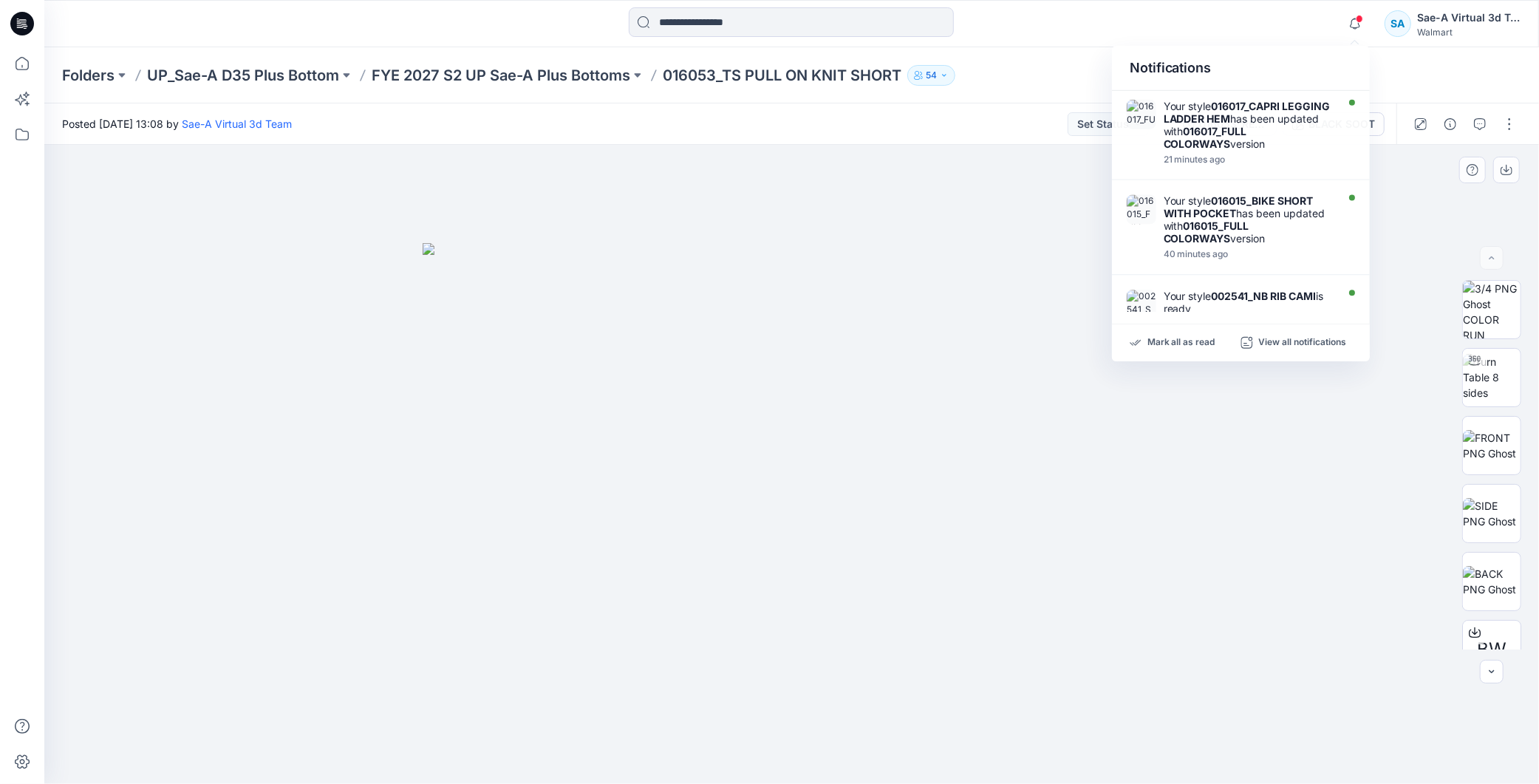
click at [1237, 527] on div at bounding box center [791, 463] width 1494 height 639
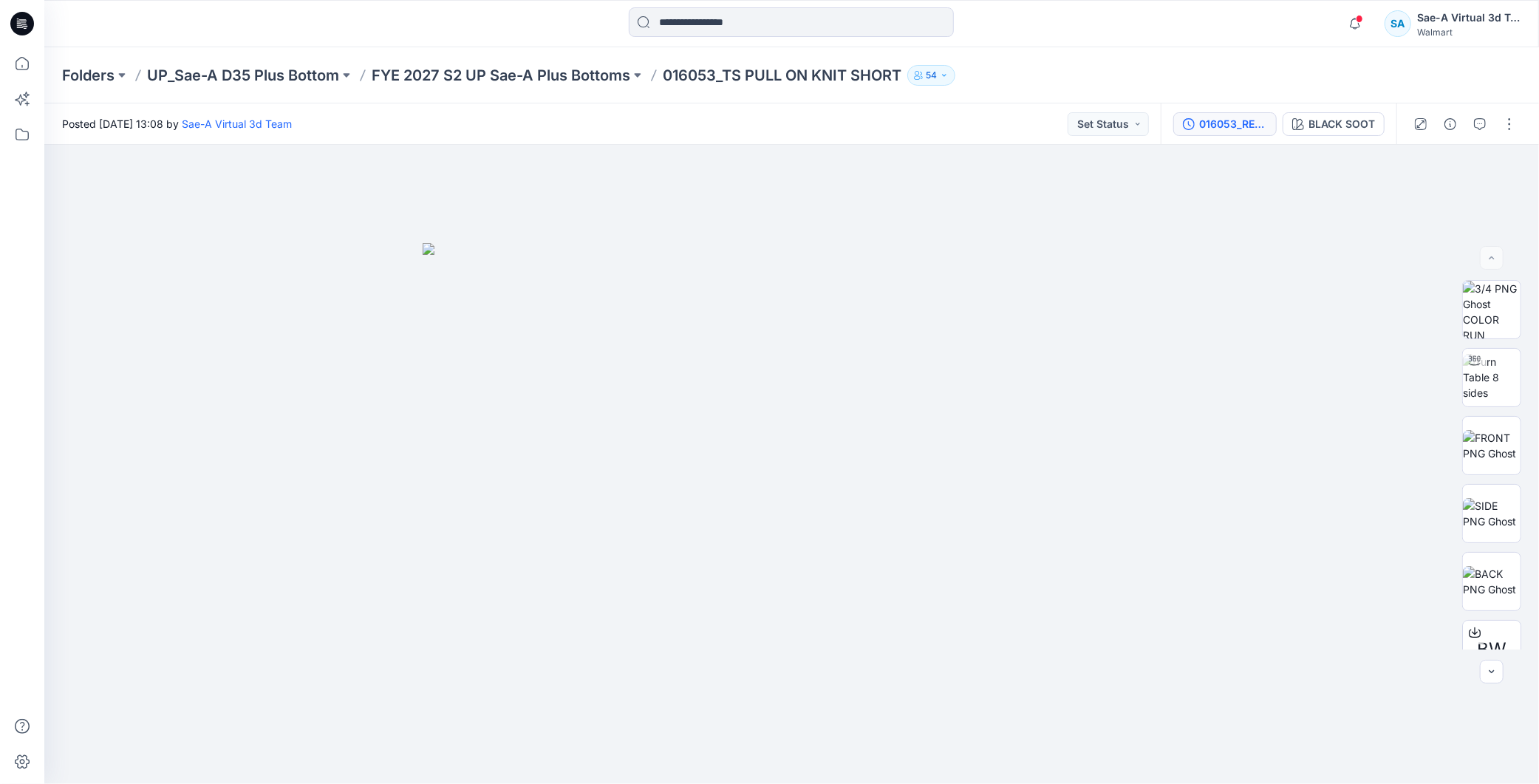
click at [1231, 130] on div "016053_REV2_Pocket height changed" at bounding box center [1232, 124] width 68 height 16
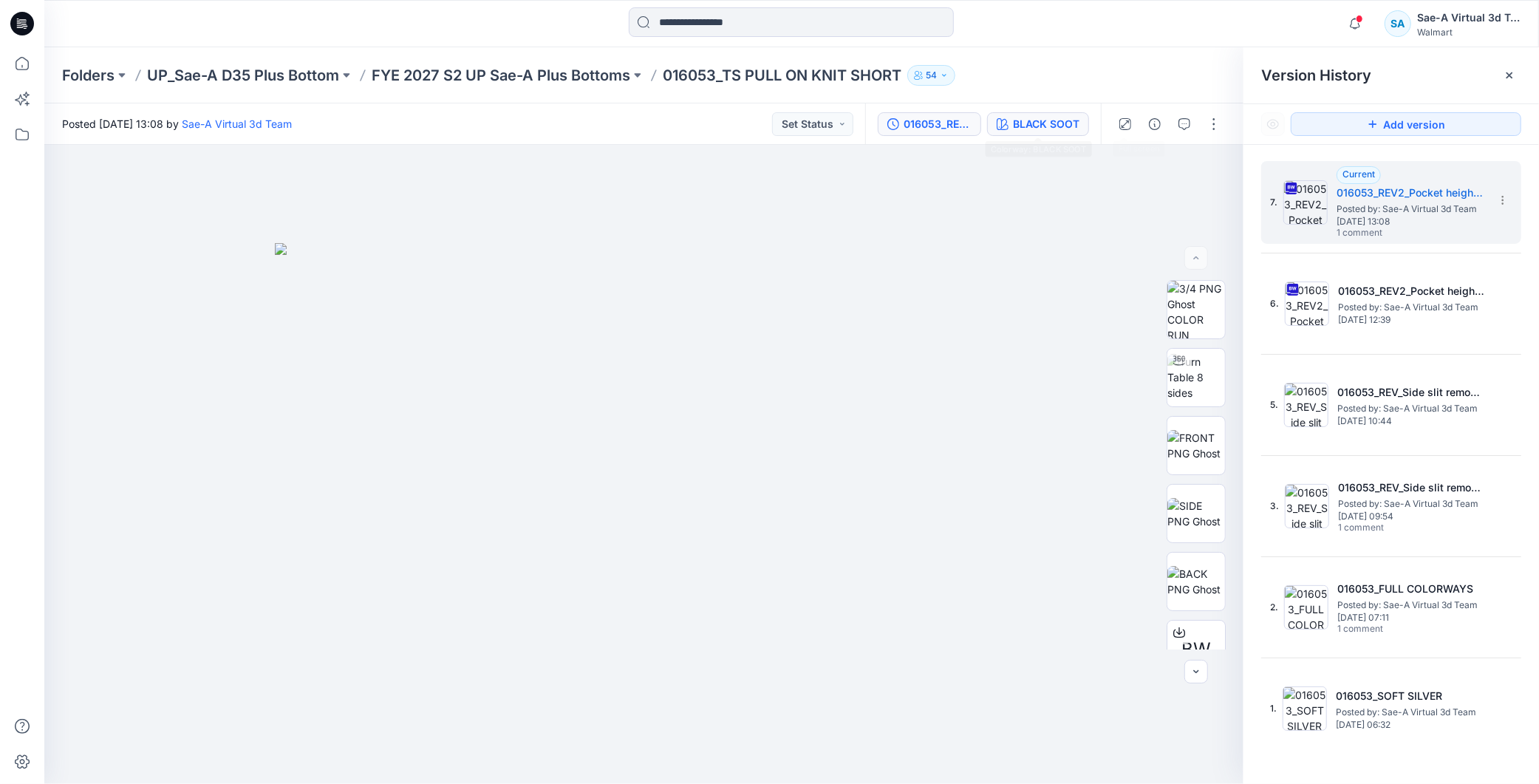
click at [1046, 116] on div "BLACK SOOT" at bounding box center [1046, 124] width 67 height 16
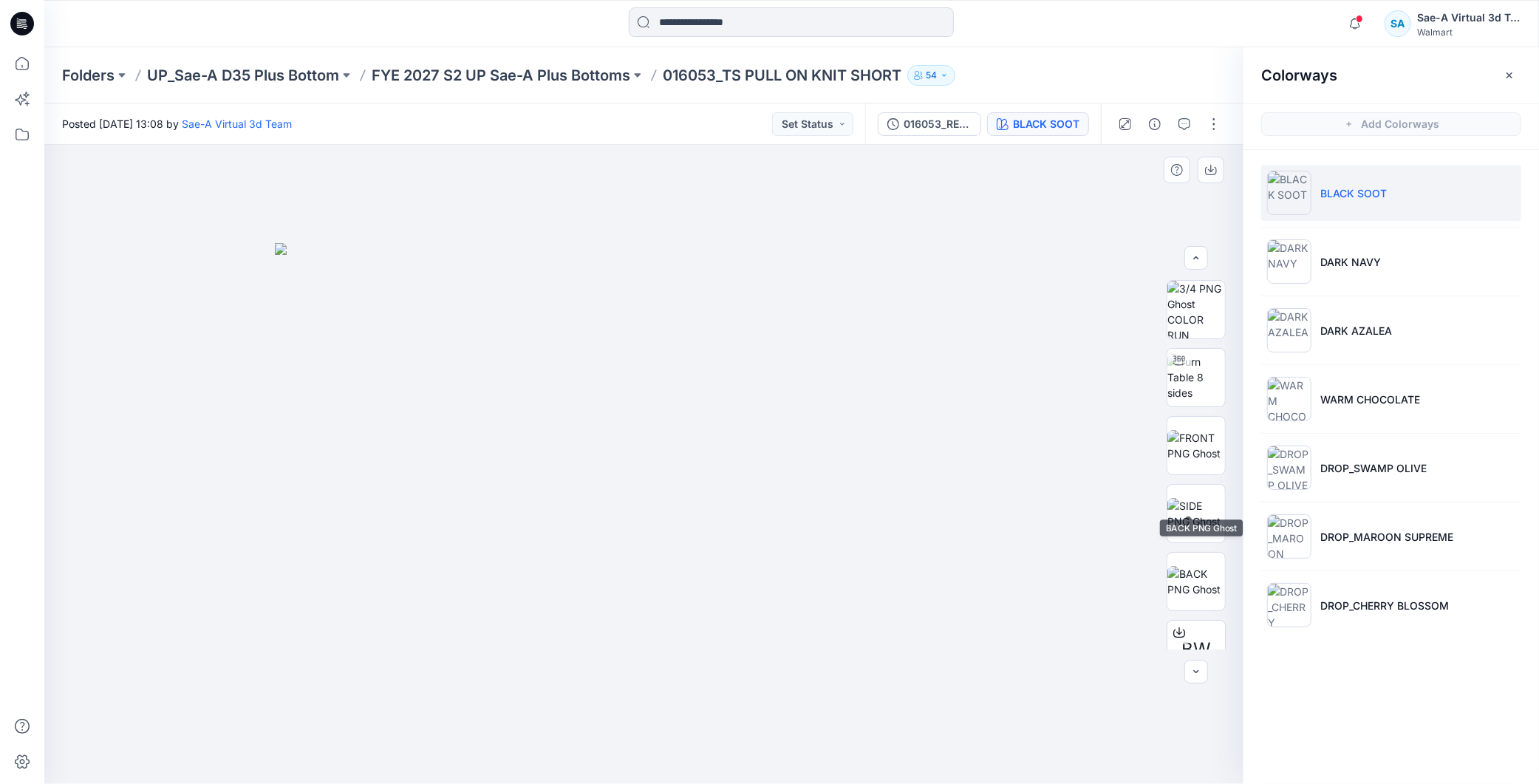
scroll to position [97, 0]
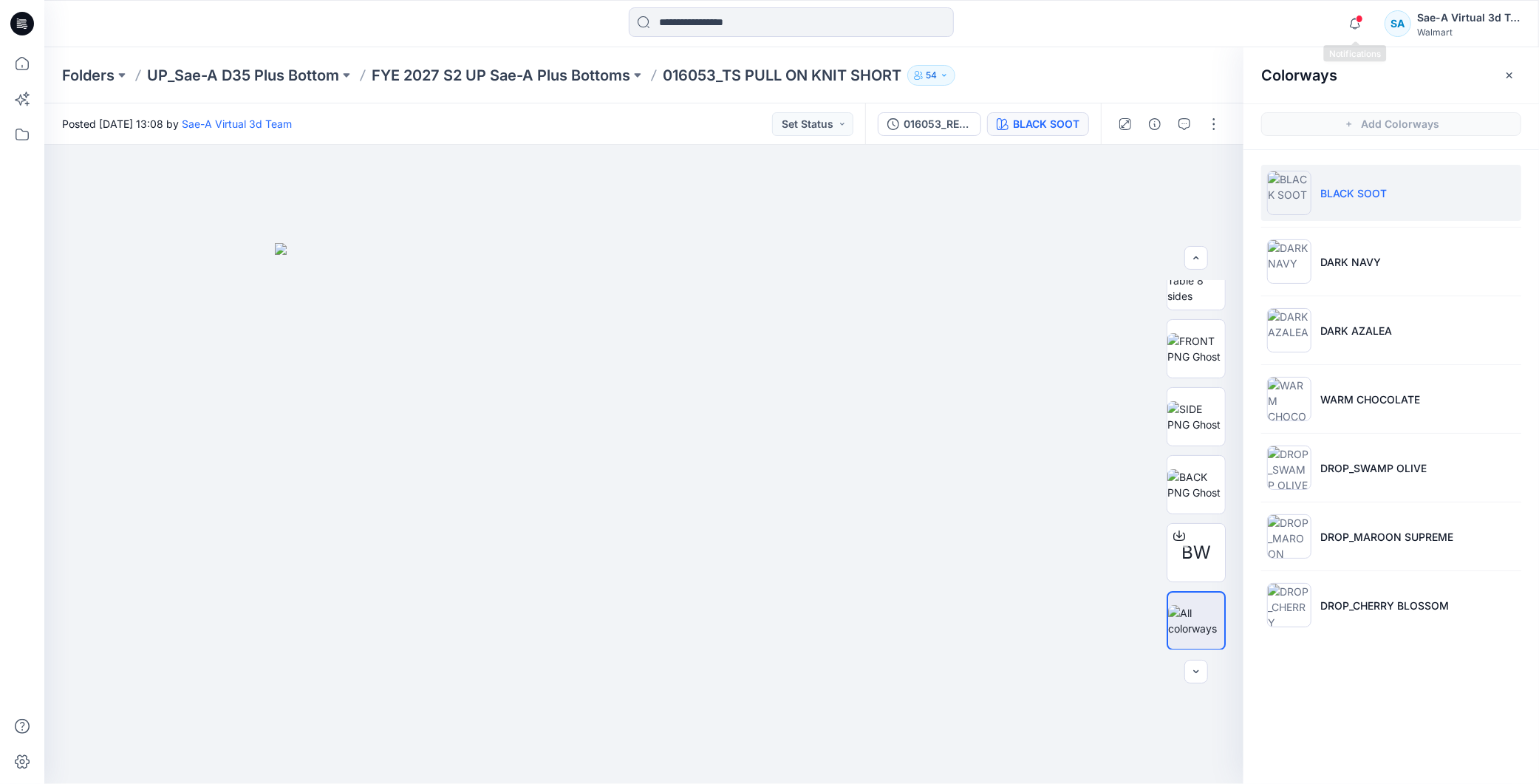
click at [1357, 16] on span at bounding box center [1359, 19] width 8 height 8
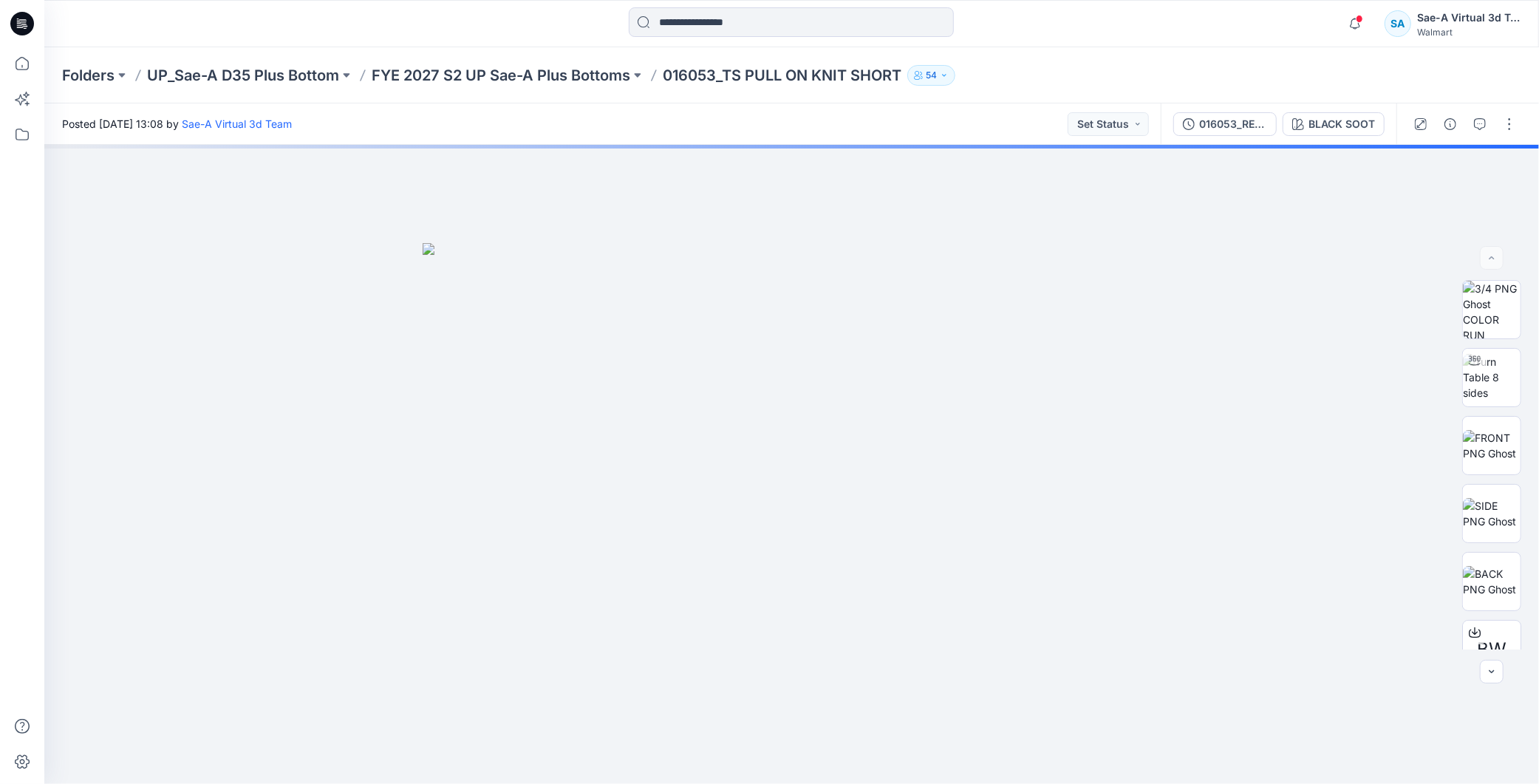
click at [1357, 23] on span at bounding box center [1359, 19] width 8 height 8
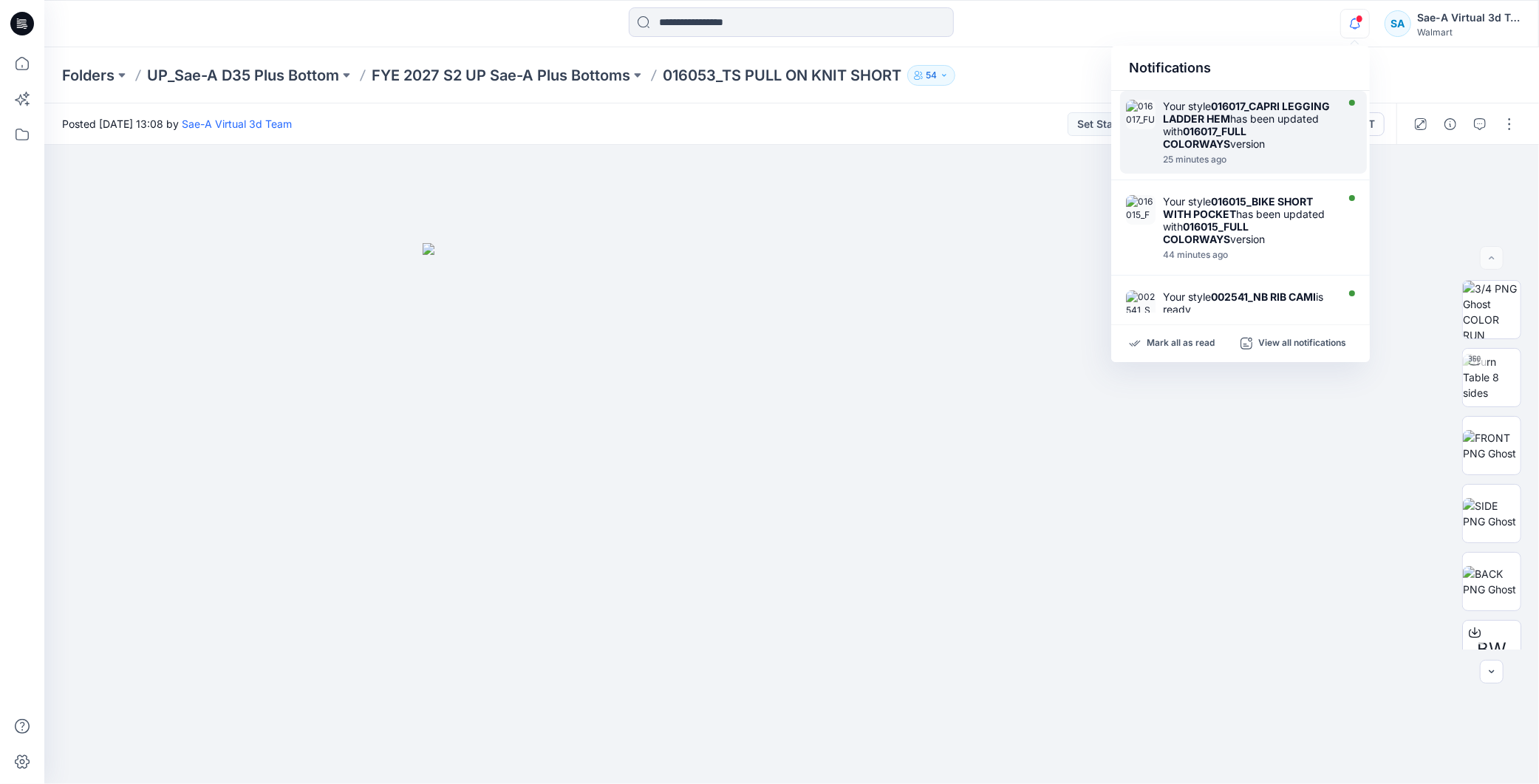
click at [1237, 124] on div "Your style 016017_CAPRI LEGGING LADDER HEM has been updated with 016017_FULL CO…" at bounding box center [1247, 125] width 170 height 51
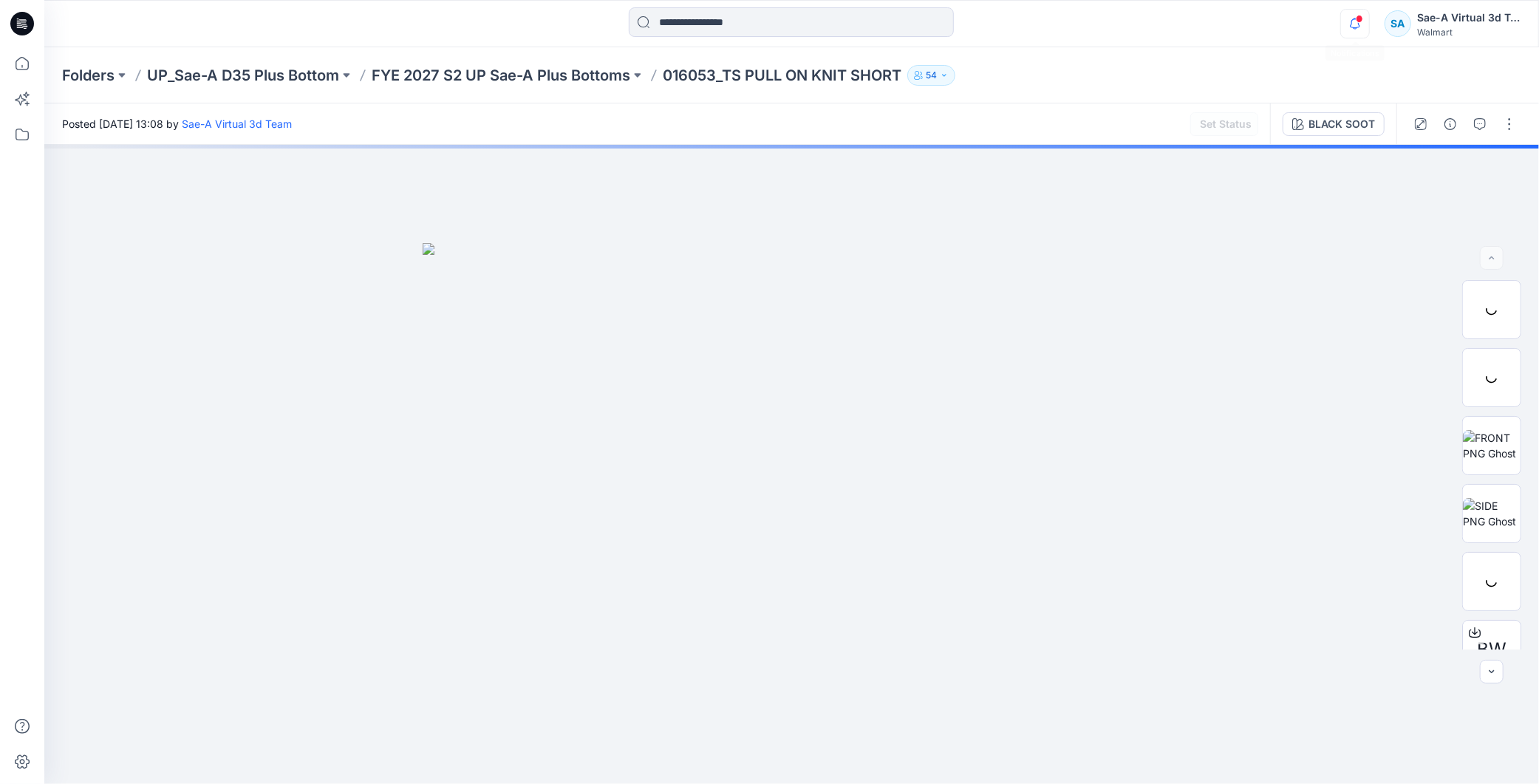
click at [1348, 24] on icon "button" at bounding box center [1355, 23] width 28 height 30
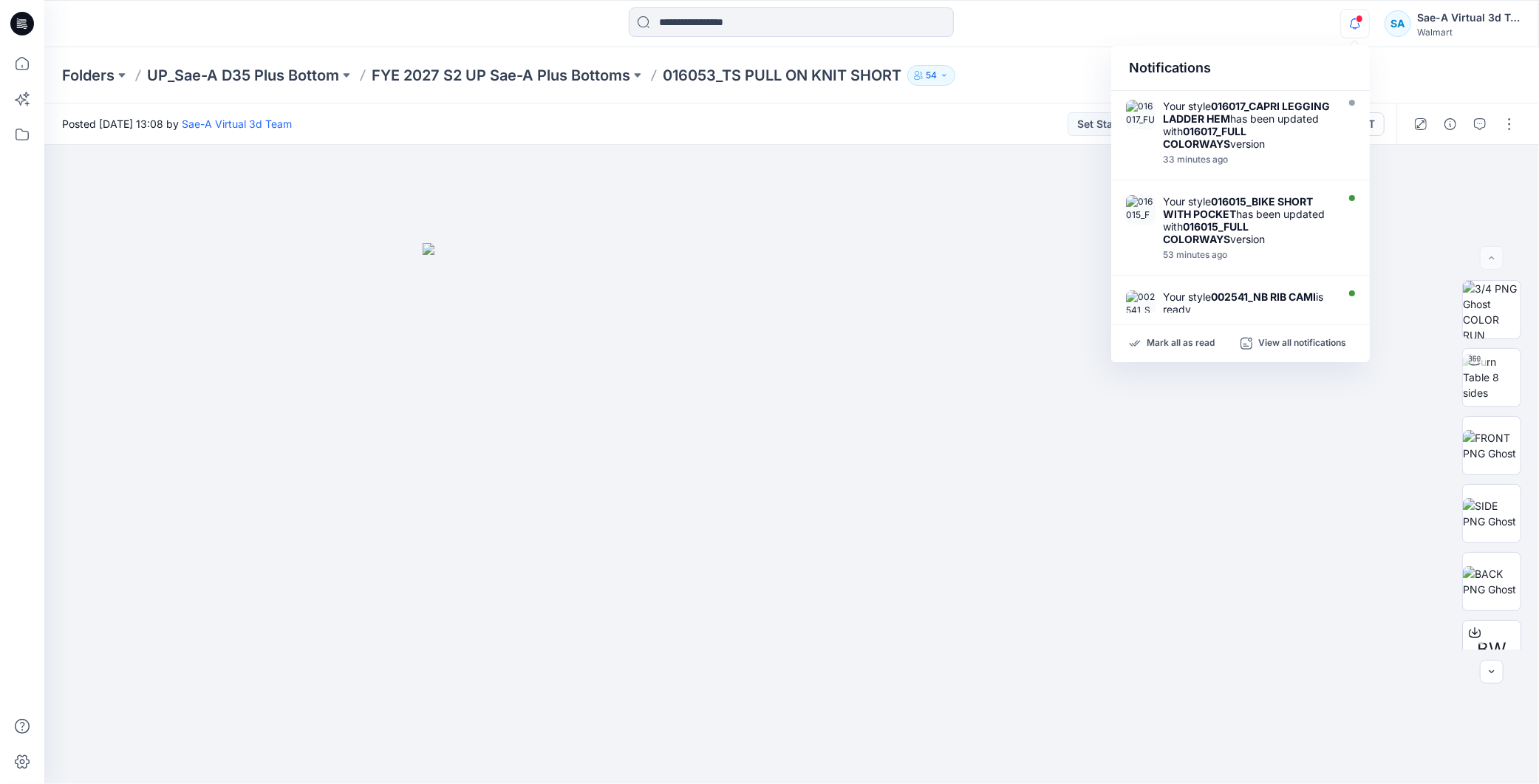
click at [1359, 19] on span at bounding box center [1359, 19] width 8 height 8
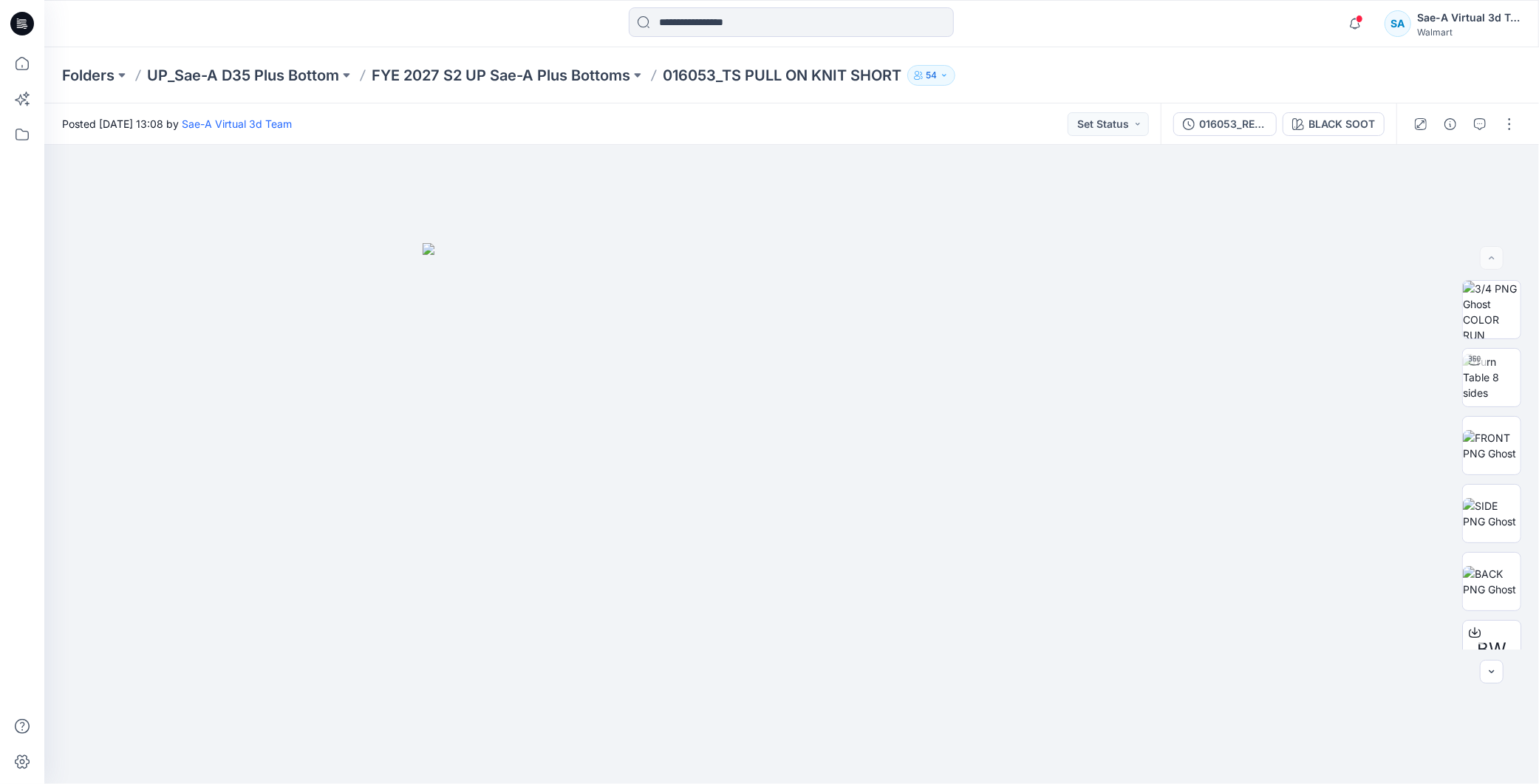
click at [1359, 19] on span at bounding box center [1359, 19] width 8 height 8
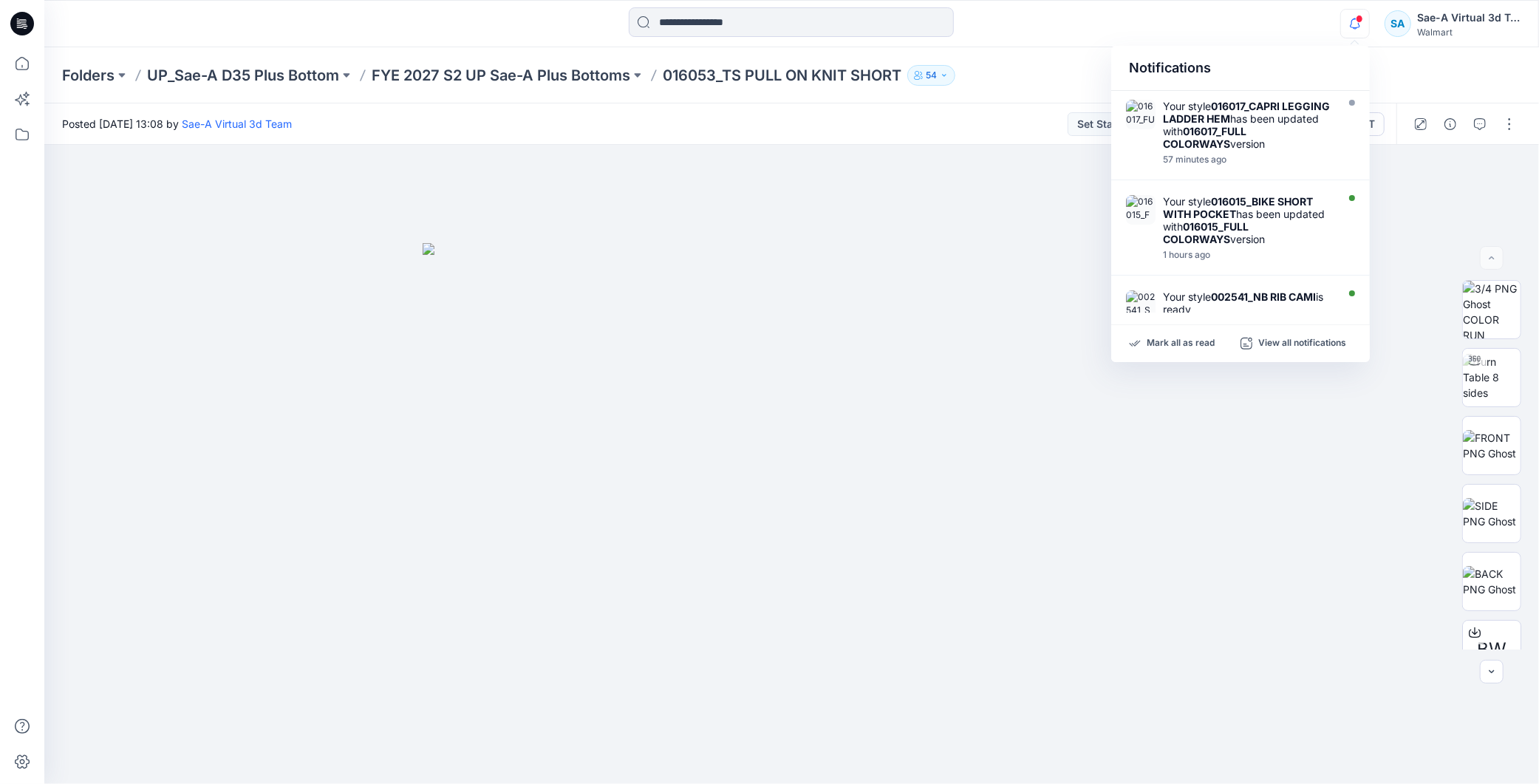
click at [1356, 27] on icon "button" at bounding box center [1354, 28] width 5 height 2
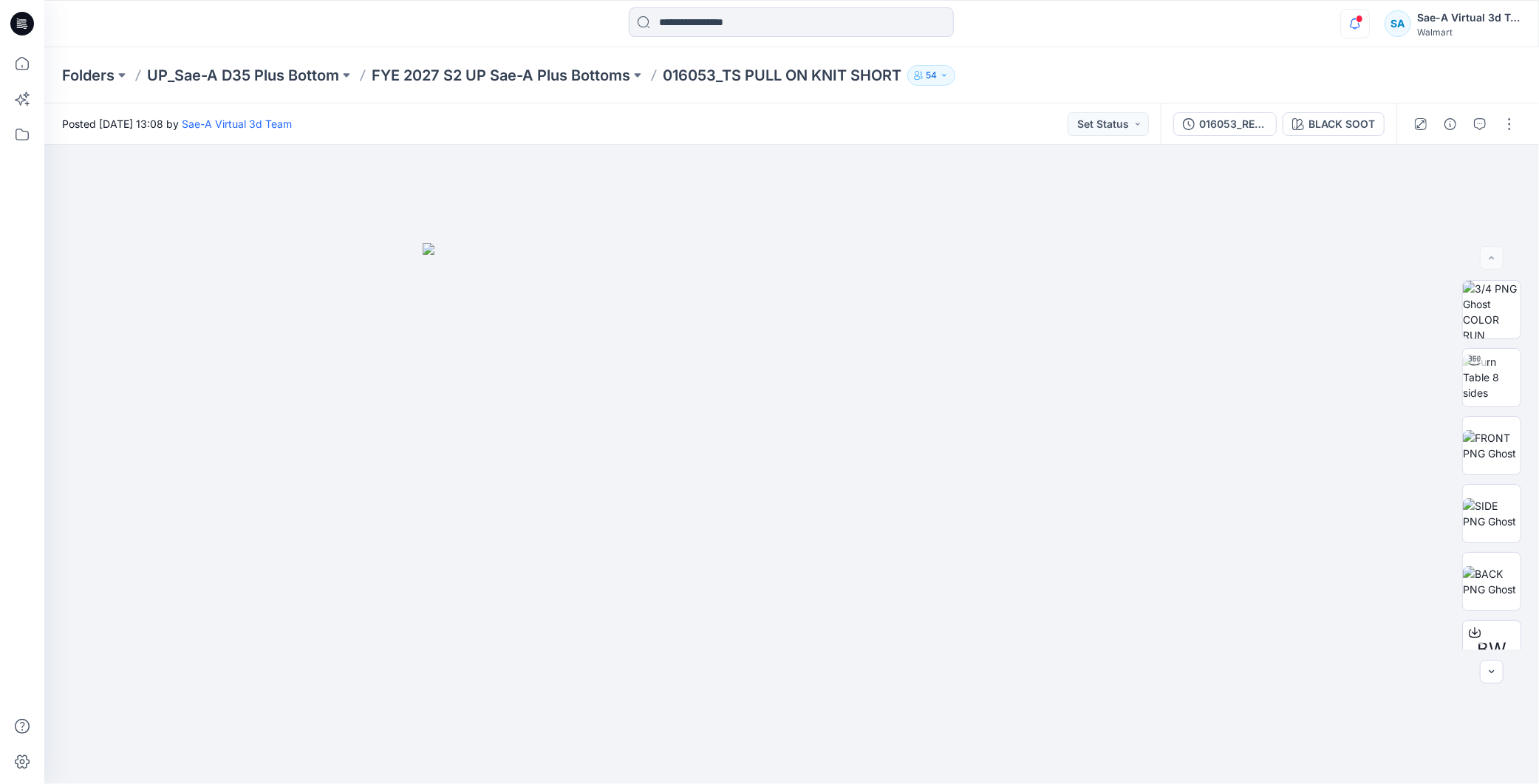
click at [1356, 27] on icon "button" at bounding box center [1354, 28] width 5 height 2
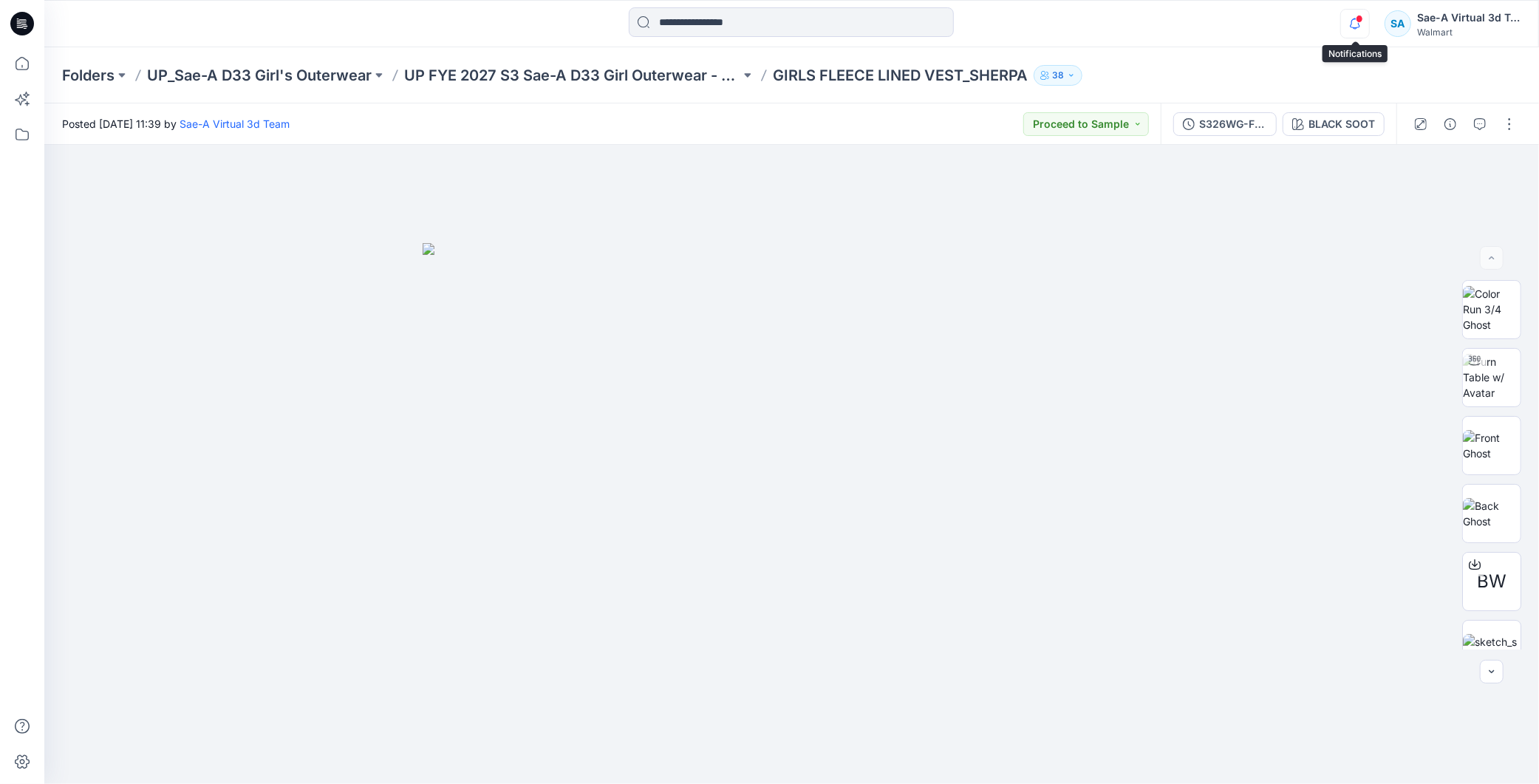
click at [1356, 26] on icon "button" at bounding box center [1355, 23] width 28 height 30
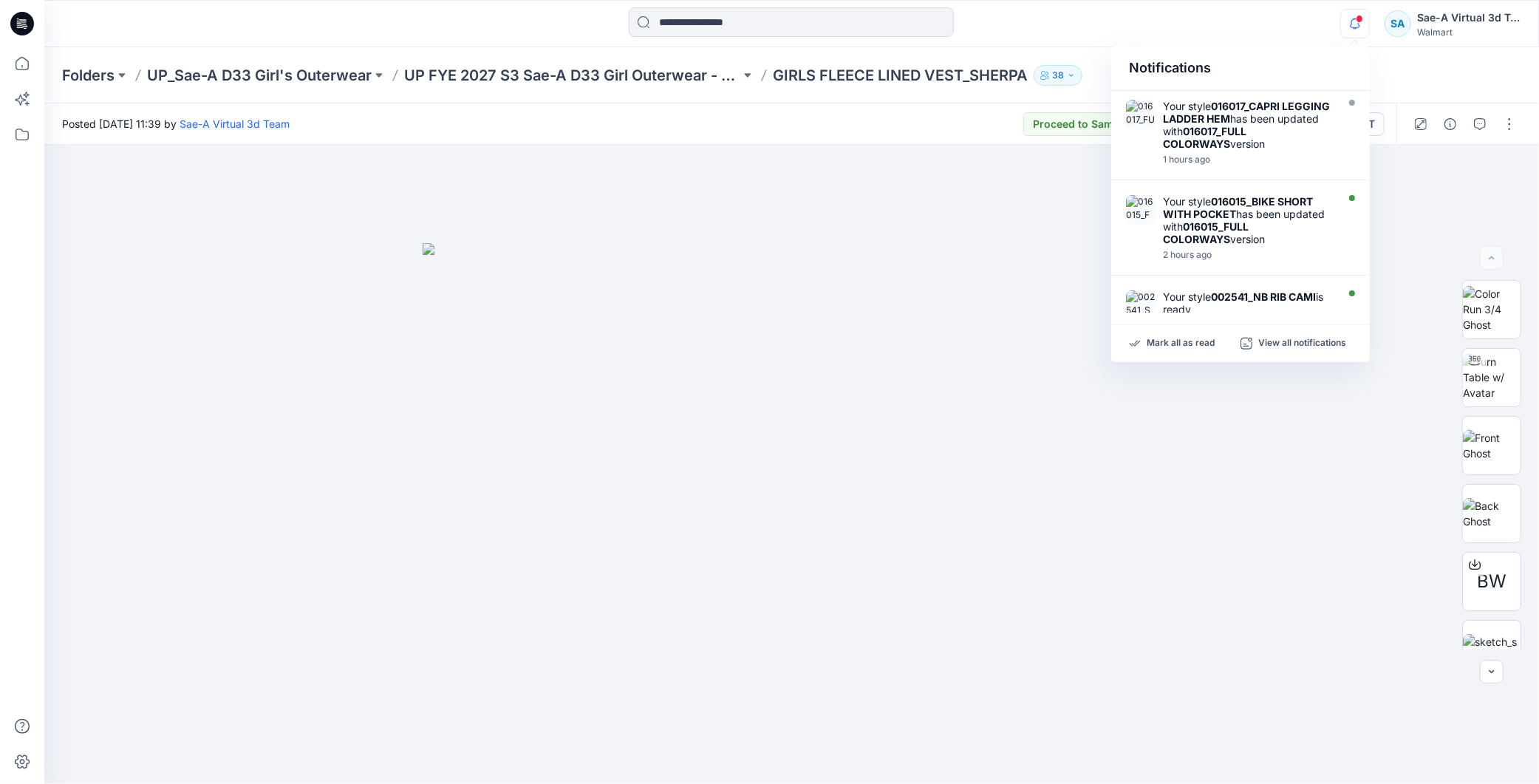
click at [1356, 27] on icon "button" at bounding box center [1354, 28] width 5 height 2
click at [1337, 37] on div "Notifications Your style 016017_CAPRI LEGGING LADDER HEM has been updated with …" at bounding box center [791, 23] width 1494 height 33
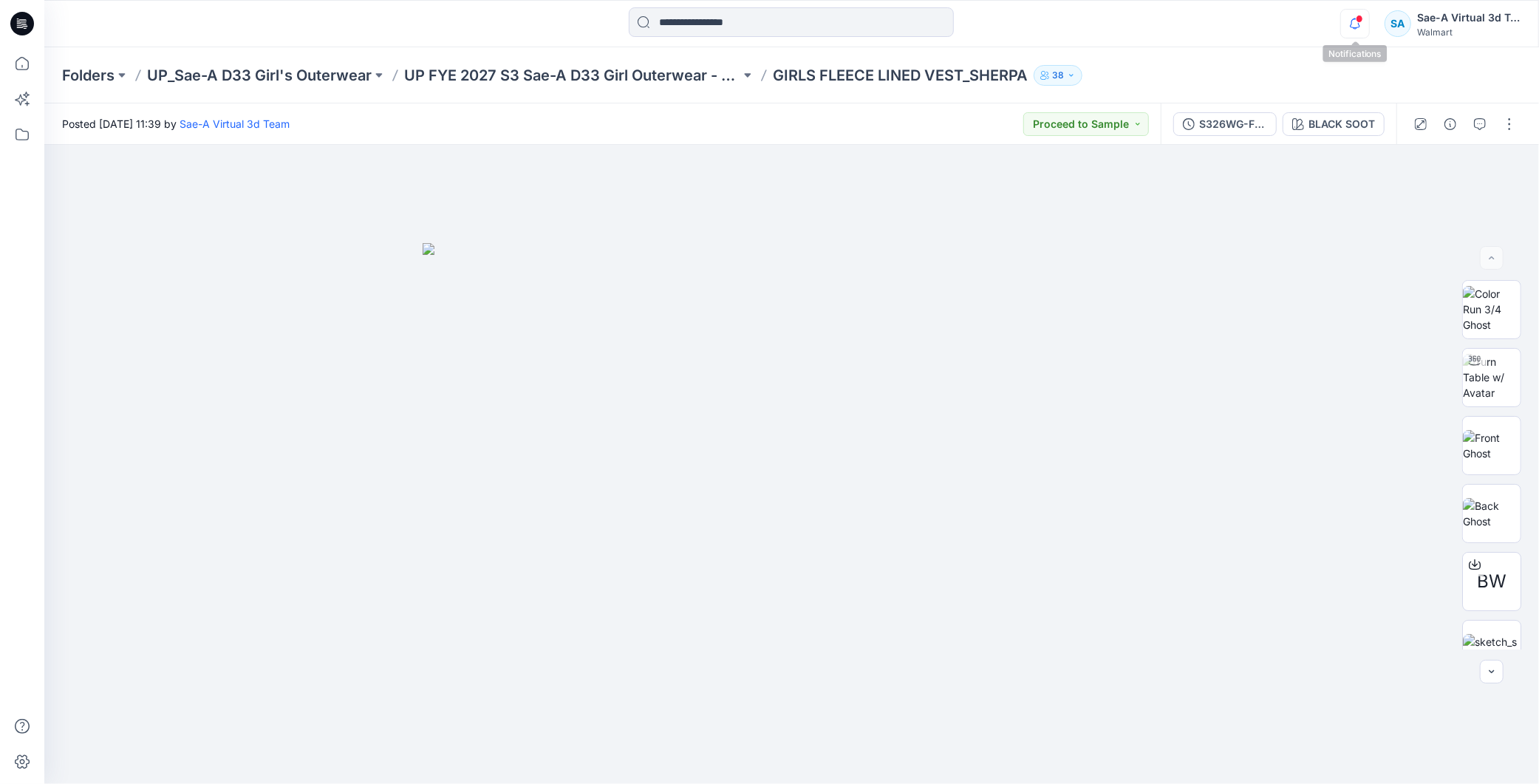
click at [1352, 26] on icon "button" at bounding box center [1354, 23] width 10 height 9
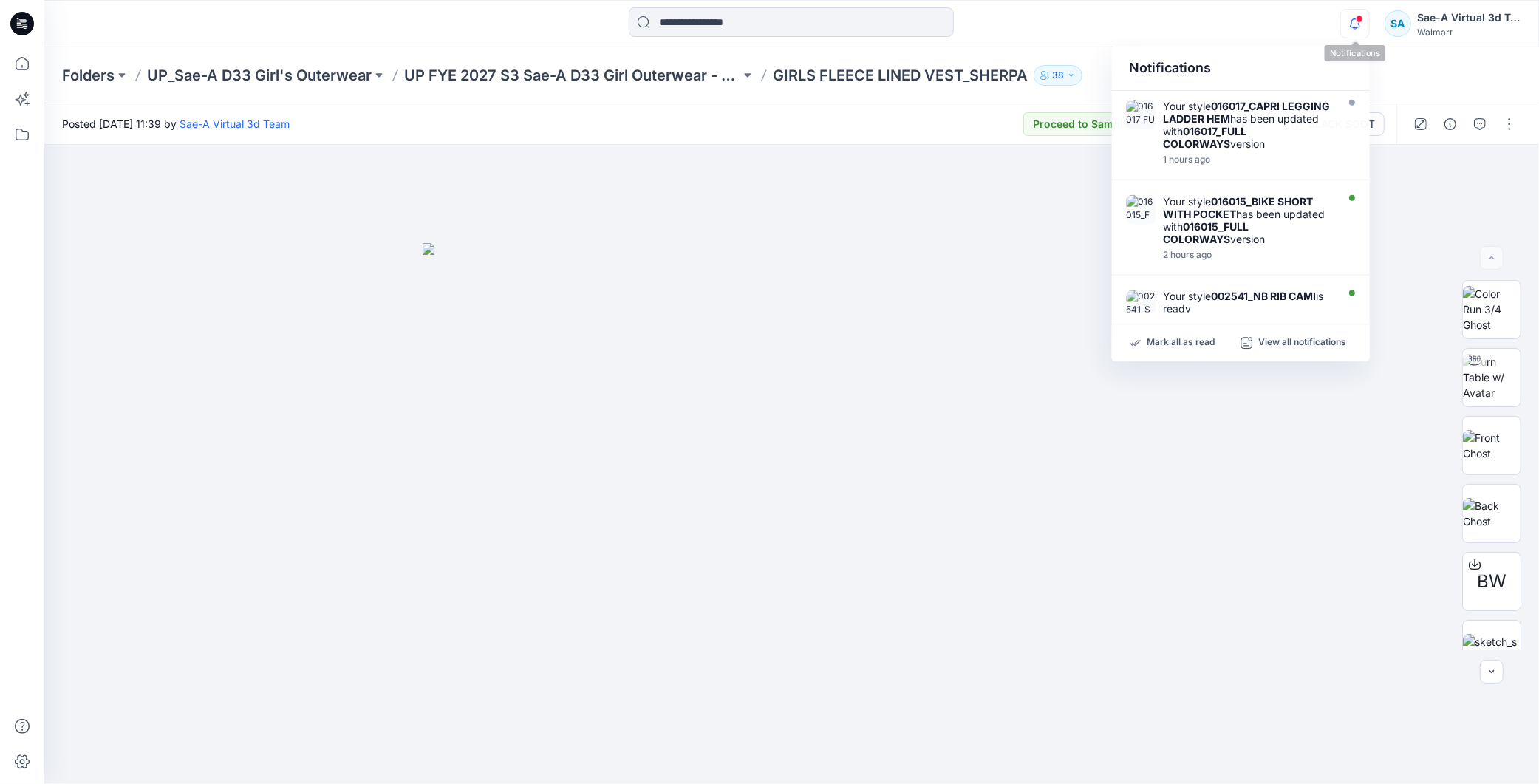
click at [1352, 26] on icon "button" at bounding box center [1354, 23] width 10 height 9
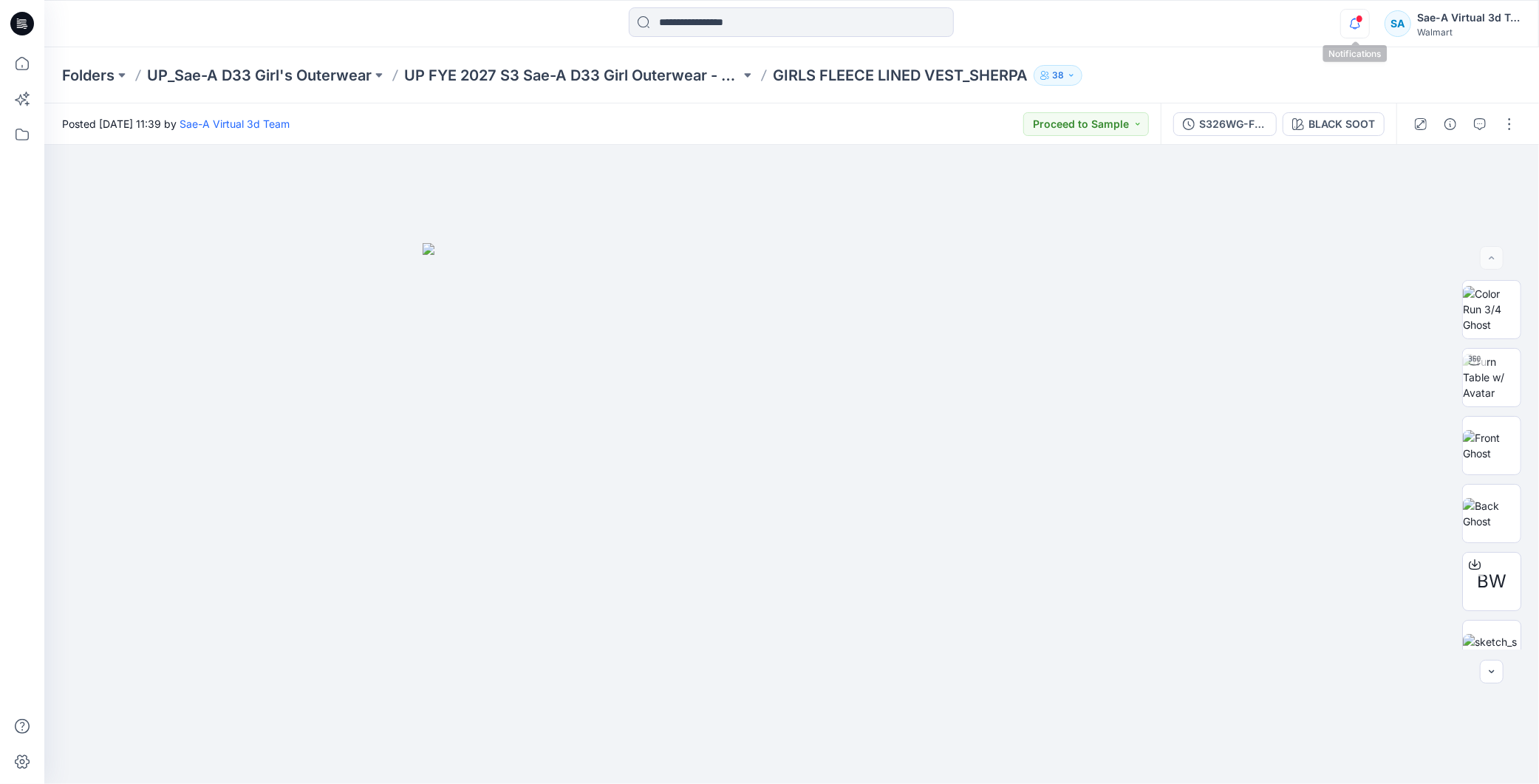
click at [1345, 26] on icon "button" at bounding box center [1355, 23] width 28 height 30
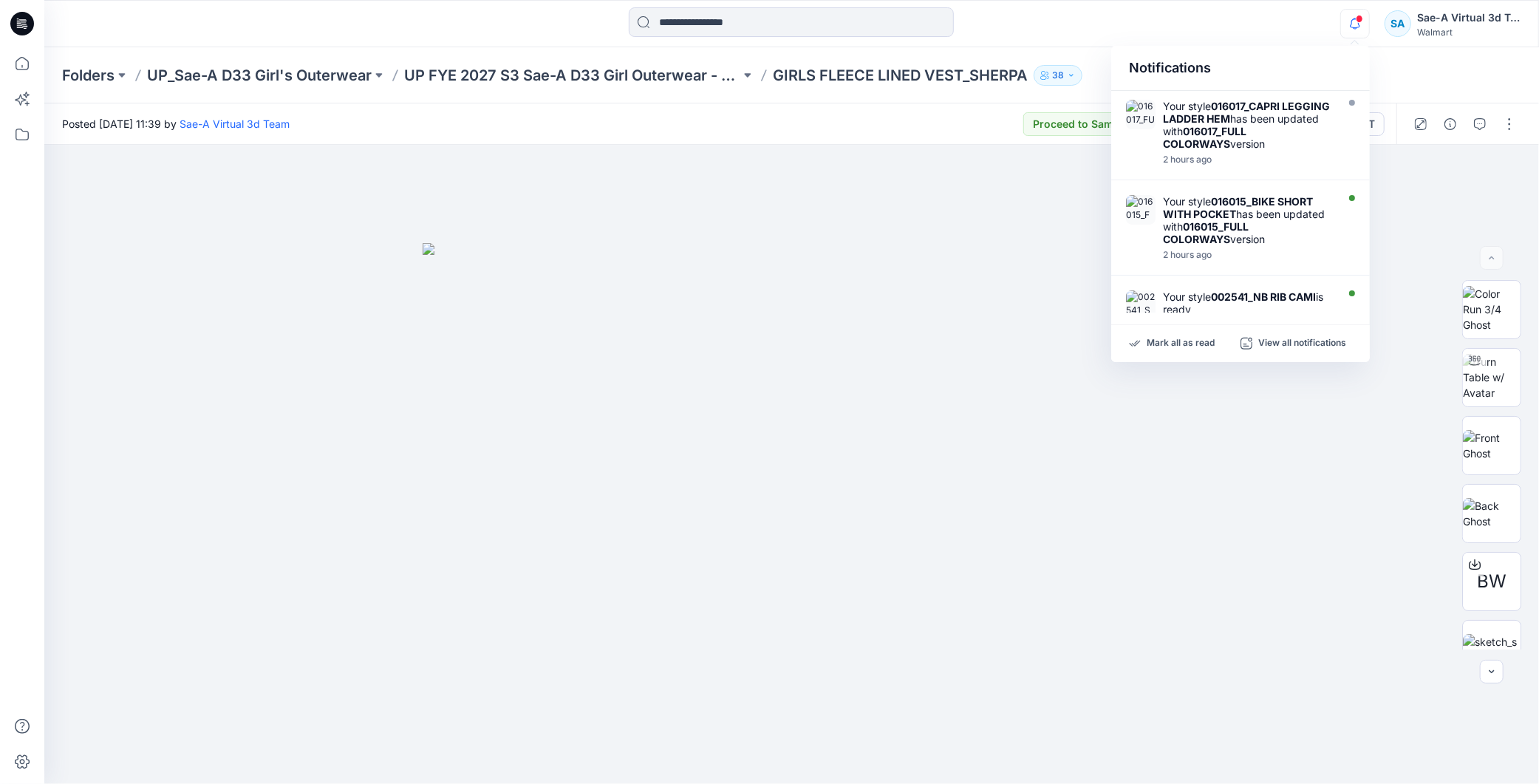
click at [1258, 2] on div "Notifications Your style 016017_CAPRI LEGGING LADDER HEM has been updated with …" at bounding box center [791, 23] width 1494 height 47
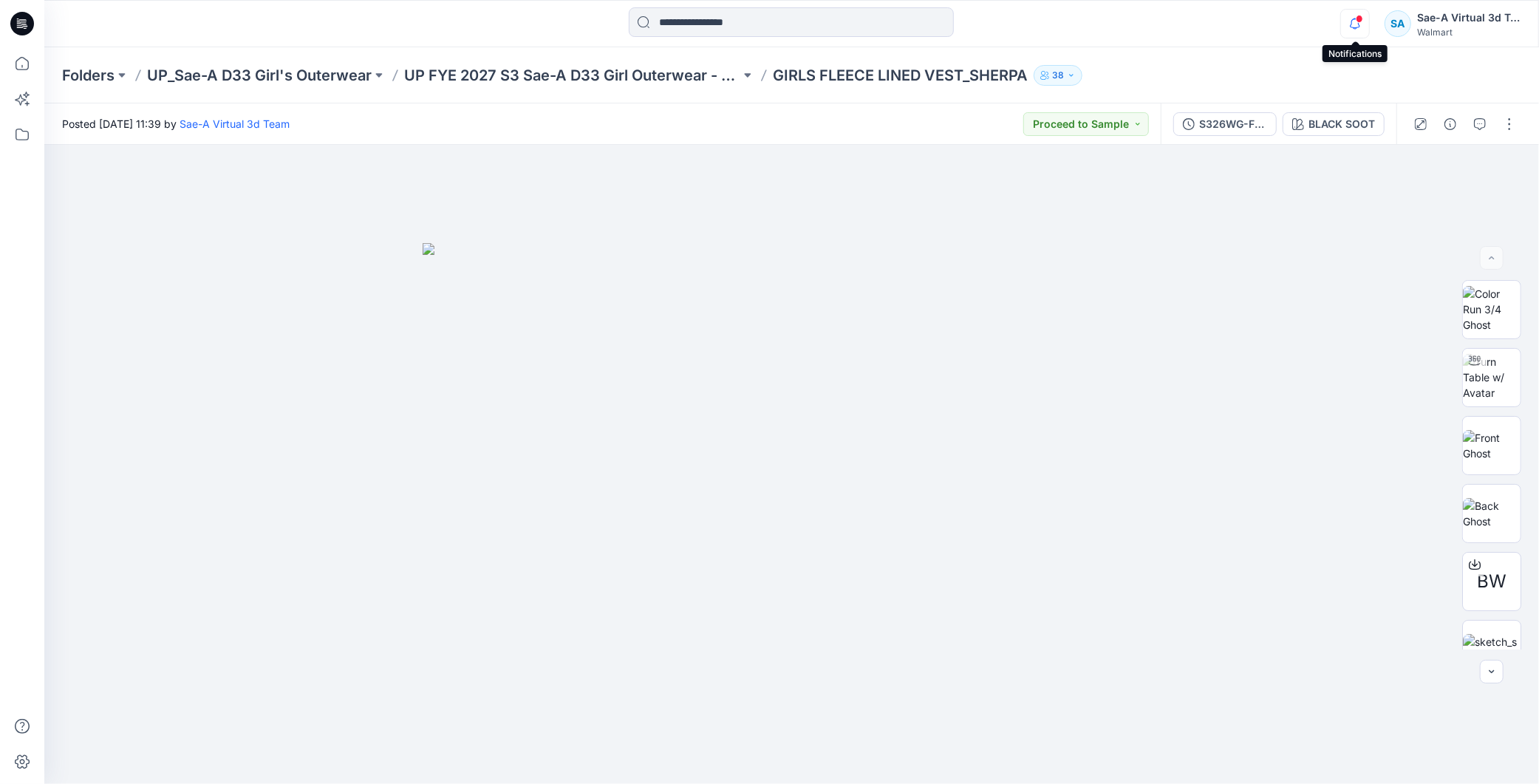
click at [1359, 30] on icon "button" at bounding box center [1355, 23] width 28 height 30
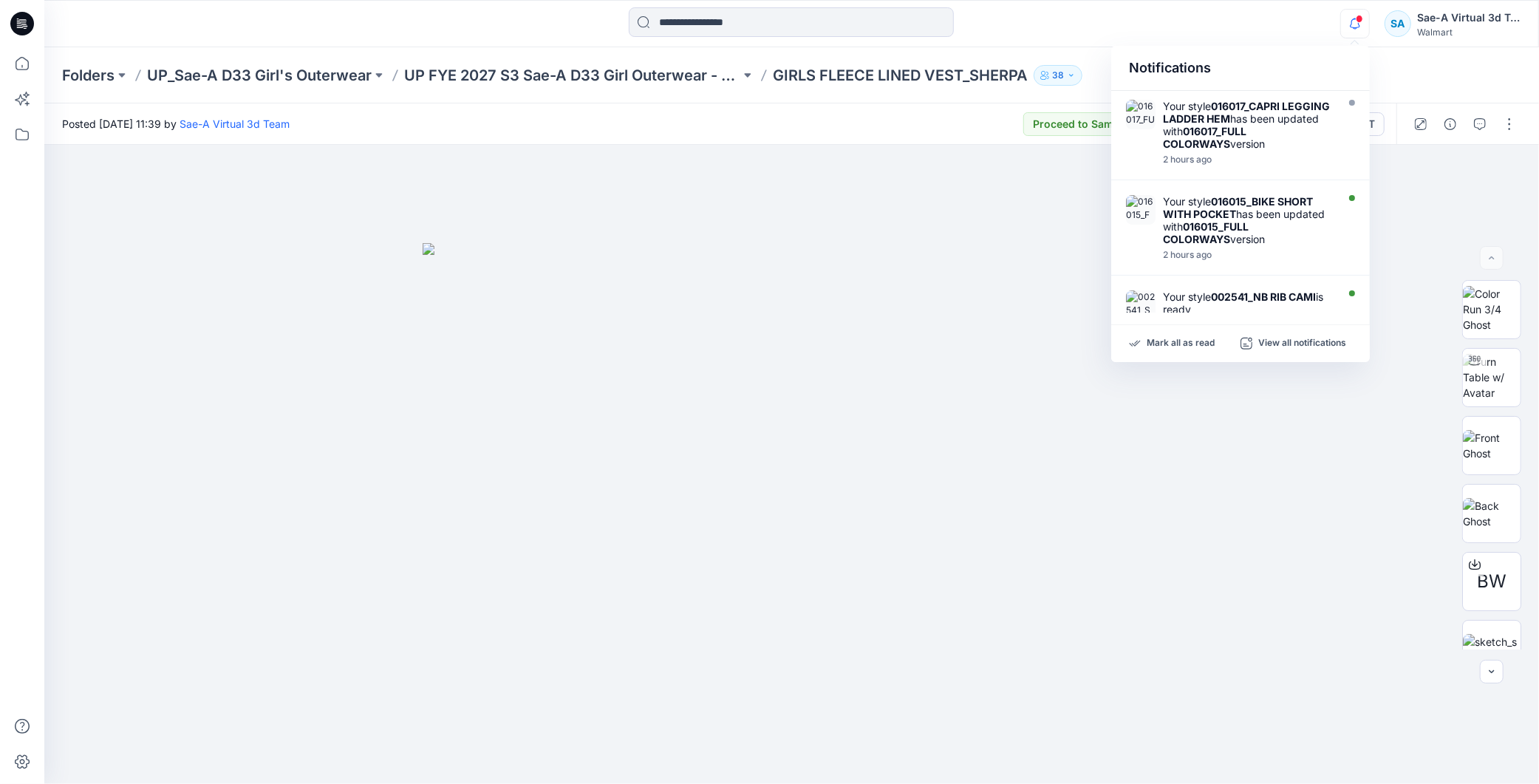
click at [1352, 10] on icon "button" at bounding box center [1355, 23] width 28 height 30
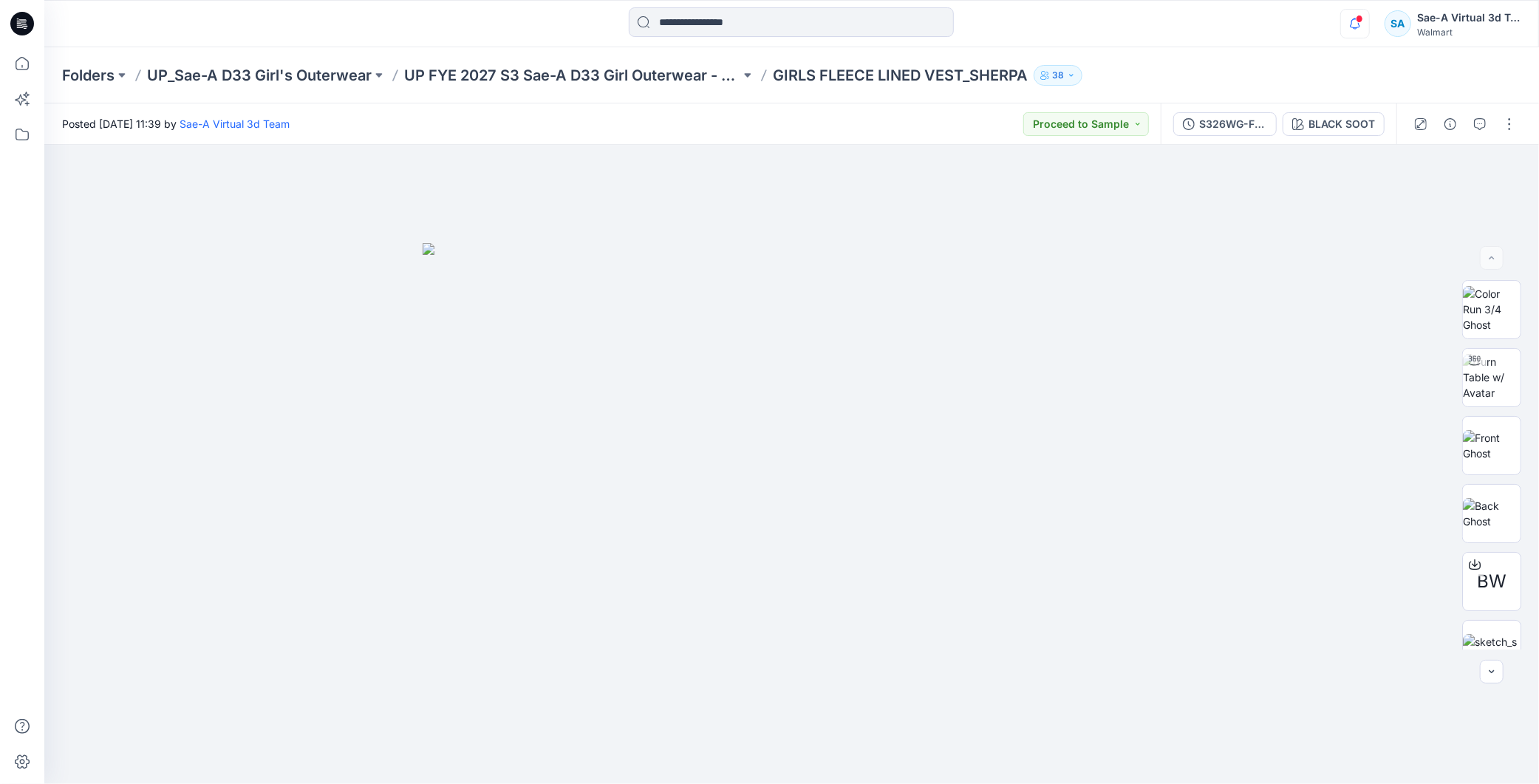
click at [1353, 13] on icon "button" at bounding box center [1355, 23] width 28 height 30
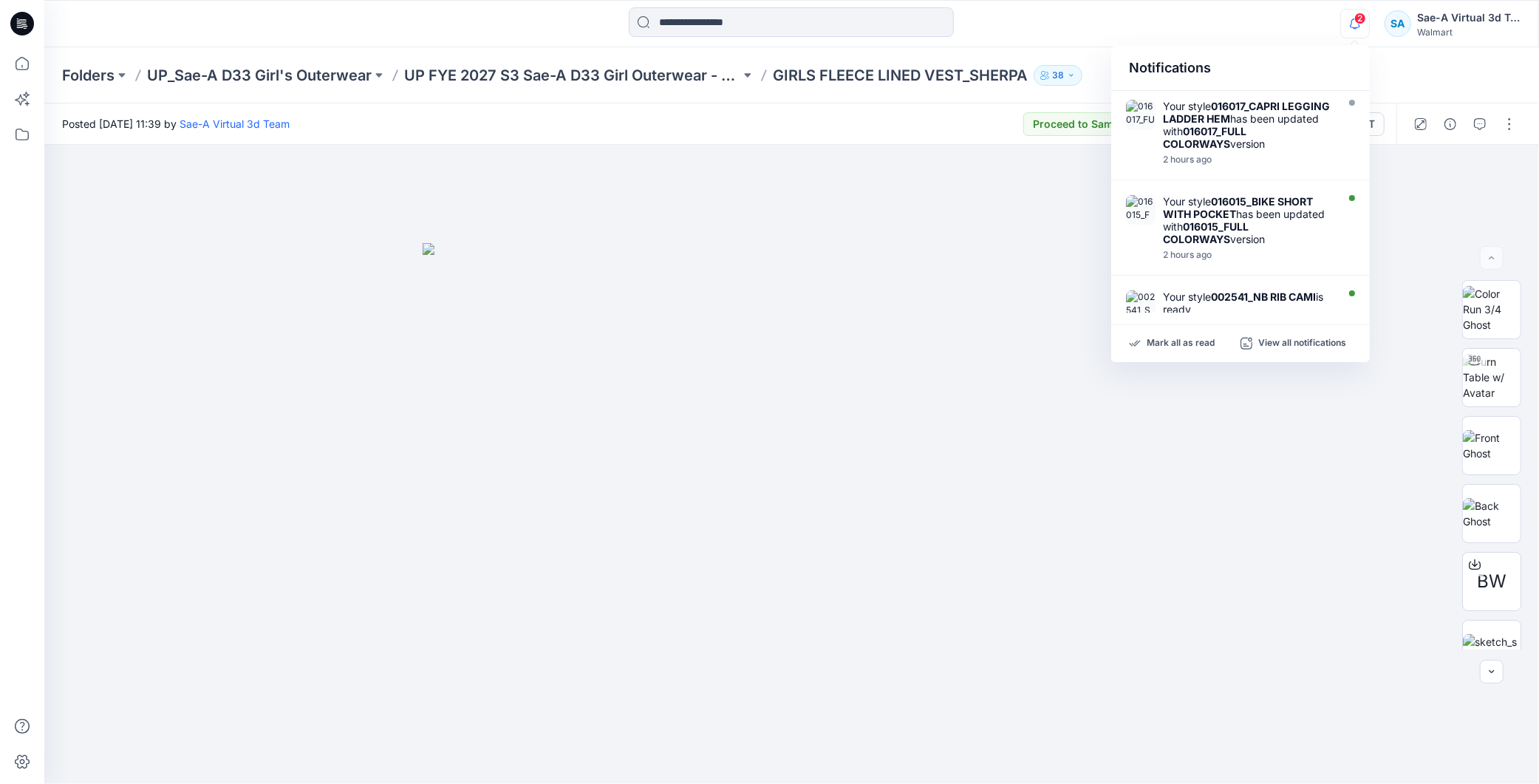
click at [1345, 34] on icon "button" at bounding box center [1355, 23] width 28 height 30
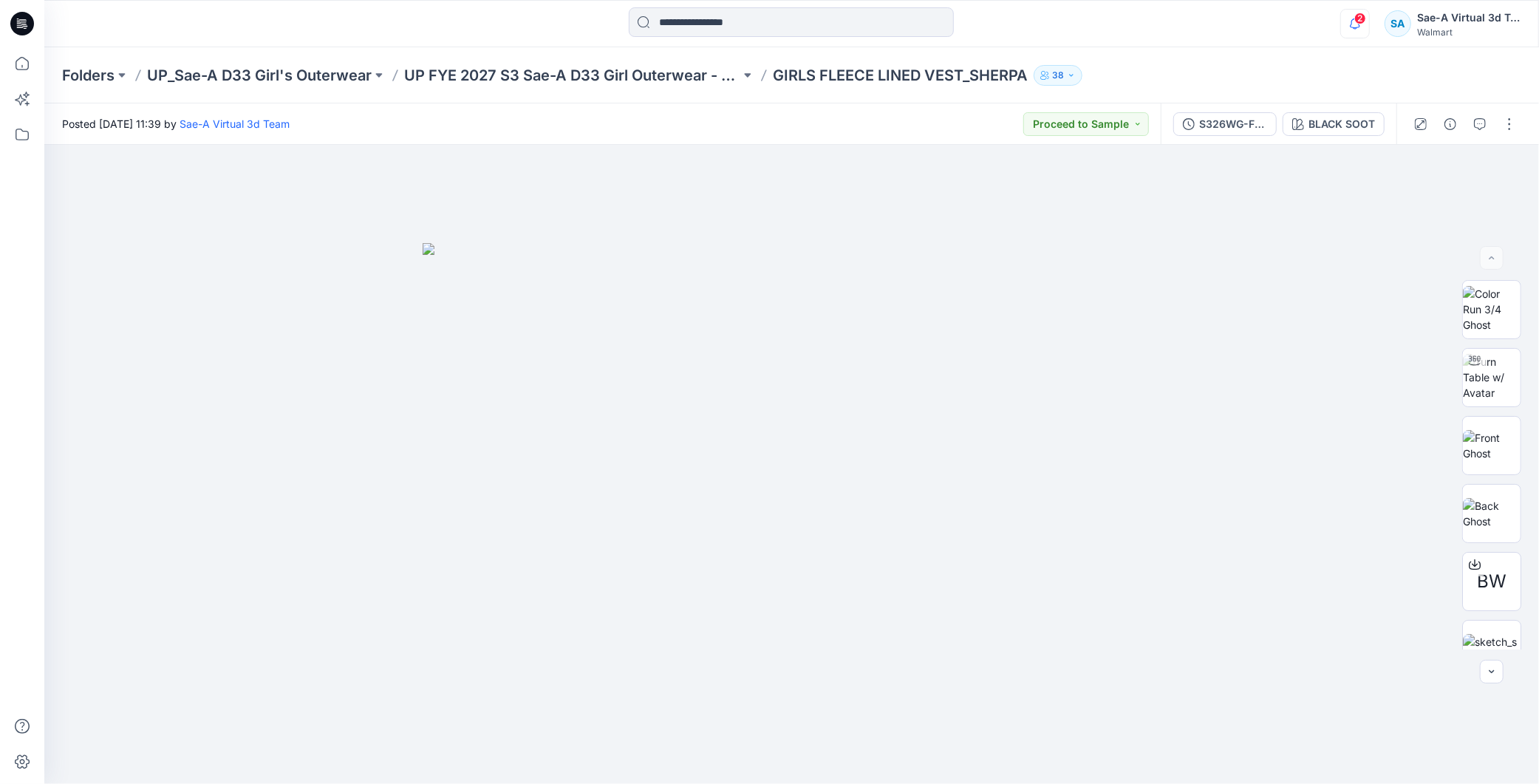
click at [1357, 26] on icon "button" at bounding box center [1354, 23] width 10 height 9
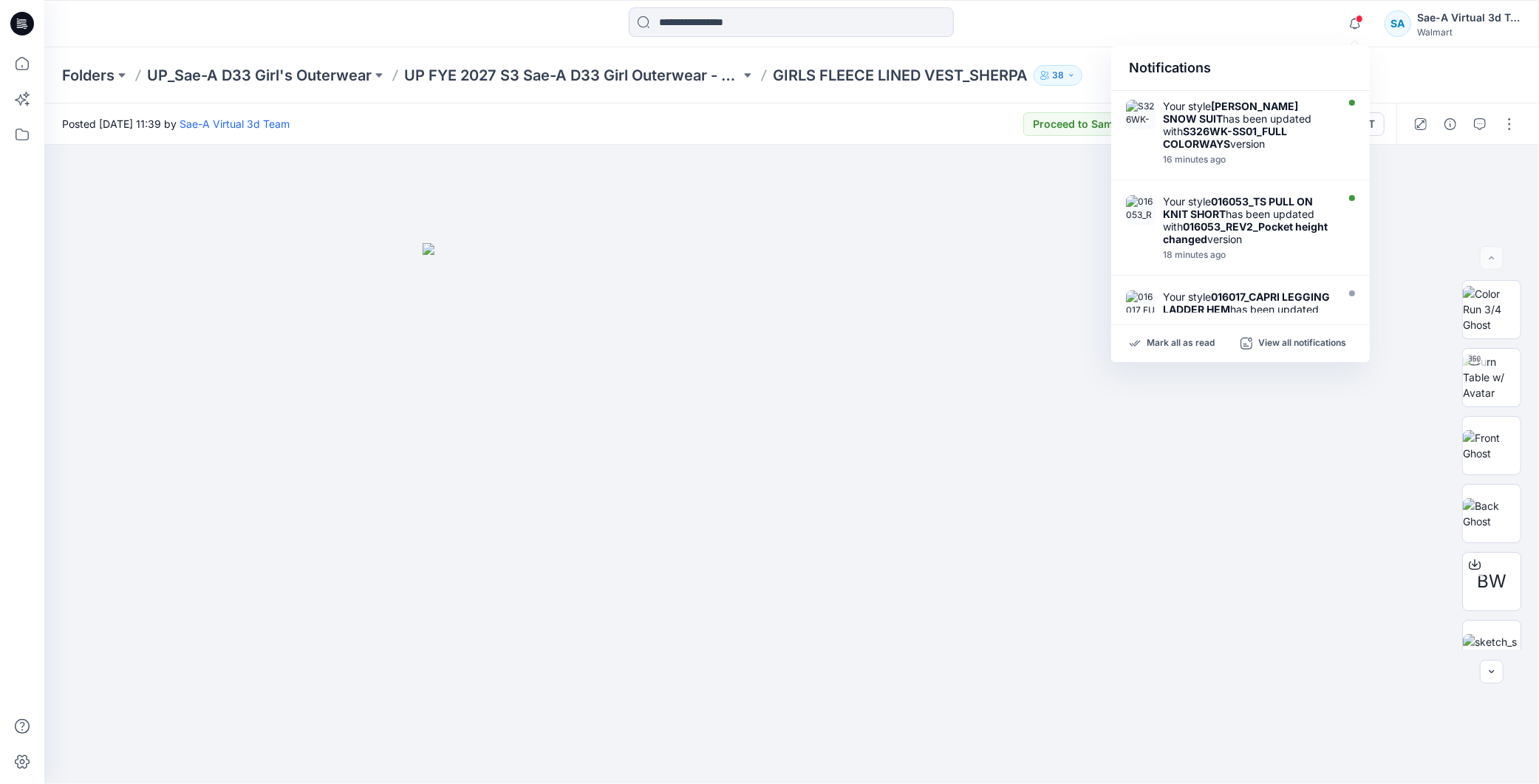
click at [1243, 54] on div "Notifications" at bounding box center [1241, 68] width 259 height 45
click at [1362, 15] on span at bounding box center [1359, 19] width 8 height 8
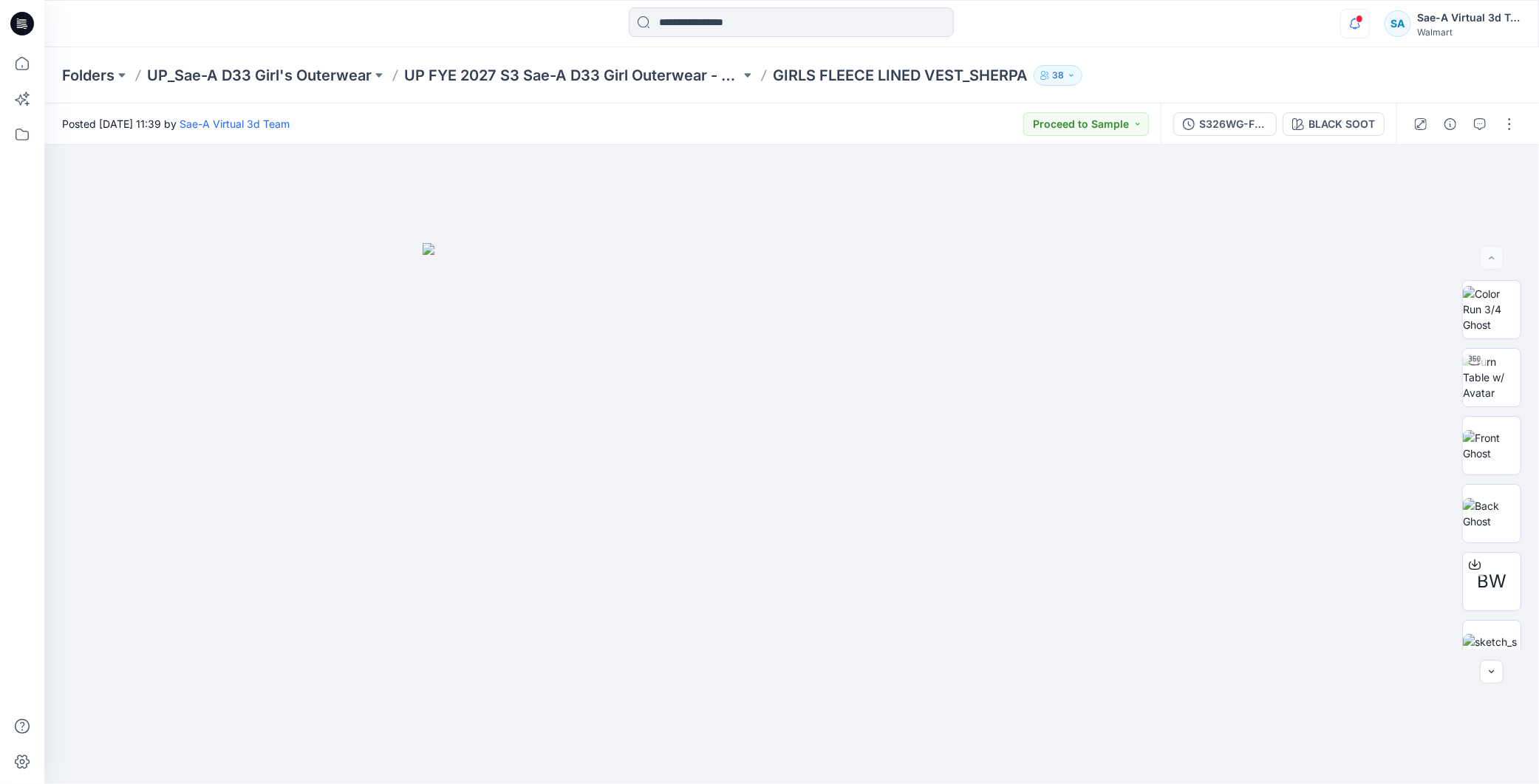
click at [1358, 15] on span at bounding box center [1359, 19] width 8 height 8
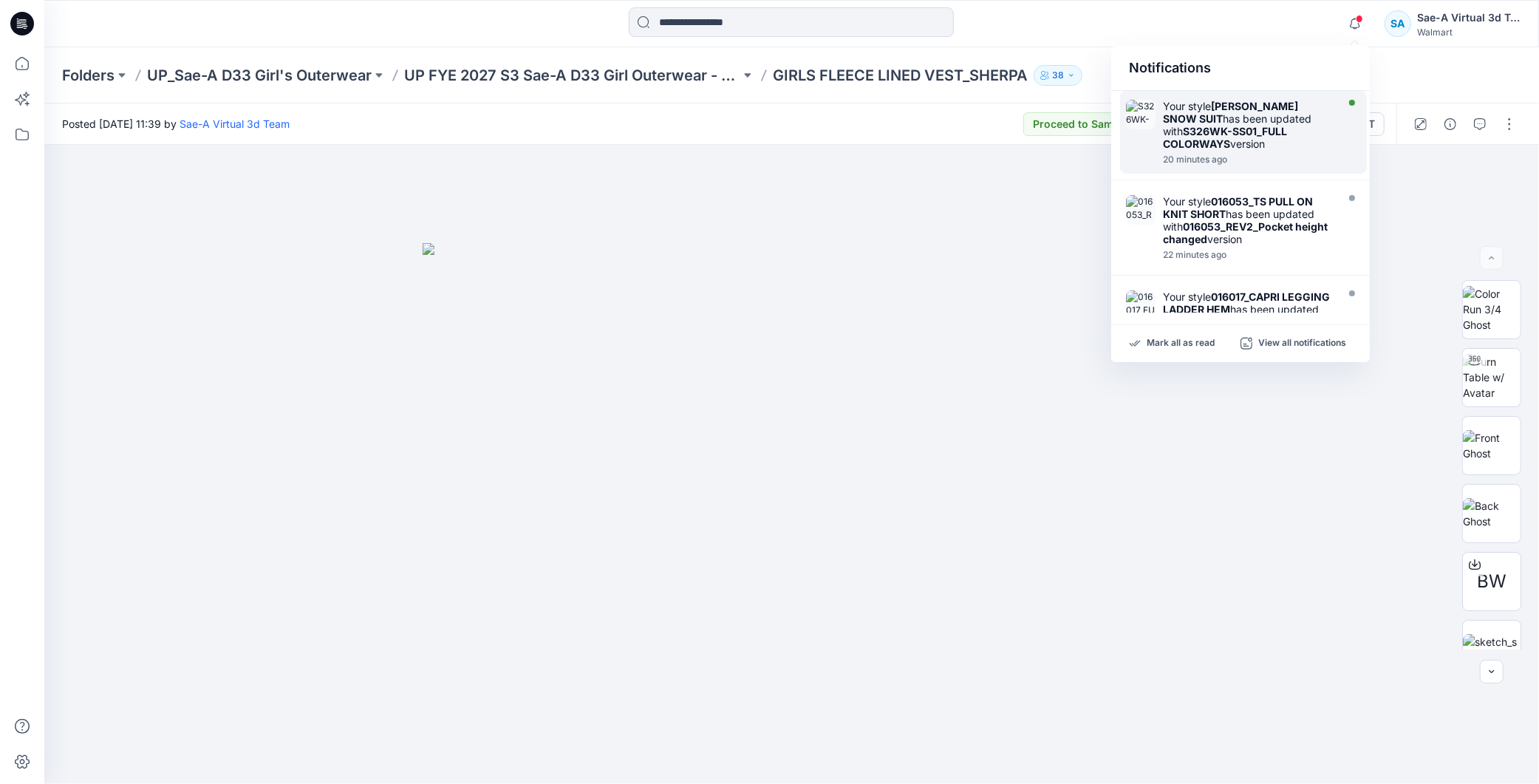
click at [1264, 157] on div "20 minutes ago" at bounding box center [1247, 159] width 170 height 10
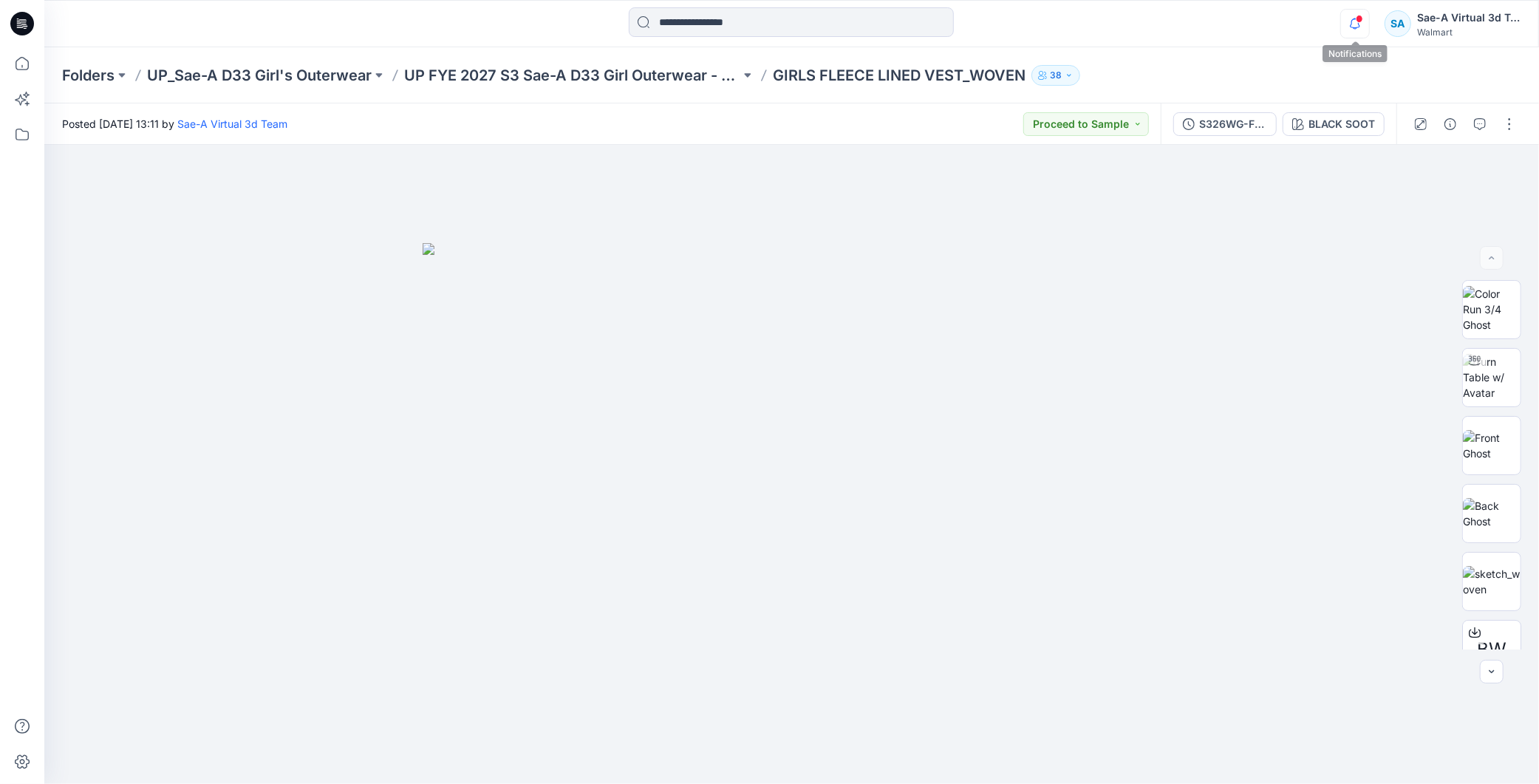
click at [1363, 30] on icon "button" at bounding box center [1355, 23] width 28 height 30
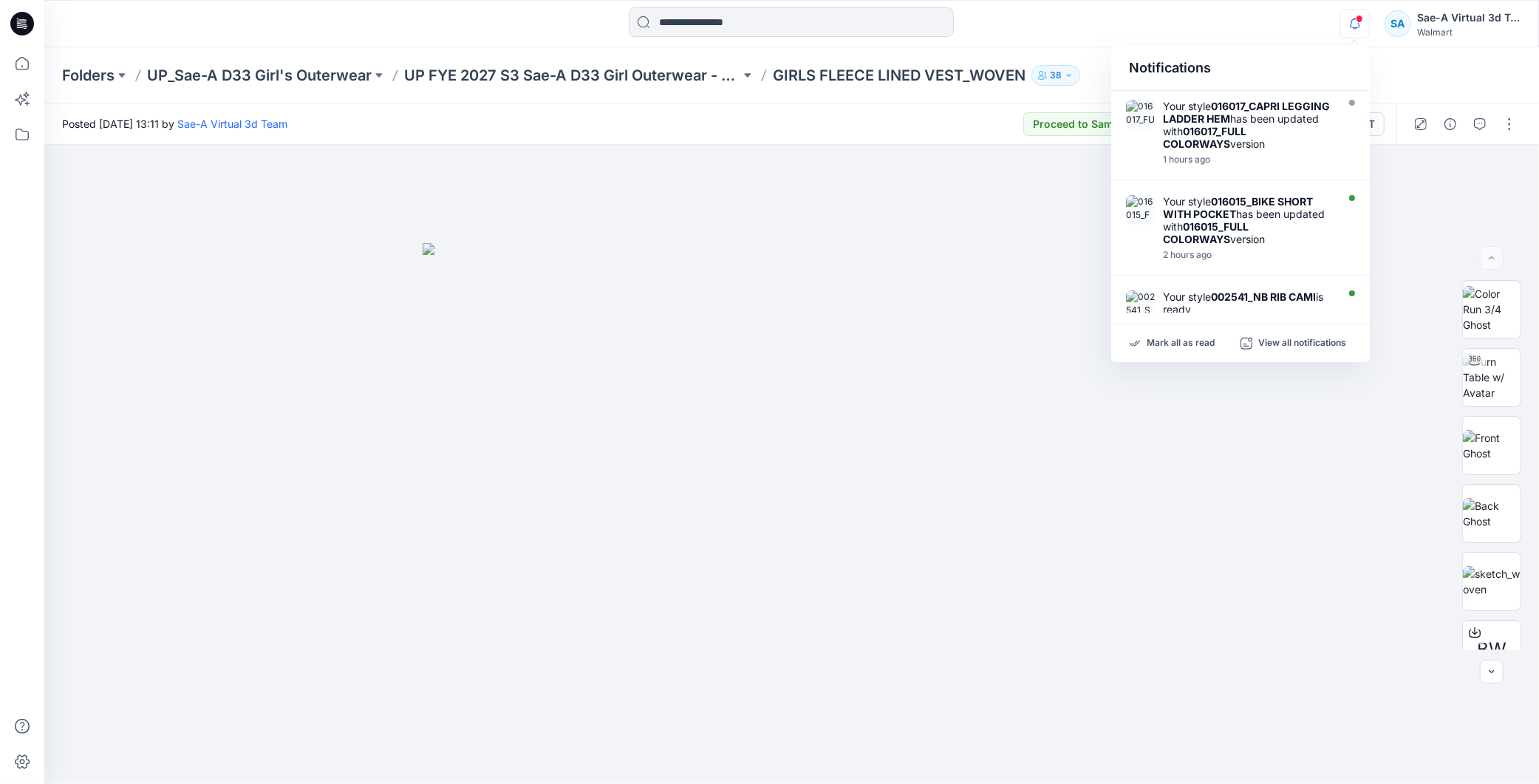
click at [1349, 34] on icon "button" at bounding box center [1355, 23] width 28 height 30
click at [1349, 23] on icon "button" at bounding box center [1355, 23] width 28 height 30
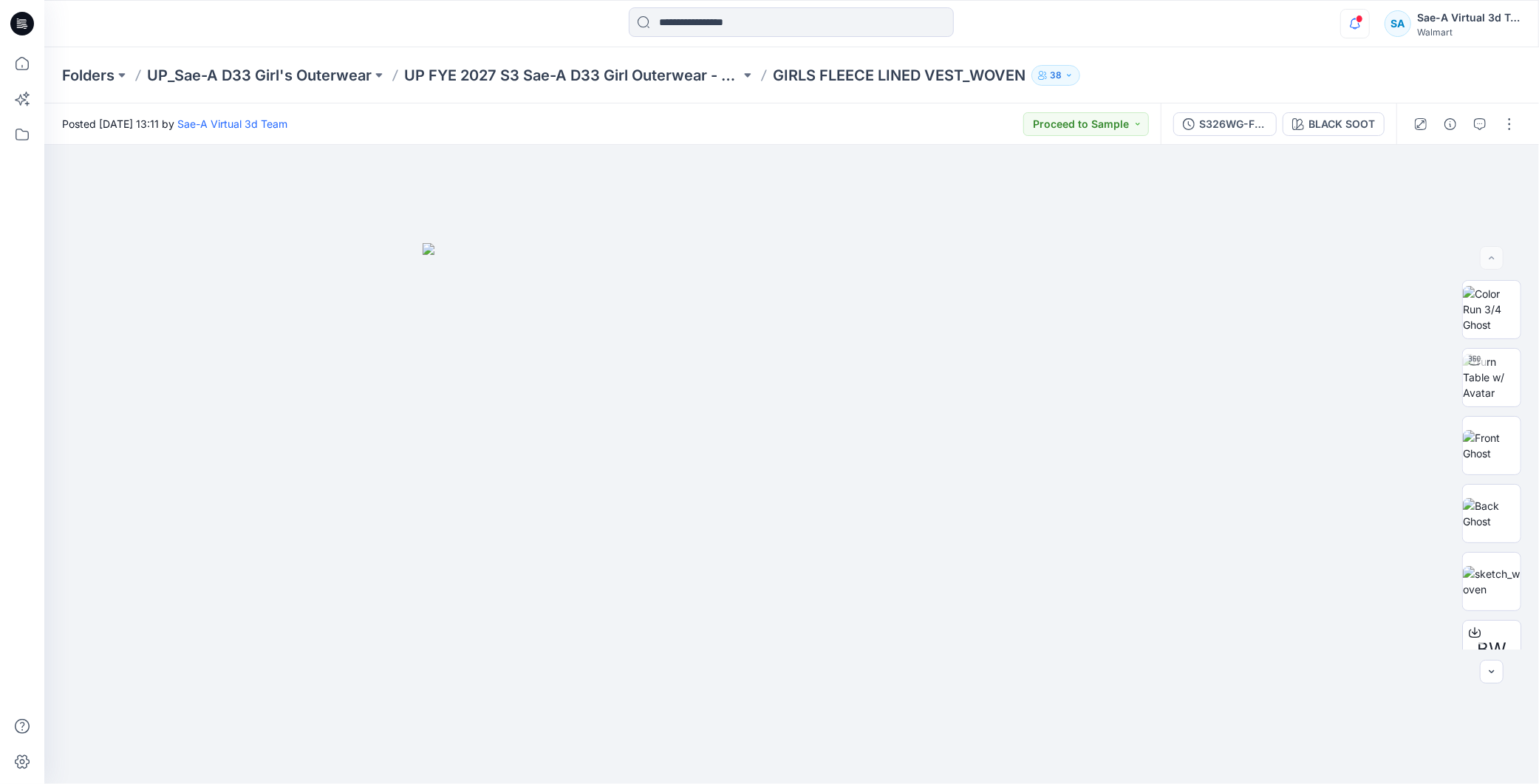
click at [1349, 20] on icon "button" at bounding box center [1355, 23] width 28 height 30
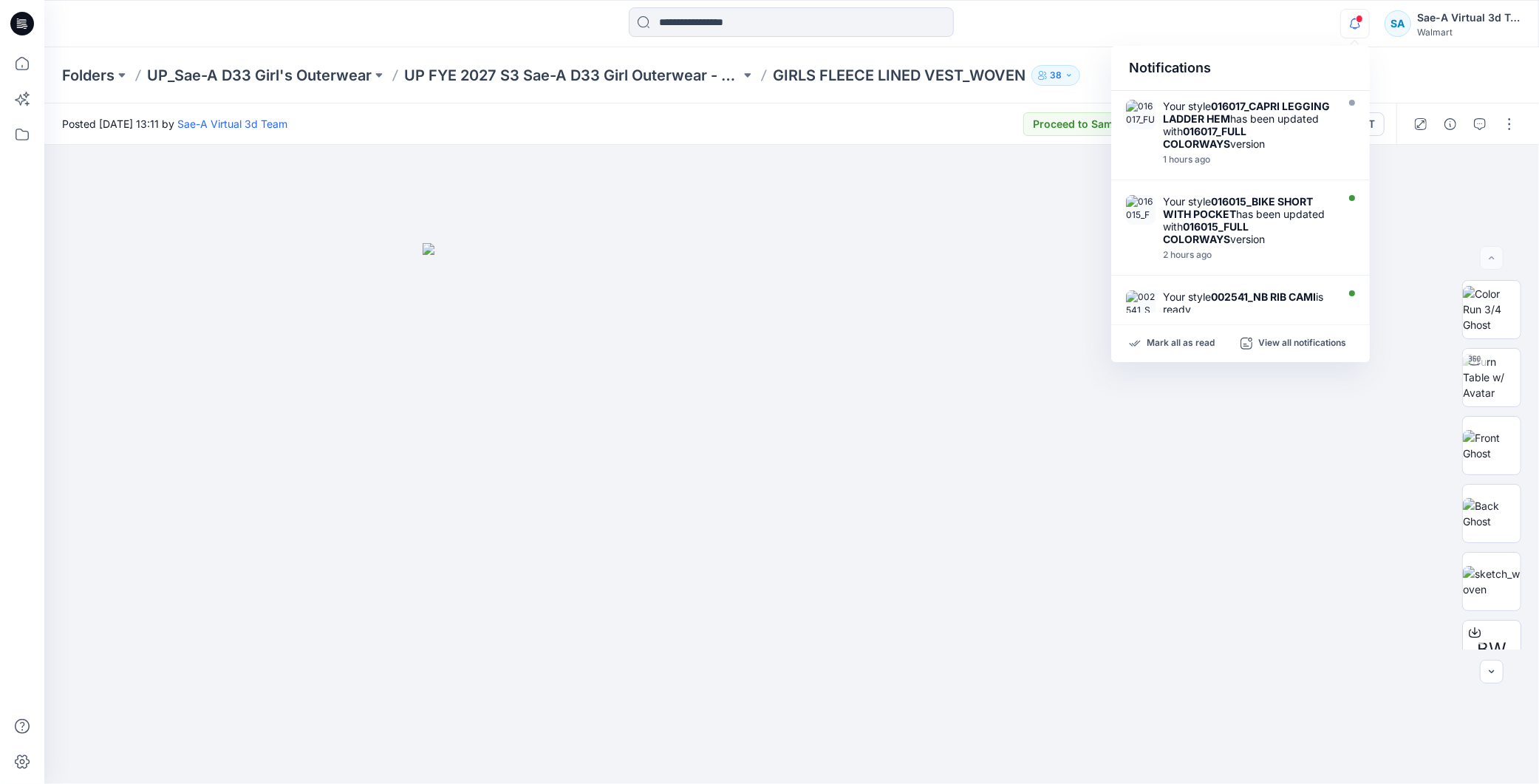
click at [1365, 16] on icon "button" at bounding box center [1355, 23] width 28 height 30
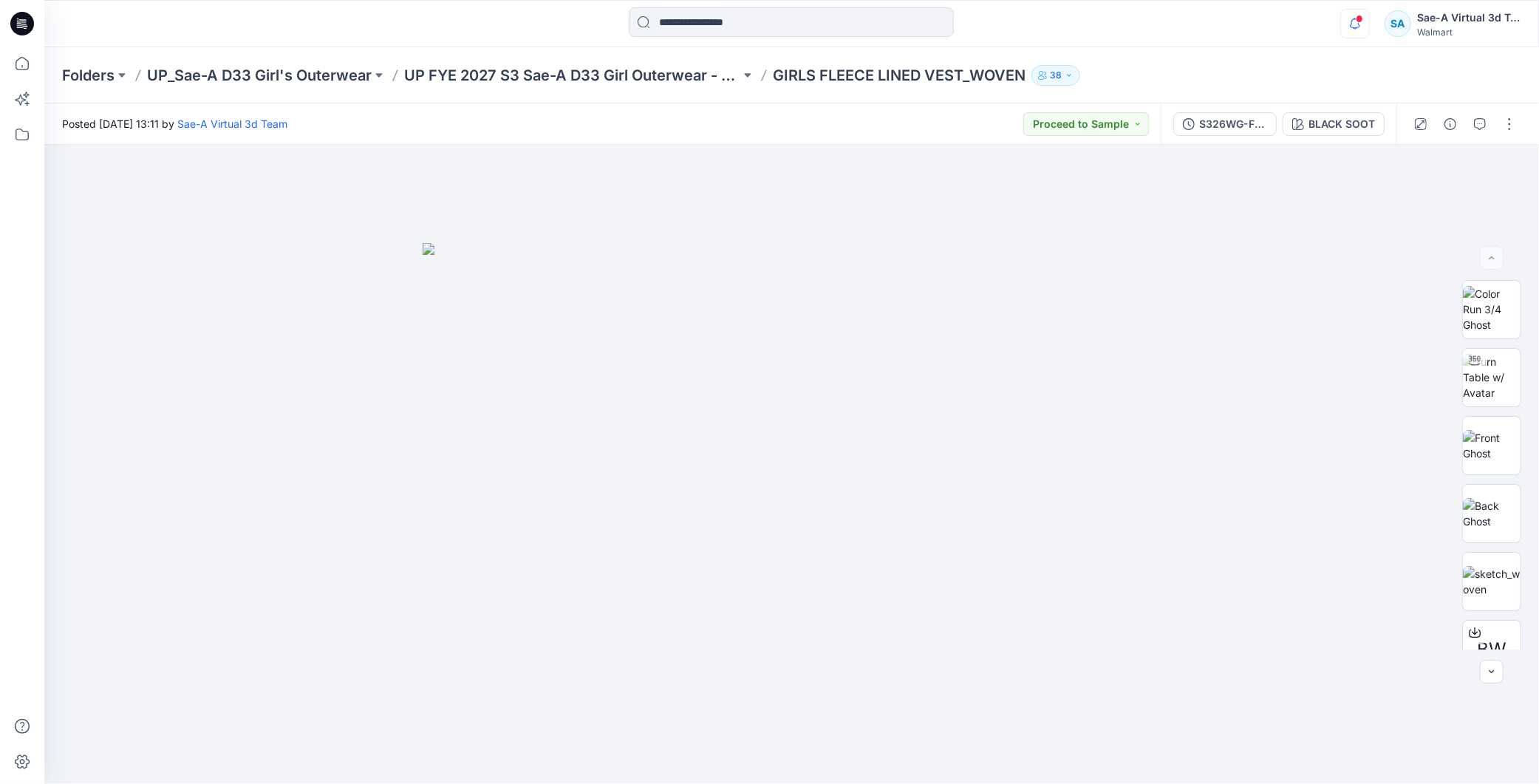
click at [1364, 17] on icon "button" at bounding box center [1355, 23] width 28 height 30
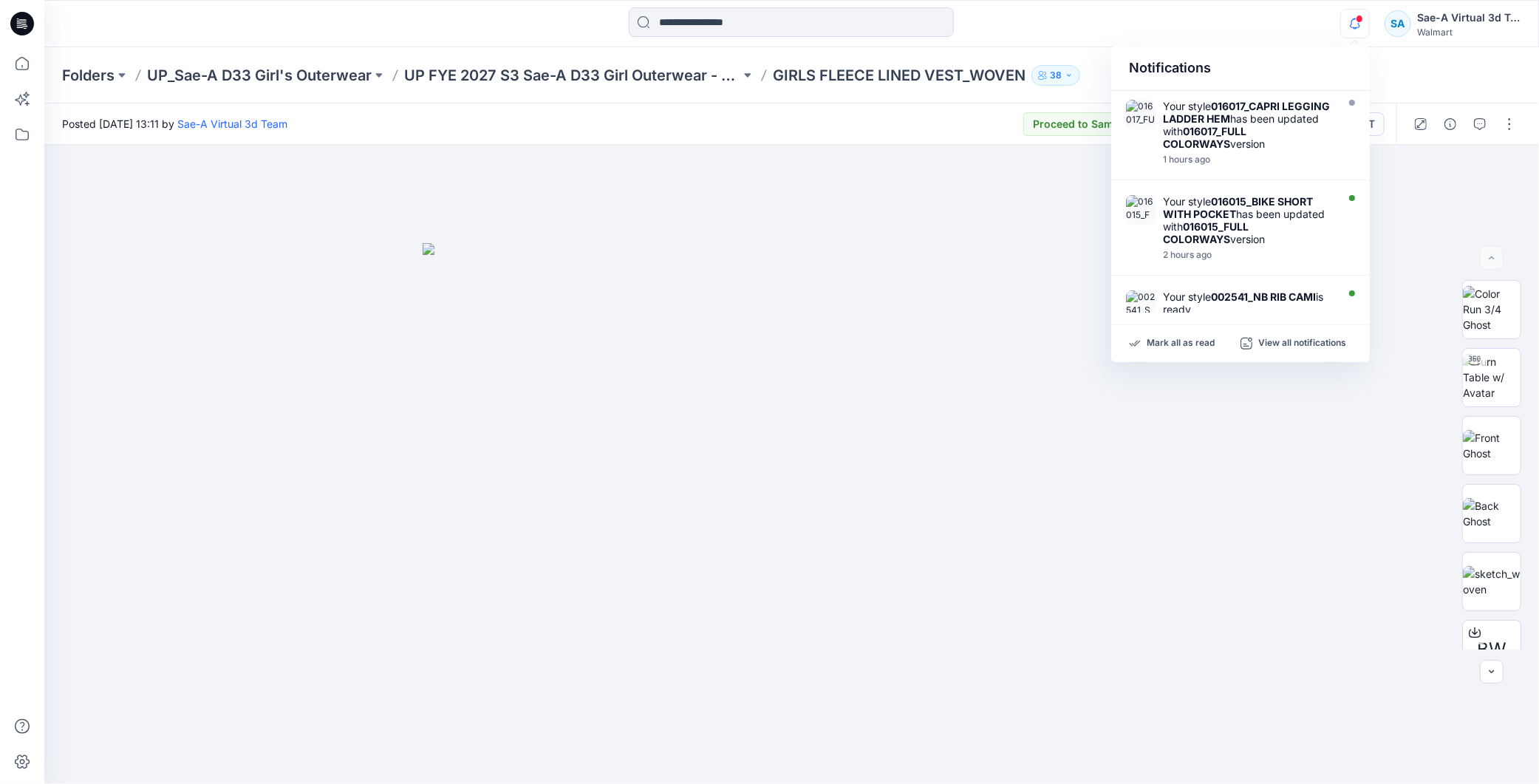
drag, startPoint x: 1363, startPoint y: 4, endPoint x: 1362, endPoint y: 25, distance: 21.0
click at [1362, 8] on div "Notifications Your style 016017_CAPRI LEGGING LADDER HEM has been updated with …" at bounding box center [791, 23] width 1494 height 47
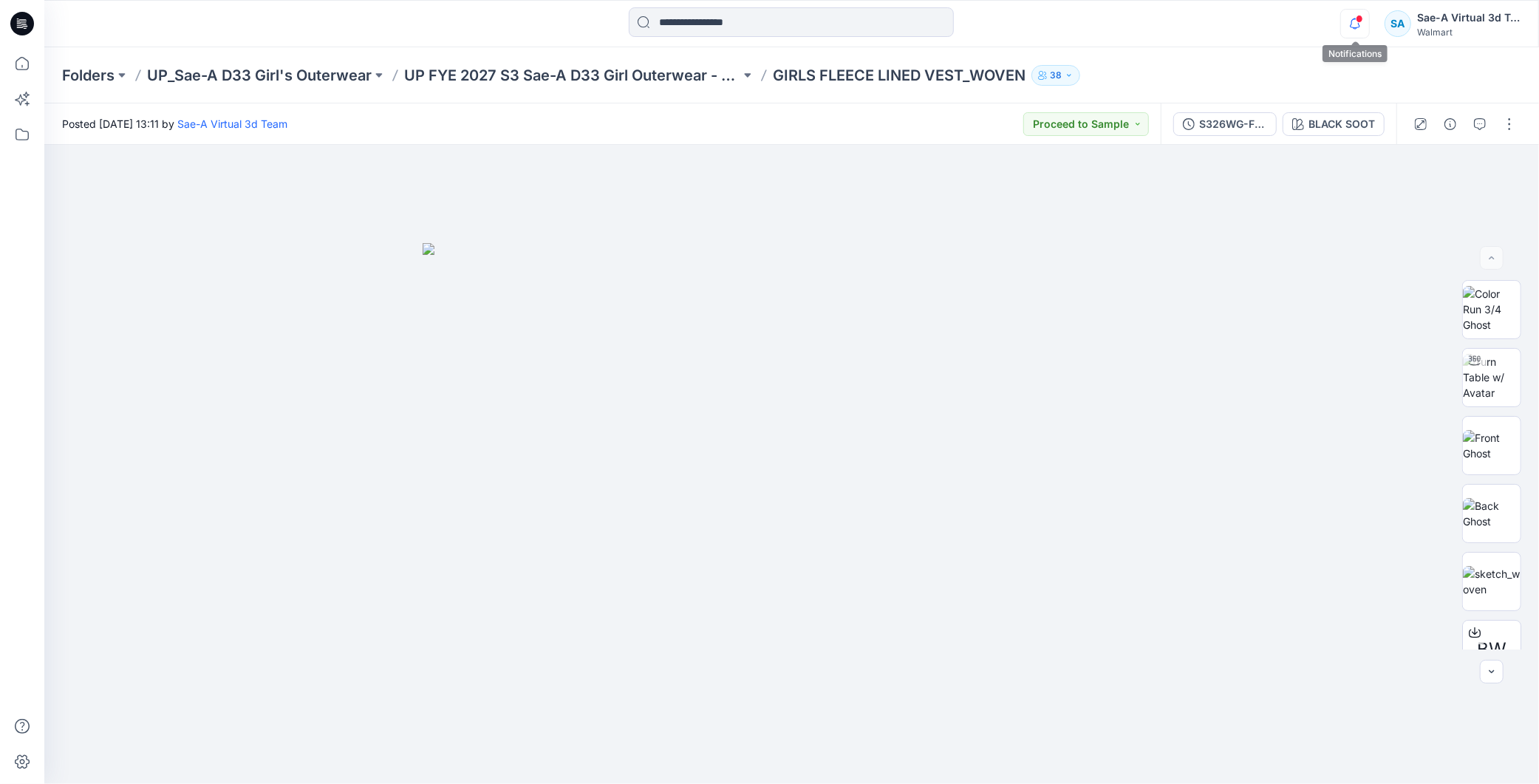
click at [1362, 25] on icon "button" at bounding box center [1355, 23] width 28 height 30
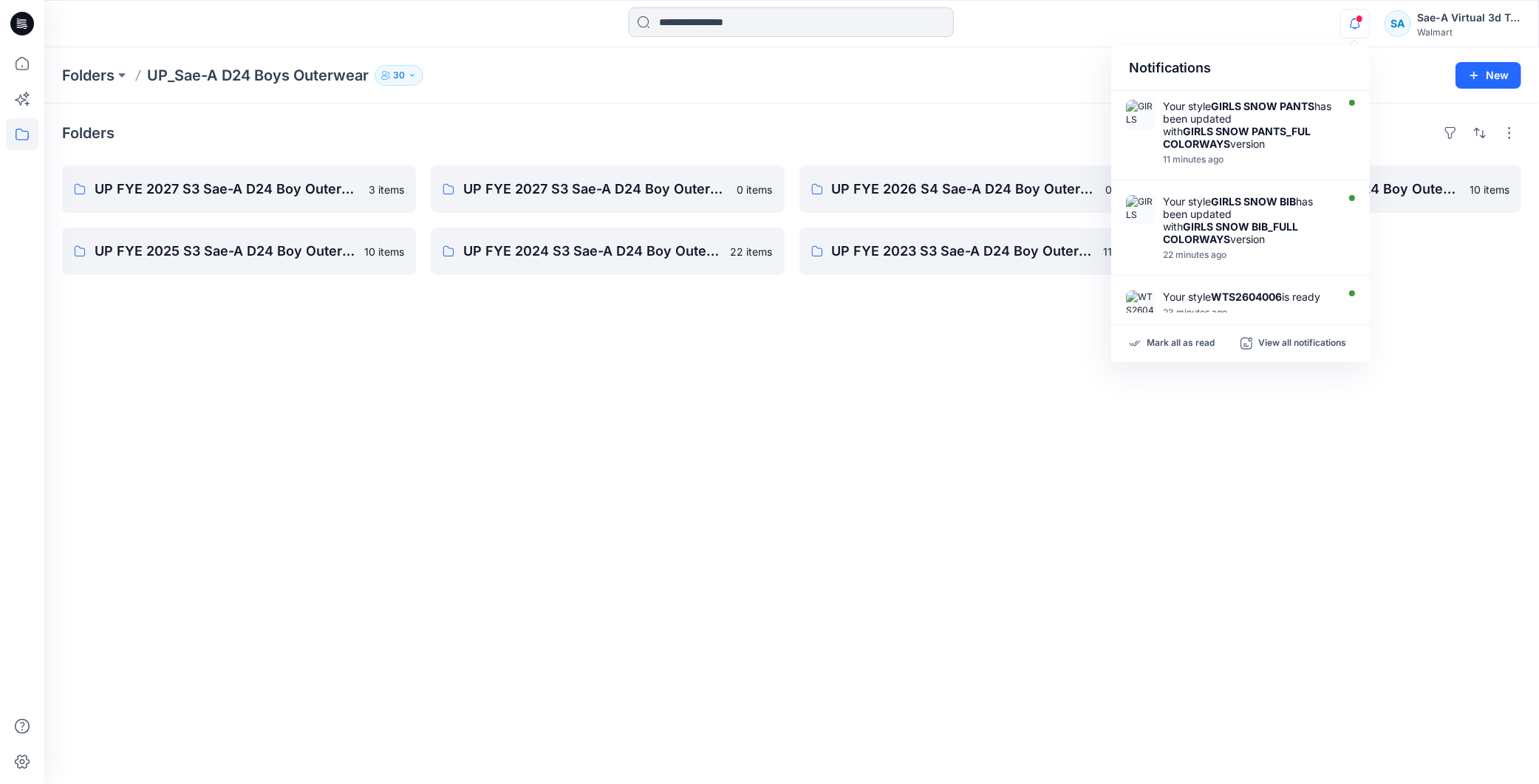
click at [701, 30] on input at bounding box center [791, 23] width 325 height 30
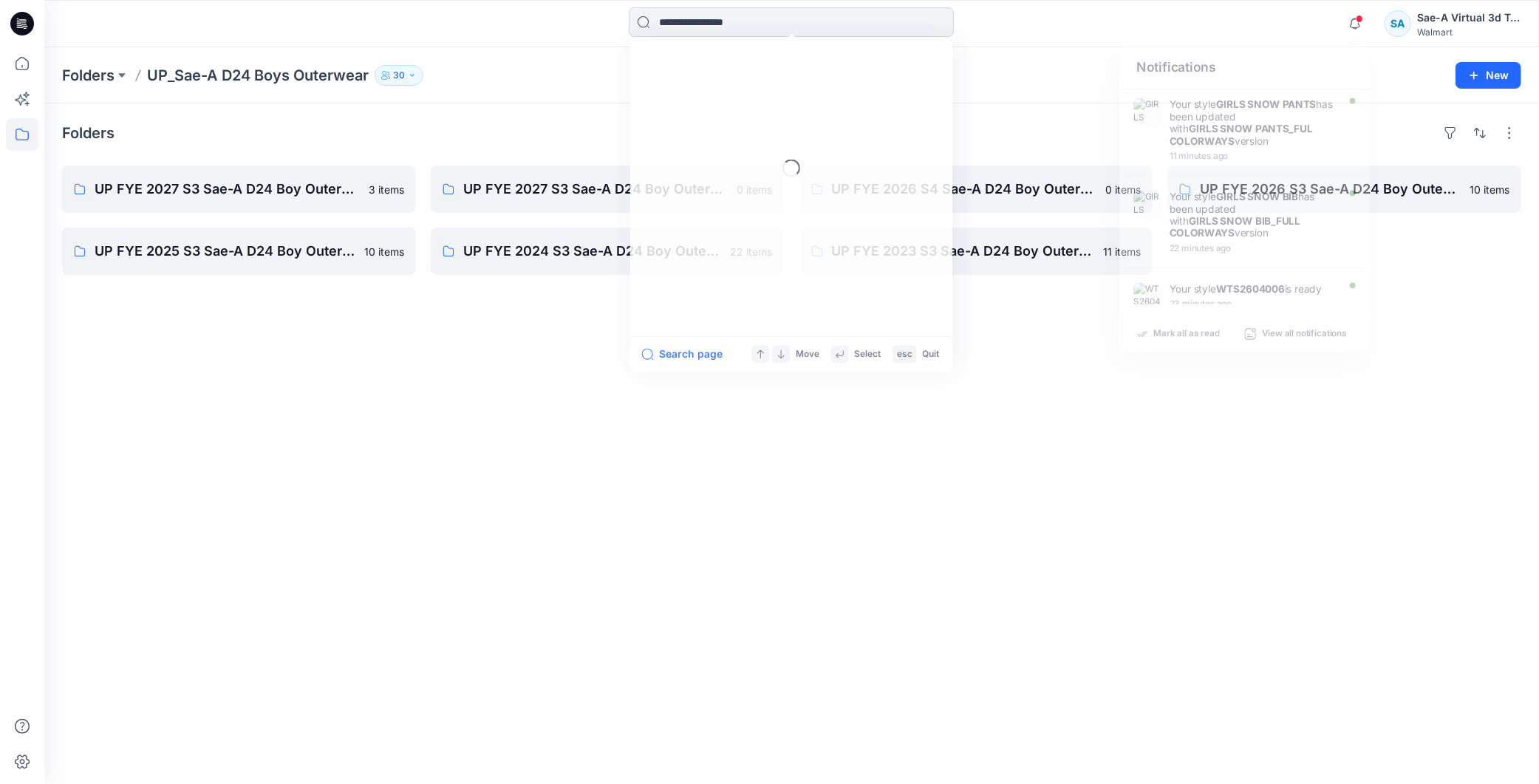
paste input "********"
type input "********"
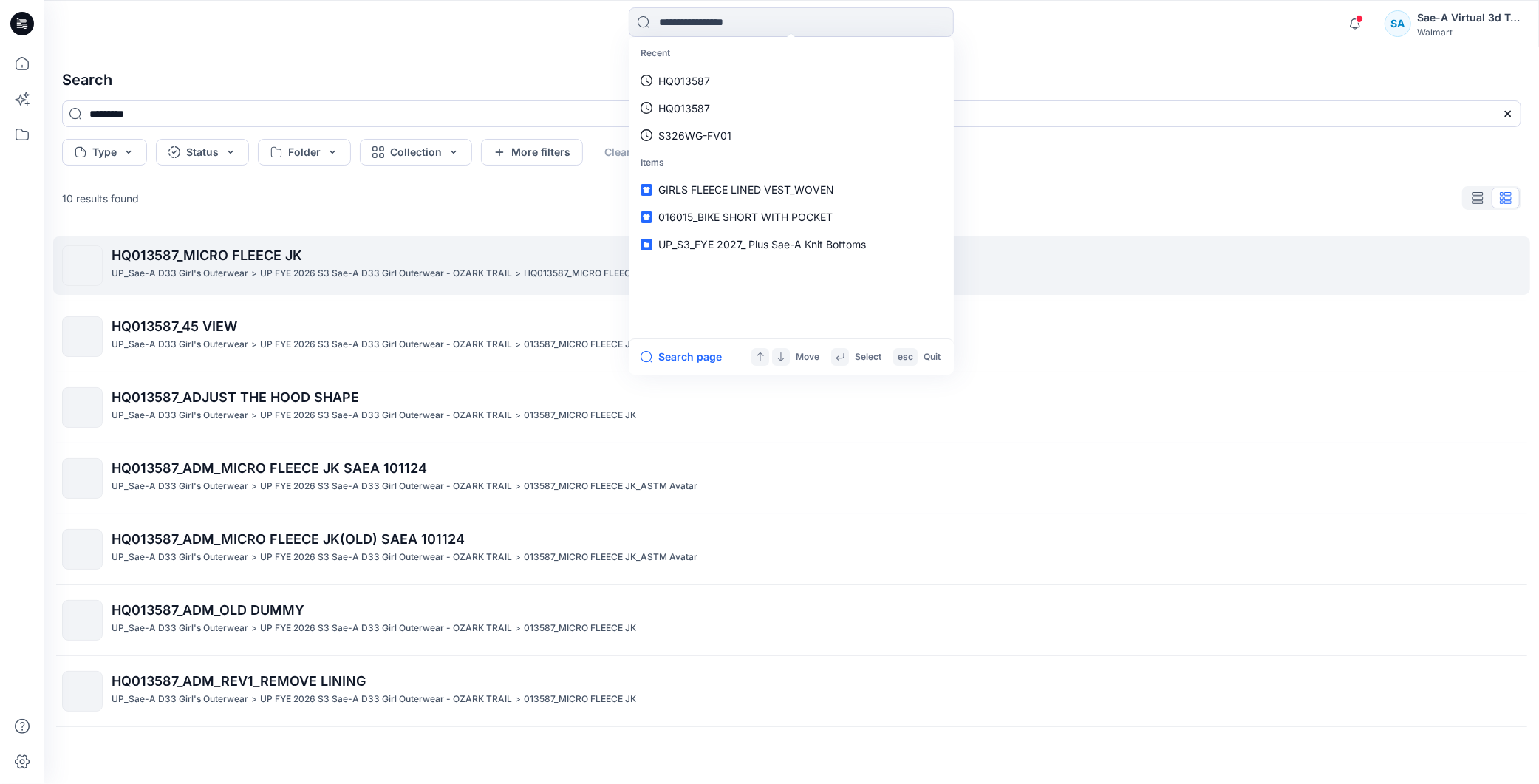
click at [279, 255] on span "HQ013587_MICRO FLEECE JK" at bounding box center [206, 255] width 190 height 16
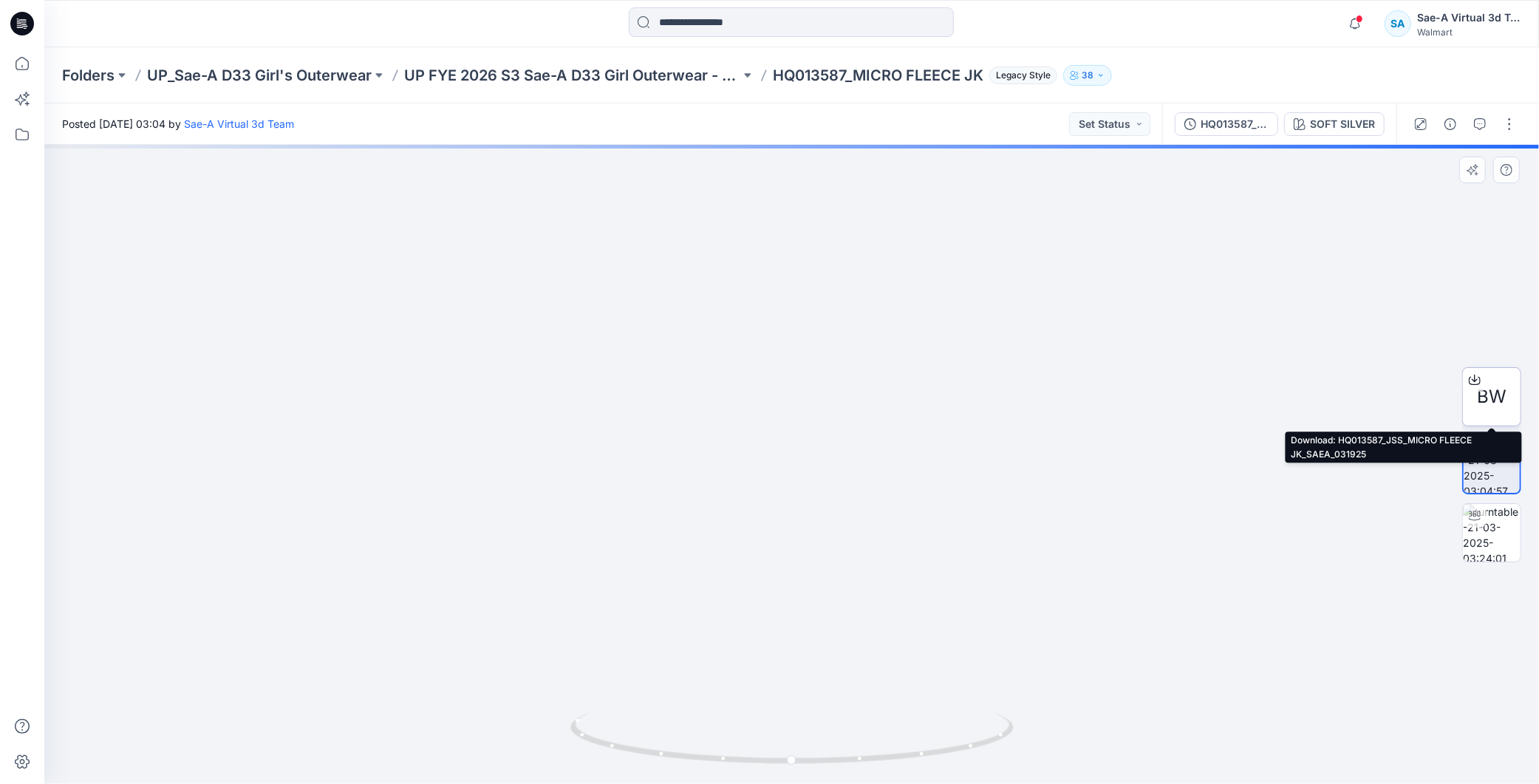
click at [1474, 380] on icon at bounding box center [1474, 378] width 6 height 8
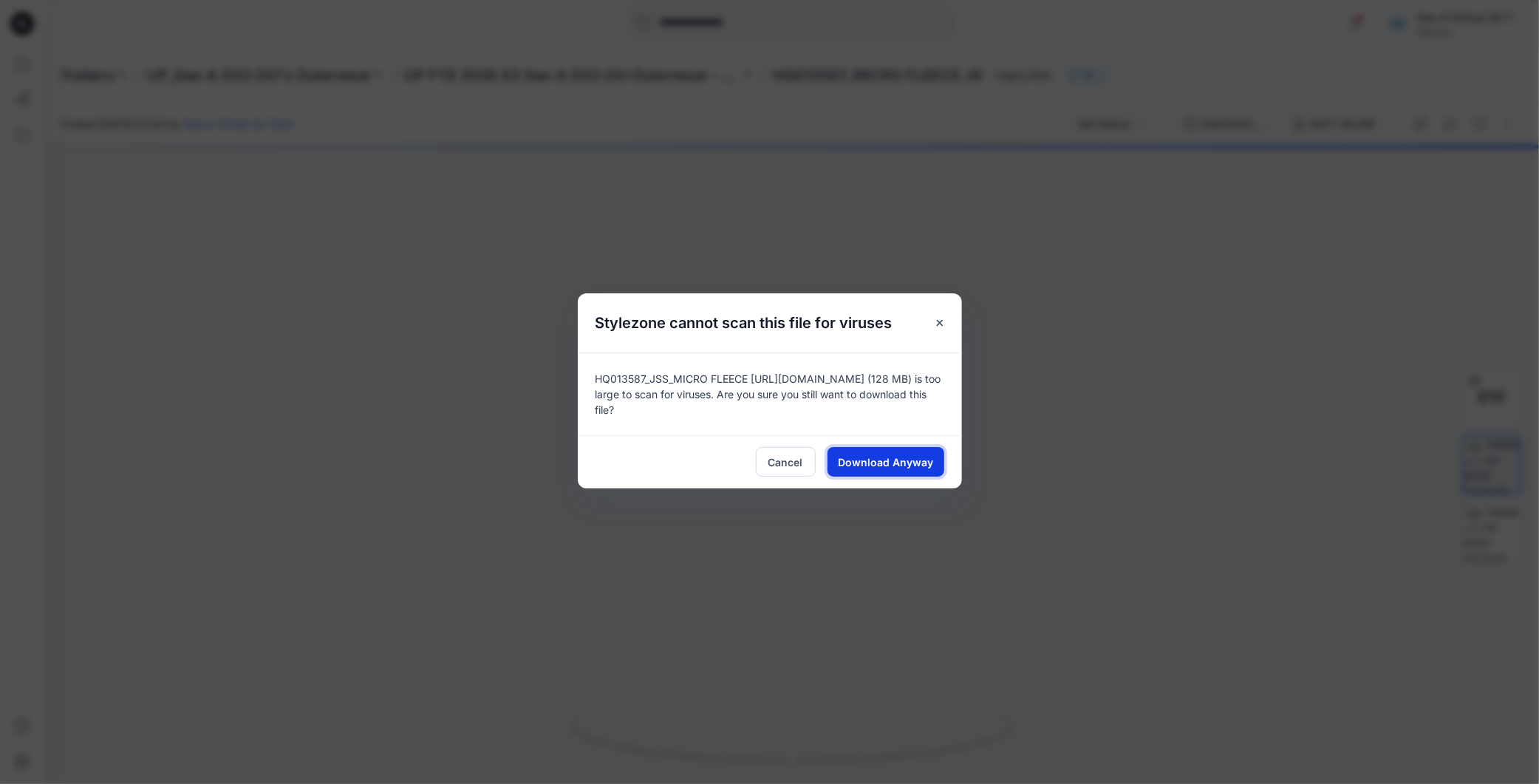
click at [917, 468] on span "Download Anyway" at bounding box center [885, 461] width 96 height 16
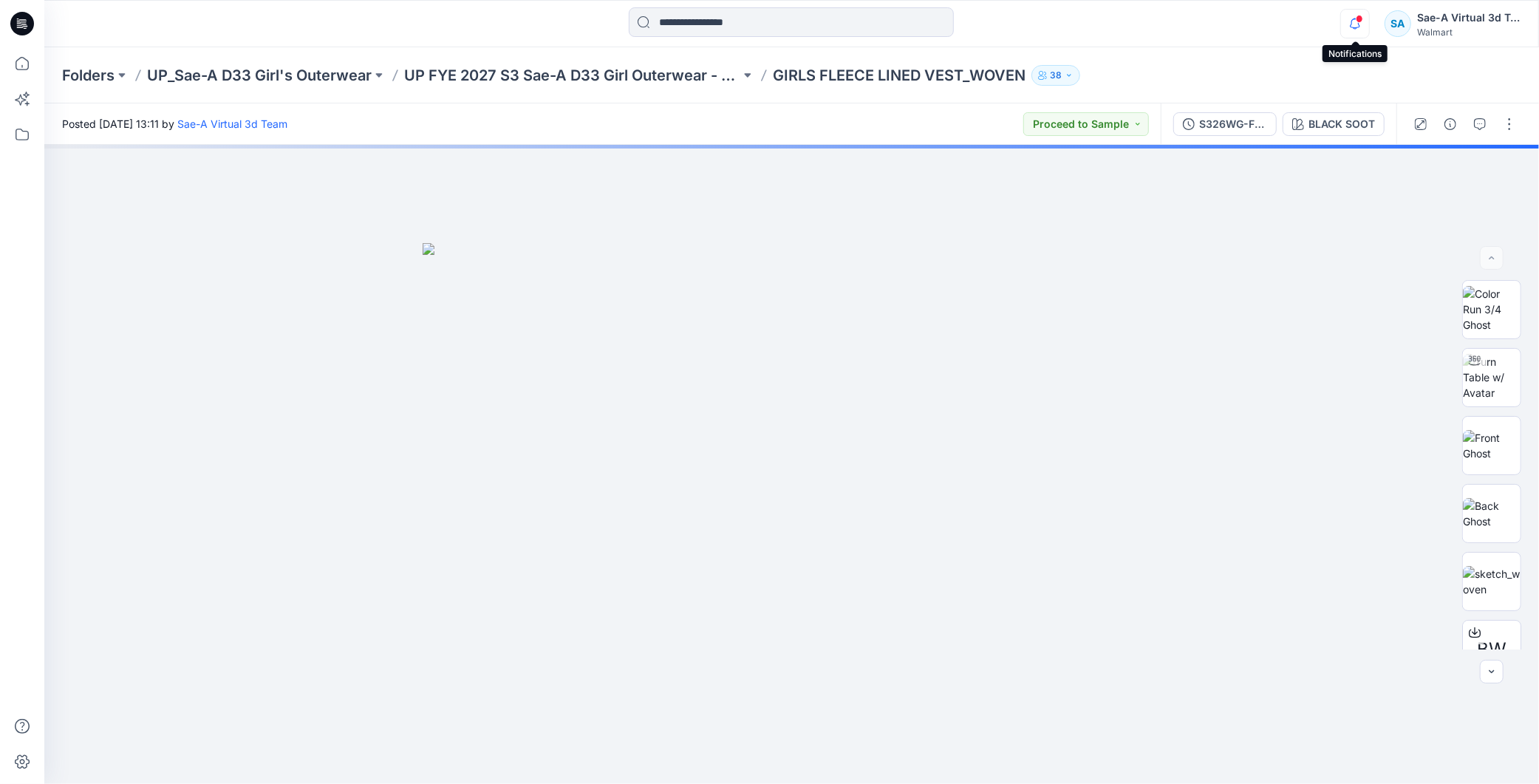
click at [1351, 23] on icon "button" at bounding box center [1354, 23] width 10 height 9
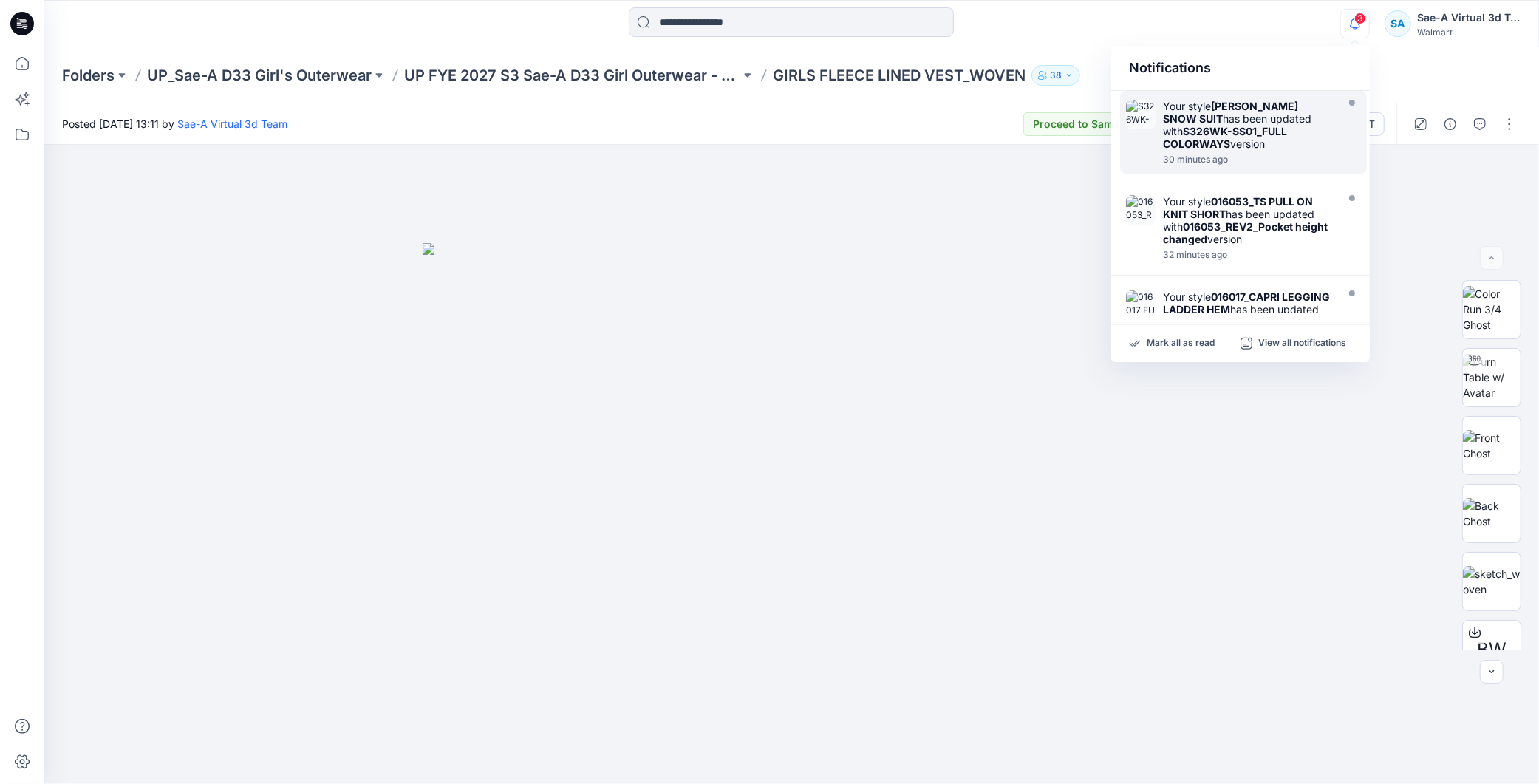
click at [1195, 141] on strong "S326WK-SS01_FULL COLORWAYS" at bounding box center [1225, 137] width 124 height 25
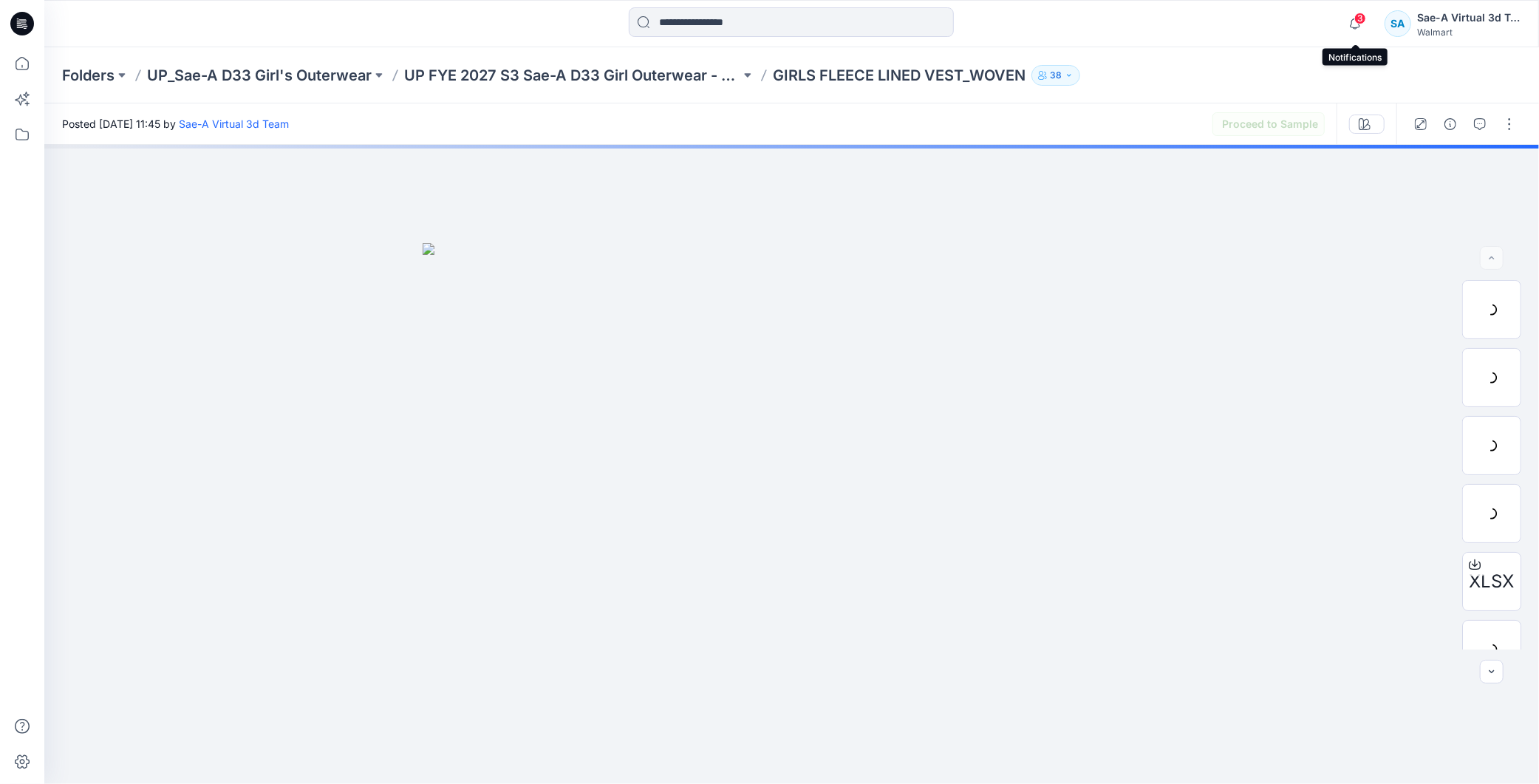
click at [1355, 16] on span "3" at bounding box center [1360, 18] width 12 height 12
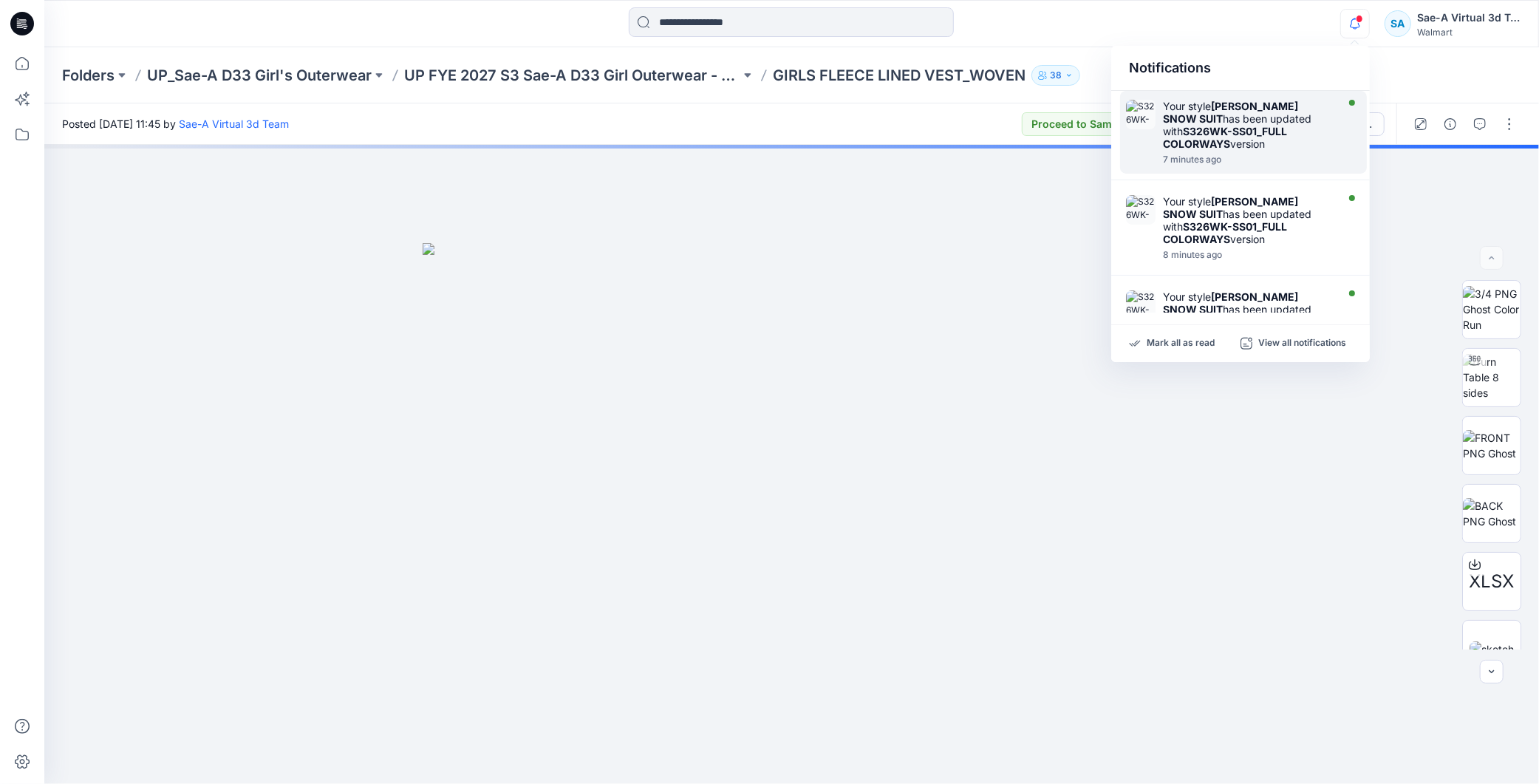
click at [1258, 138] on div "Your style OZT TODDLER SNOW SUIT has been updated with S326WK-SS01_FULL COLORWA…" at bounding box center [1247, 125] width 170 height 51
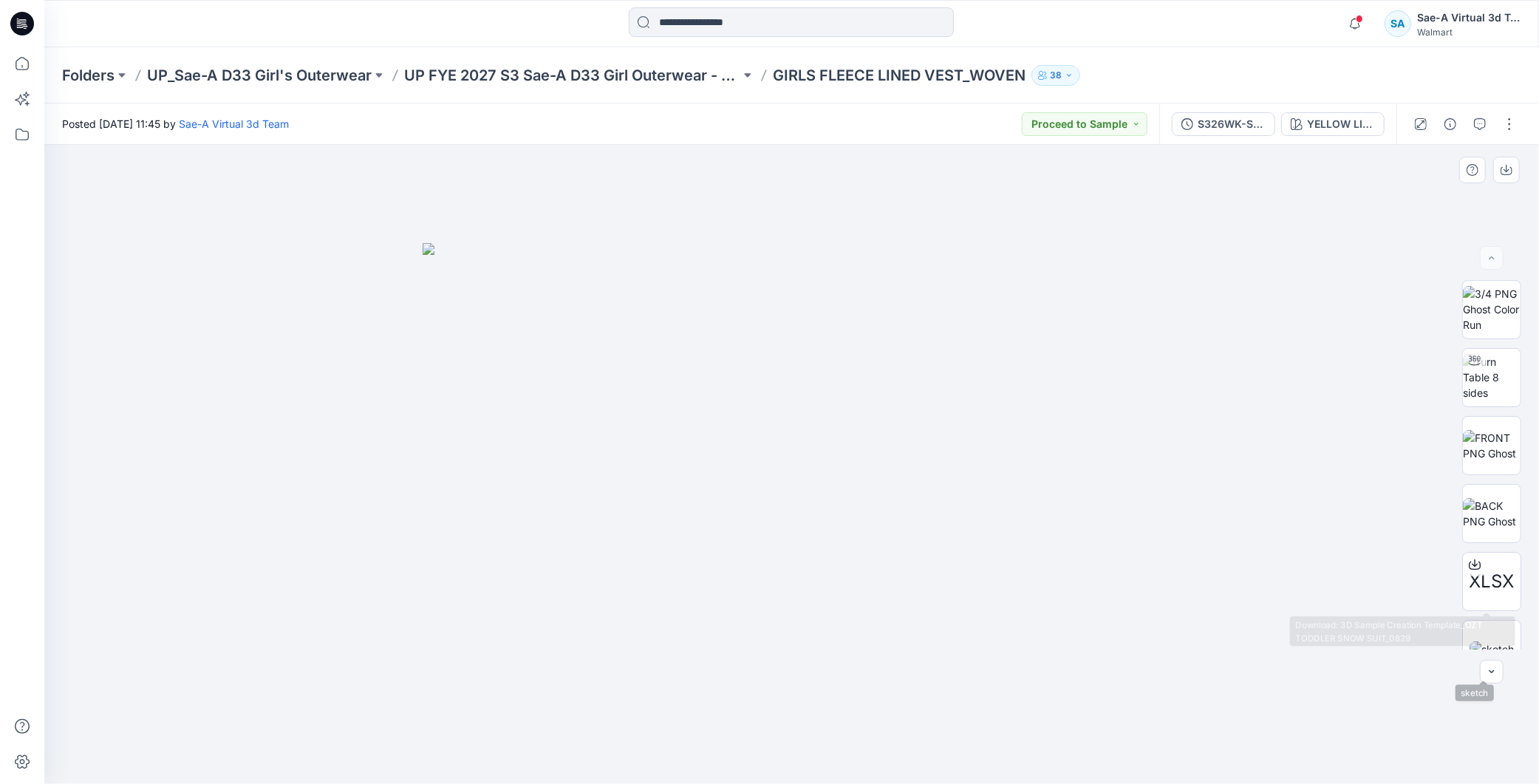
scroll to position [165, 0]
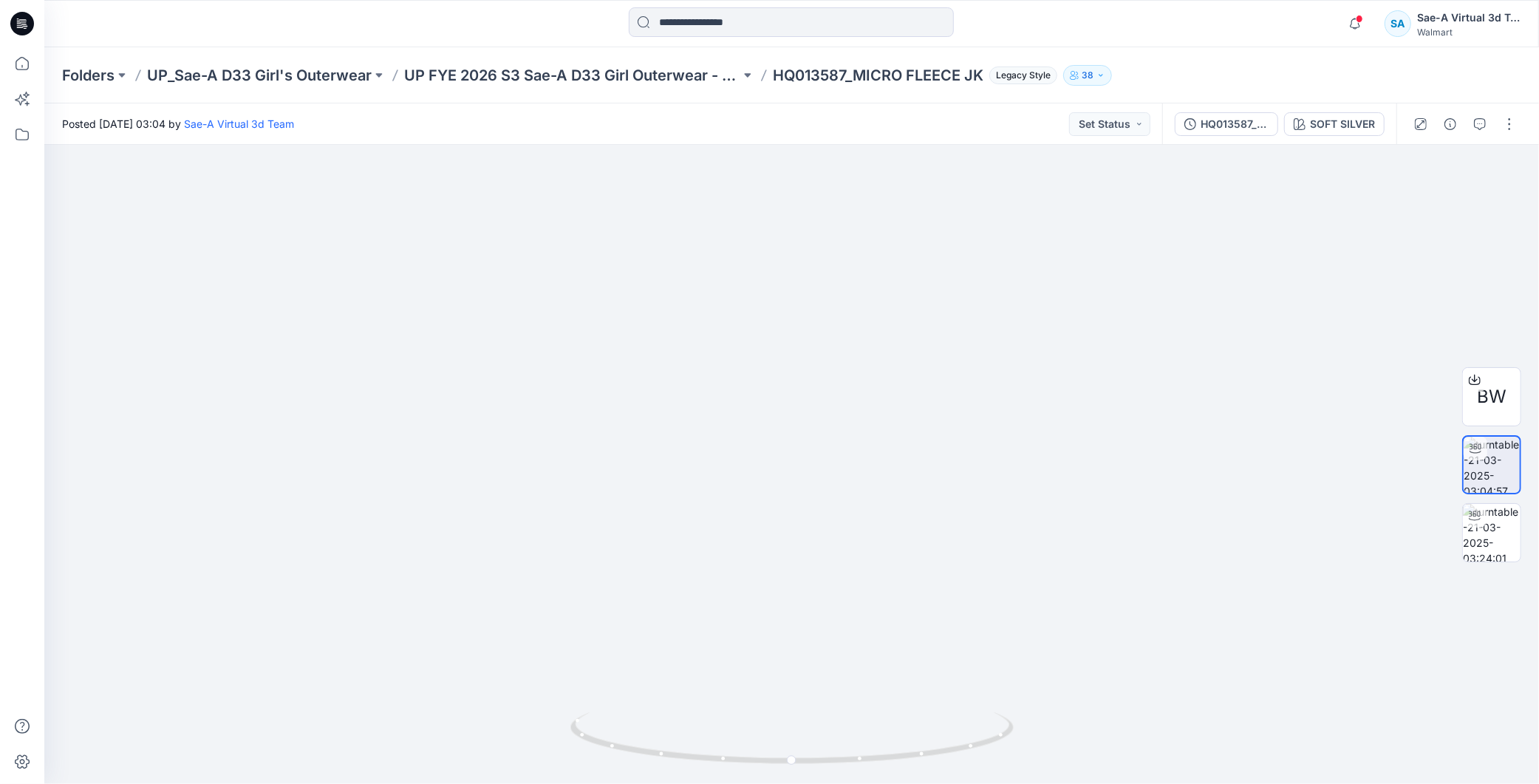
click at [13, 26] on icon at bounding box center [22, 23] width 23 height 23
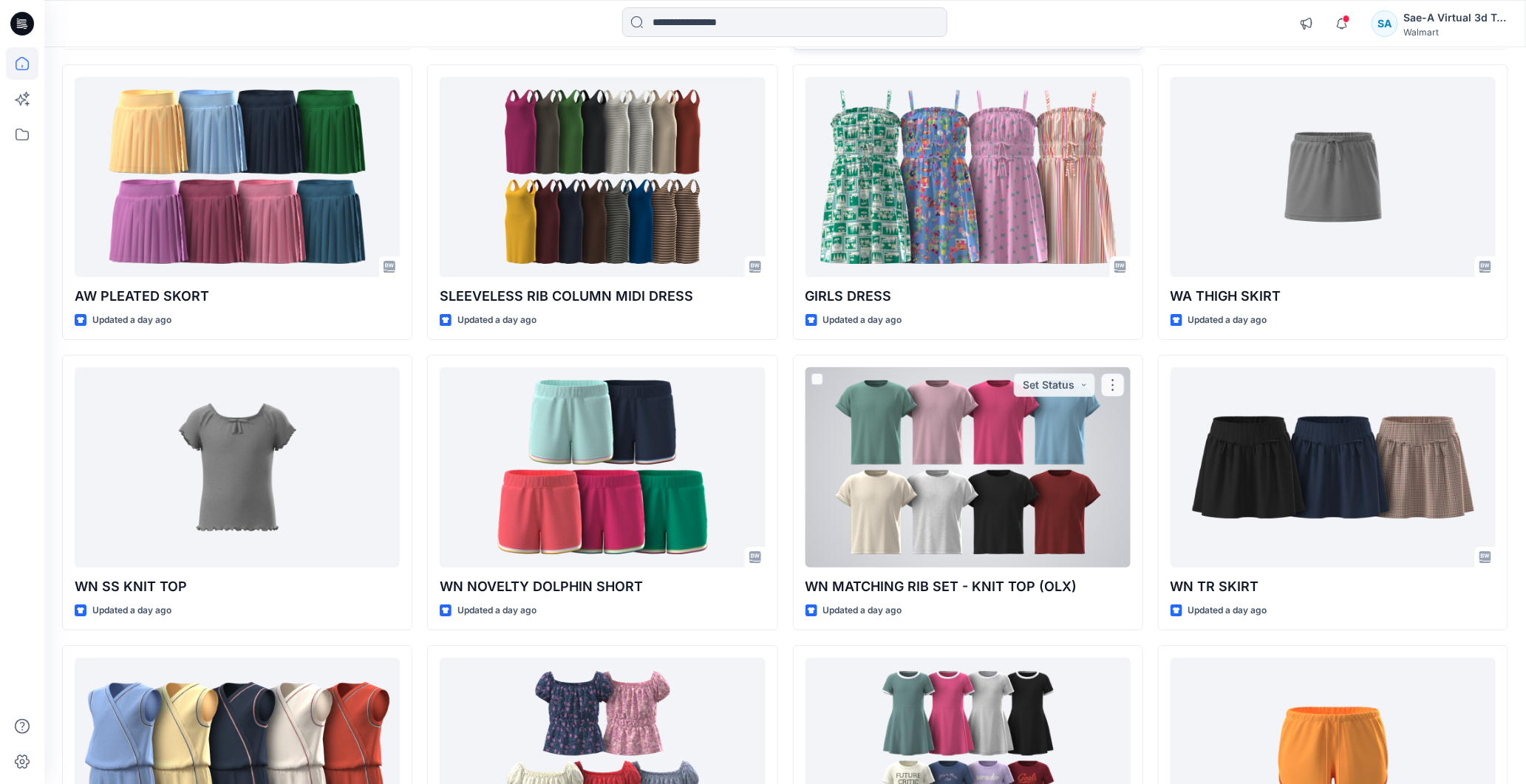
scroll to position [1766, 0]
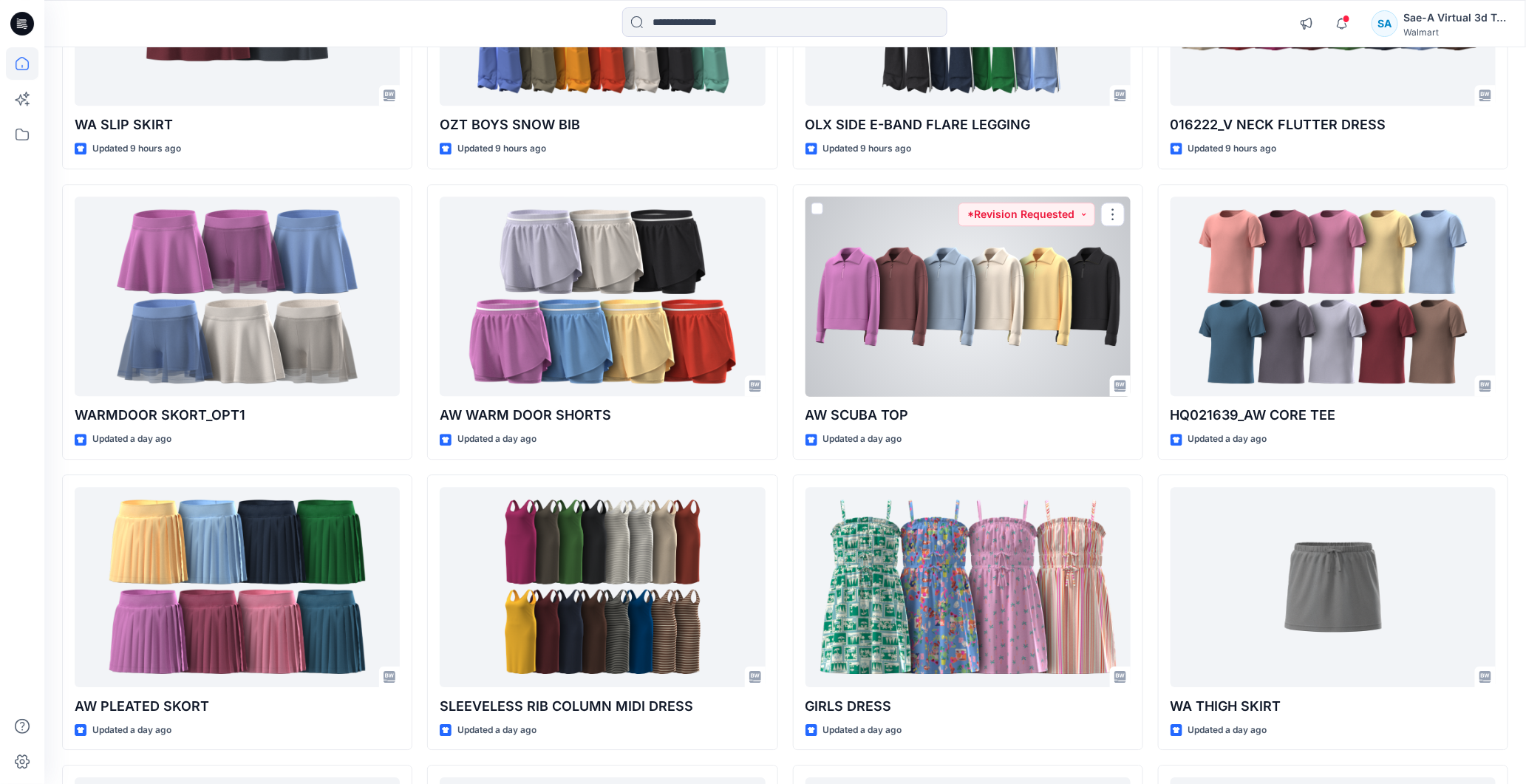
click at [1016, 301] on div at bounding box center [968, 296] width 325 height 200
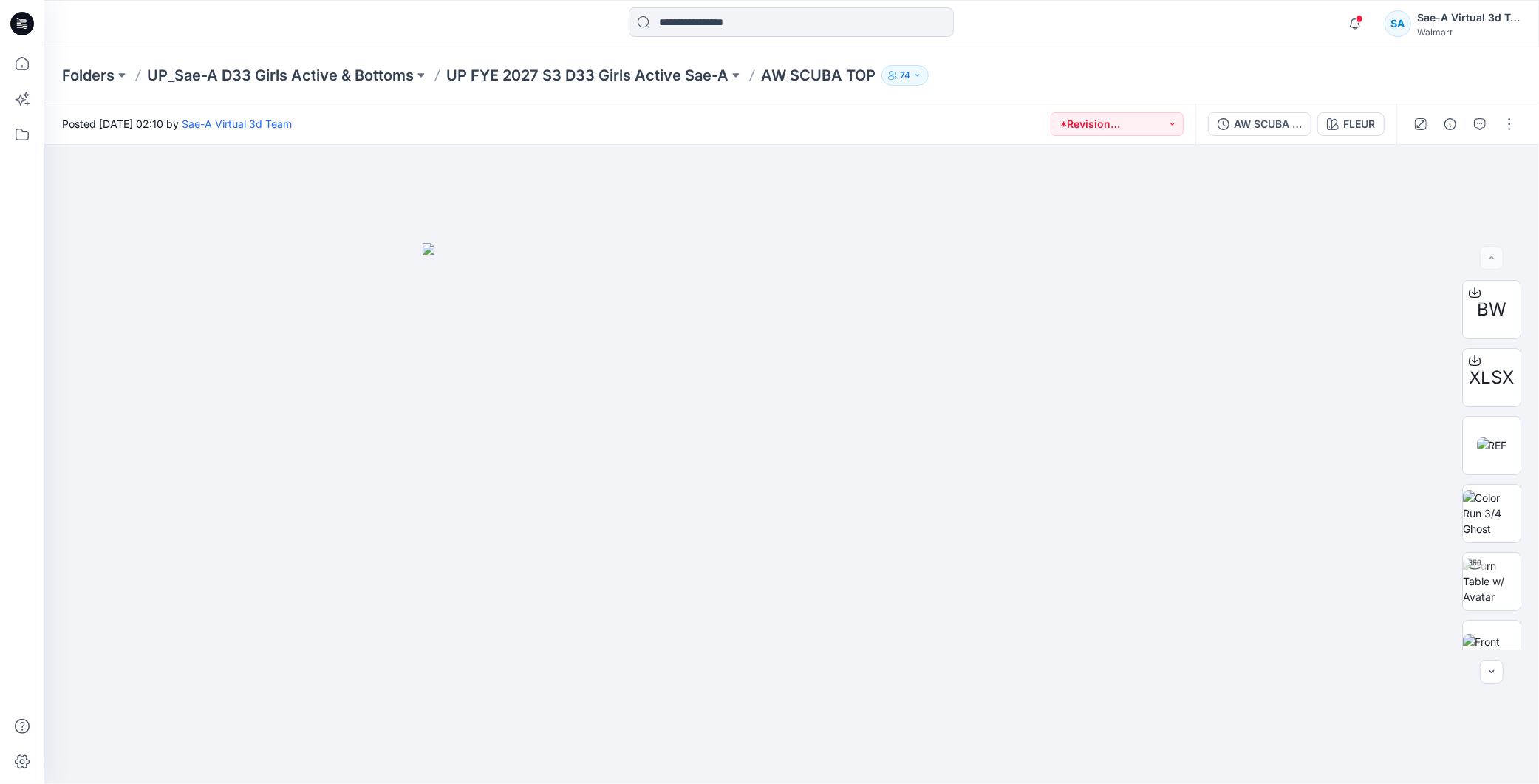
click at [690, 86] on div "Folders UP_Sae-A D33 Girls Active & Bottoms UP FYE 2027 S3 D33 Girls Active Sae…" at bounding box center [791, 75] width 1494 height 56
click at [692, 76] on p "UP FYE 2027 S3 D33 Girls Active Sae-A" at bounding box center [587, 75] width 282 height 21
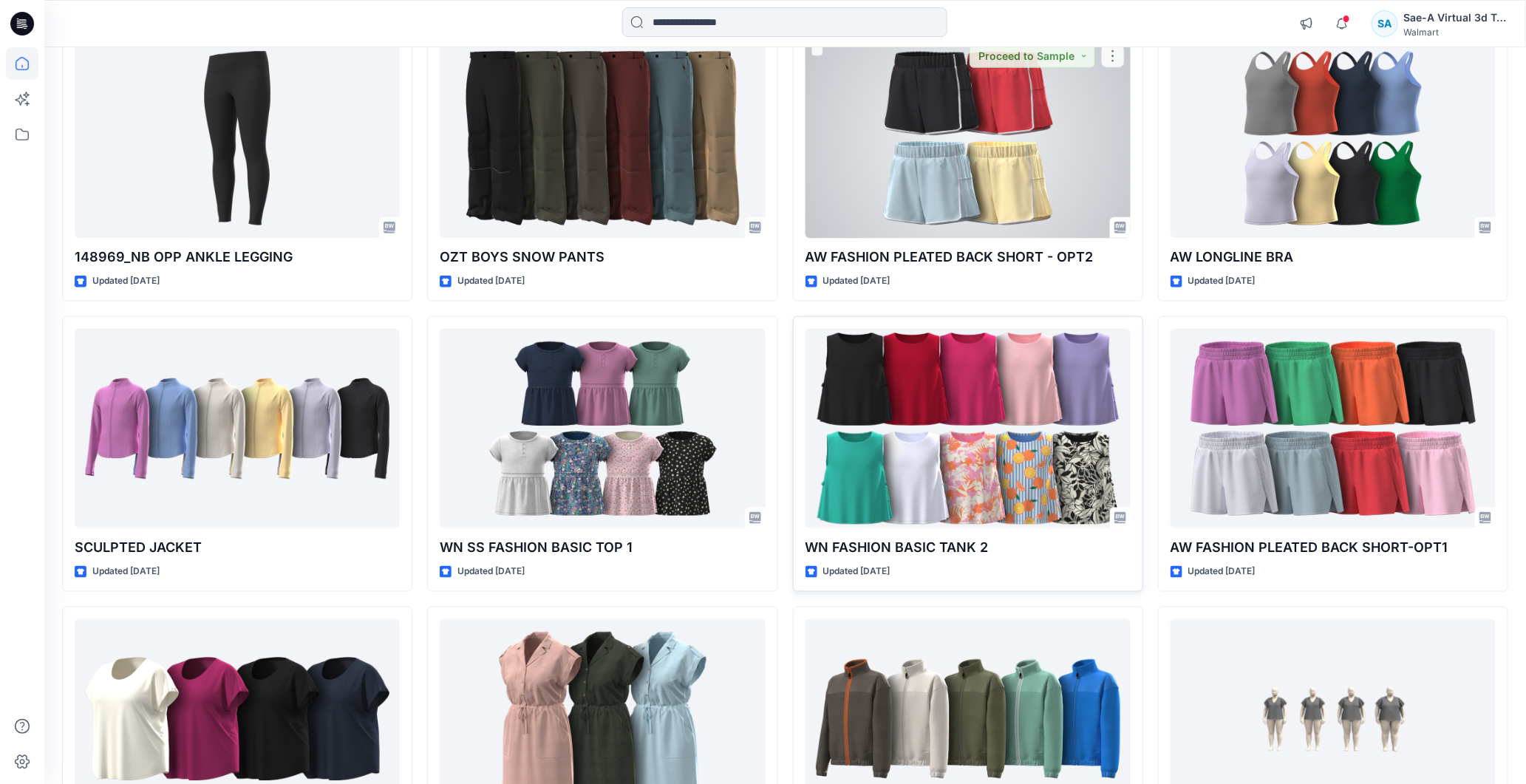
scroll to position [3459, 0]
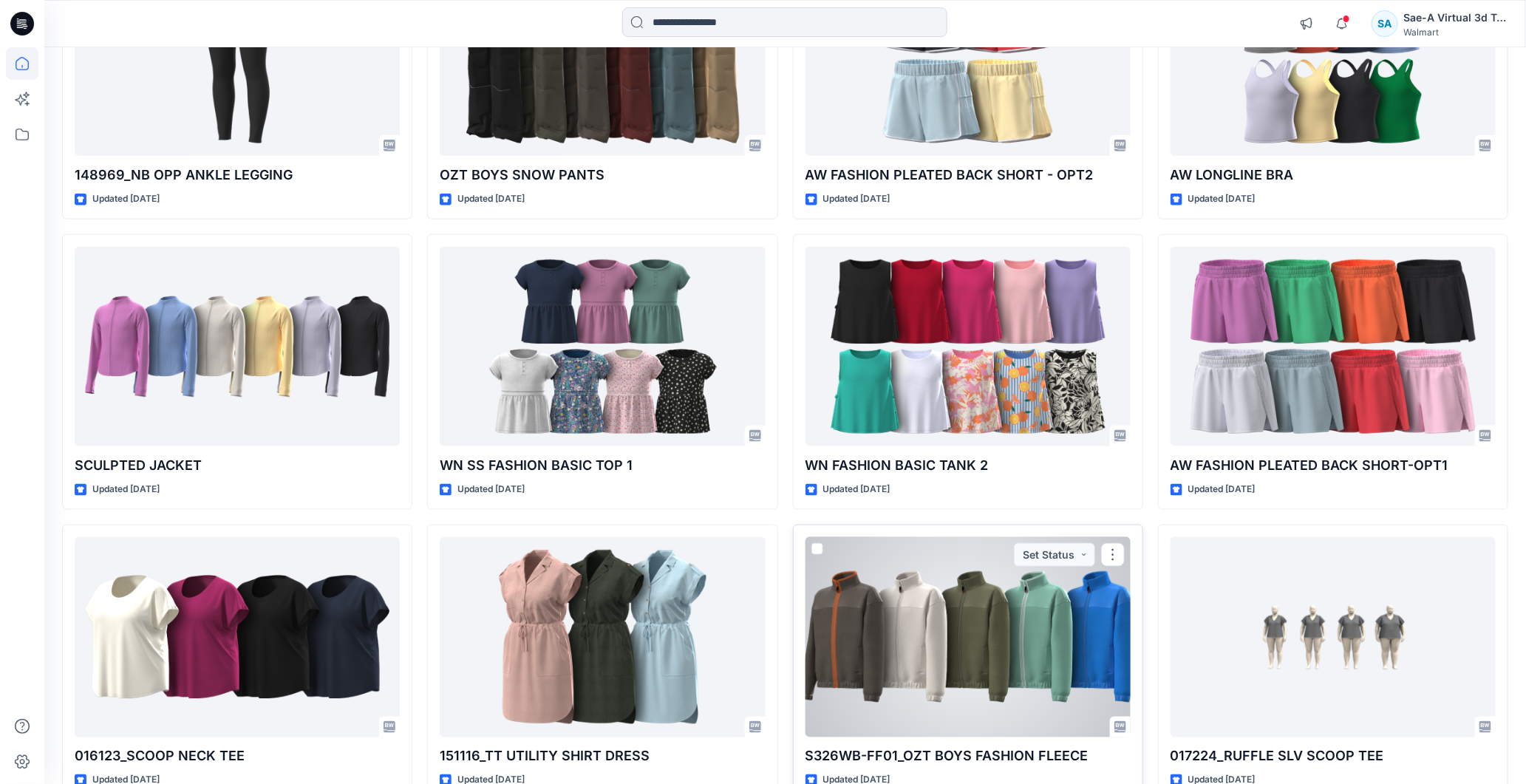
click at [943, 681] on div at bounding box center [968, 637] width 325 height 200
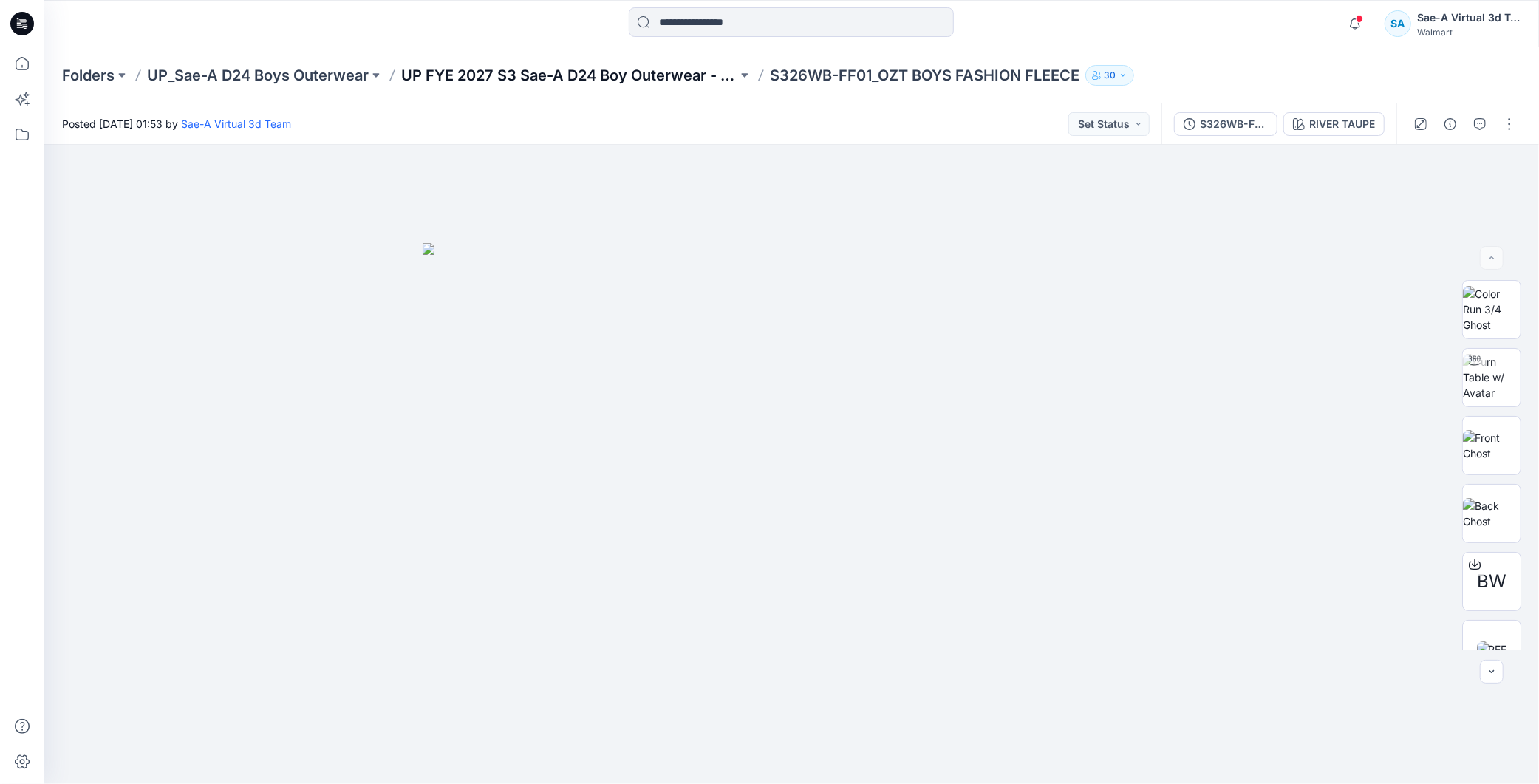
click at [659, 67] on p "UP FYE 2027 S3 Sae-A D24 Boy Outerwear - Ozark Trail" at bounding box center [569, 75] width 336 height 21
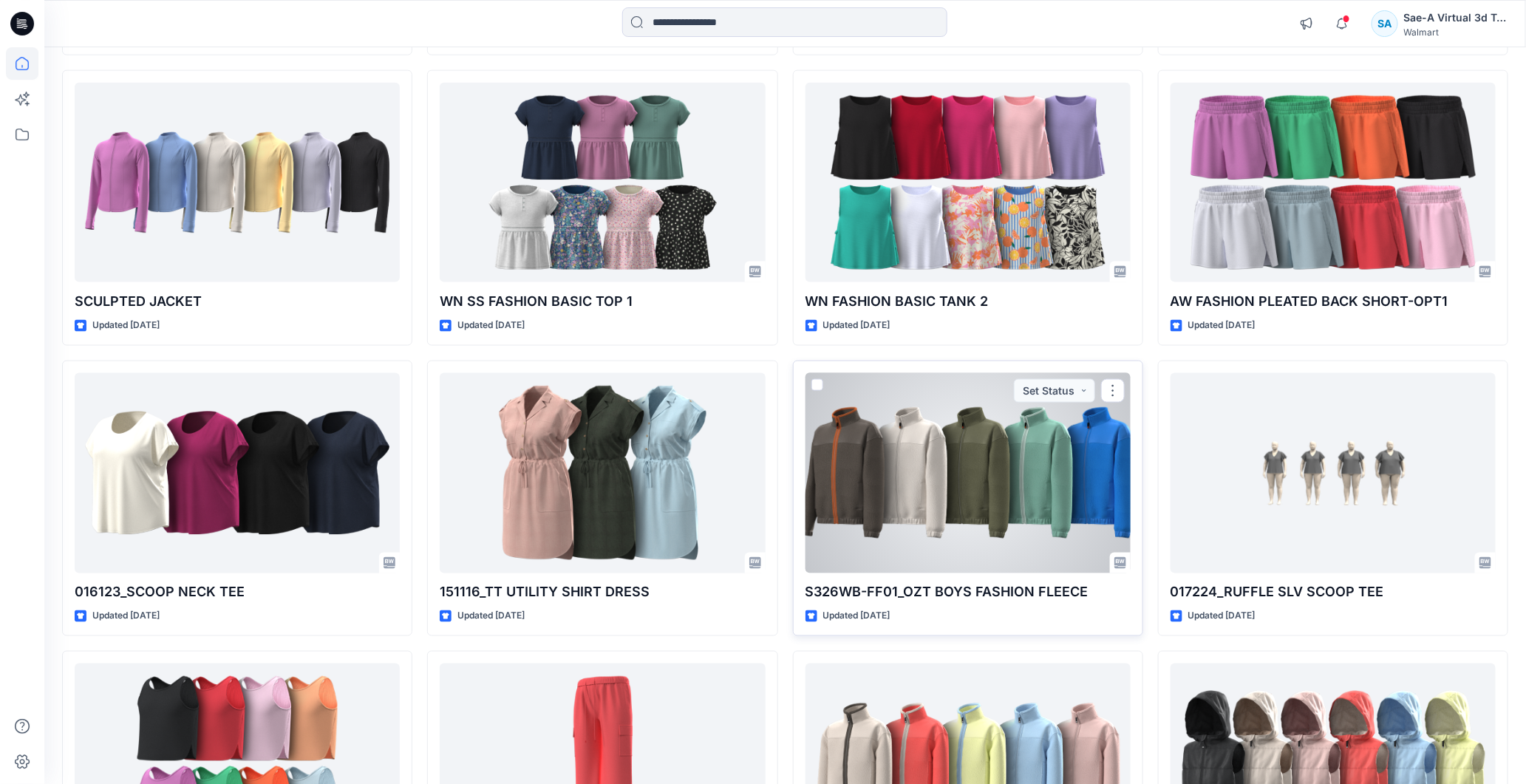
scroll to position [3837, 0]
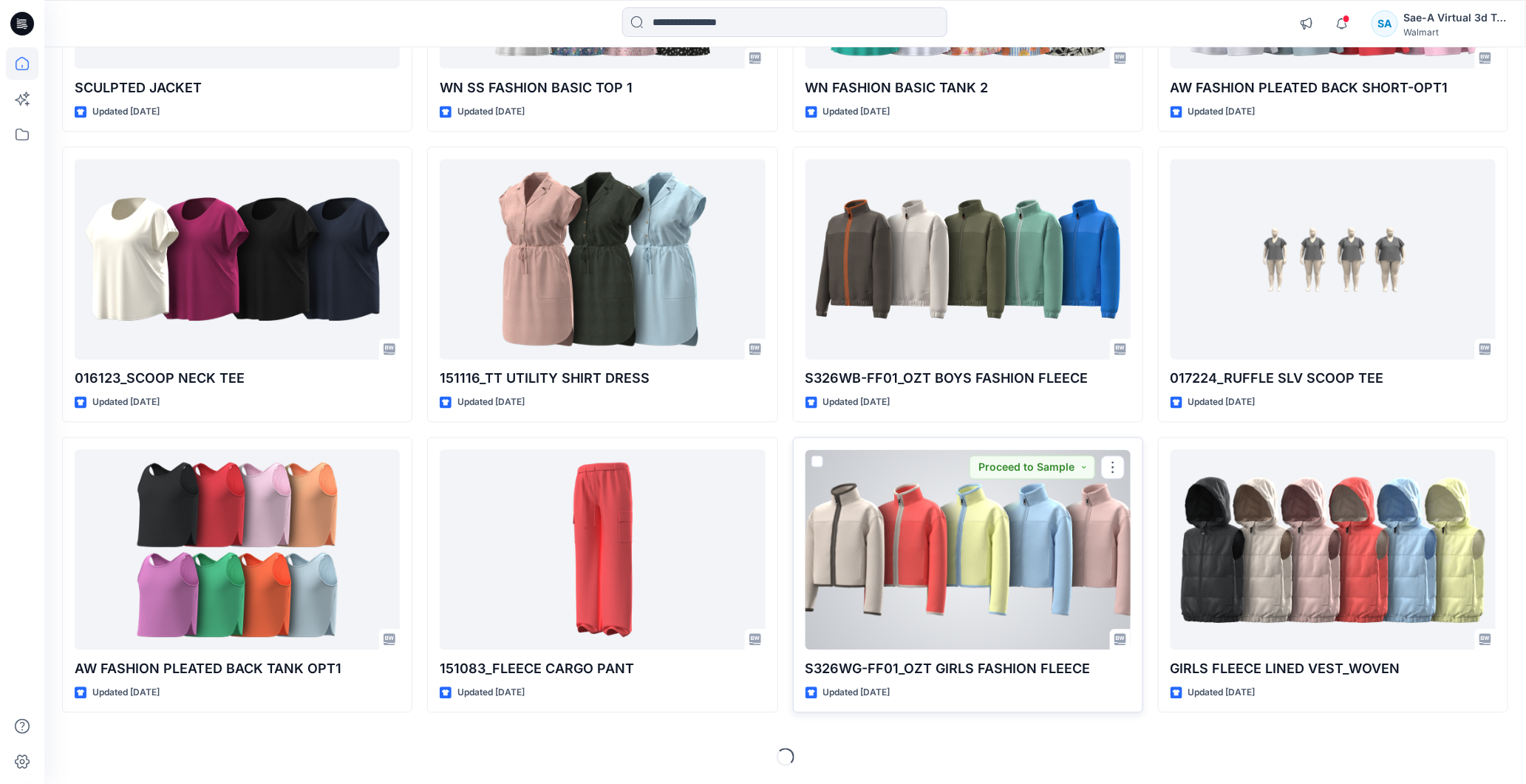
click at [1001, 618] on div at bounding box center [968, 550] width 325 height 200
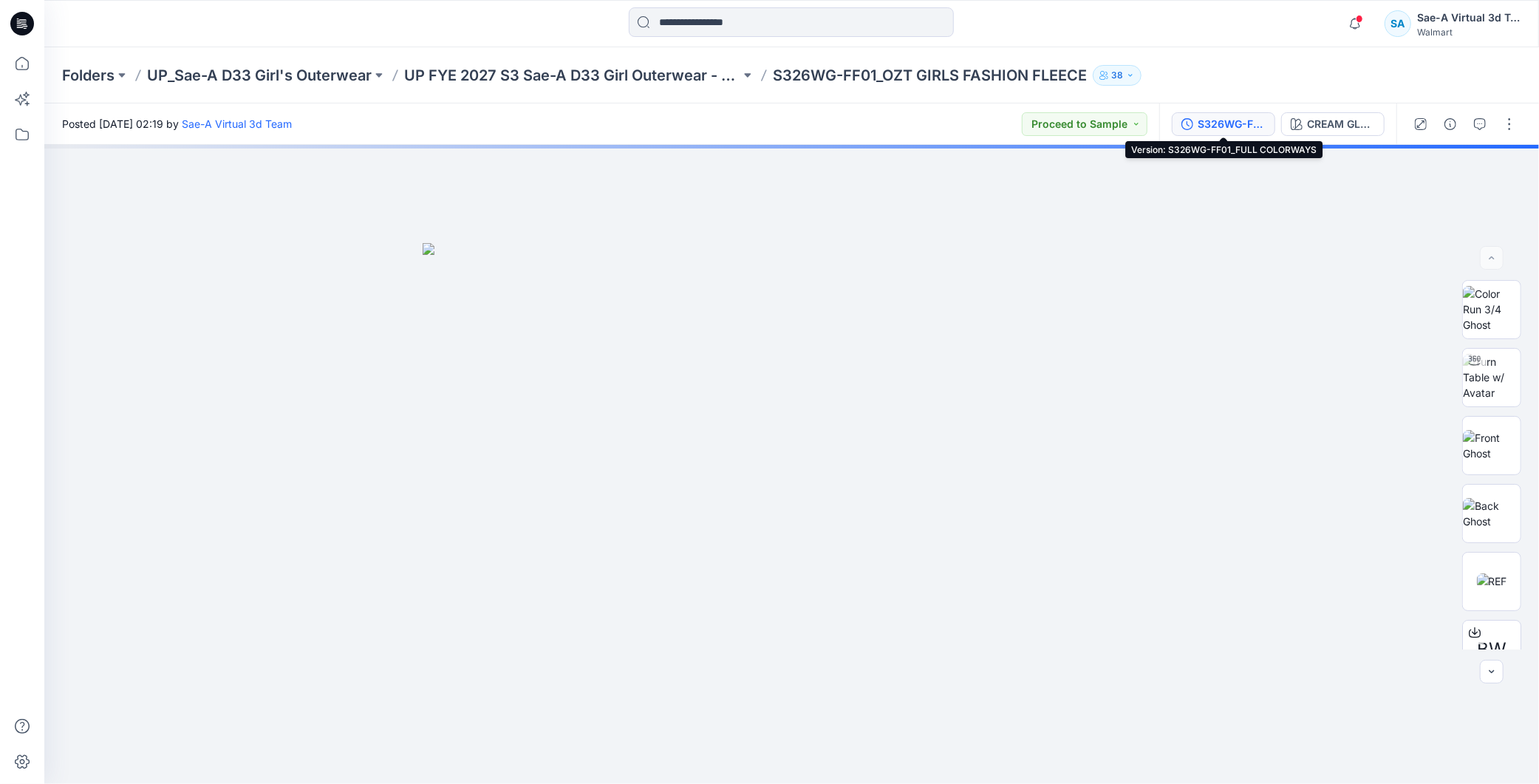
click at [1216, 120] on div "S326WG-FF01_FULL COLORWAYS" at bounding box center [1231, 124] width 68 height 16
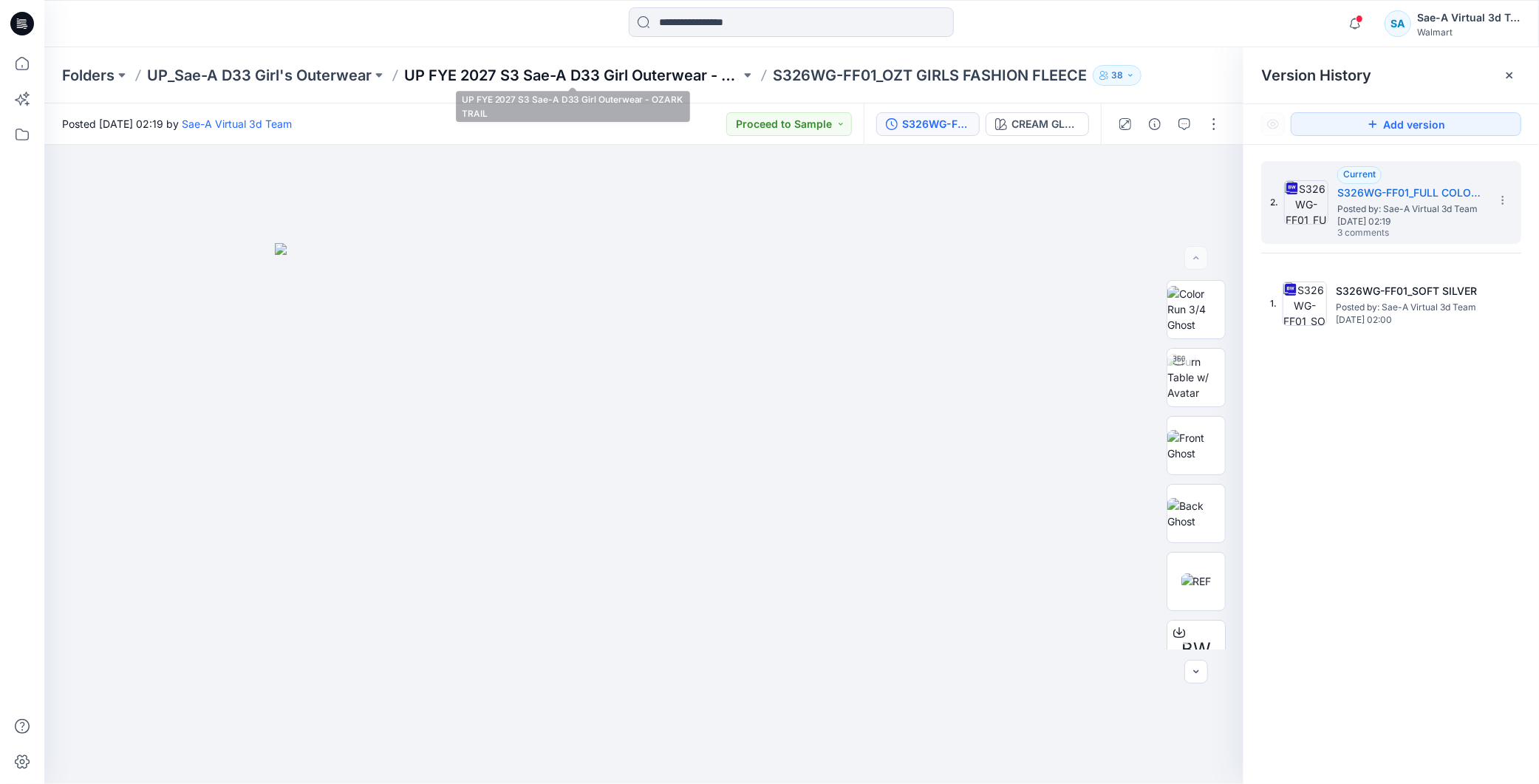
click at [707, 78] on p "UP FYE 2027 S3 Sae-A D33 Girl Outerwear - OZARK TRAIL" at bounding box center [572, 75] width 336 height 21
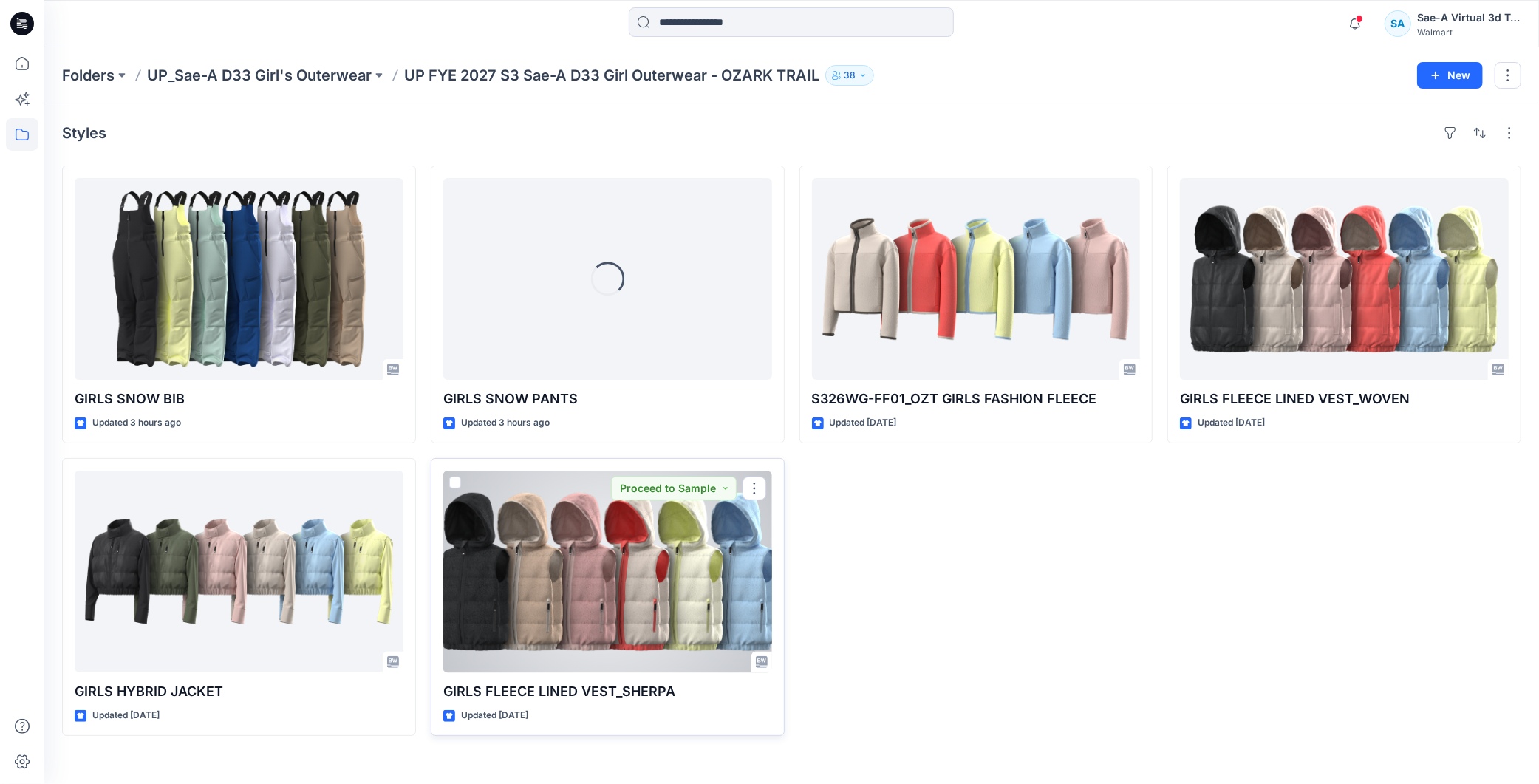
click at [555, 558] on div at bounding box center [608, 571] width 329 height 202
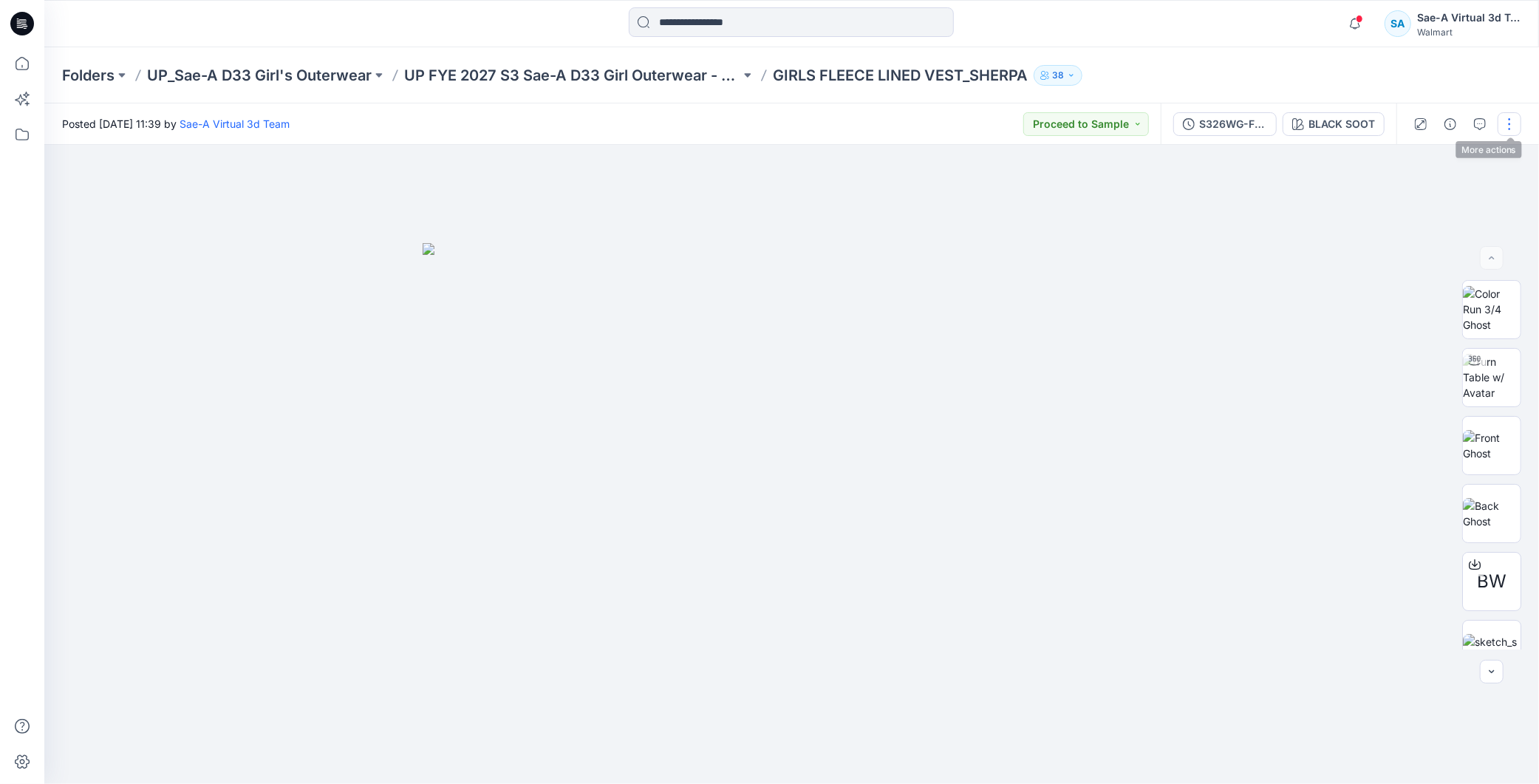
click at [1505, 124] on button "button" at bounding box center [1509, 124] width 23 height 23
click at [1411, 197] on p "Edit" at bounding box center [1415, 199] width 19 height 16
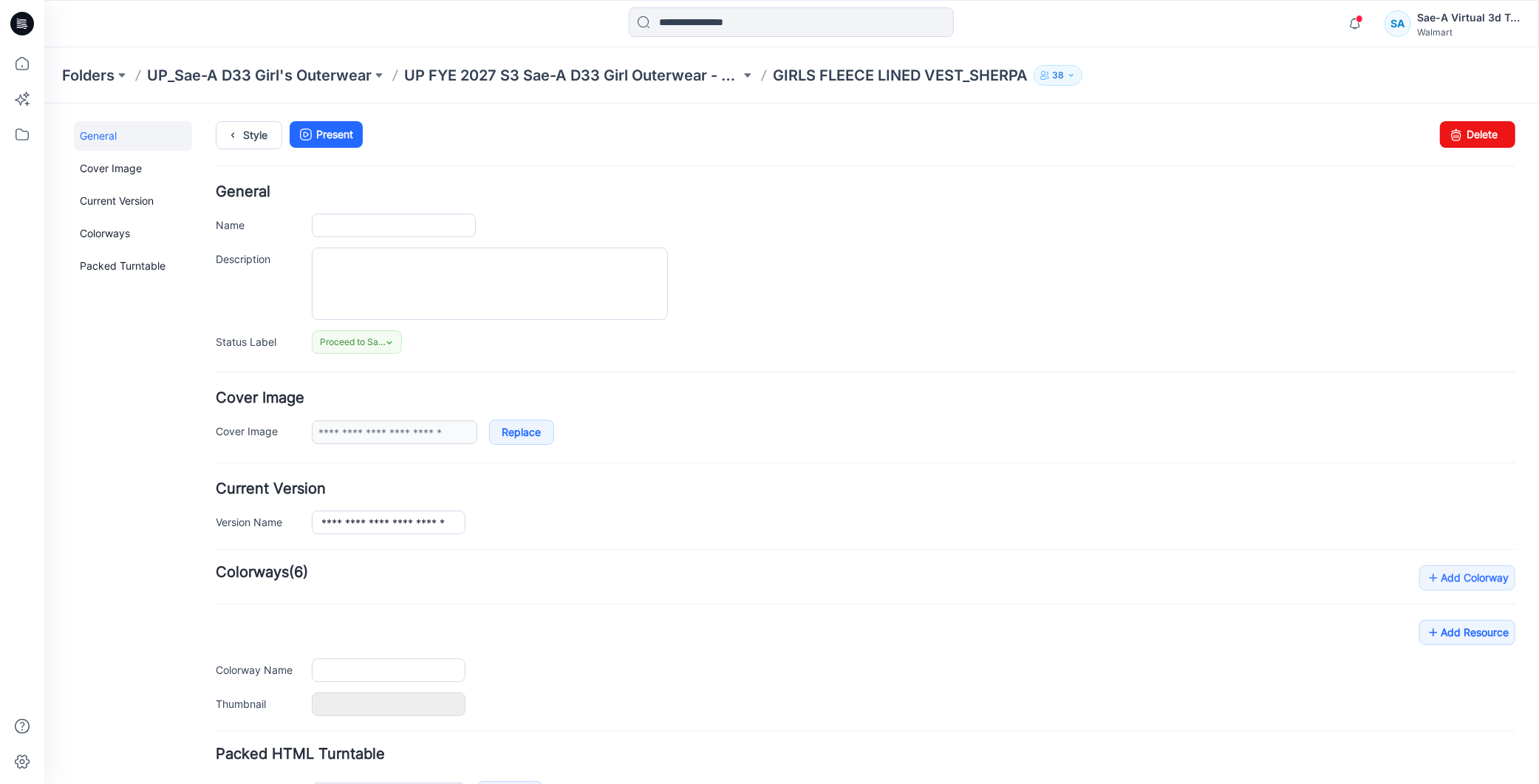
scroll to position [102, 0]
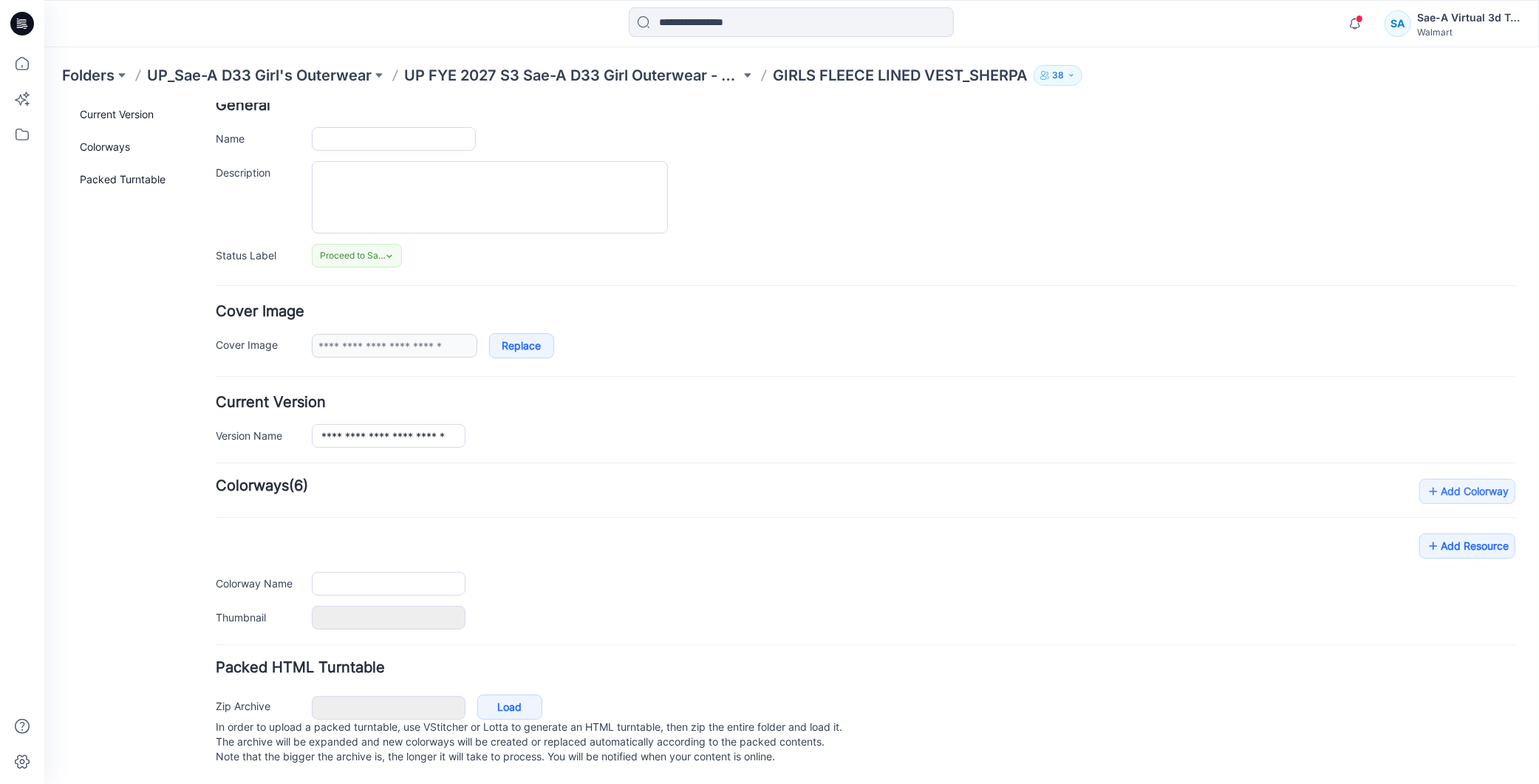
type input "**********"
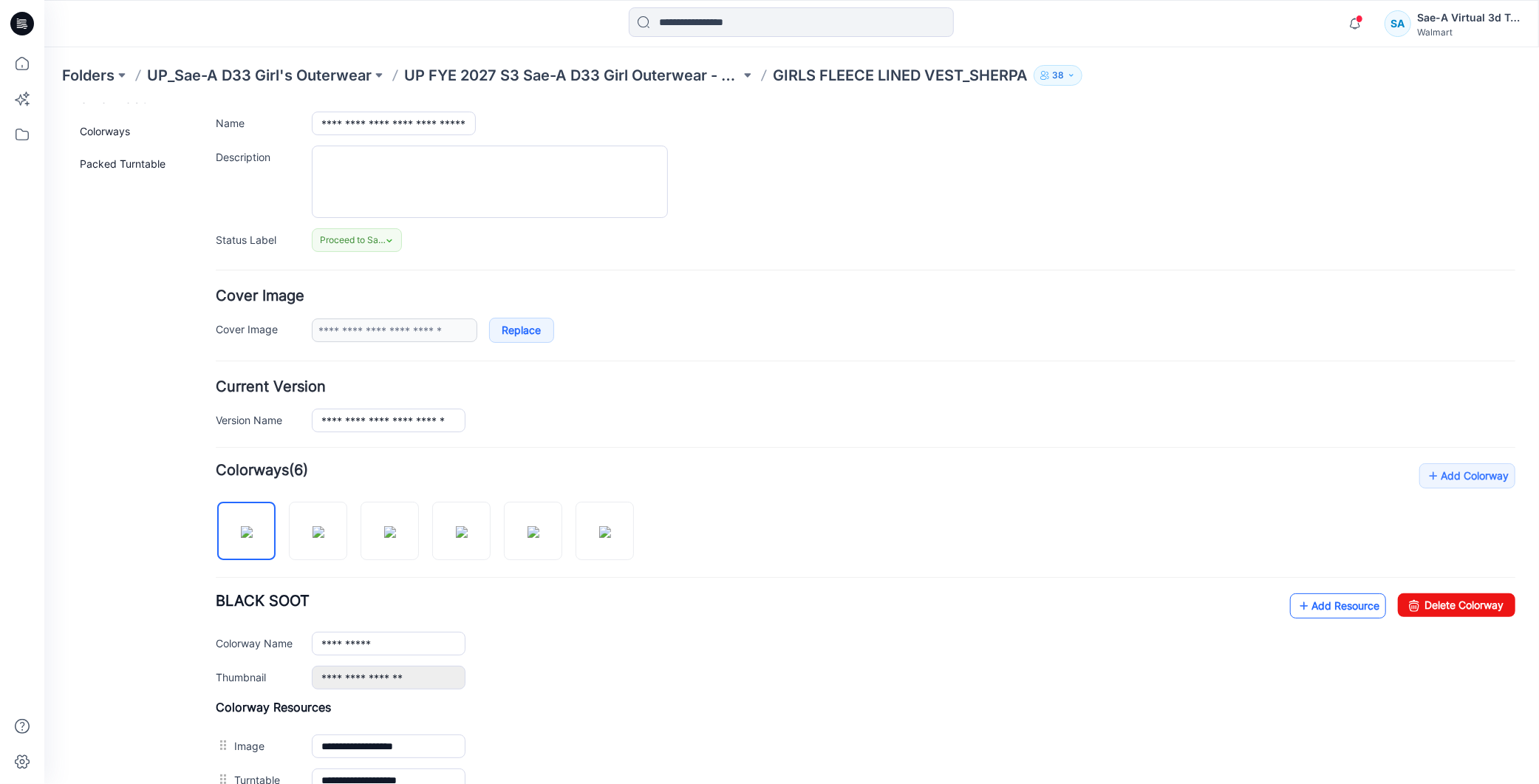
click at [1310, 614] on link "Add Resource" at bounding box center [1337, 605] width 96 height 25
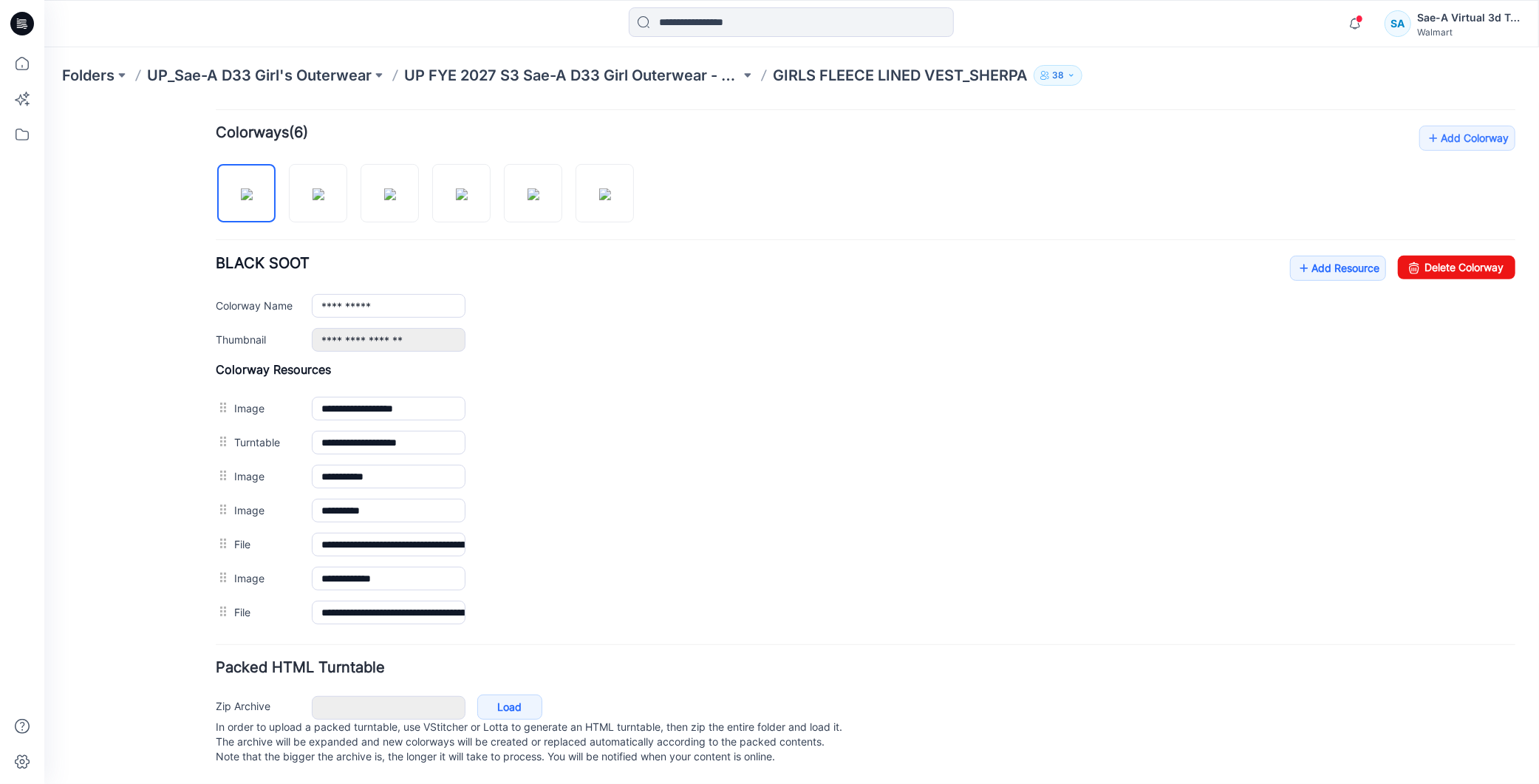
scroll to position [0, 0]
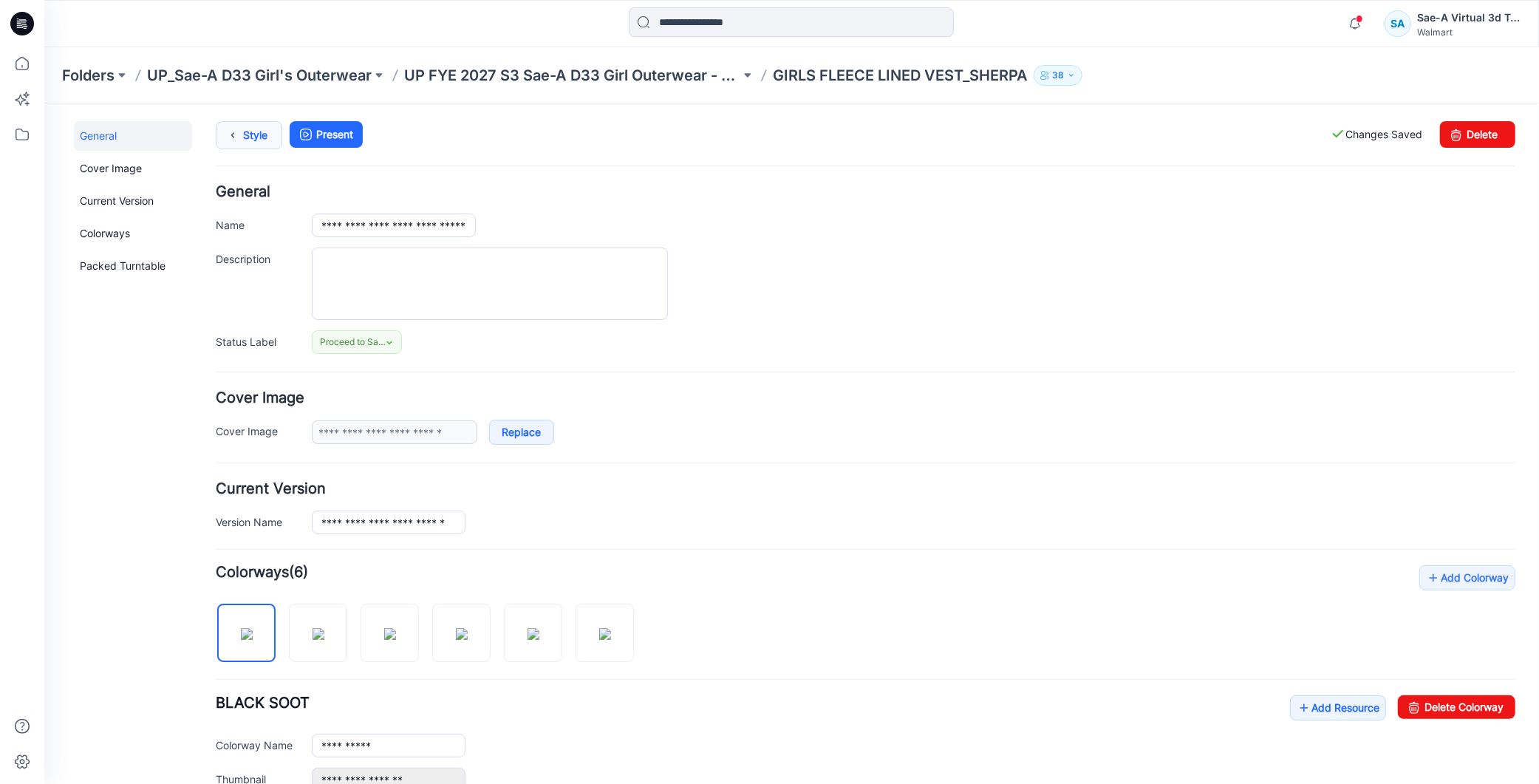
click at [248, 143] on link "Style" at bounding box center [248, 134] width 67 height 28
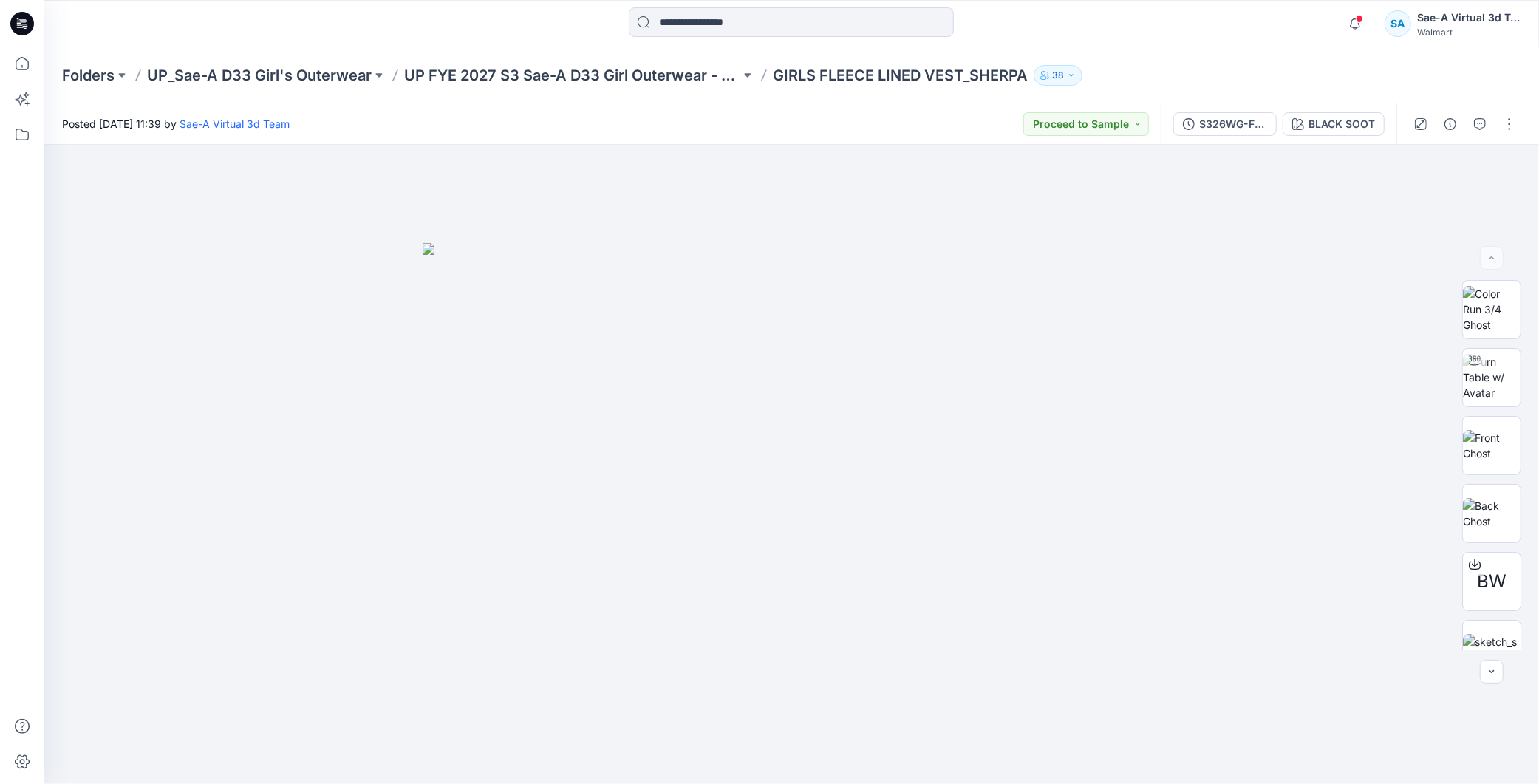
click at [1512, 136] on div at bounding box center [1465, 124] width 137 height 41
click at [1510, 127] on button "button" at bounding box center [1509, 124] width 23 height 23
click at [1419, 201] on p "Edit" at bounding box center [1415, 199] width 19 height 16
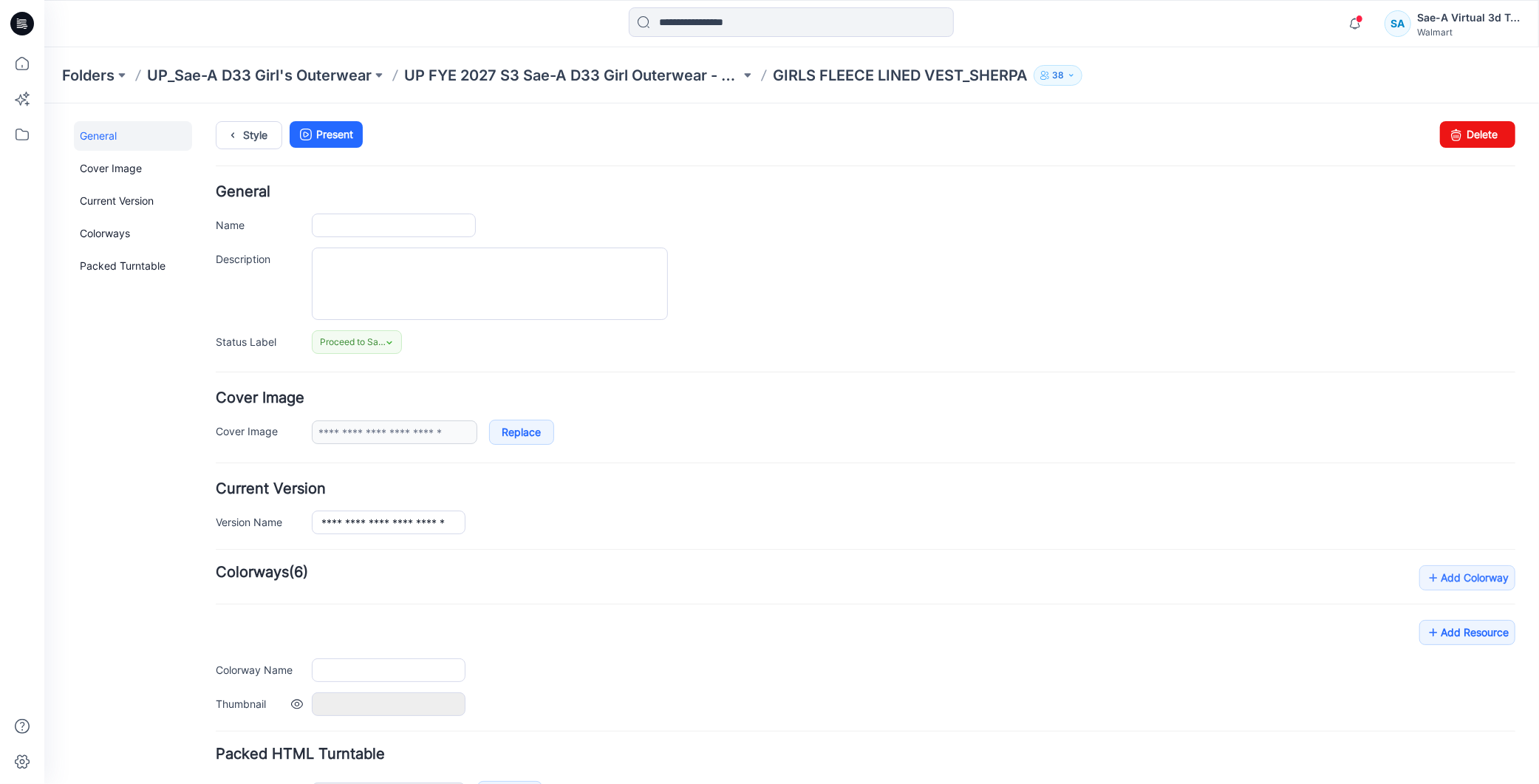
type input "**********"
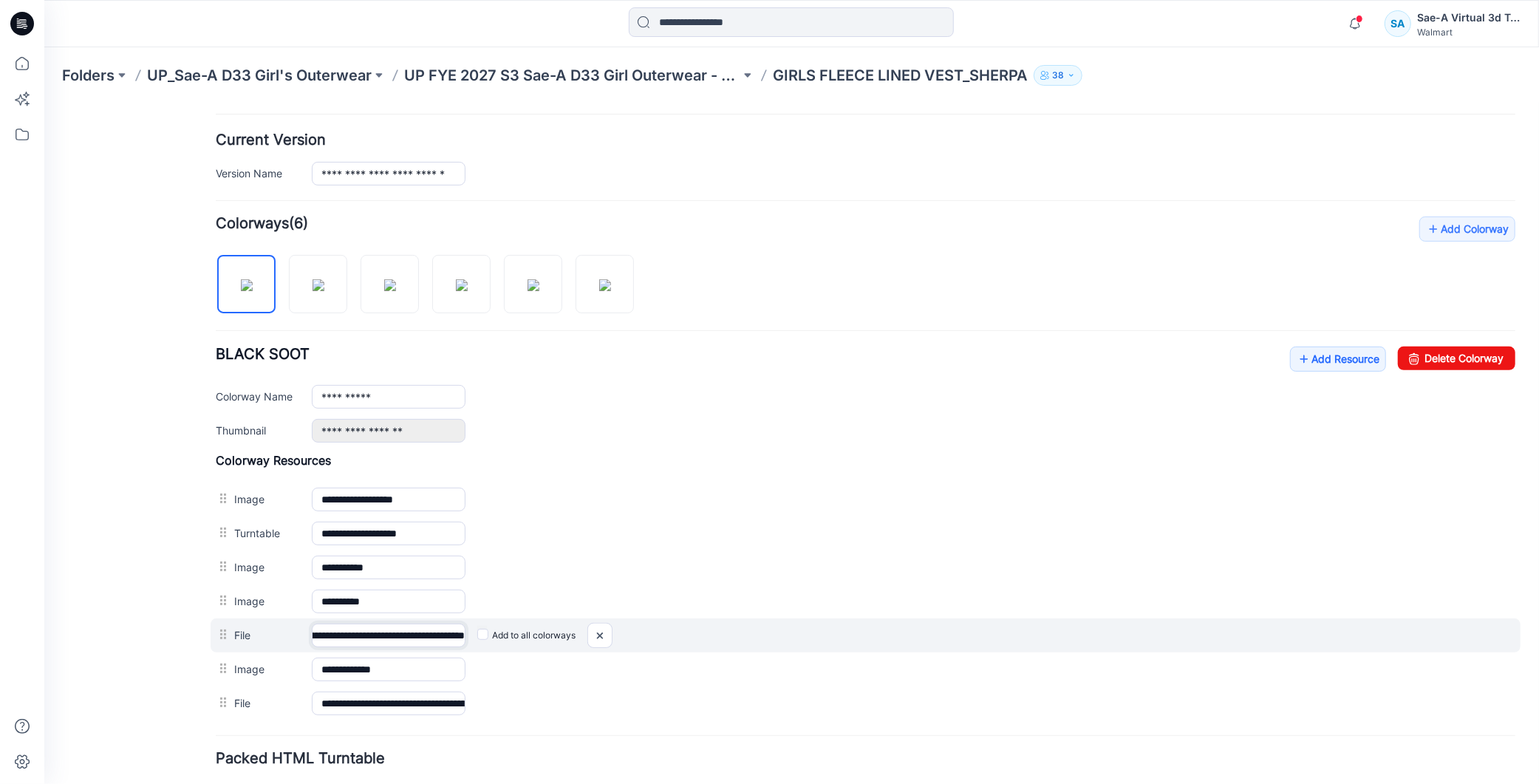
scroll to position [0, 209]
click at [482, 631] on div "**********" at bounding box center [865, 635] width 1310 height 34
click at [596, 632] on img at bounding box center [598, 635] width 23 height 24
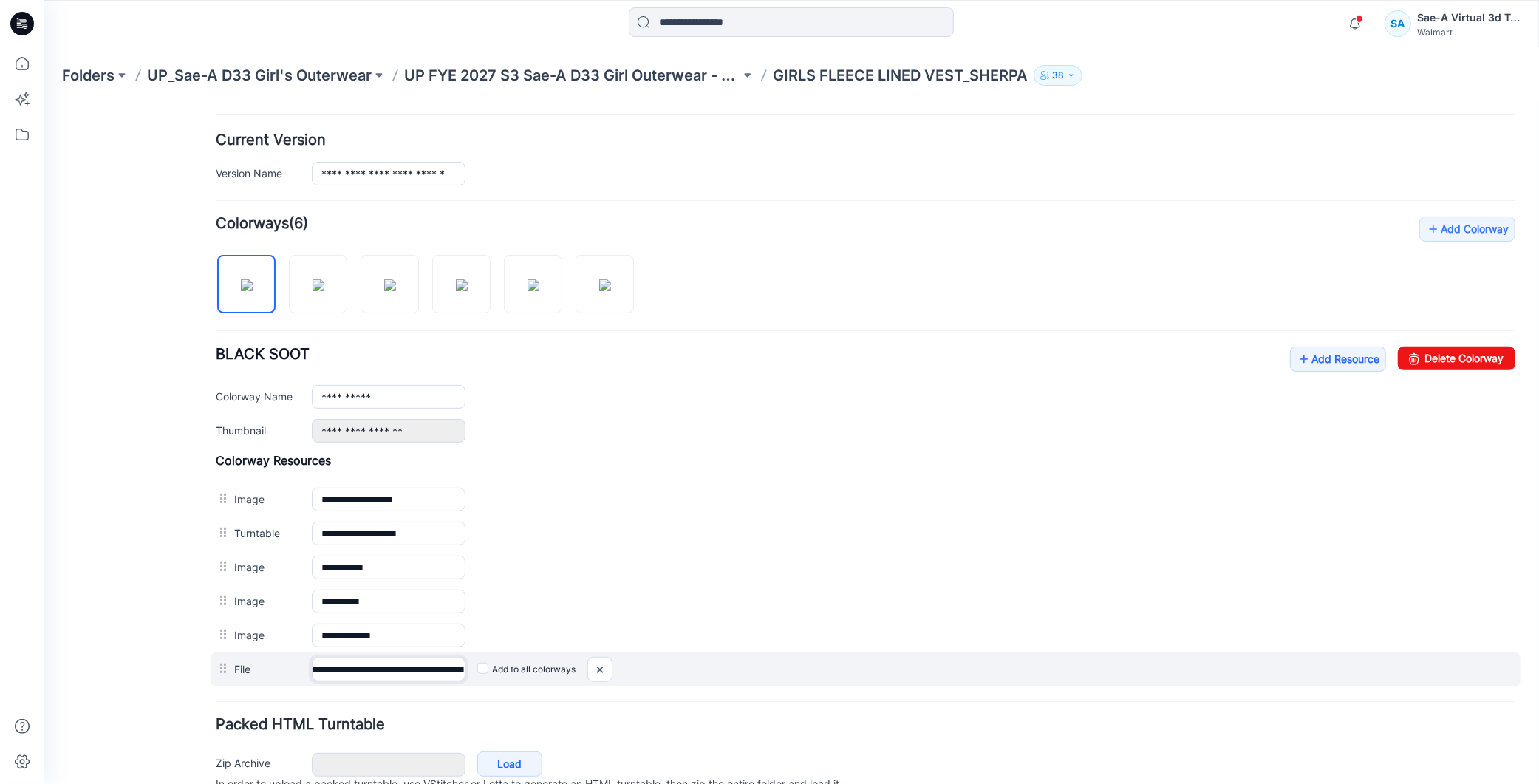
scroll to position [0, 209]
drag, startPoint x: 367, startPoint y: 673, endPoint x: 490, endPoint y: 680, distance: 123.2
click at [490, 680] on div "**********" at bounding box center [865, 669] width 1310 height 34
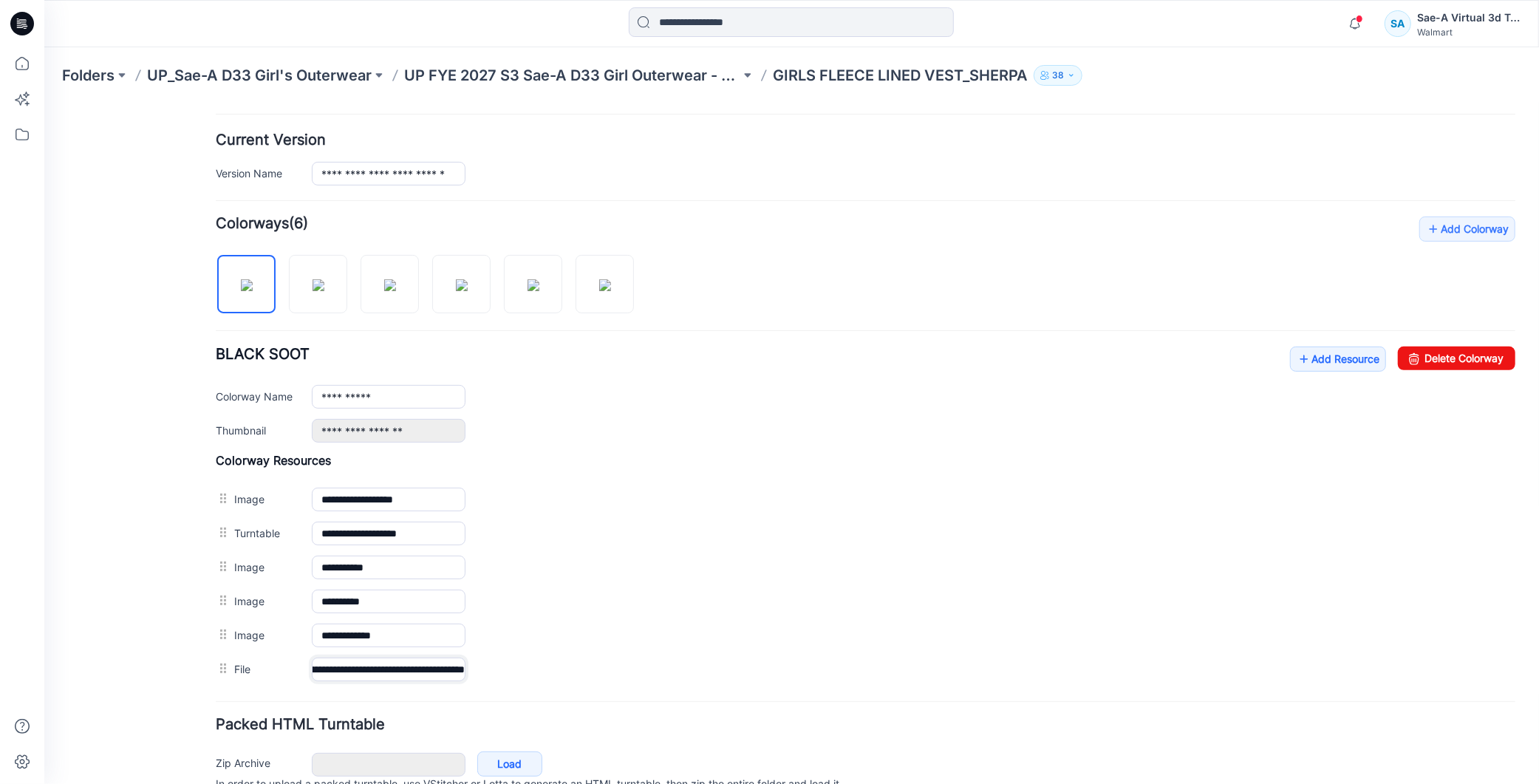
scroll to position [0, 0]
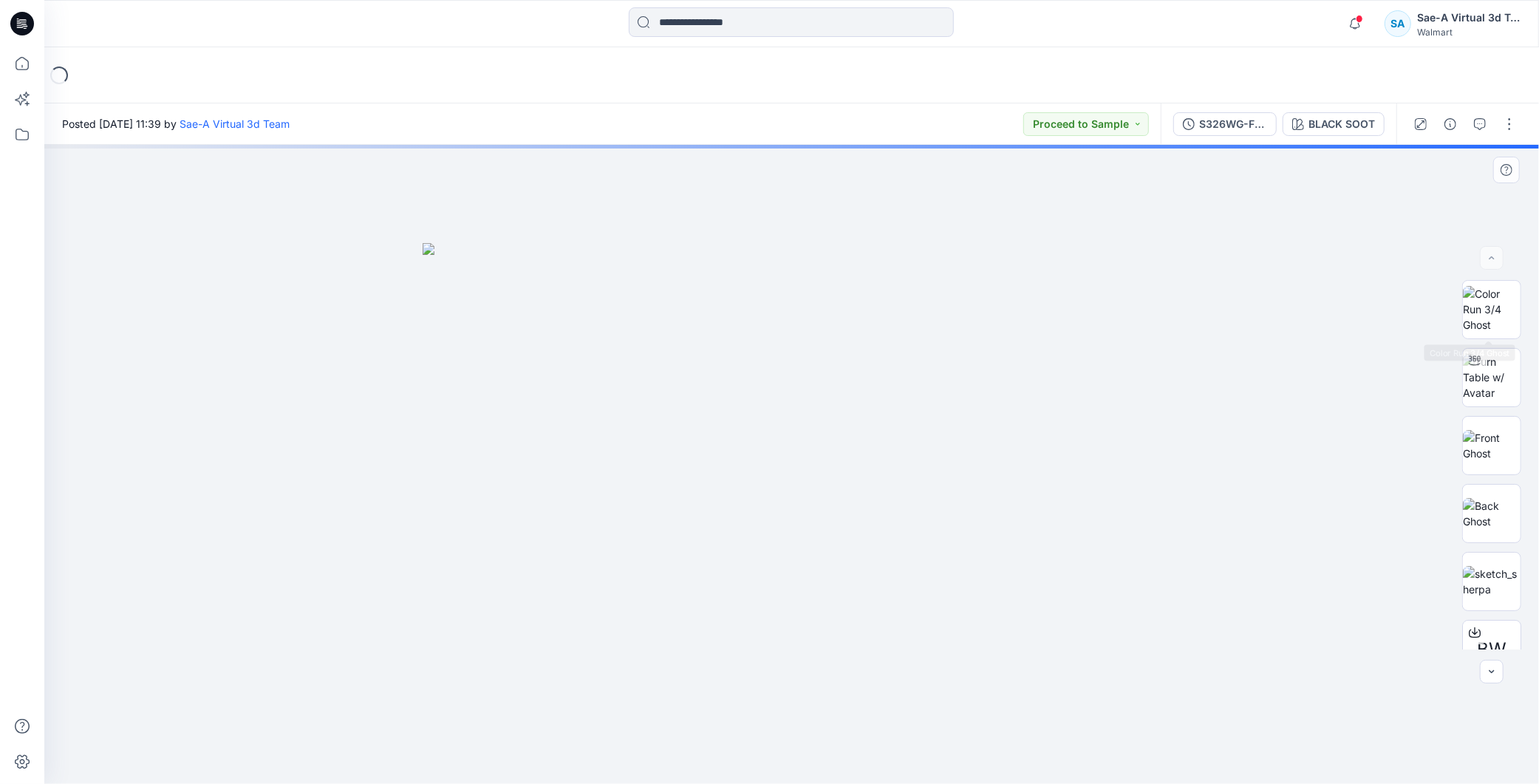
scroll to position [82, 0]
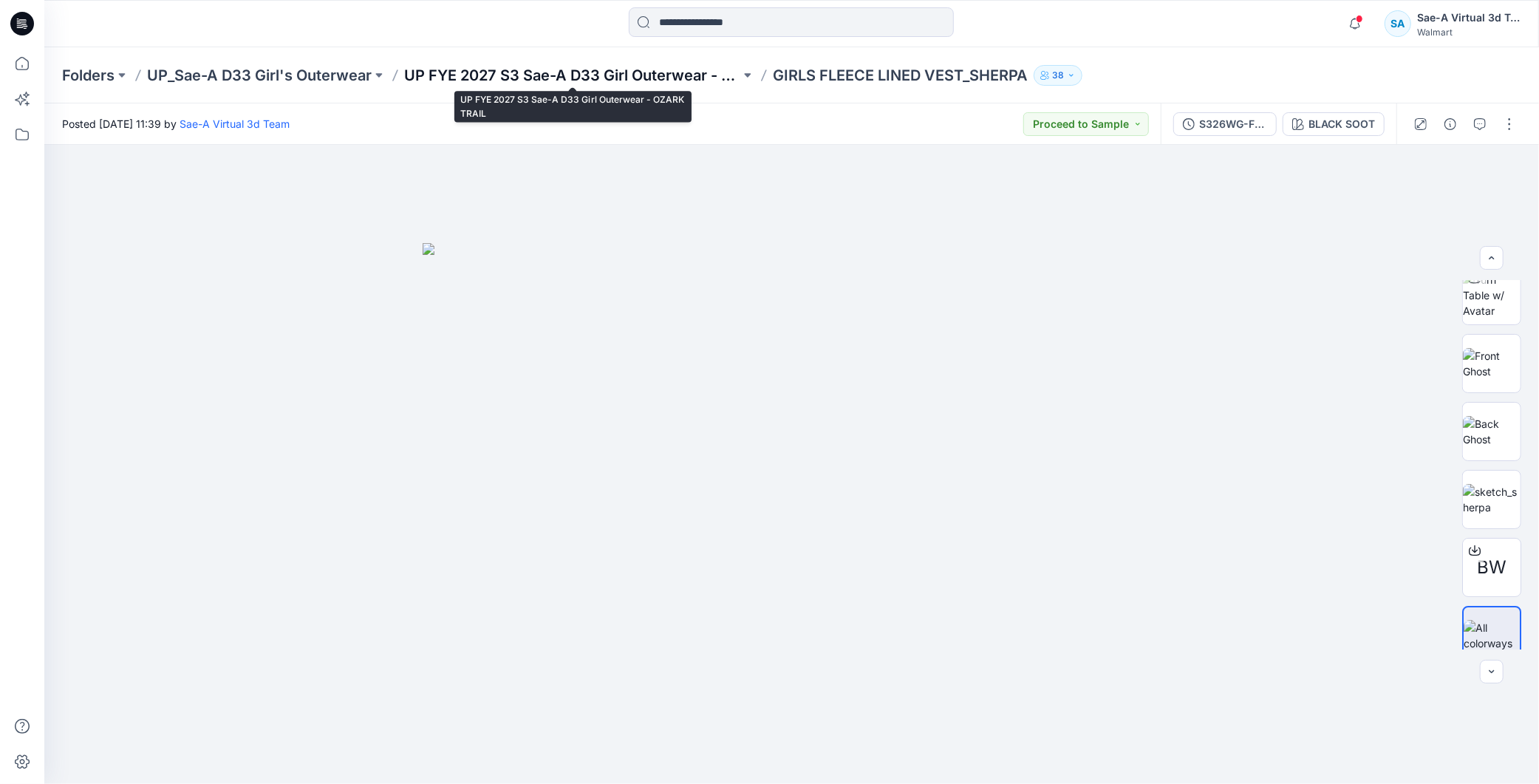
click at [690, 78] on p "UP FYE 2027 S3 Sae-A D33 Girl Outerwear - OZARK TRAIL" at bounding box center [572, 75] width 336 height 21
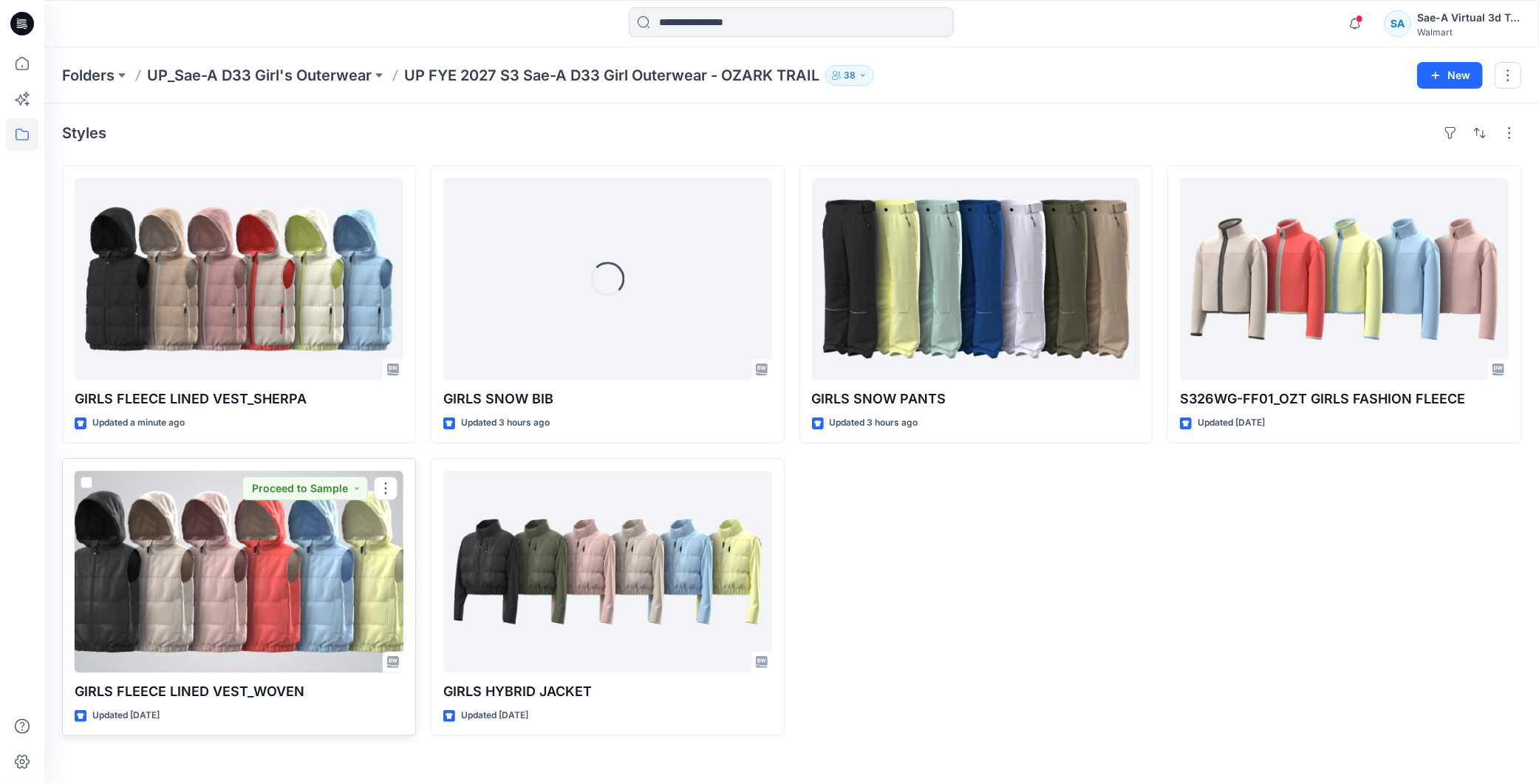
click at [201, 596] on div at bounding box center [239, 571] width 329 height 202
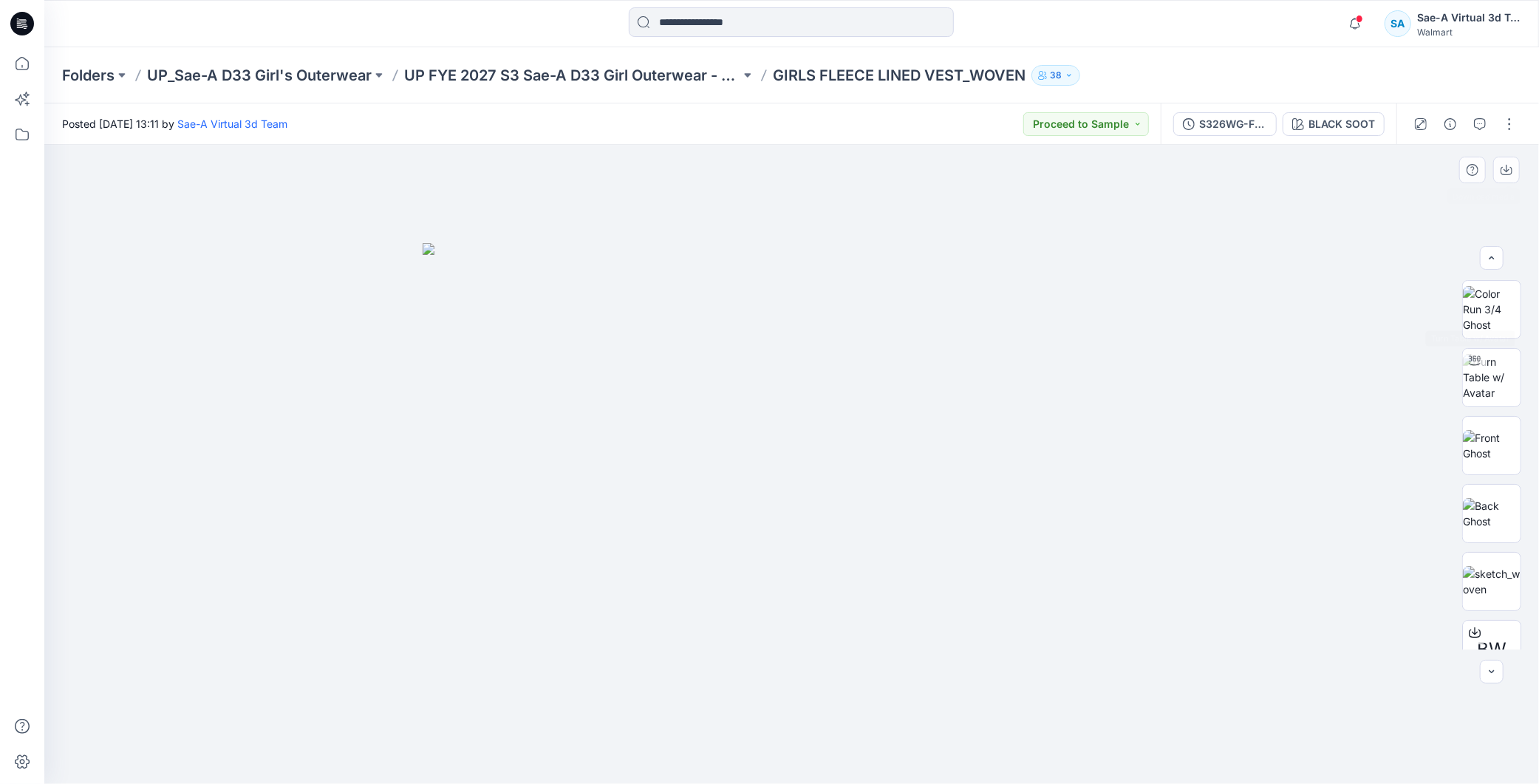
scroll to position [97, 0]
click at [1512, 121] on button "button" at bounding box center [1509, 124] width 23 height 23
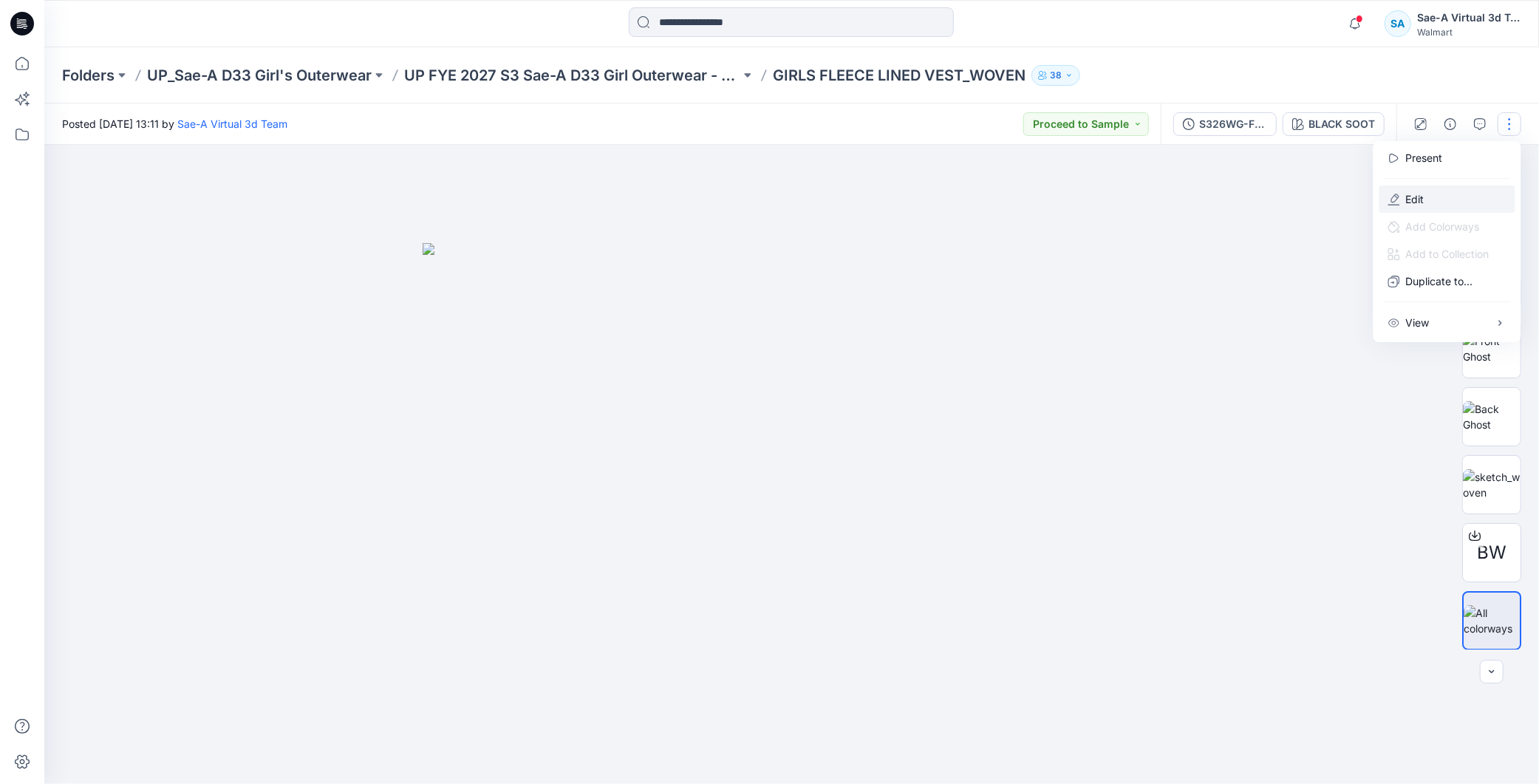
click at [1436, 188] on button "Edit" at bounding box center [1447, 199] width 136 height 27
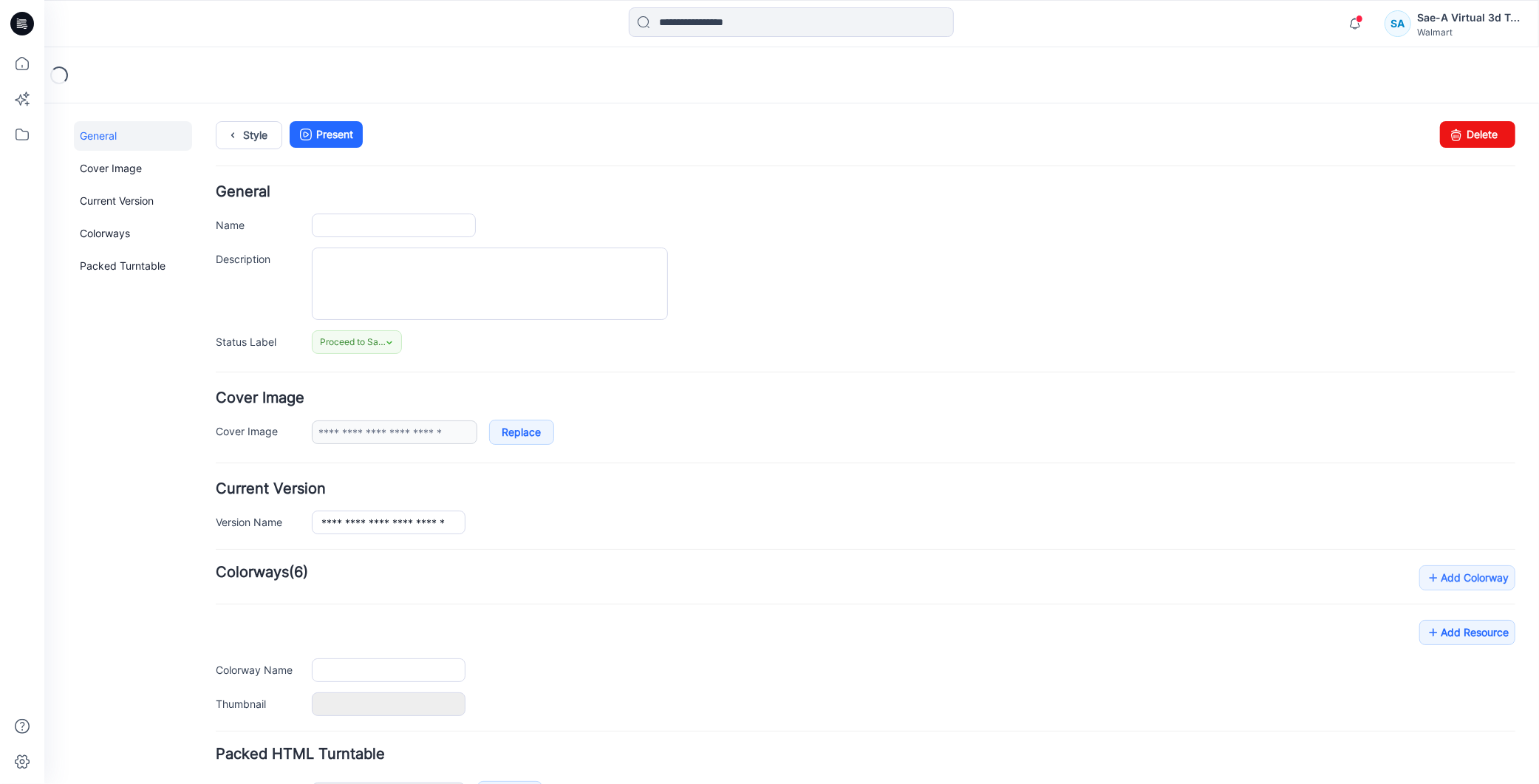
type input "**********"
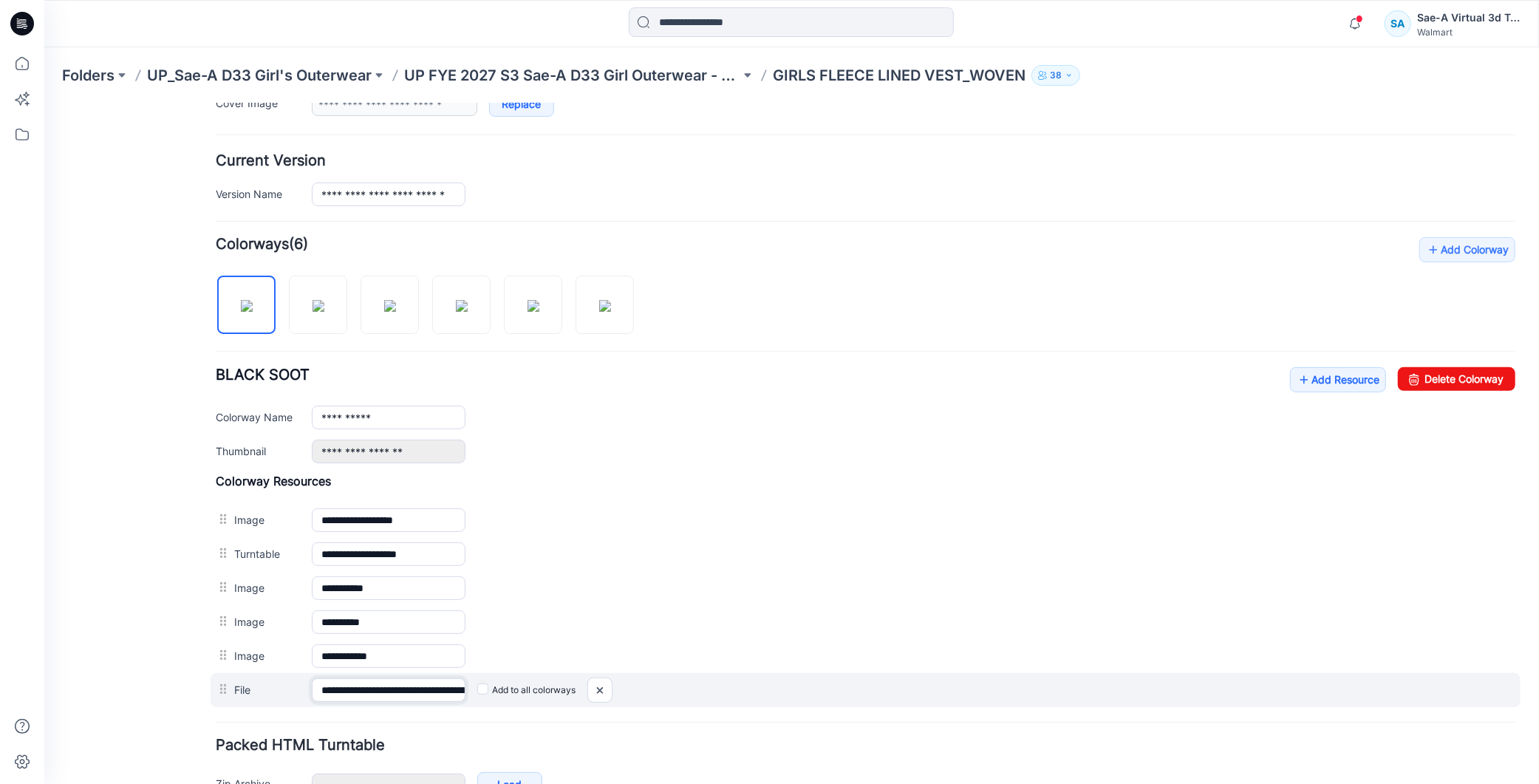
scroll to position [0, 207]
click at [482, 691] on div "**********" at bounding box center [865, 689] width 1310 height 34
click at [596, 691] on img at bounding box center [598, 689] width 23 height 24
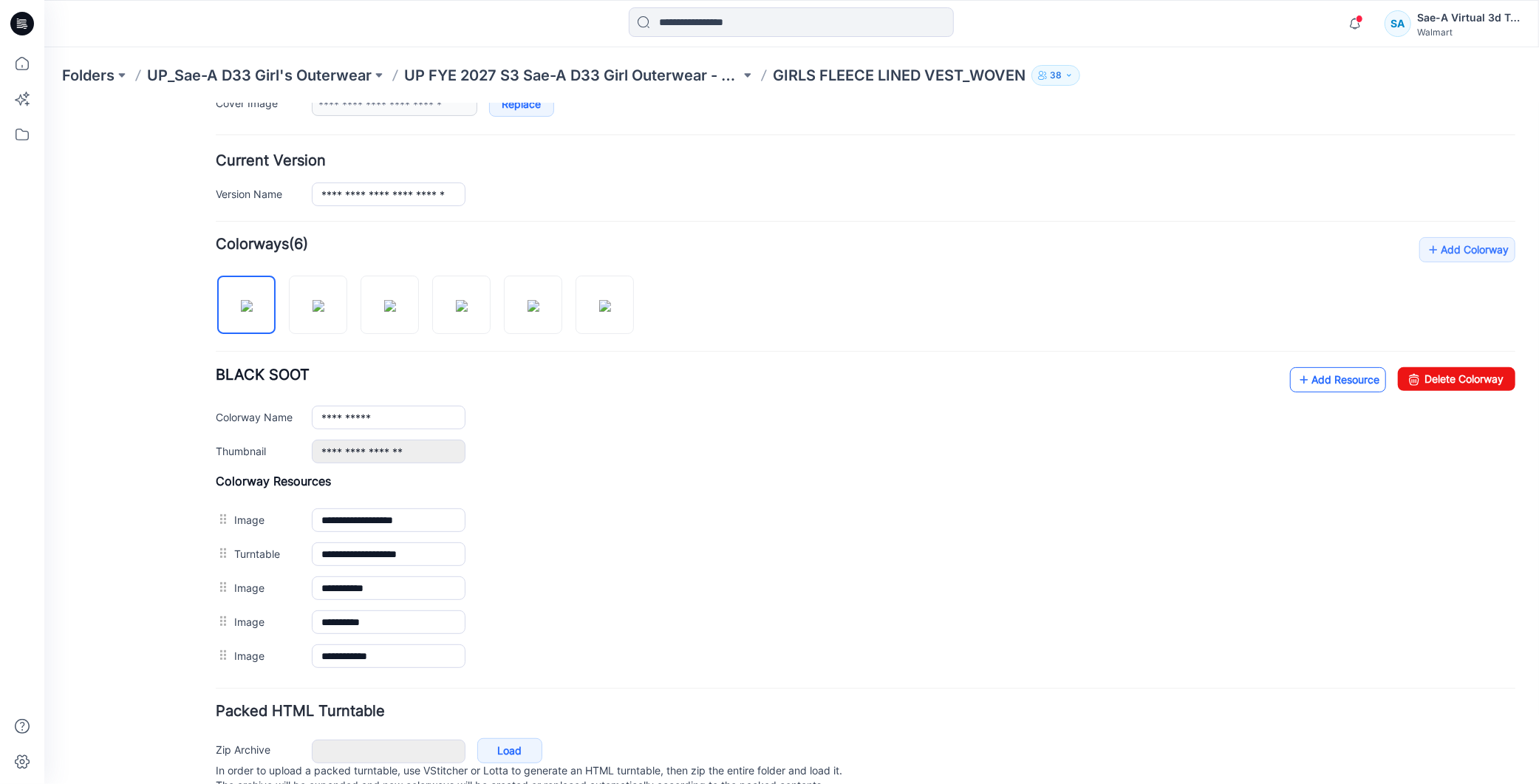
click at [1327, 386] on link "Add Resource" at bounding box center [1337, 379] width 96 height 25
click at [1320, 374] on link "Add Resource" at bounding box center [1337, 379] width 96 height 25
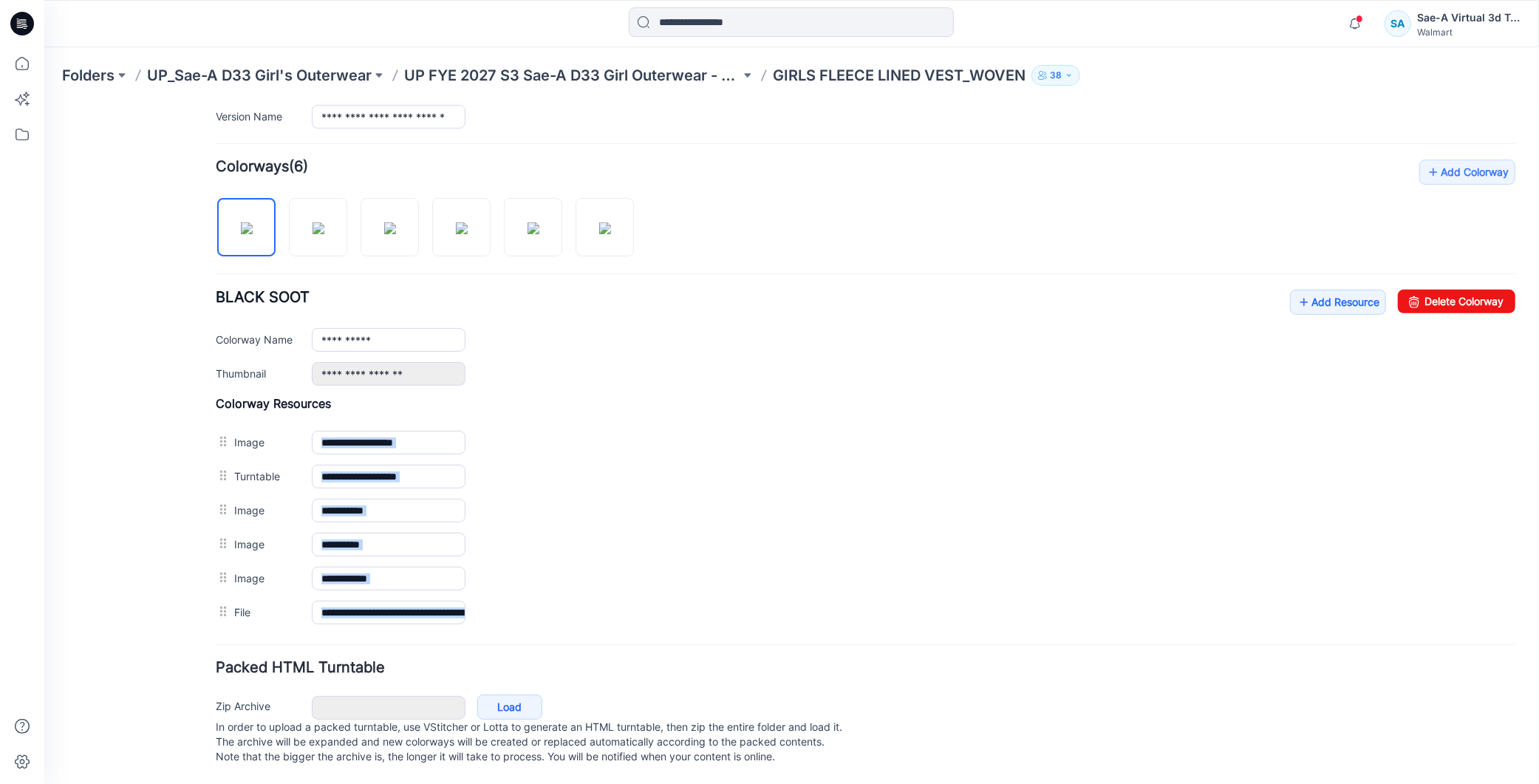
drag, startPoint x: 409, startPoint y: 600, endPoint x: 475, endPoint y: 605, distance: 66.2
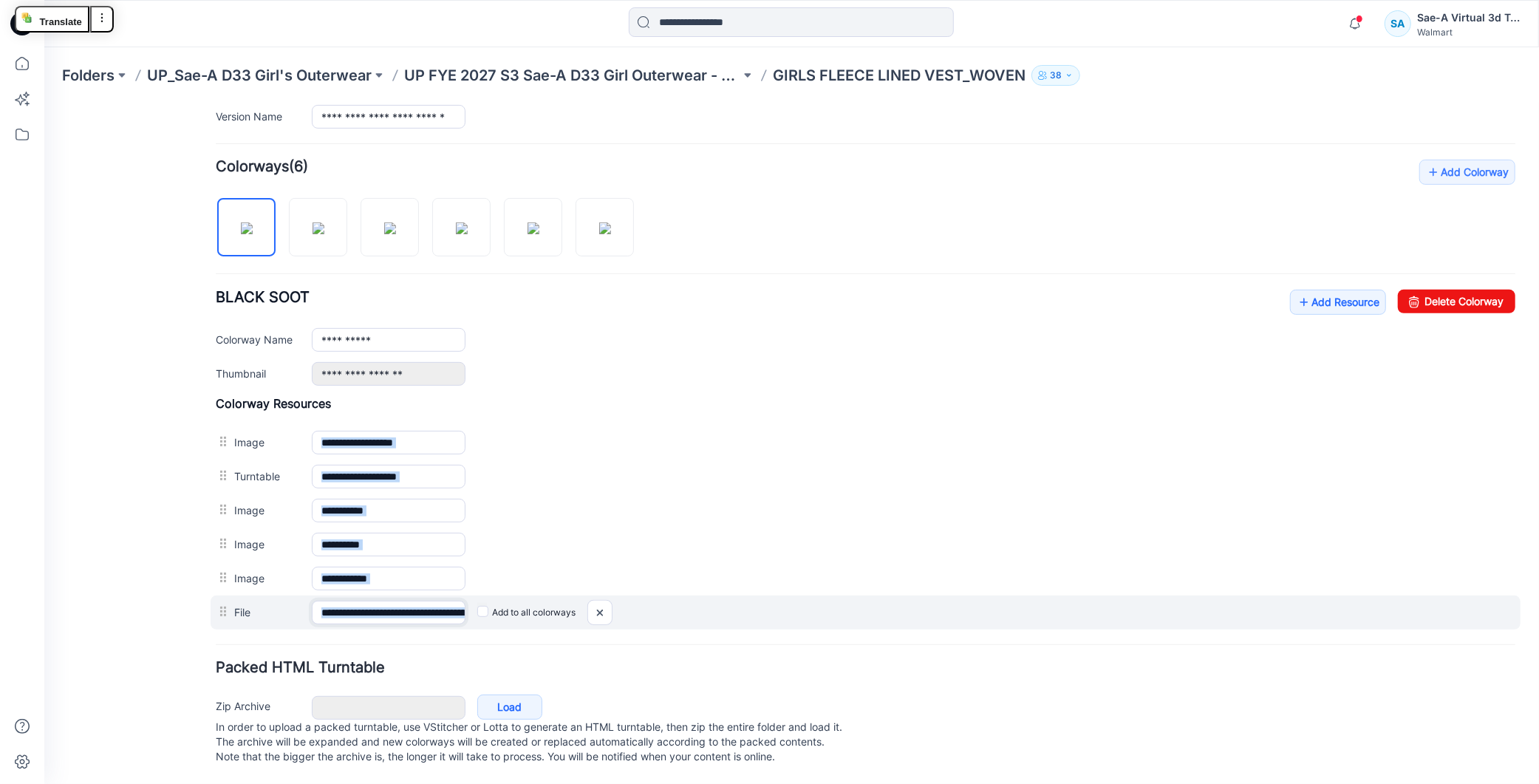
click at [429, 600] on input "**********" at bounding box center [388, 611] width 154 height 23
drag, startPoint x: 425, startPoint y: 600, endPoint x: 458, endPoint y: 598, distance: 33.1
click at [458, 600] on input "**********" at bounding box center [388, 611] width 154 height 23
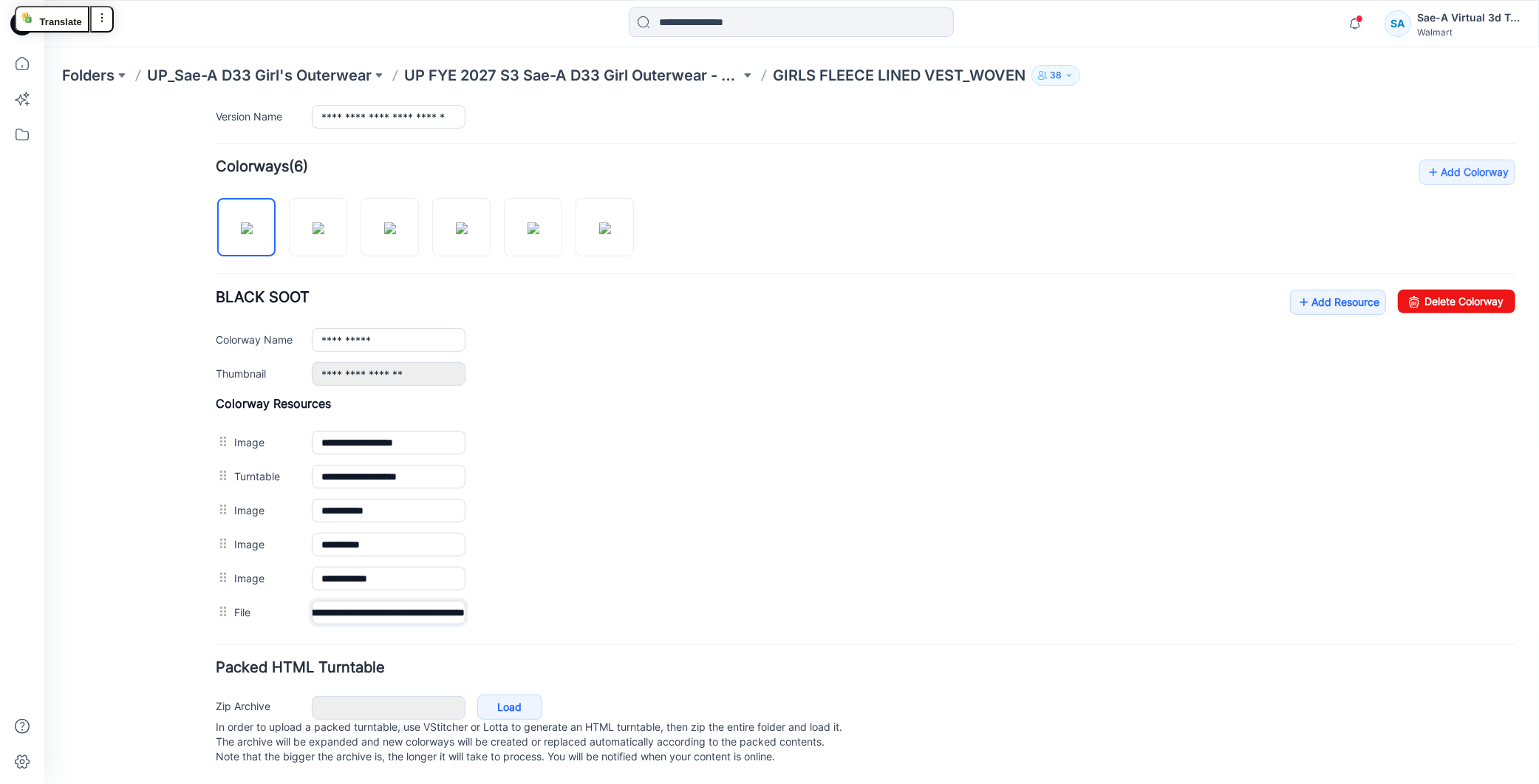
scroll to position [0, 0]
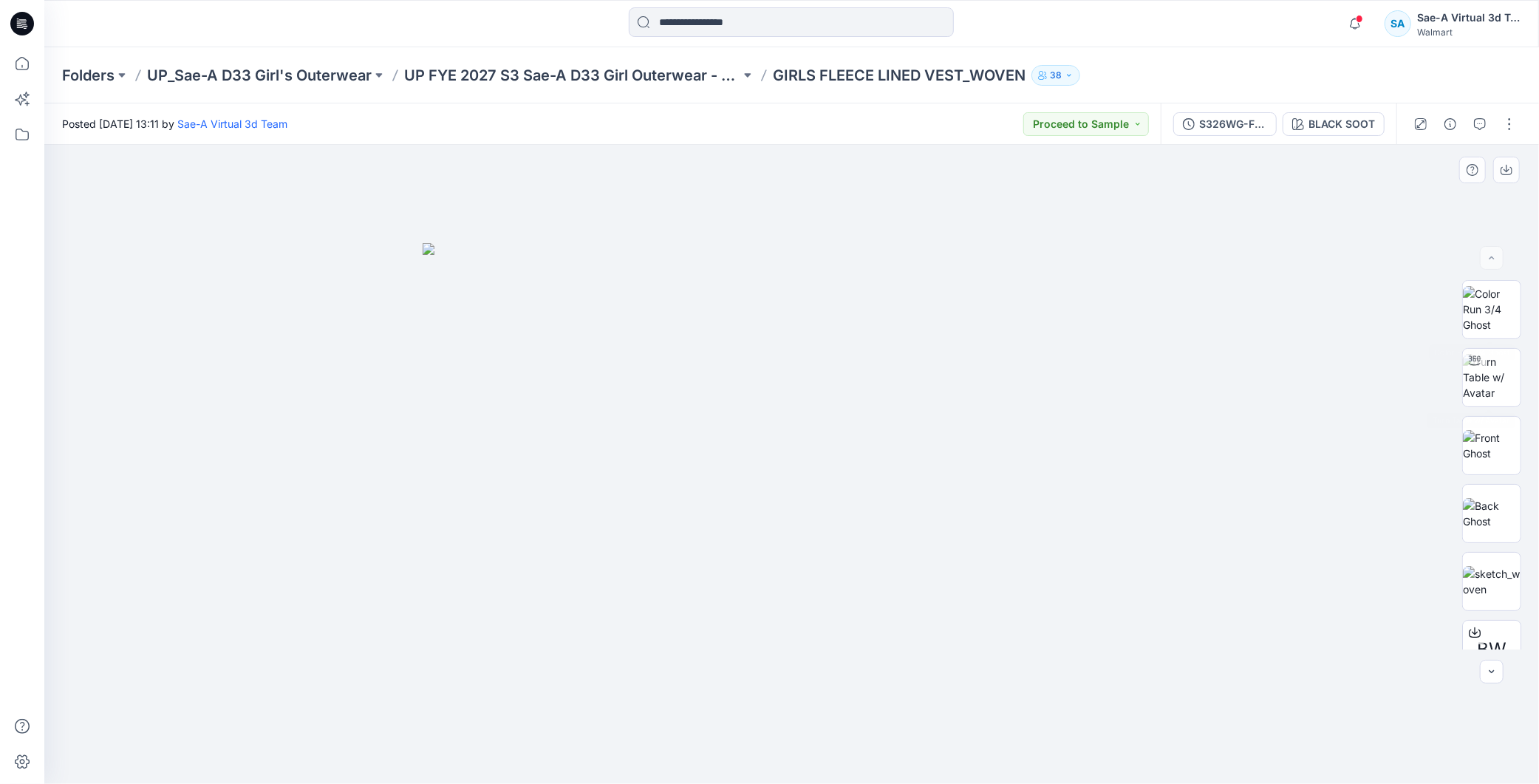
scroll to position [97, 0]
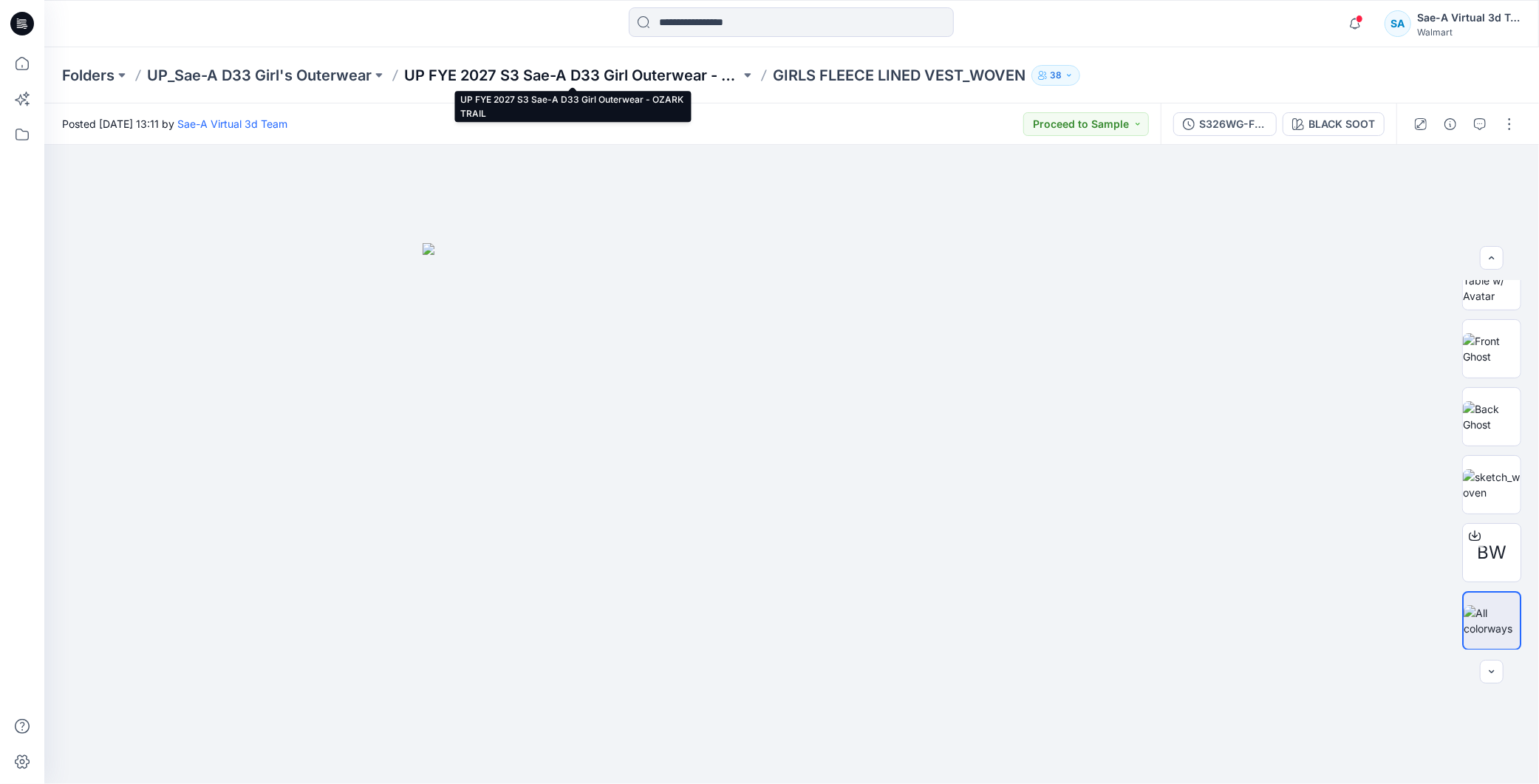
click at [689, 76] on p "UP FYE 2027 S3 Sae-A D33 Girl Outerwear - OZARK TRAIL" at bounding box center [572, 75] width 336 height 21
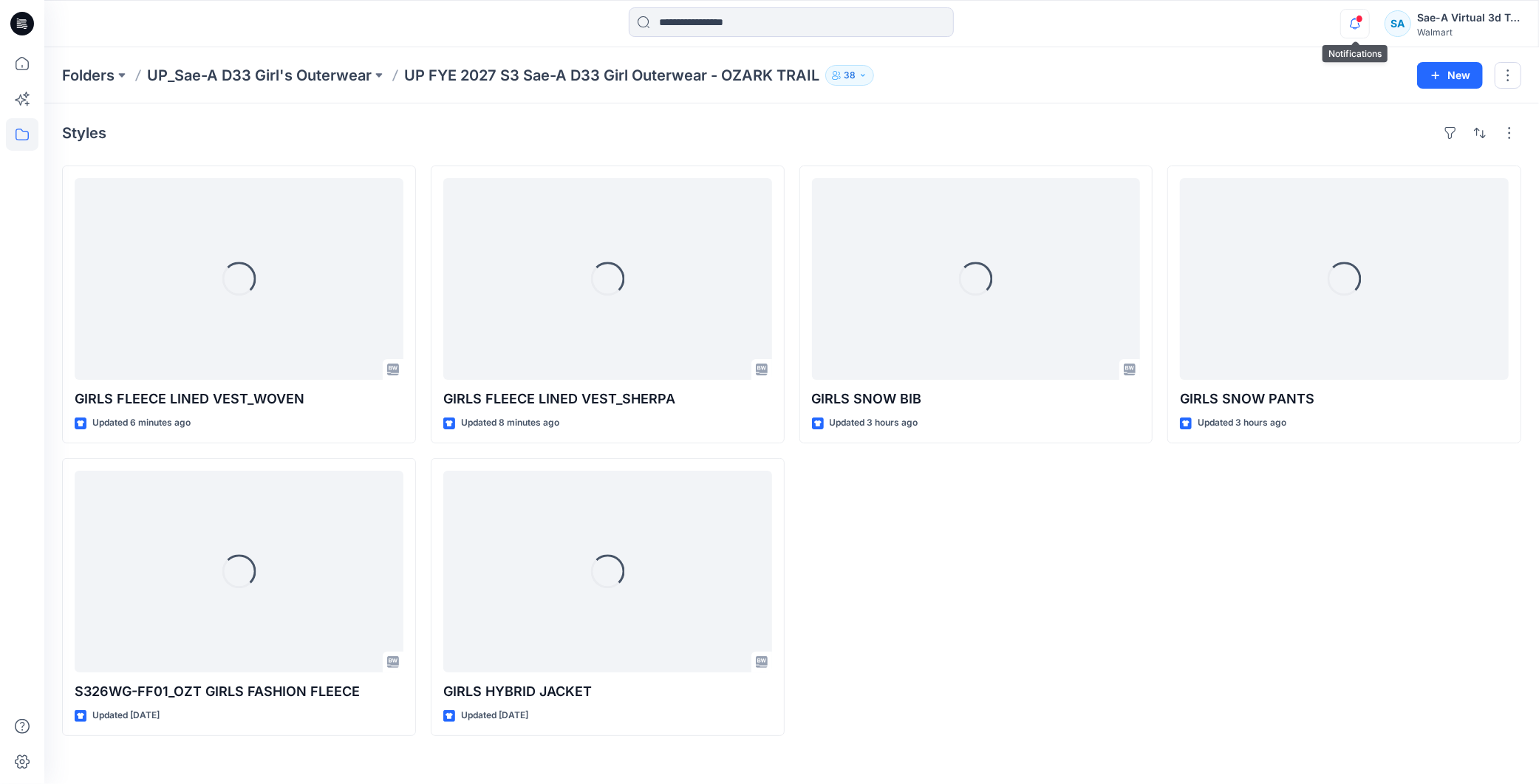
click at [1366, 23] on icon "button" at bounding box center [1355, 23] width 28 height 30
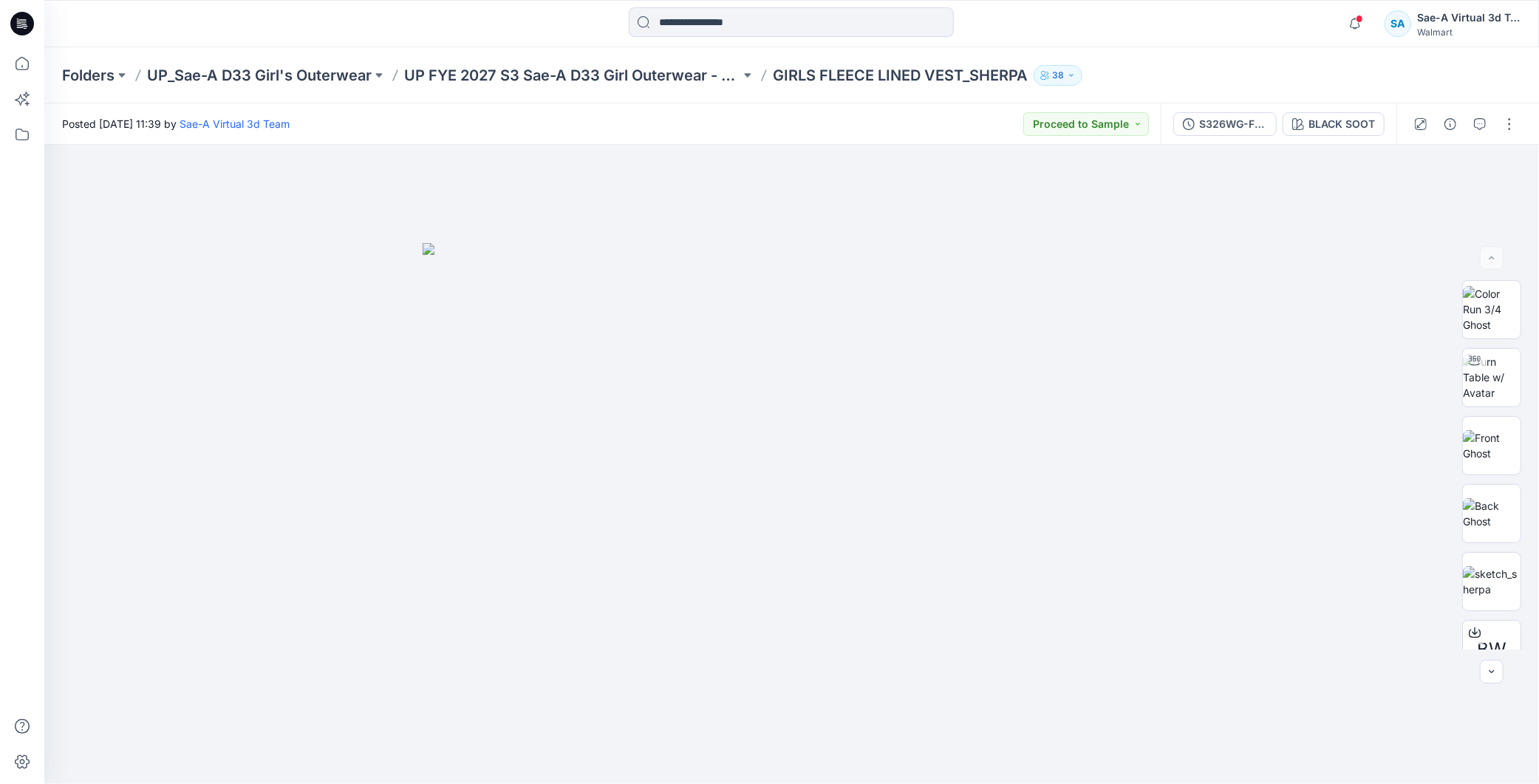
click at [16, 19] on icon at bounding box center [22, 23] width 23 height 23
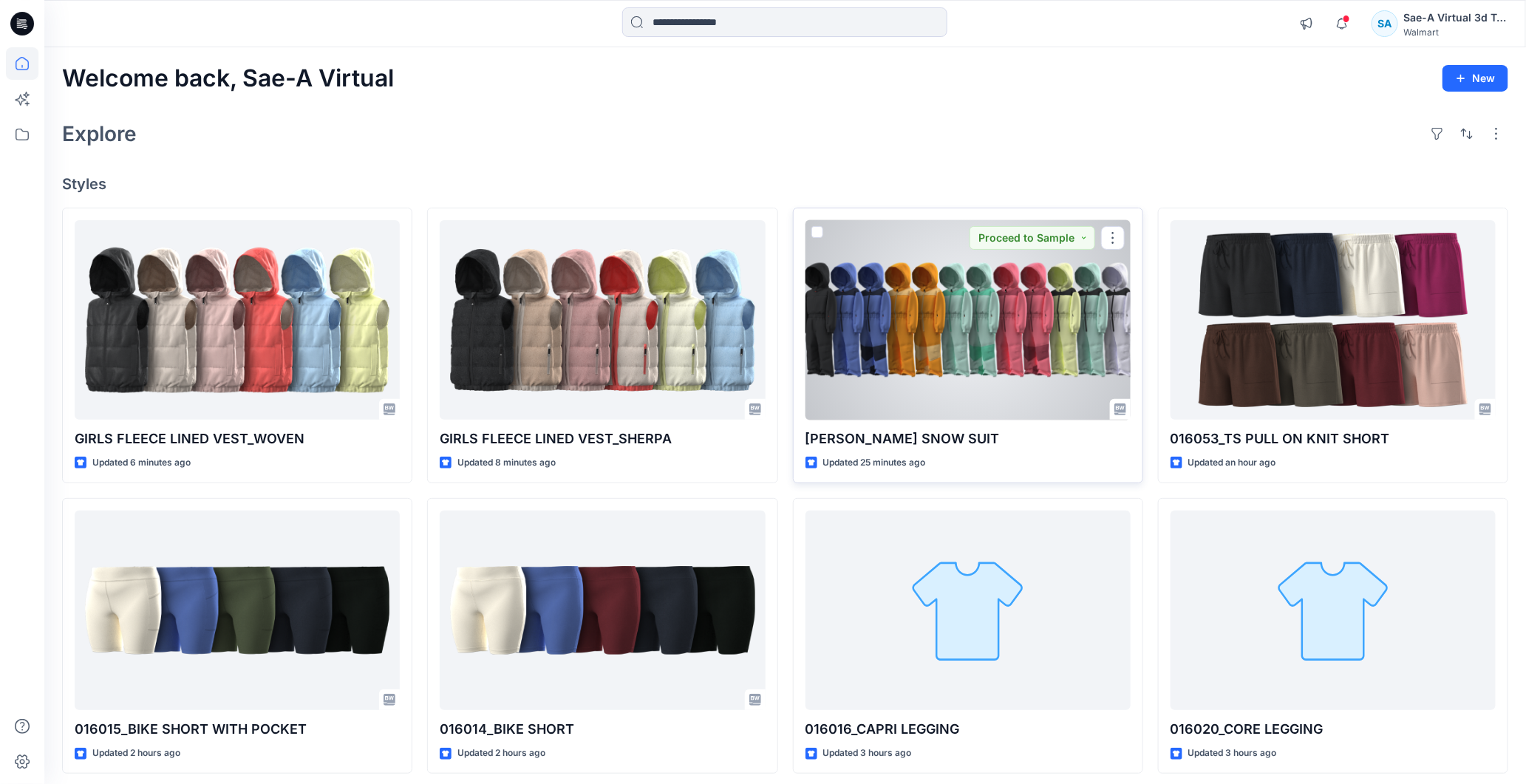
click at [936, 364] on div at bounding box center [968, 320] width 325 height 200
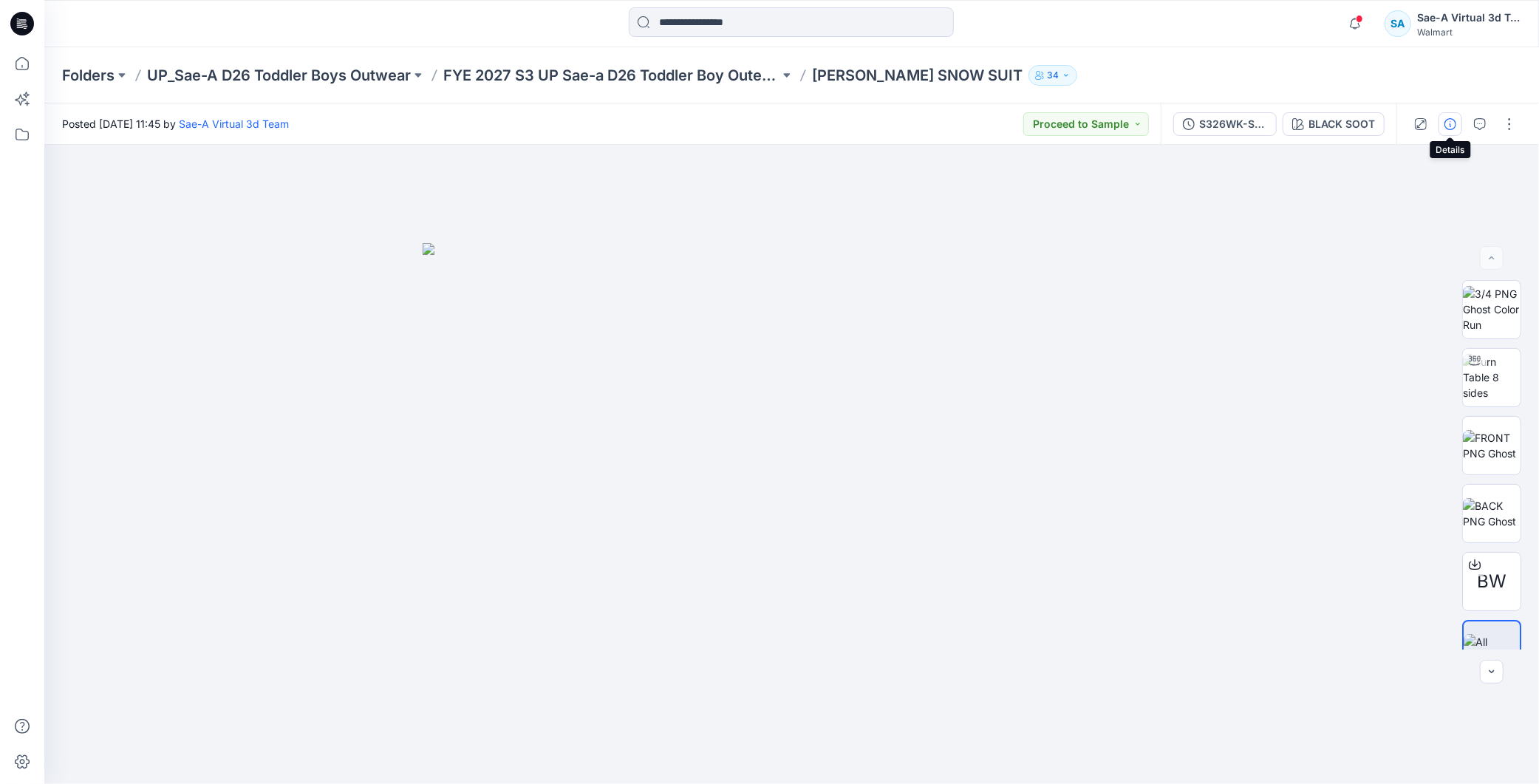
click at [1461, 126] on button "button" at bounding box center [1450, 124] width 23 height 23
